Goal: Task Accomplishment & Management: Use online tool/utility

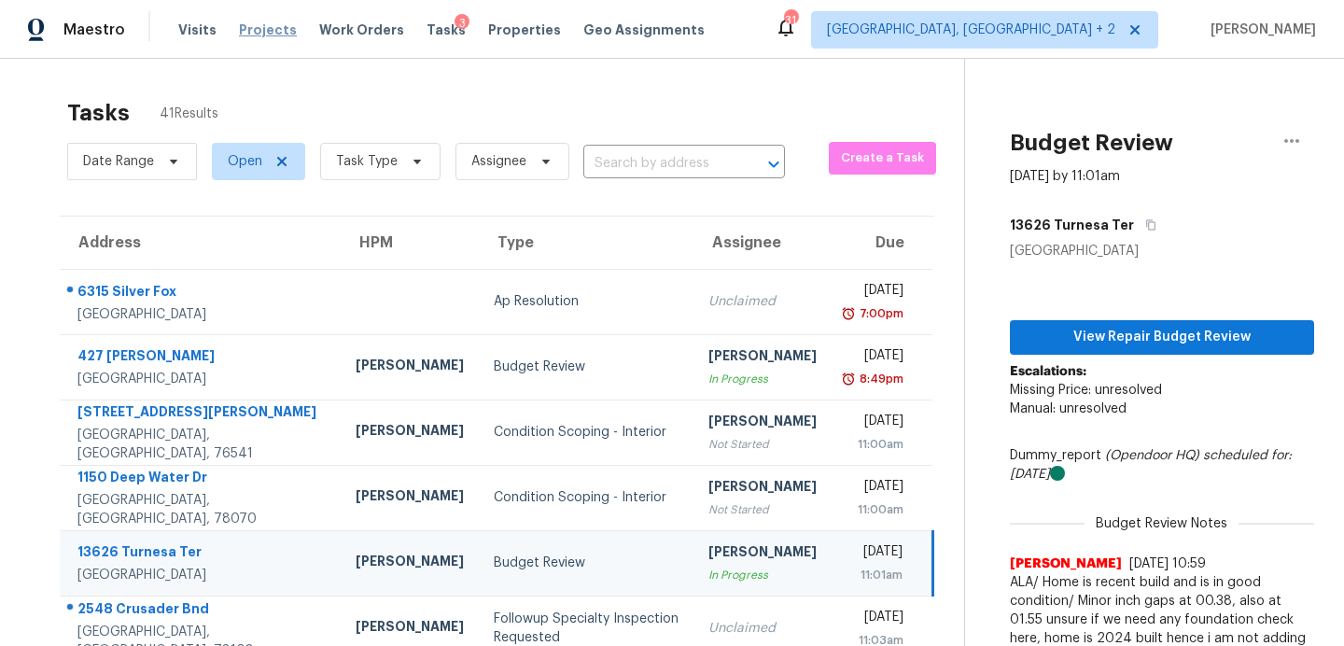
click at [271, 29] on span "Projects" at bounding box center [268, 30] width 58 height 19
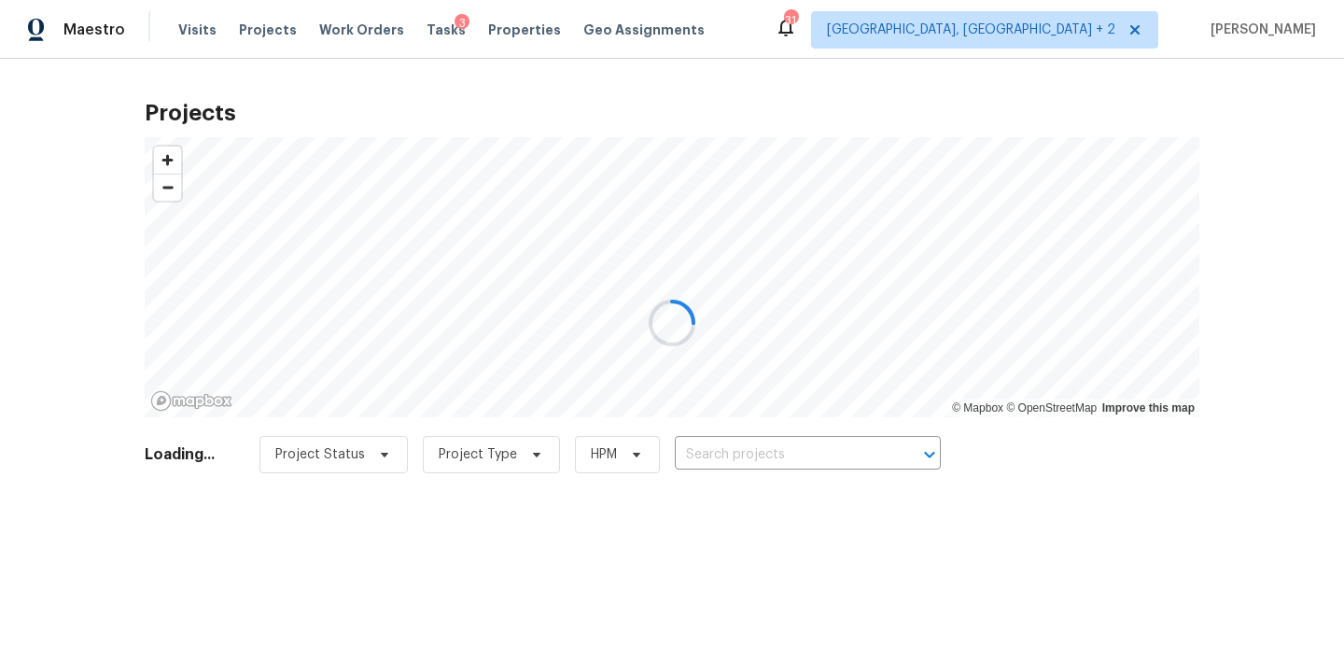
click at [731, 457] on div at bounding box center [672, 323] width 1344 height 646
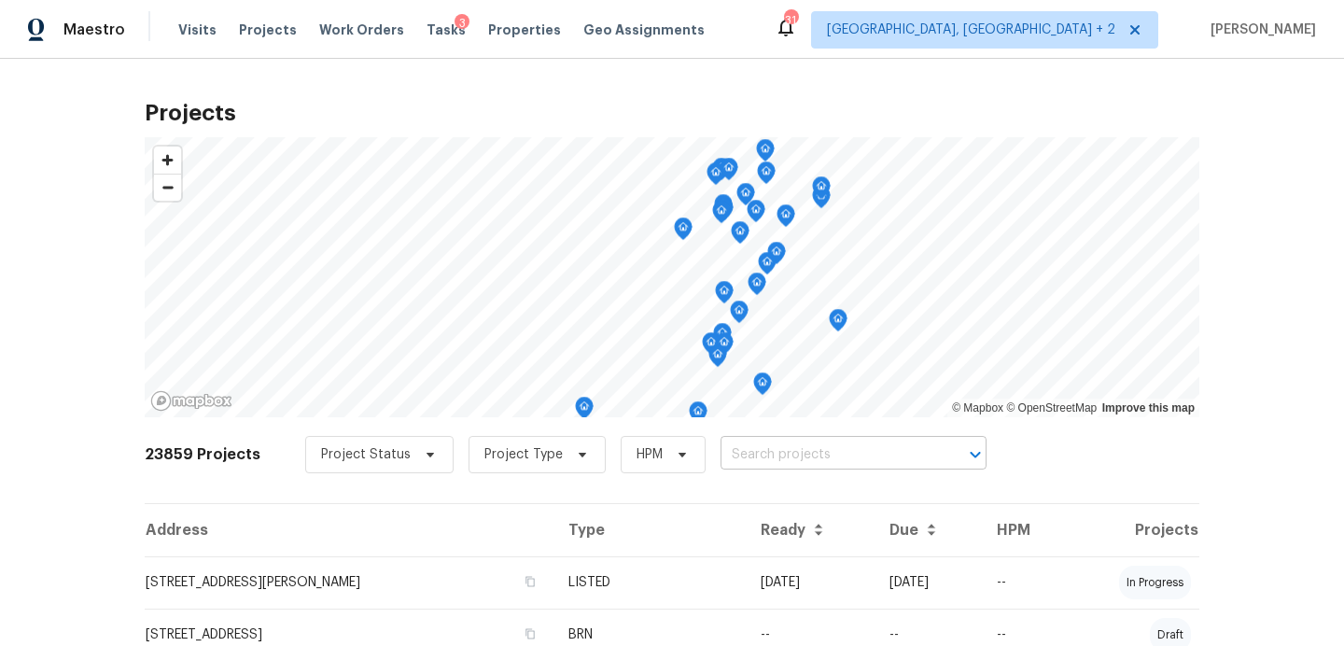
click at [764, 452] on input "text" at bounding box center [828, 455] width 214 height 29
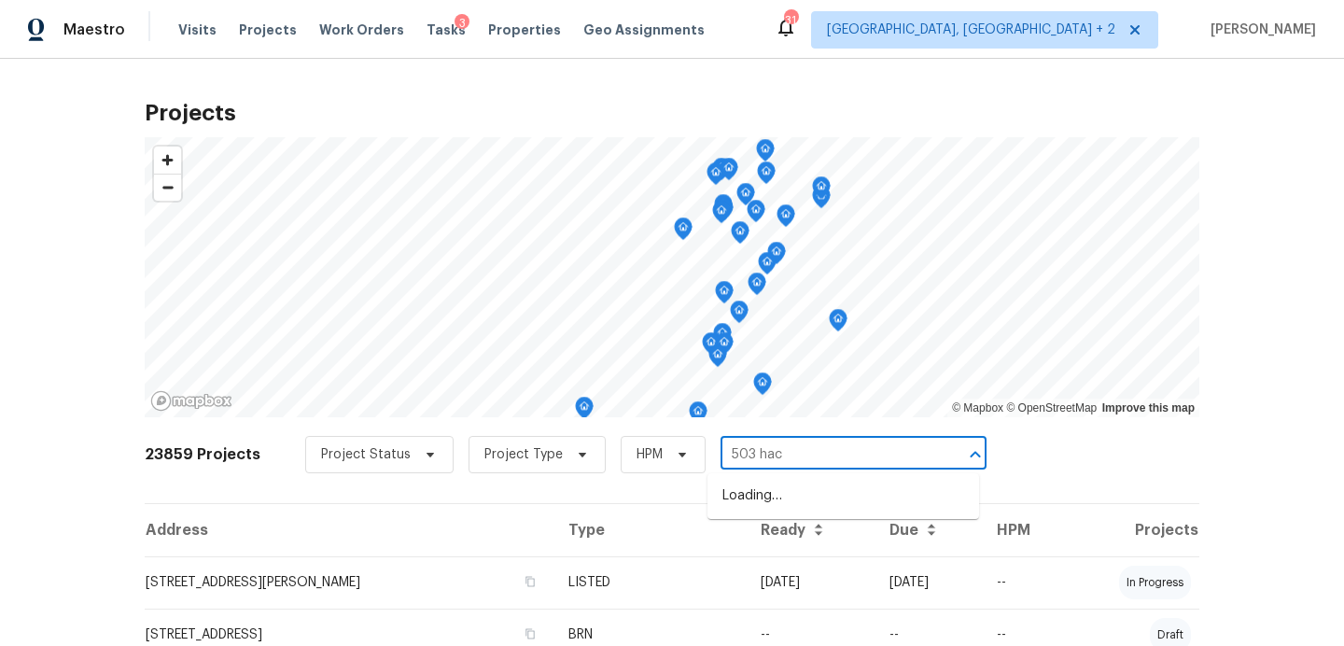
type input "503 hack"
click at [774, 484] on li "503 Hackberry St, Lockhart, TX 78644" at bounding box center [844, 496] width 272 height 31
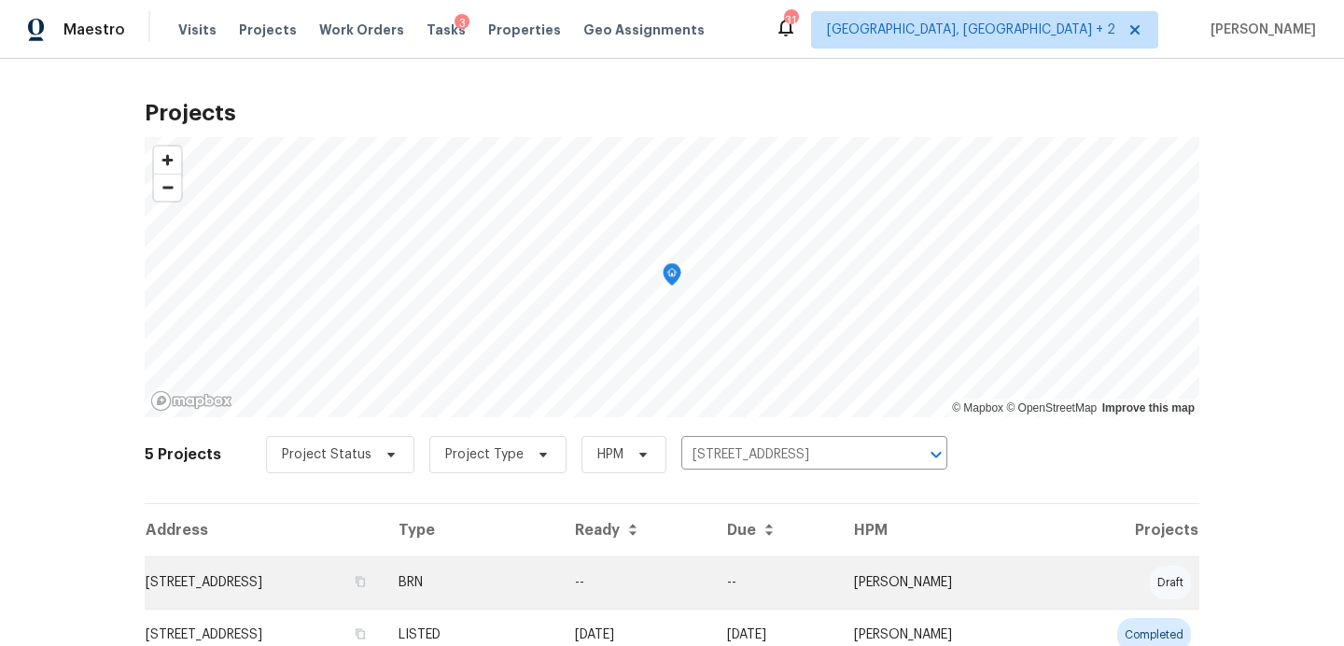
click at [244, 597] on td "503 Hackberry St, Lockhart, TX 78644" at bounding box center [264, 582] width 239 height 52
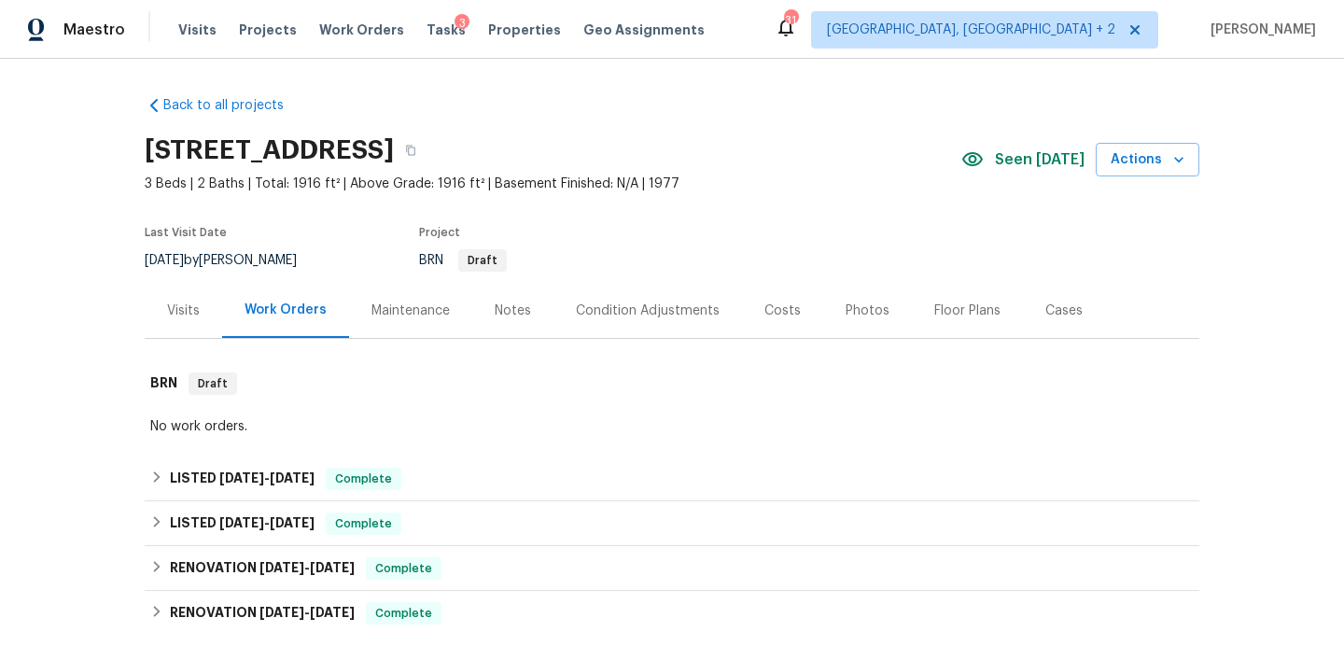
click at [1031, 156] on span "Seen today" at bounding box center [1040, 159] width 90 height 19
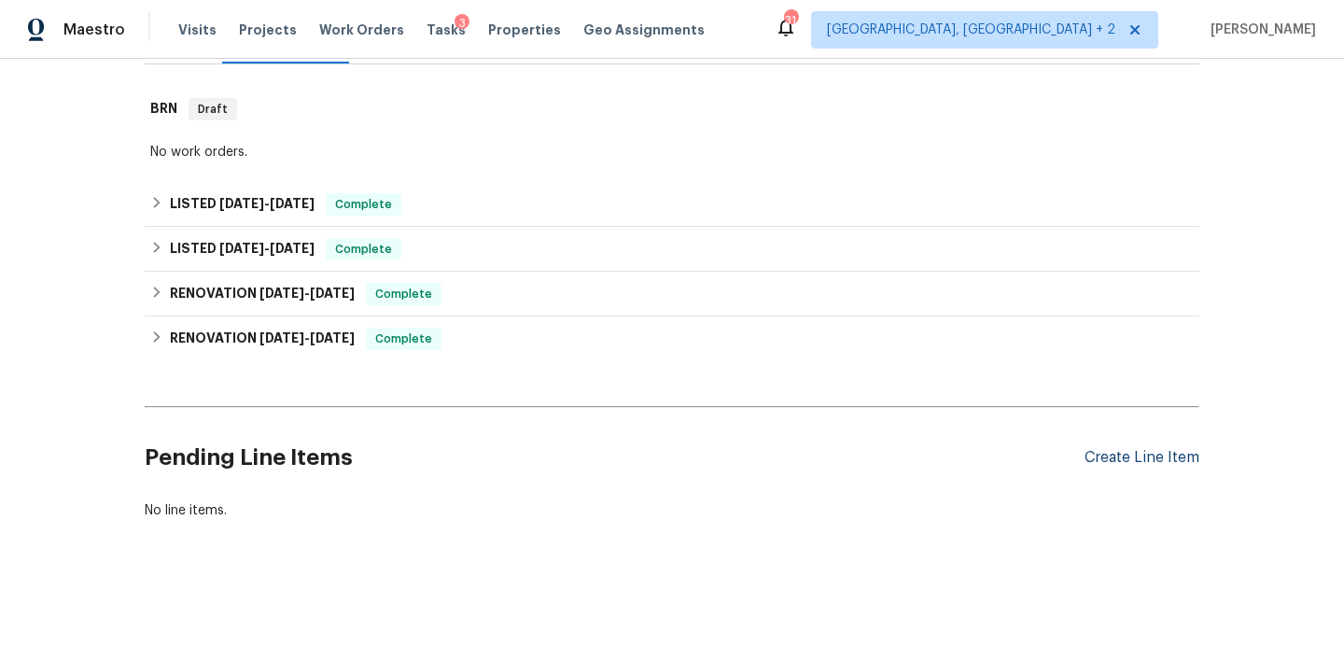
click at [1116, 453] on div "Create Line Item" at bounding box center [1142, 458] width 115 height 18
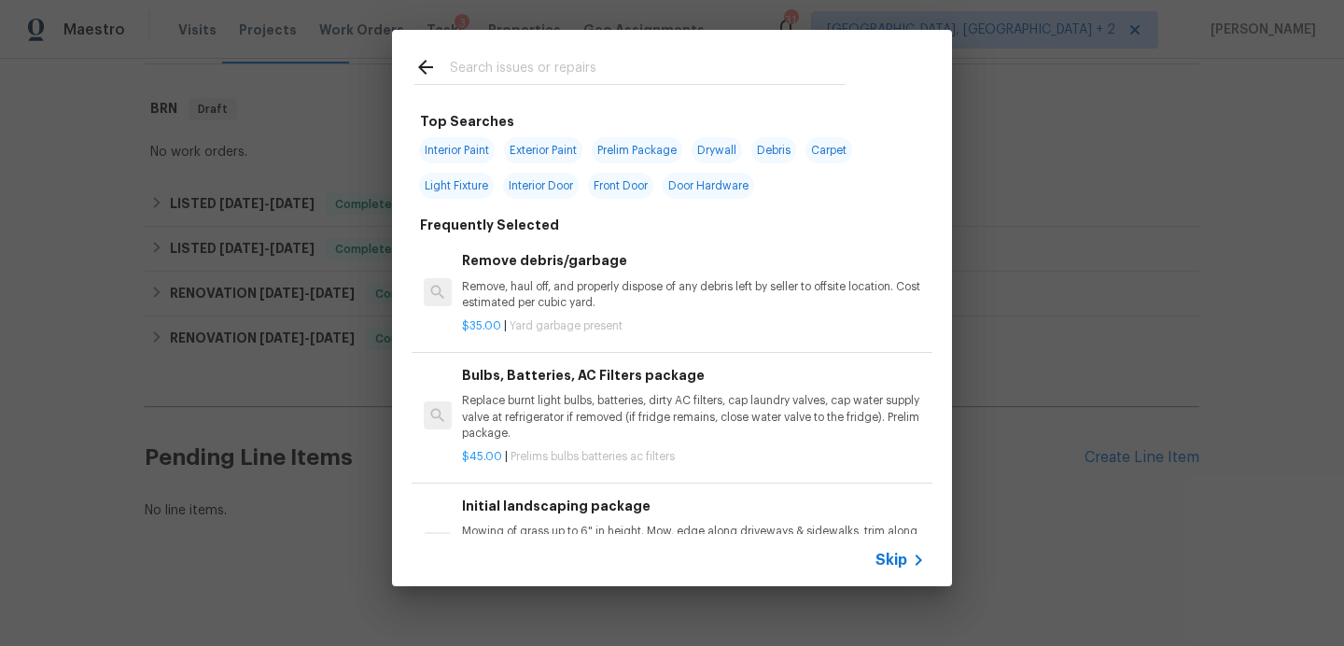
click at [554, 67] on input "text" at bounding box center [648, 70] width 396 height 28
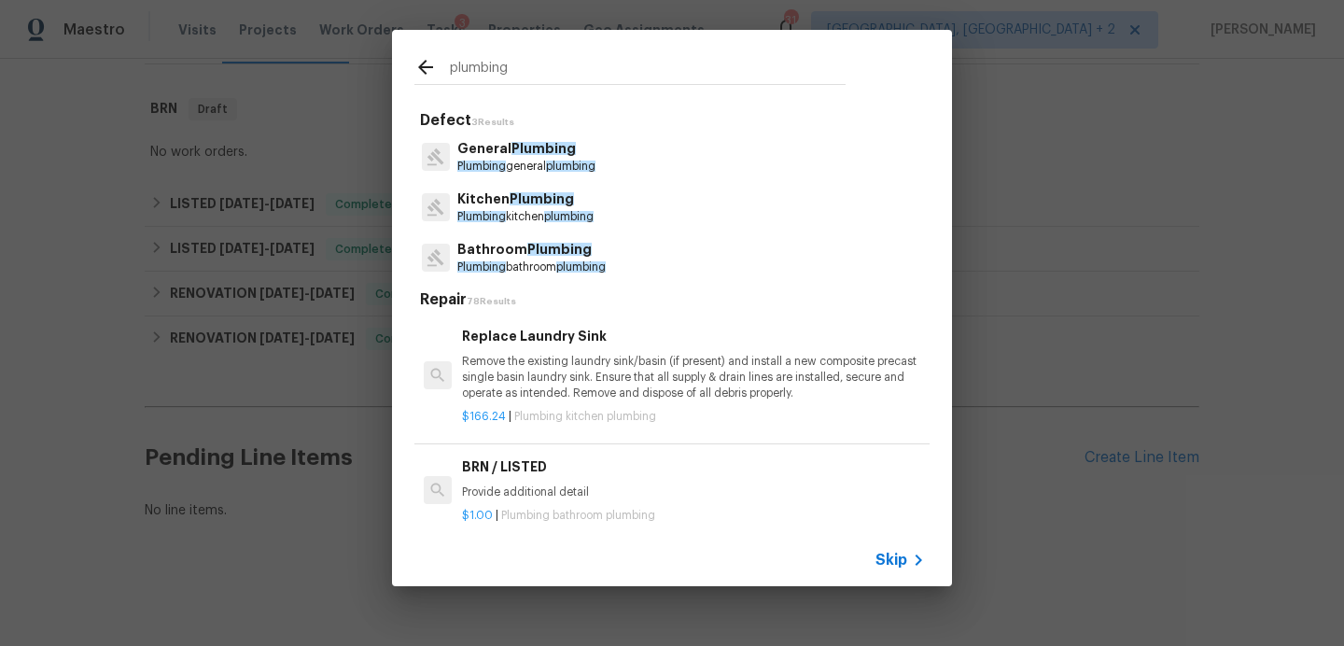
type input "plumbing"
click at [570, 157] on p "General Plumbing" at bounding box center [526, 149] width 138 height 20
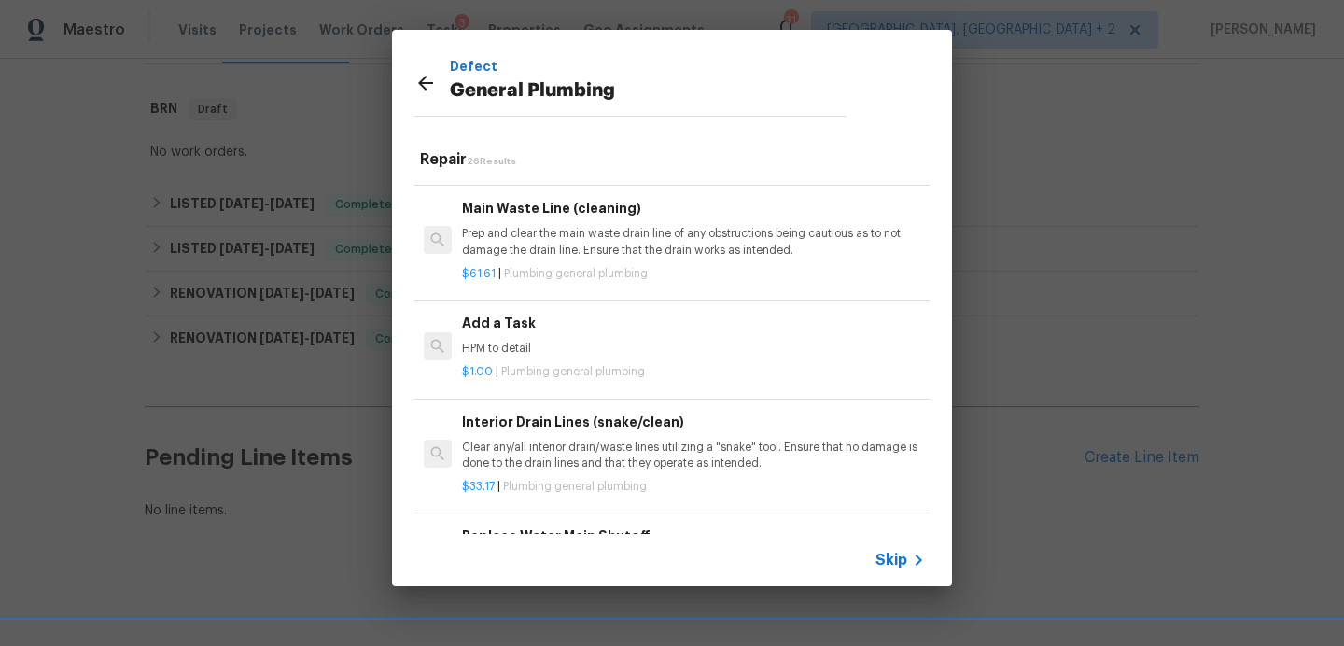
scroll to position [2012, 0]
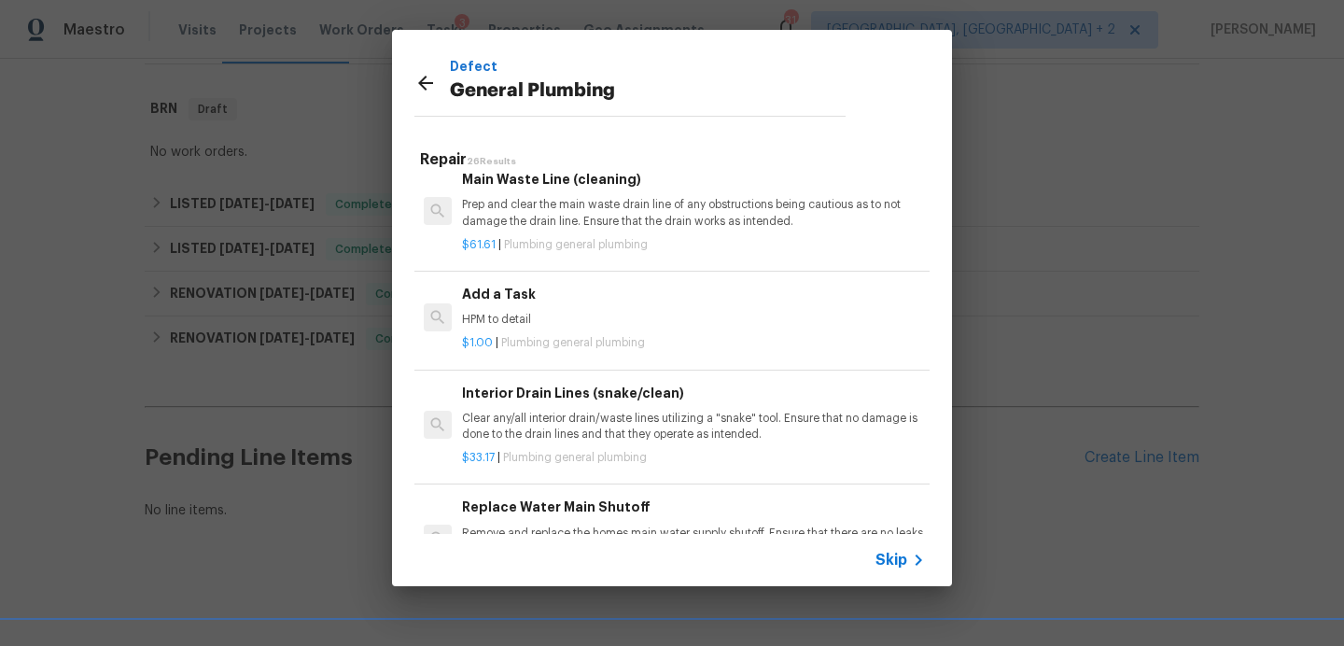
click at [594, 307] on div "Add a Task HPM to detail" at bounding box center [693, 306] width 463 height 45
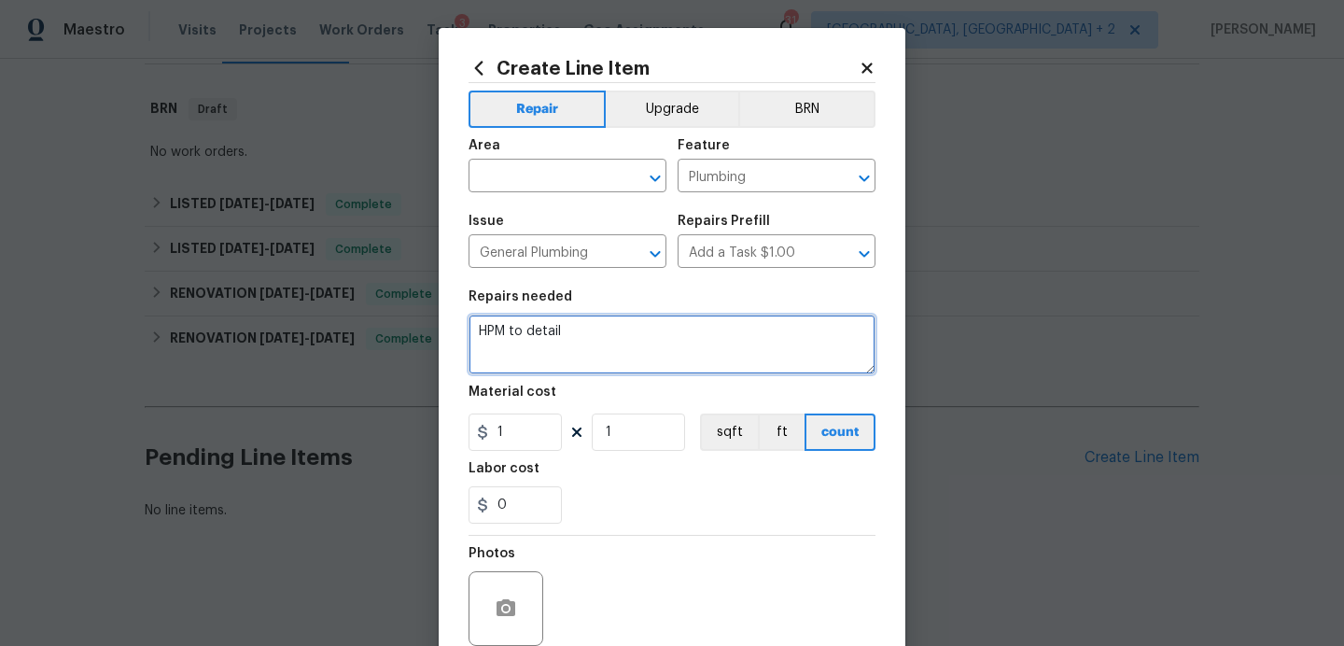
drag, startPoint x: 633, startPoint y: 334, endPoint x: 367, endPoint y: 313, distance: 267.0
click at [367, 313] on div "Create Line Item Repair Upgrade BRN Area ​ Feature Plumbing ​ Issue General Plu…" at bounding box center [672, 323] width 1344 height 646
click at [668, 330] on textarea "HPM to detail" at bounding box center [672, 345] width 407 height 60
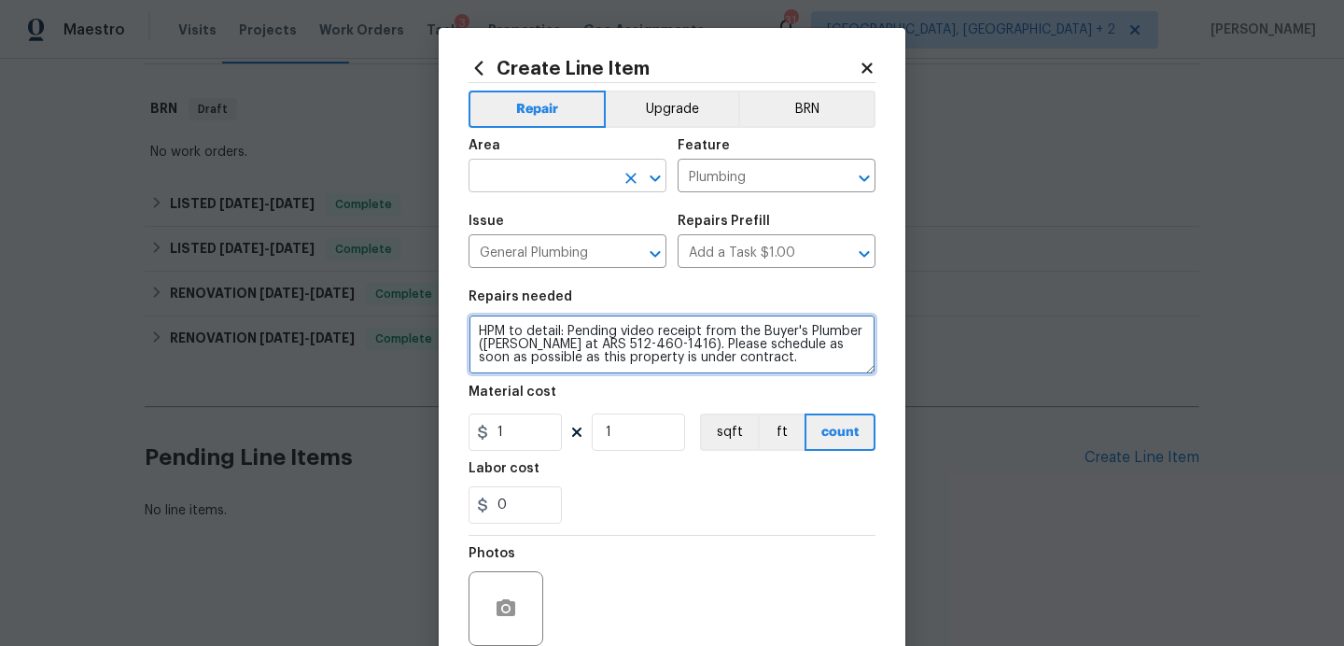
type textarea "HPM to detail: Pending video receipt from the Buyer's Plumber (Joseph at ARS 51…"
click at [518, 174] on input "text" at bounding box center [542, 177] width 146 height 29
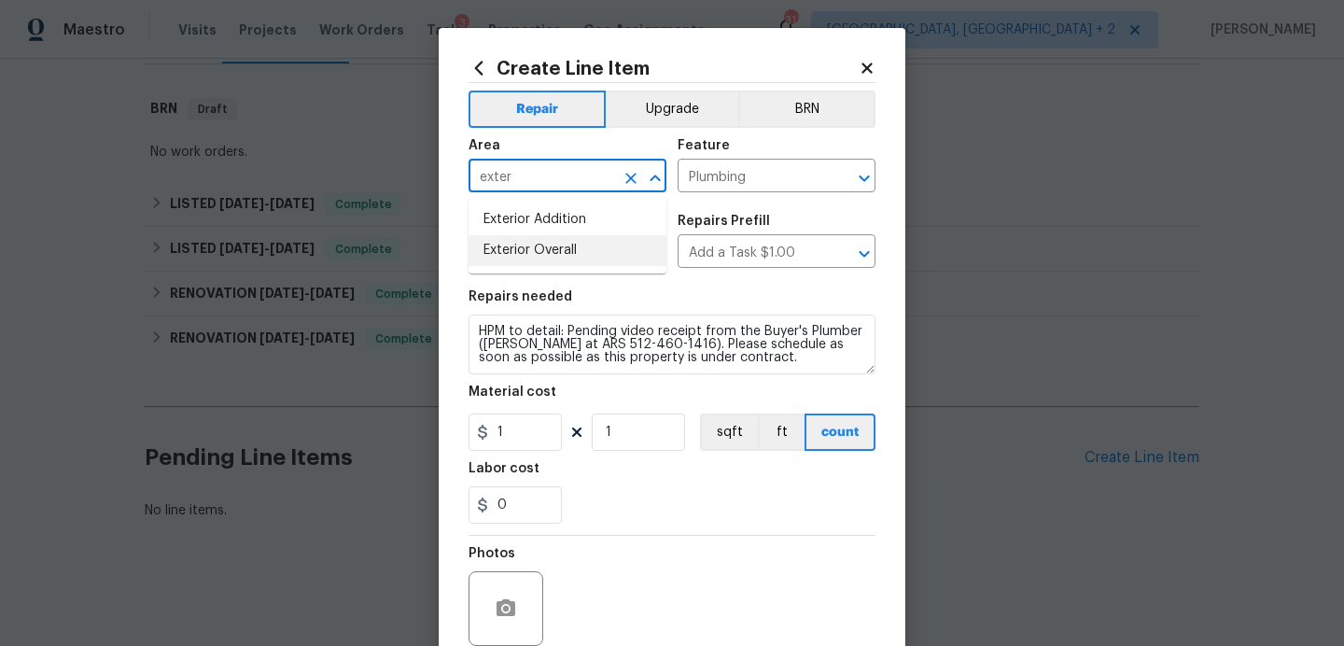
click at [540, 251] on li "Exterior Overall" at bounding box center [568, 250] width 198 height 31
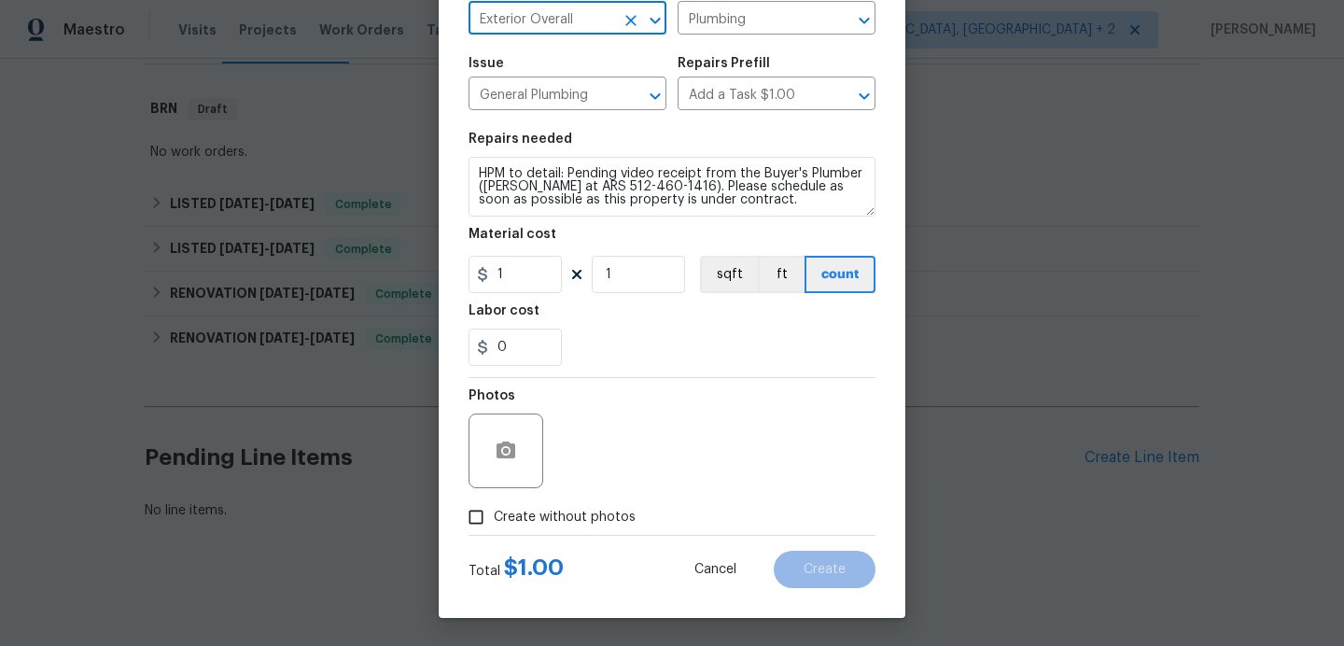
type input "Exterior Overall"
click at [581, 518] on span "Create without photos" at bounding box center [565, 518] width 142 height 20
click at [494, 518] on input "Create without photos" at bounding box center [475, 517] width 35 height 35
checkbox input "true"
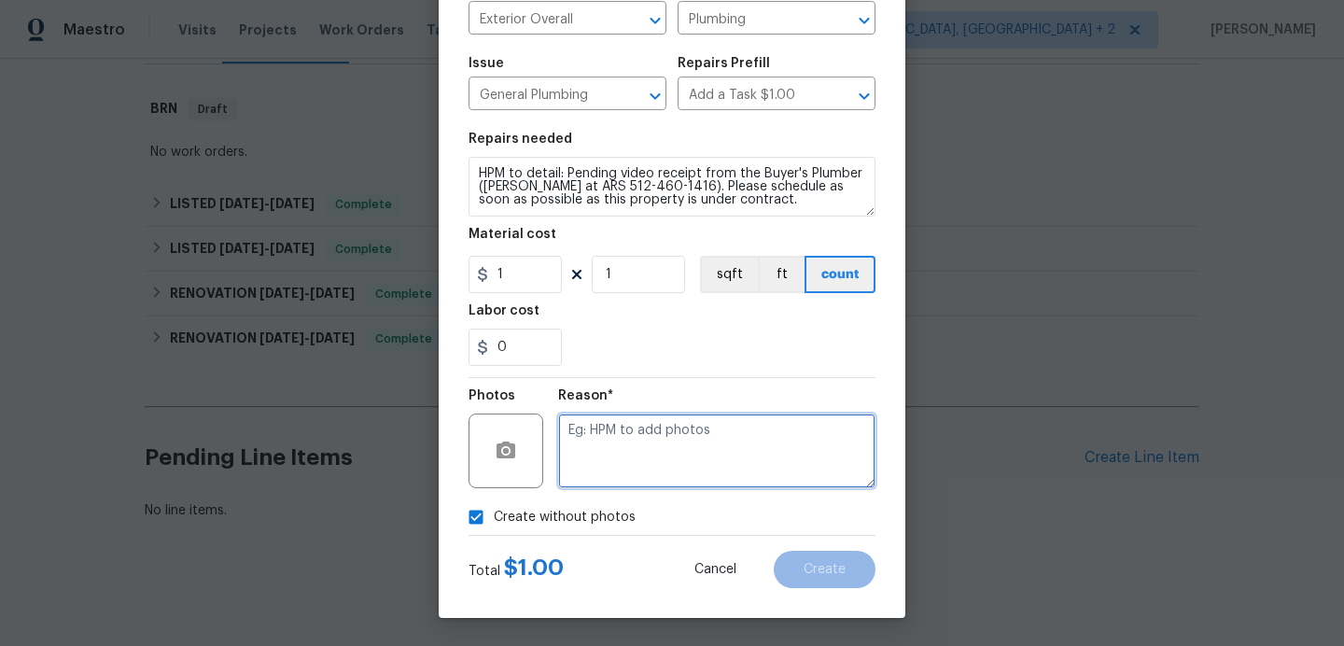
click at [675, 438] on textarea at bounding box center [716, 451] width 317 height 75
type textarea "will add"
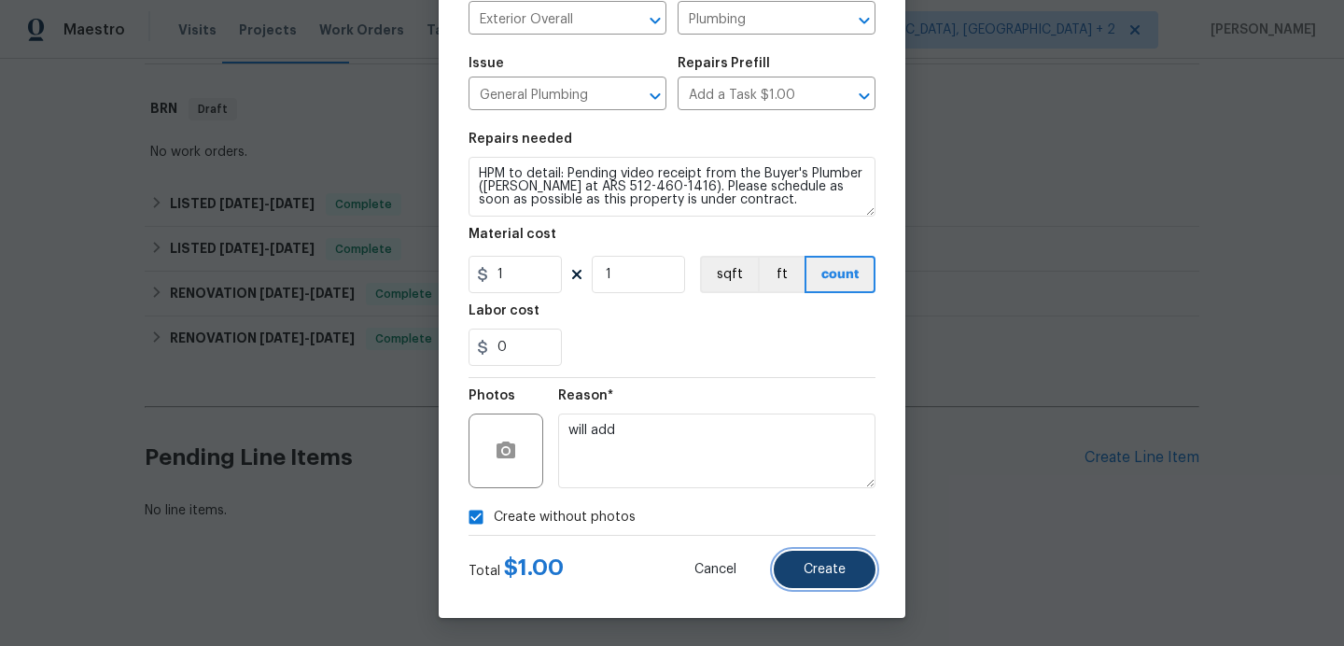
click at [813, 560] on button "Create" at bounding box center [825, 569] width 102 height 37
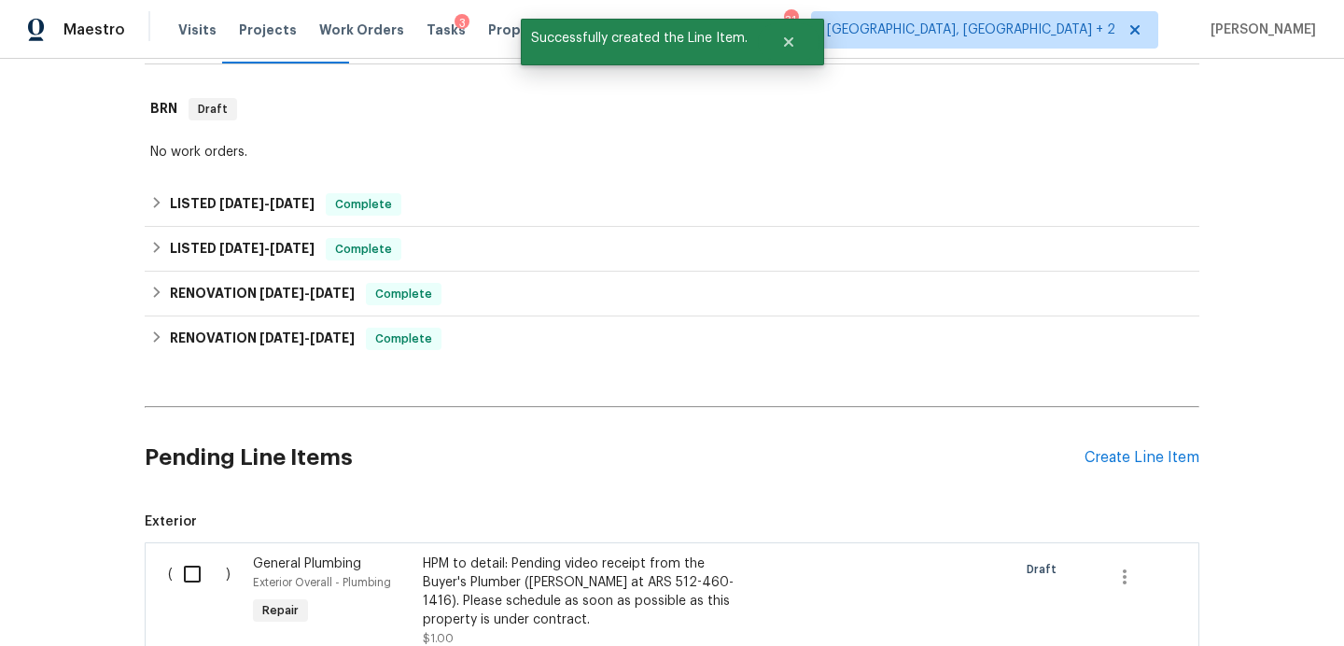
scroll to position [526, 0]
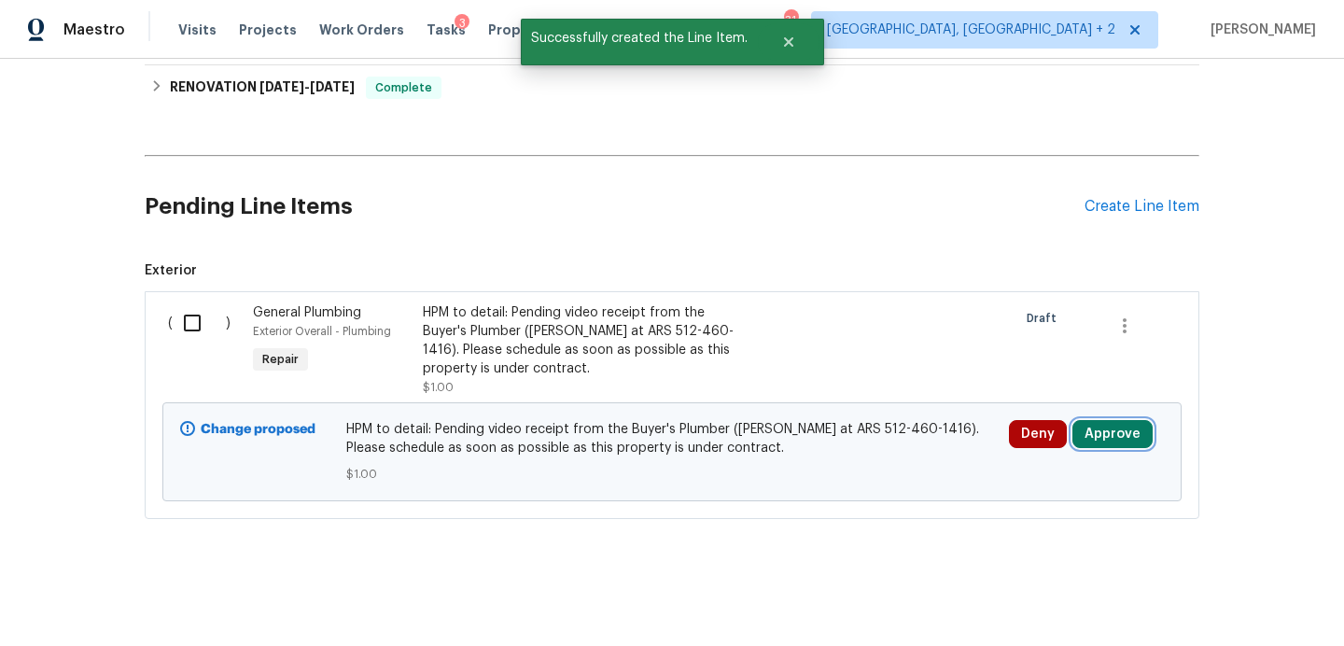
click at [1104, 431] on button "Approve" at bounding box center [1113, 434] width 80 height 28
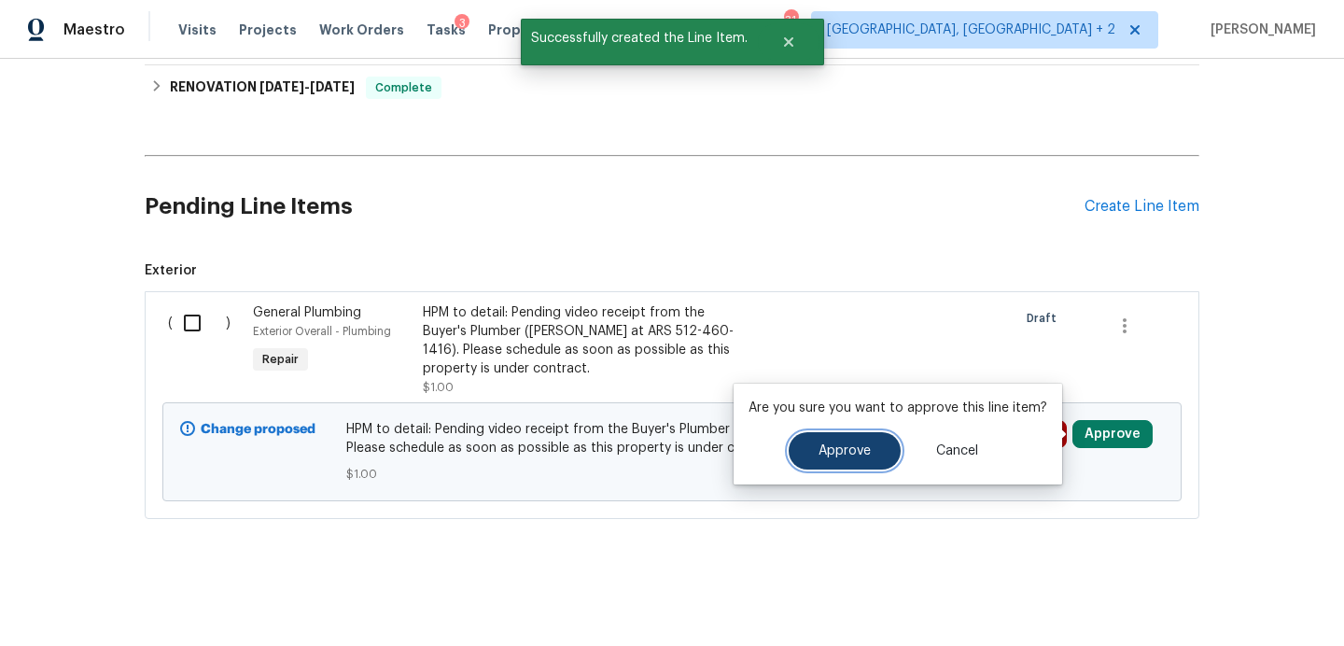
click at [869, 450] on button "Approve" at bounding box center [845, 450] width 112 height 37
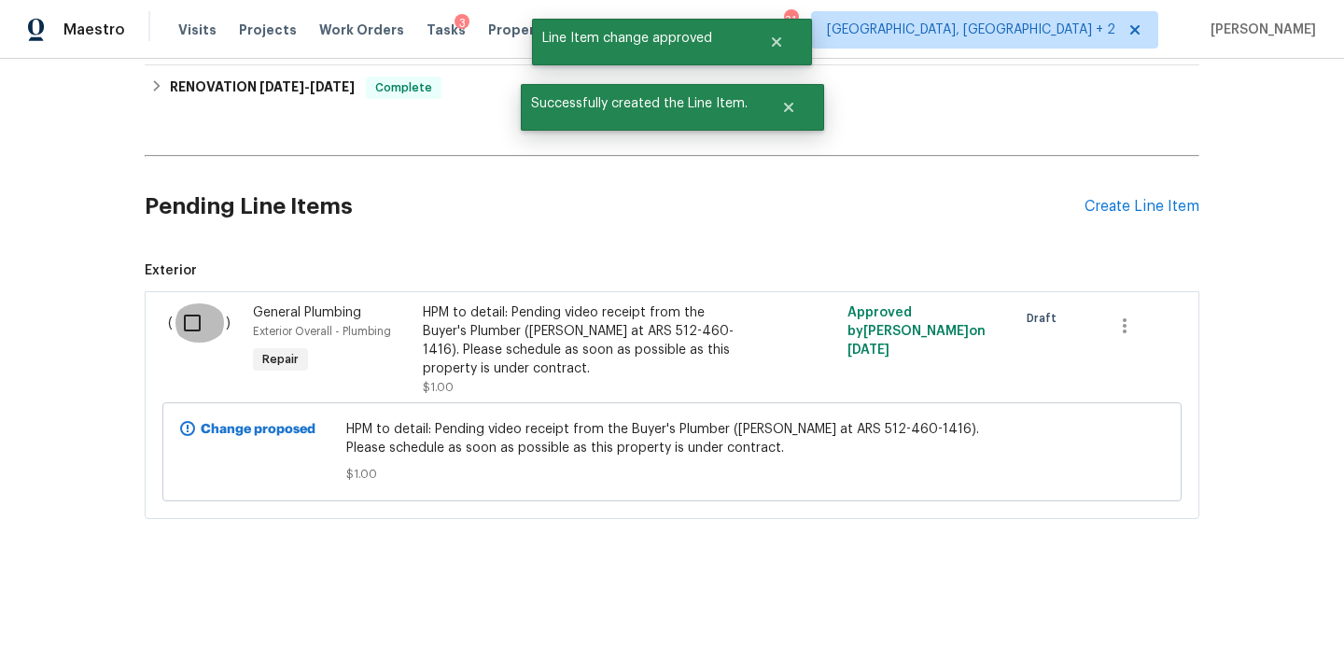
click at [203, 320] on input "checkbox" at bounding box center [199, 322] width 53 height 39
checkbox input "true"
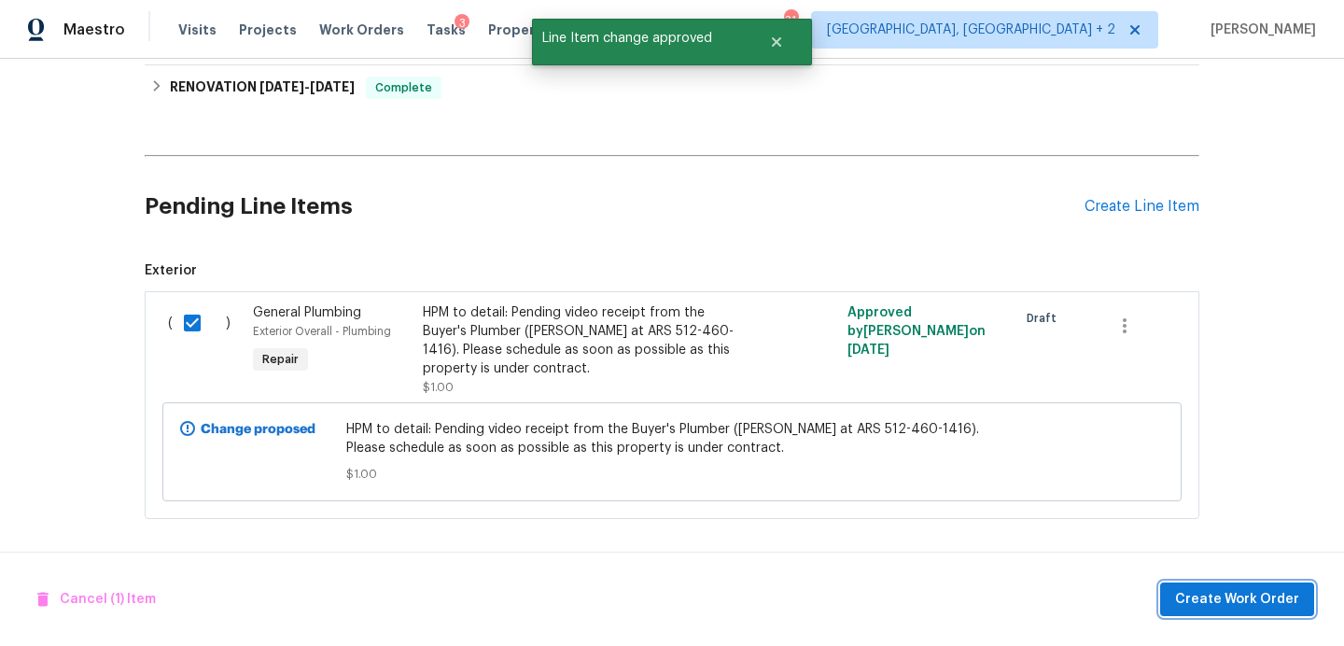
click at [1208, 595] on span "Create Work Order" at bounding box center [1237, 599] width 124 height 23
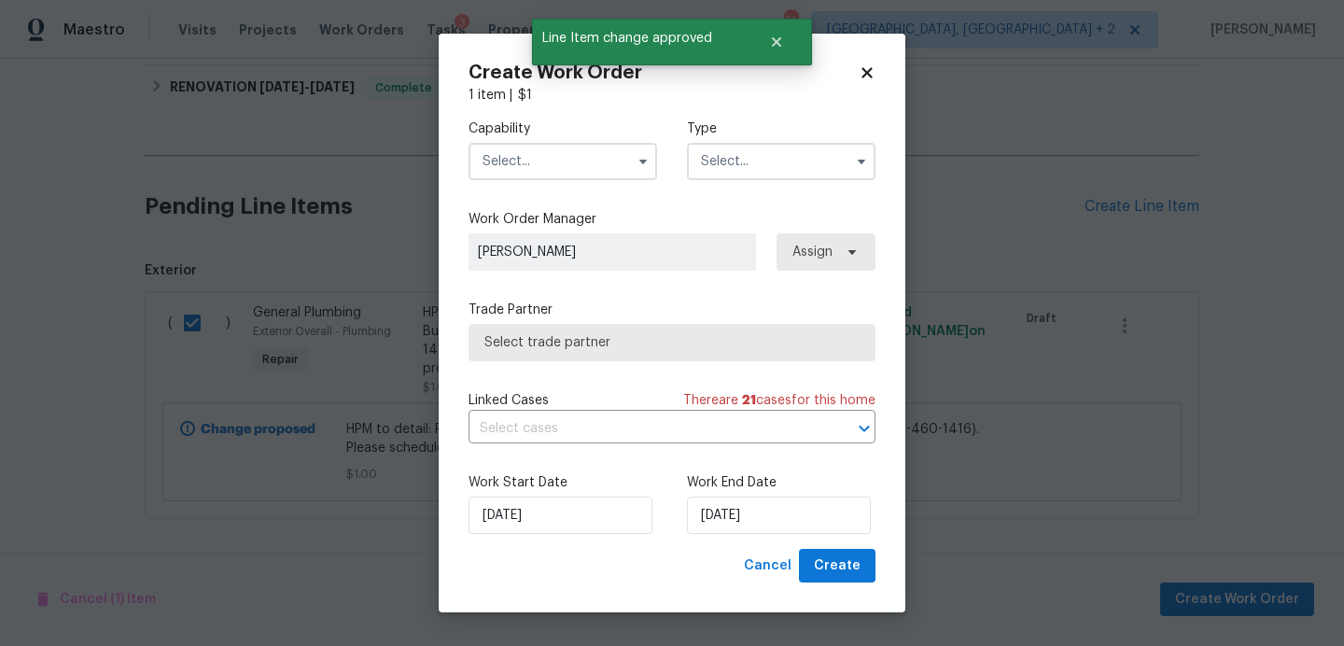
click at [613, 166] on input "text" at bounding box center [563, 161] width 189 height 37
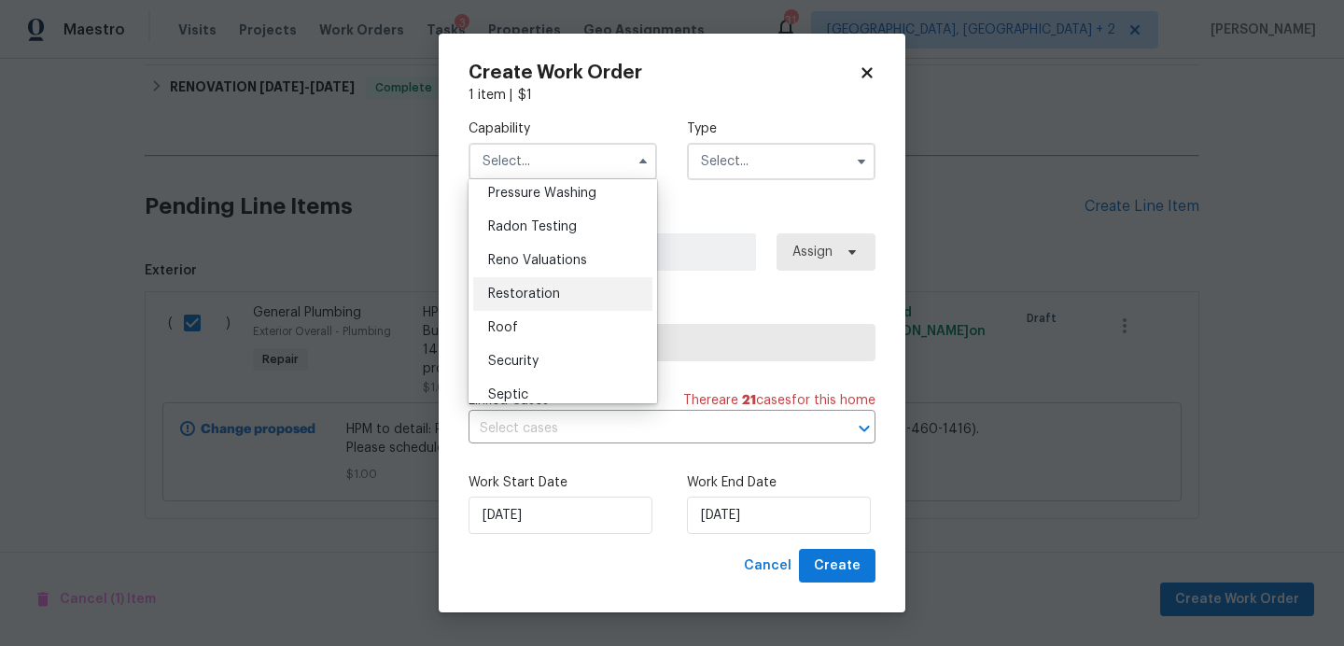
scroll to position [1589, 0]
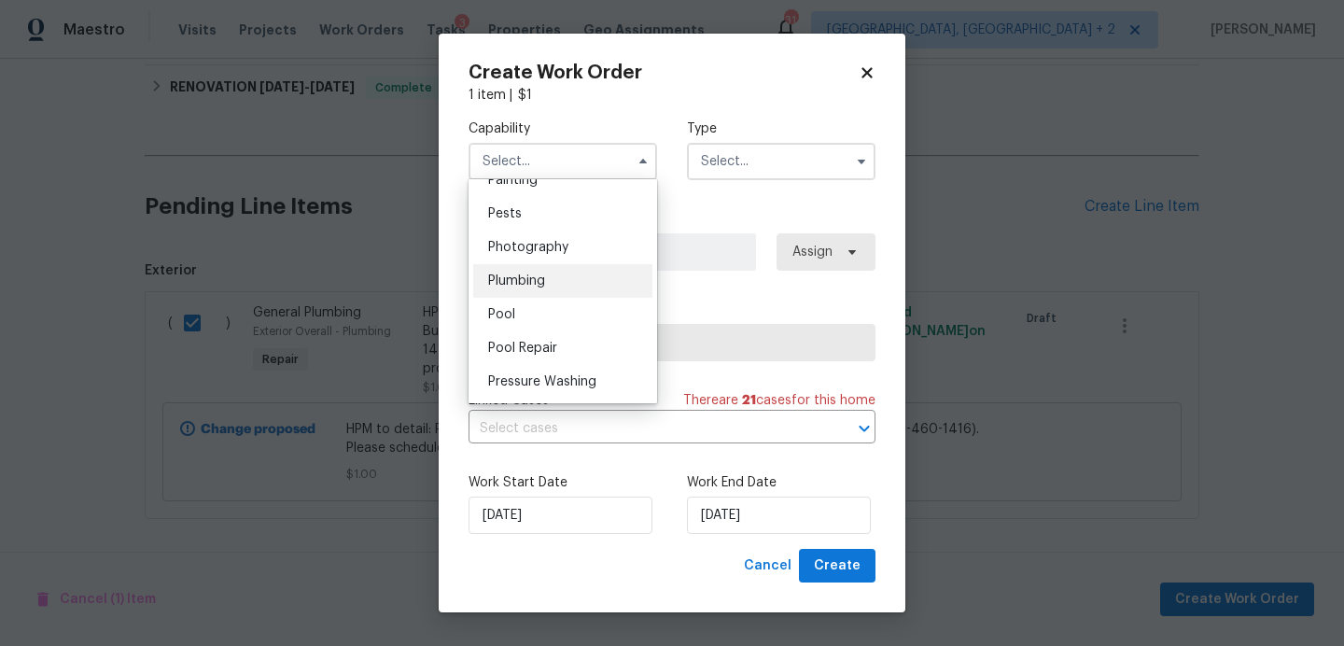
click at [560, 285] on div "Plumbing" at bounding box center [562, 281] width 179 height 34
type input "Plumbing"
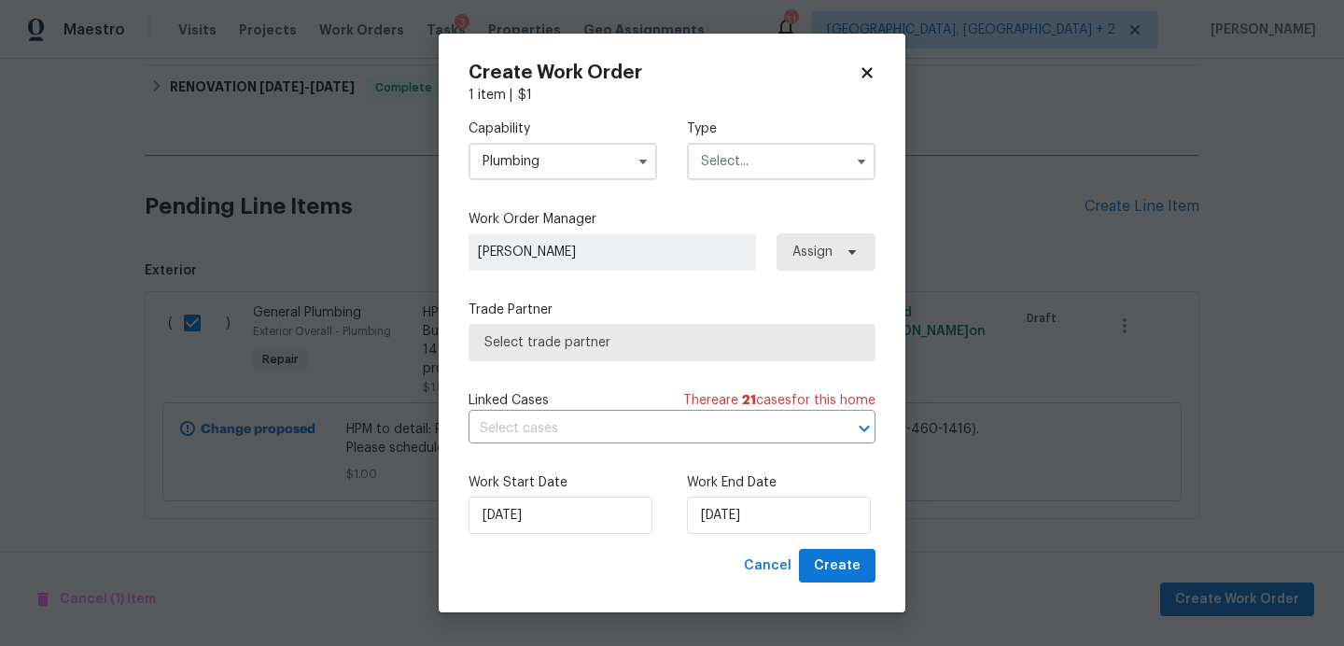
click at [777, 161] on input "text" at bounding box center [781, 161] width 189 height 37
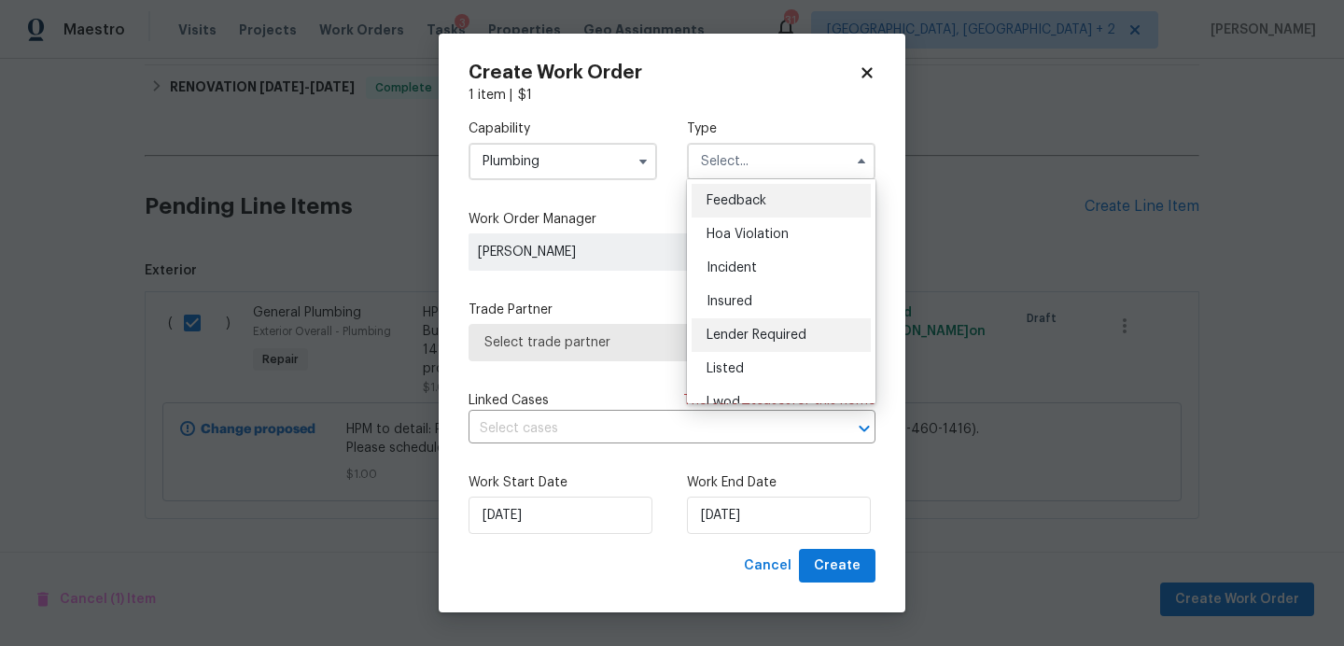
scroll to position [222, 0]
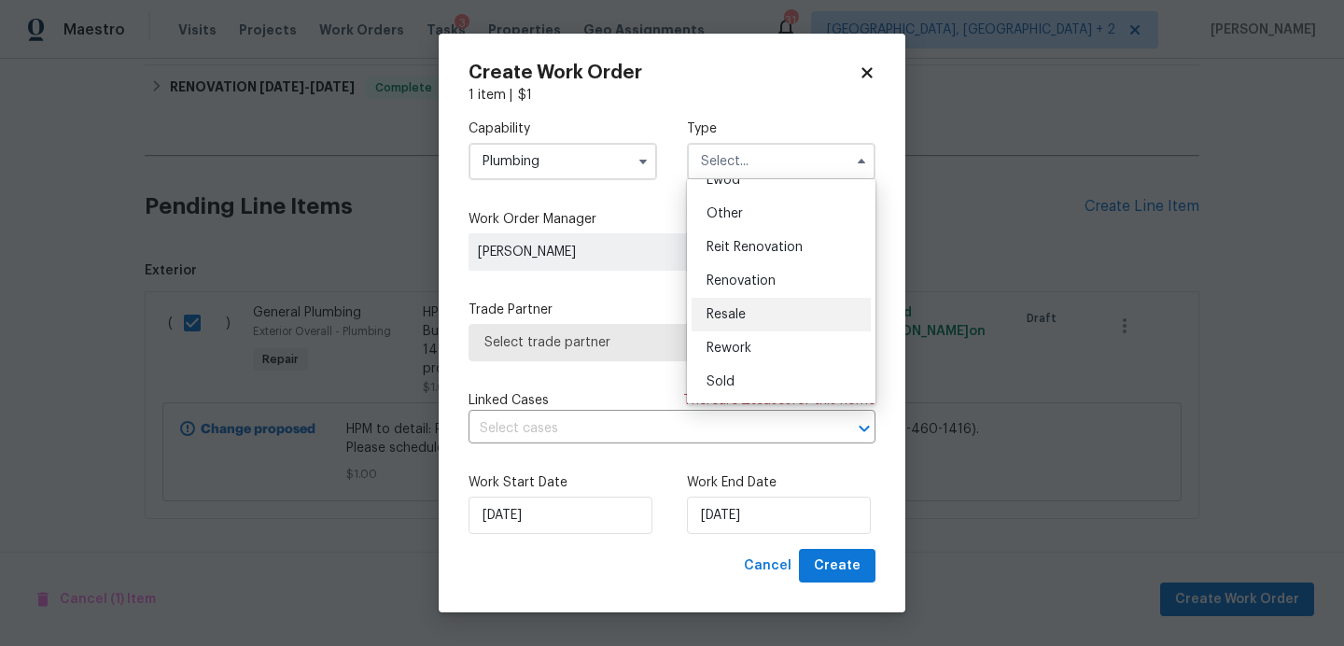
click at [765, 317] on div "Resale" at bounding box center [781, 315] width 179 height 34
type input "Resale"
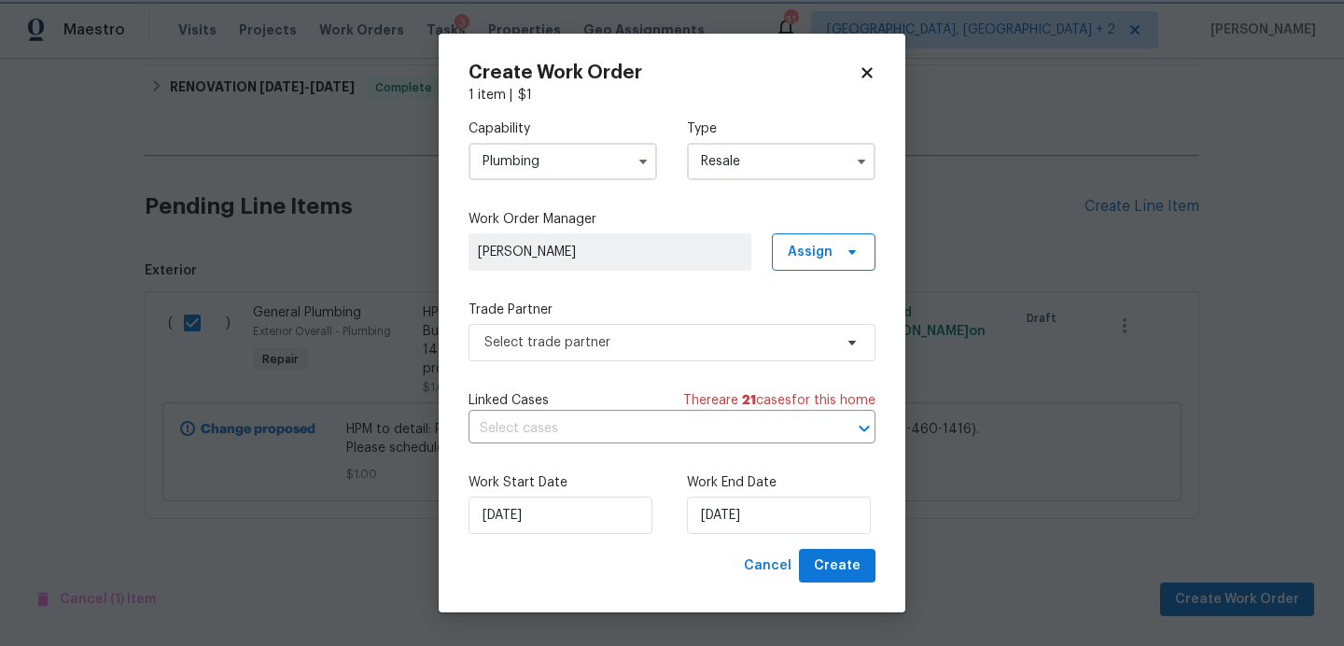
scroll to position [0, 0]
click at [823, 246] on span "Assign" at bounding box center [810, 252] width 45 height 19
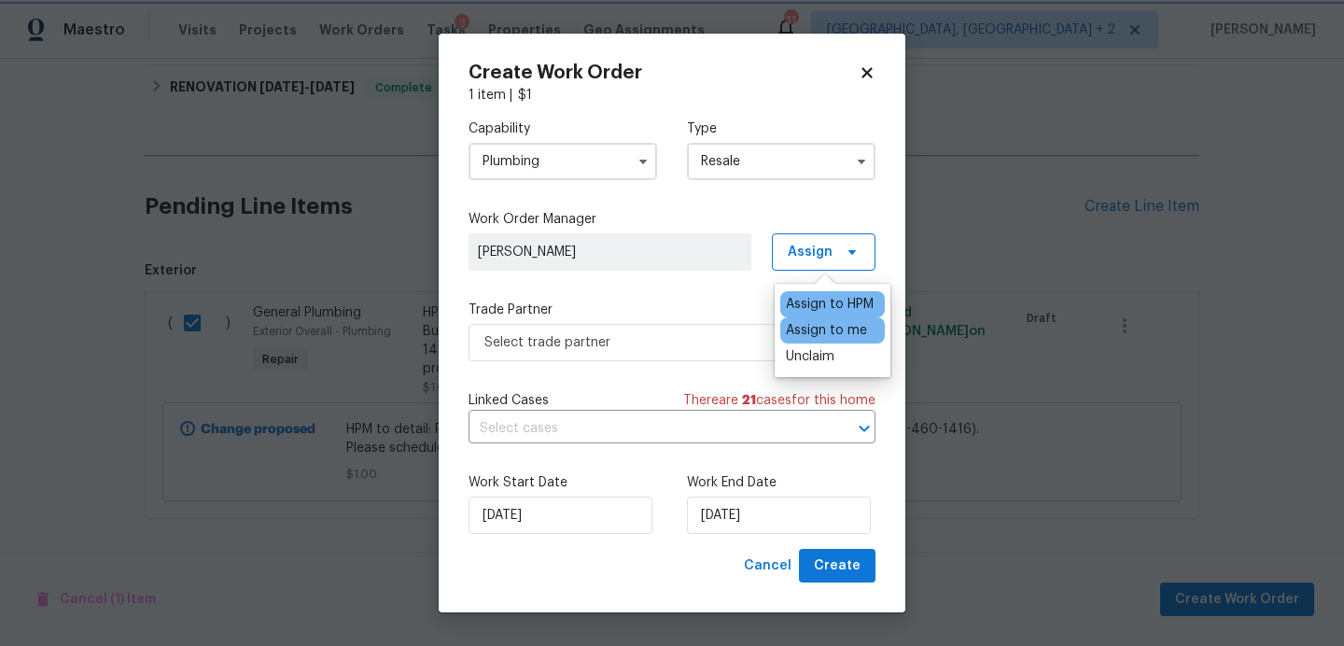
click at [729, 289] on div "Capability Plumbing Type Resale Work Order Manager Sheila Cooksey Assign Trade …" at bounding box center [672, 327] width 407 height 444
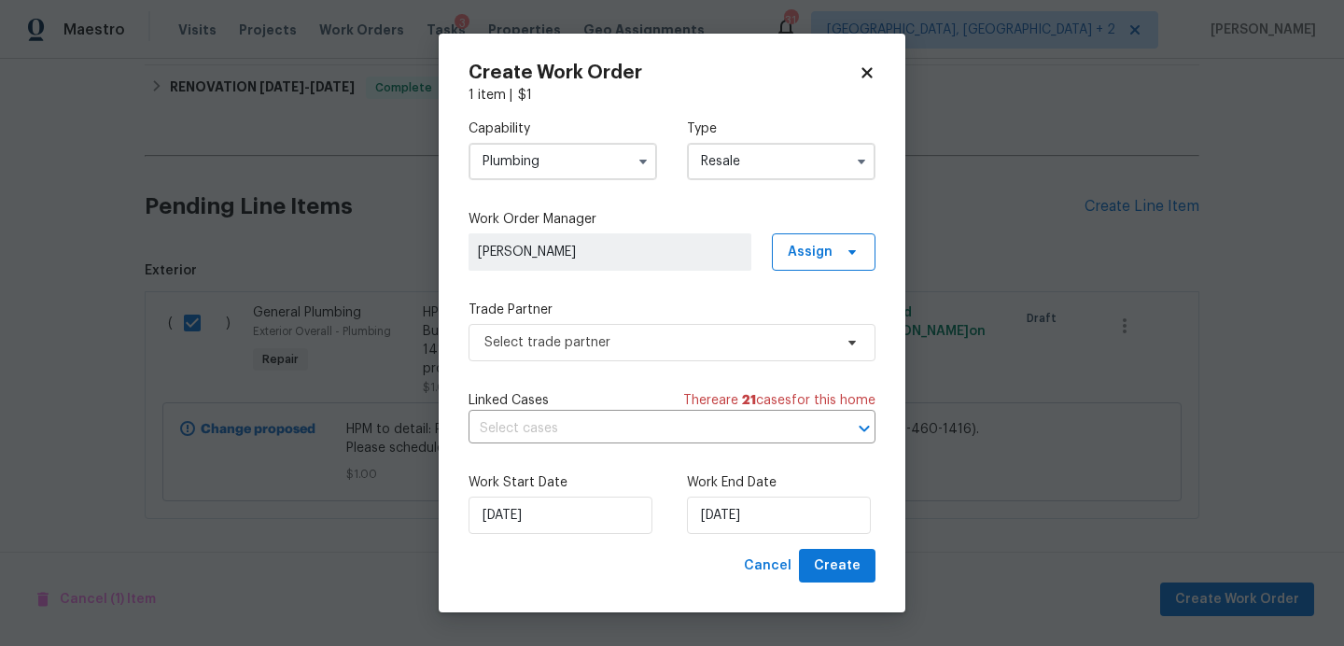
click at [721, 316] on label "Trade Partner" at bounding box center [672, 310] width 407 height 19
click at [706, 343] on span "Select trade partner" at bounding box center [659, 342] width 348 height 19
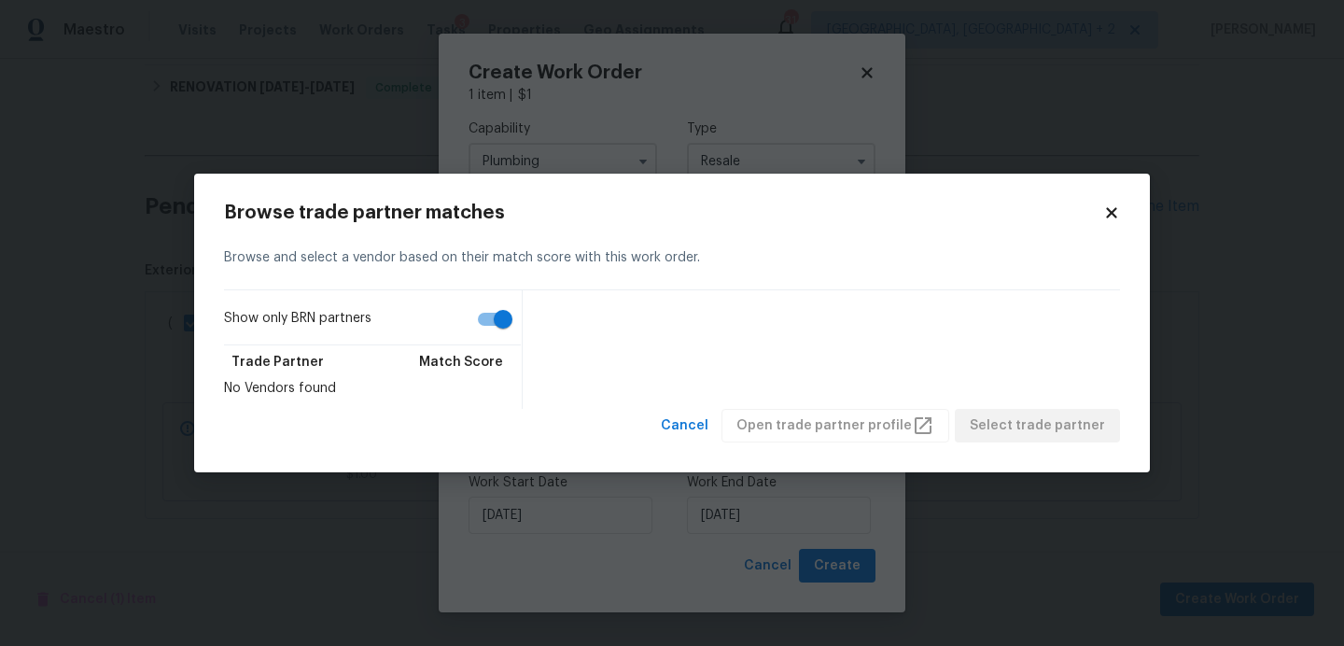
click at [483, 317] on input "Show only BRN partners" at bounding box center [503, 319] width 106 height 35
checkbox input "false"
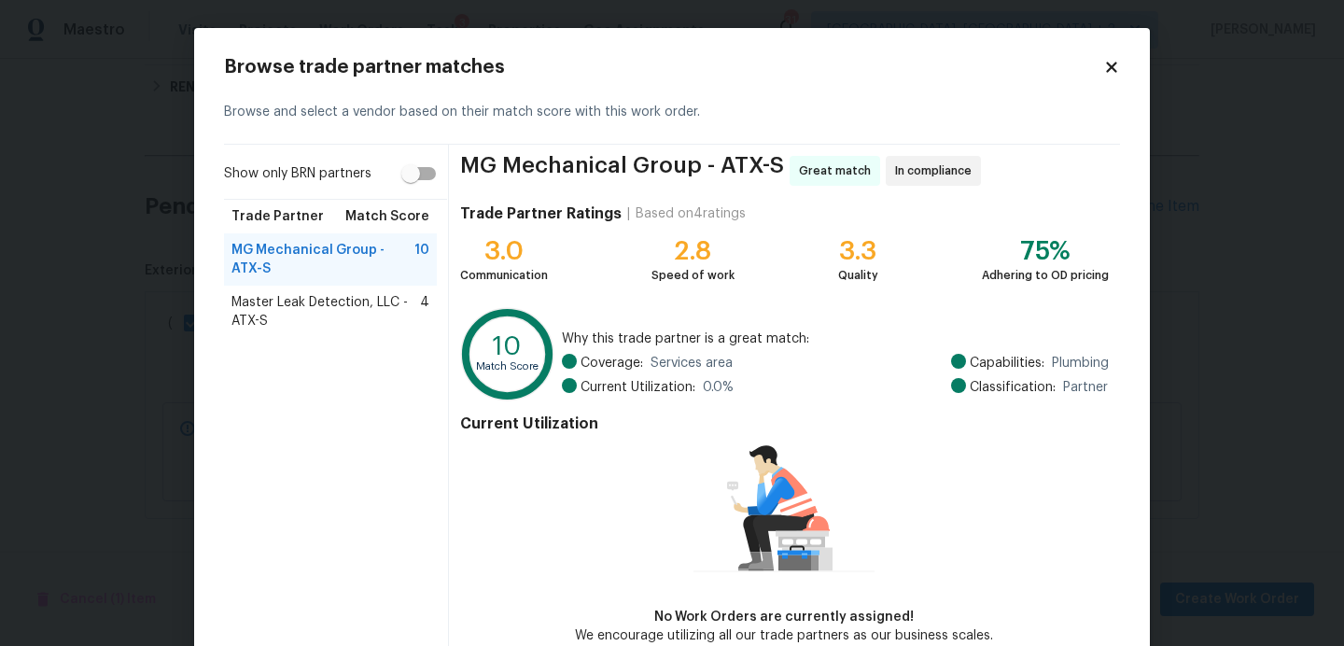
click at [332, 298] on span "Master Leak Detection, LLC - ATX-S" at bounding box center [326, 311] width 189 height 37
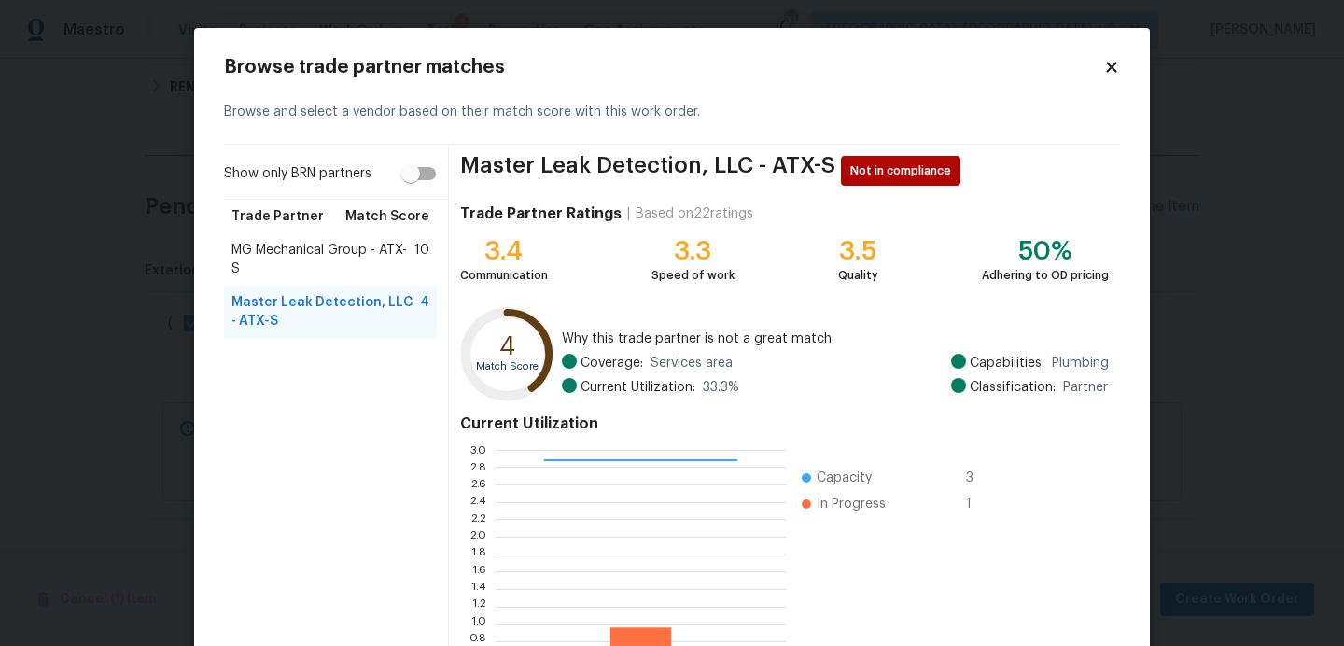
scroll to position [177, 0]
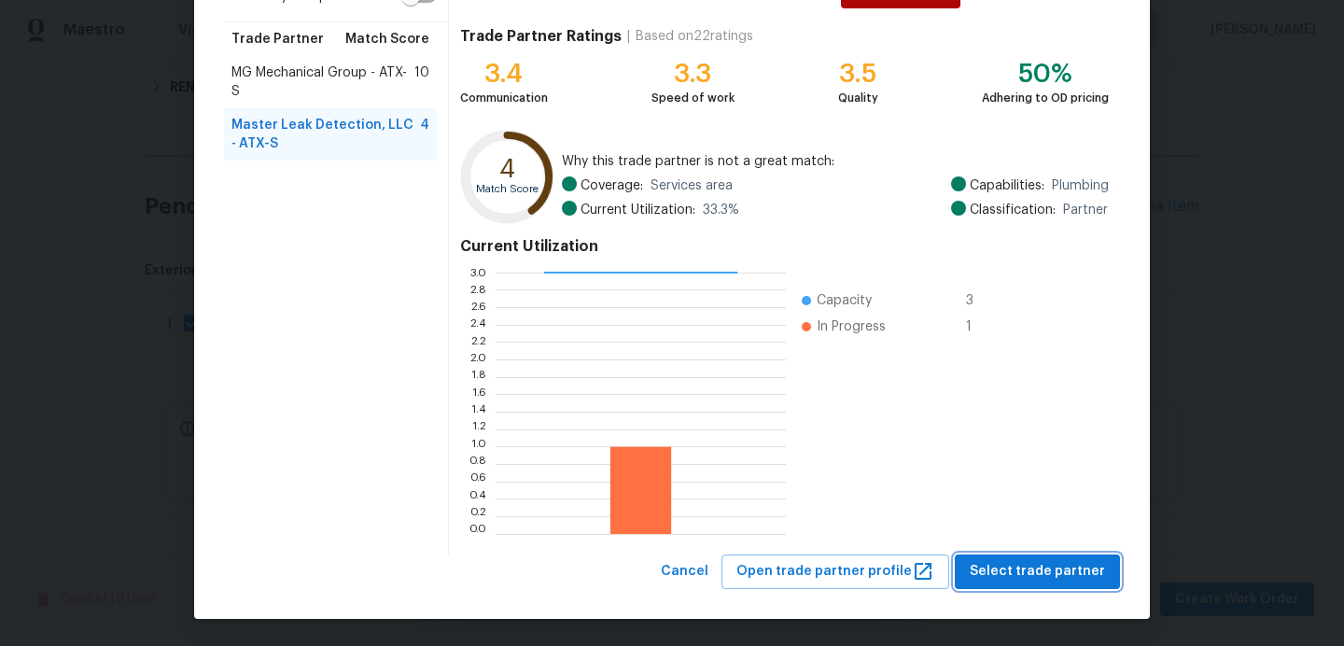
click at [1079, 580] on span "Select trade partner" at bounding box center [1037, 571] width 135 height 23
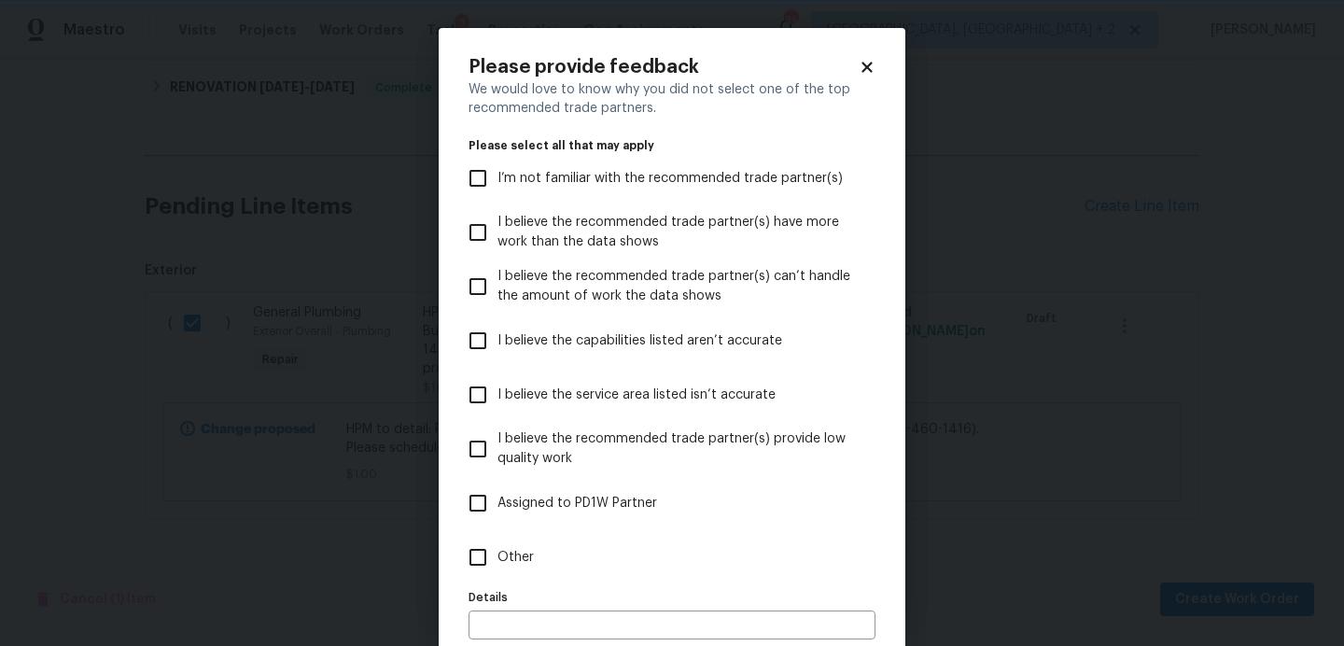
scroll to position [0, 0]
click at [507, 539] on label "Other" at bounding box center [659, 557] width 402 height 54
click at [498, 539] on input "Other" at bounding box center [477, 557] width 39 height 39
checkbox input "true"
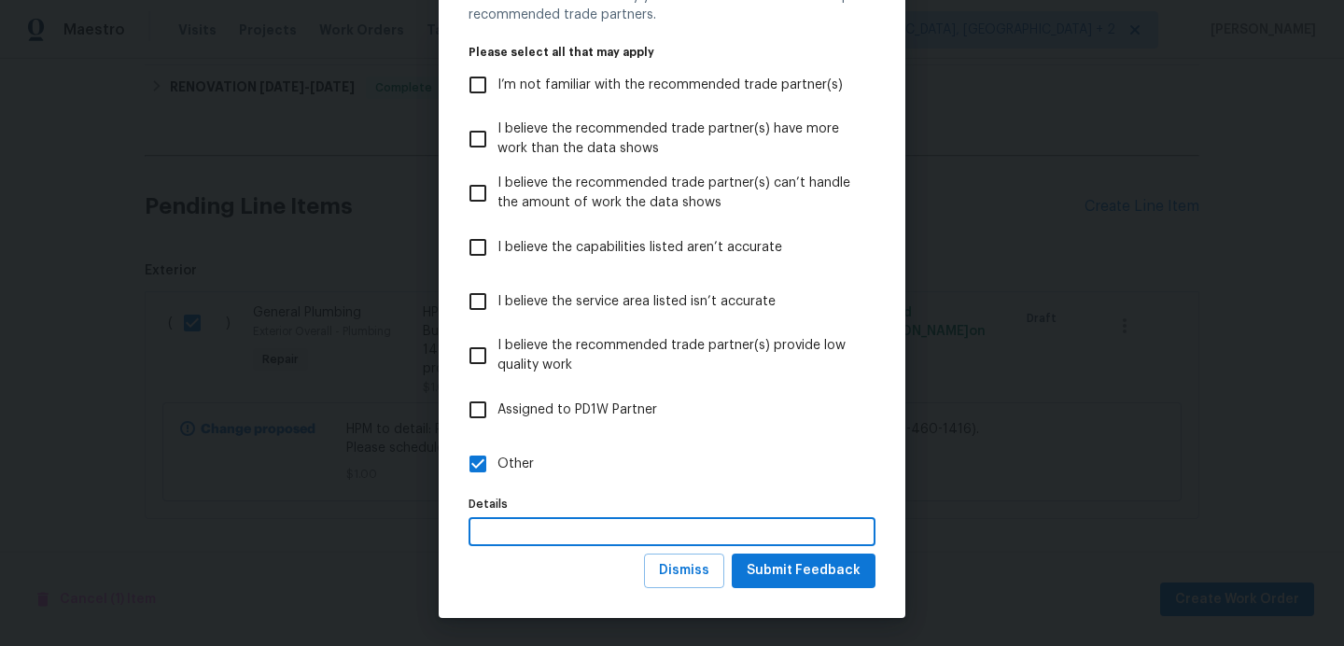
click at [665, 539] on input "text" at bounding box center [672, 531] width 407 height 29
type input "Master Leak completed the post lift plumbing and is familiar with this property."
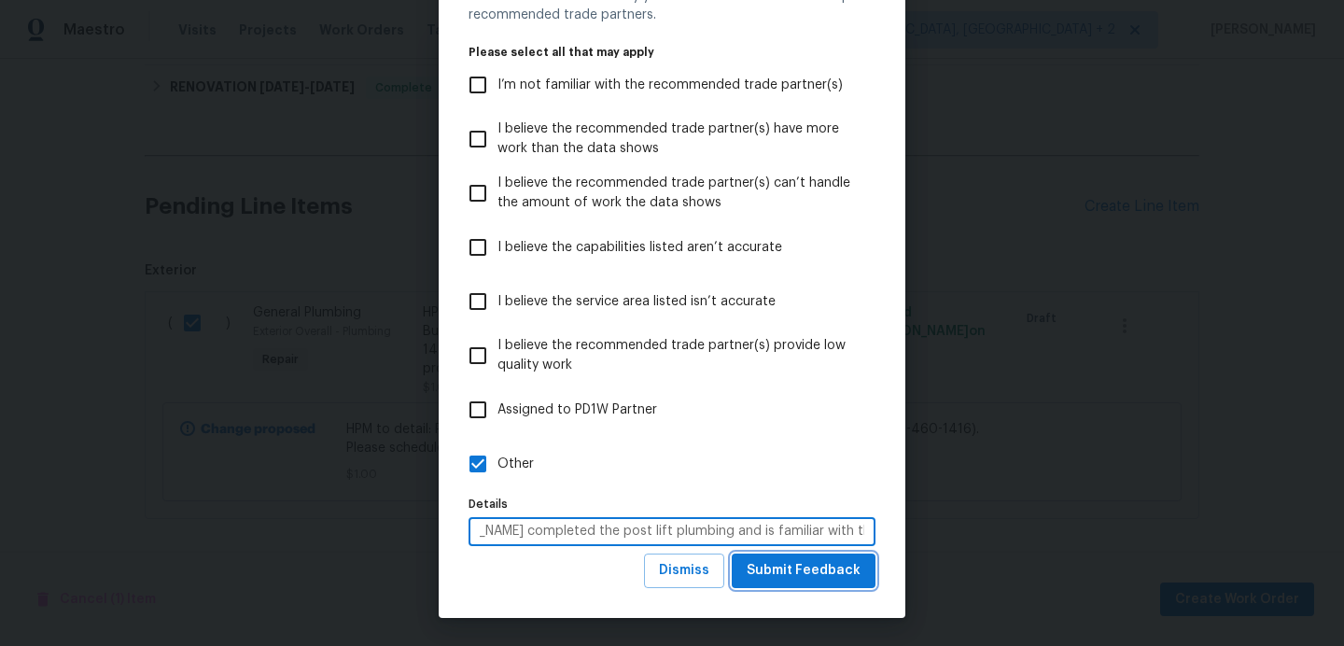
click at [772, 573] on span "Submit Feedback" at bounding box center [804, 570] width 114 height 23
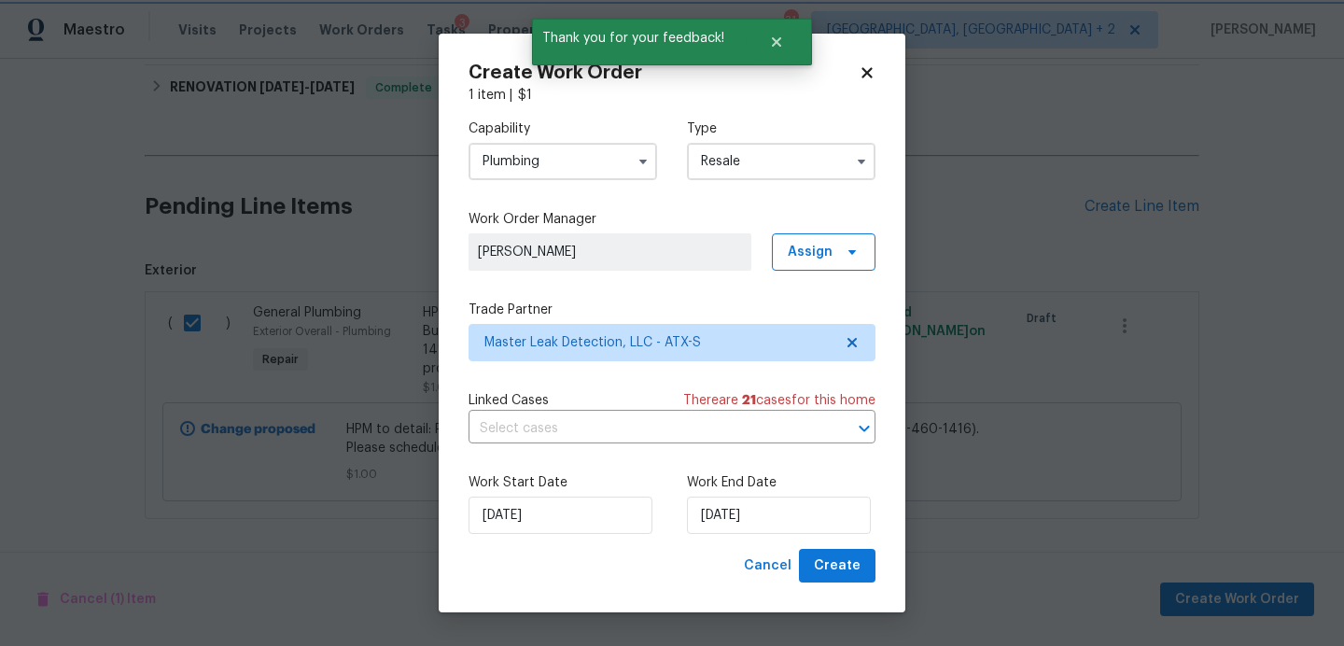
scroll to position [0, 0]
click at [763, 526] on input "10/4/2025" at bounding box center [779, 515] width 184 height 37
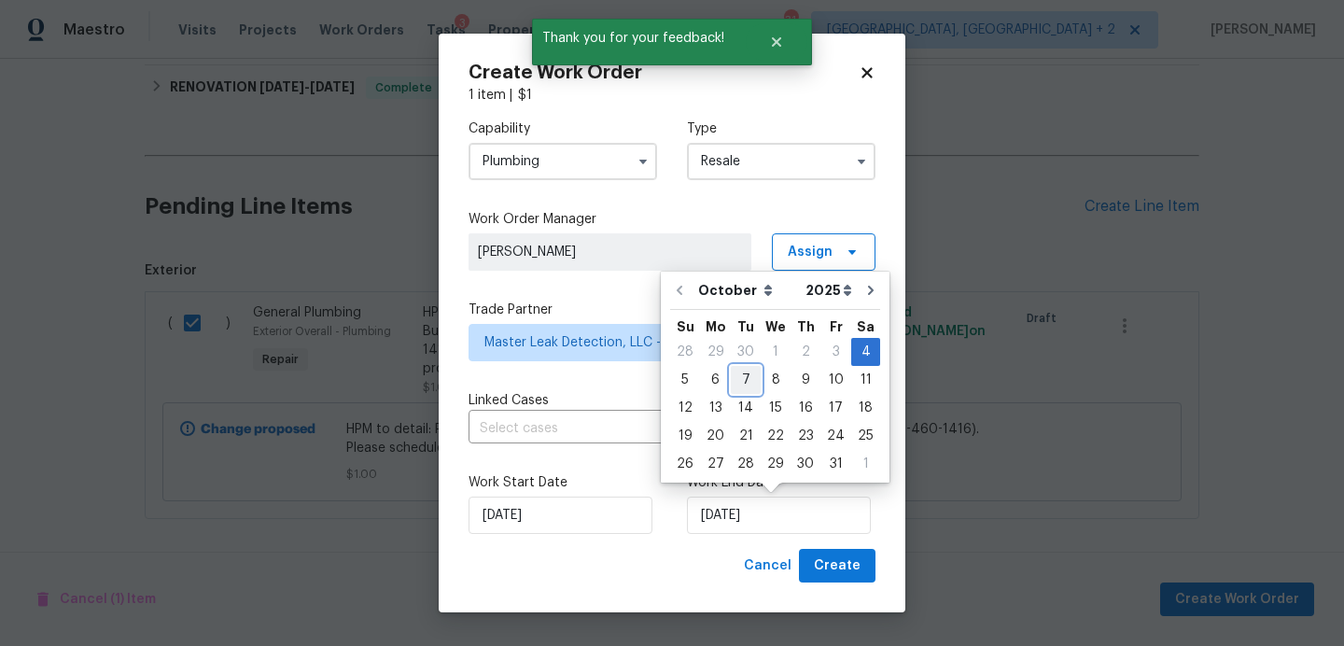
click at [737, 373] on div "7" at bounding box center [746, 380] width 30 height 26
type input "10/7/2025"
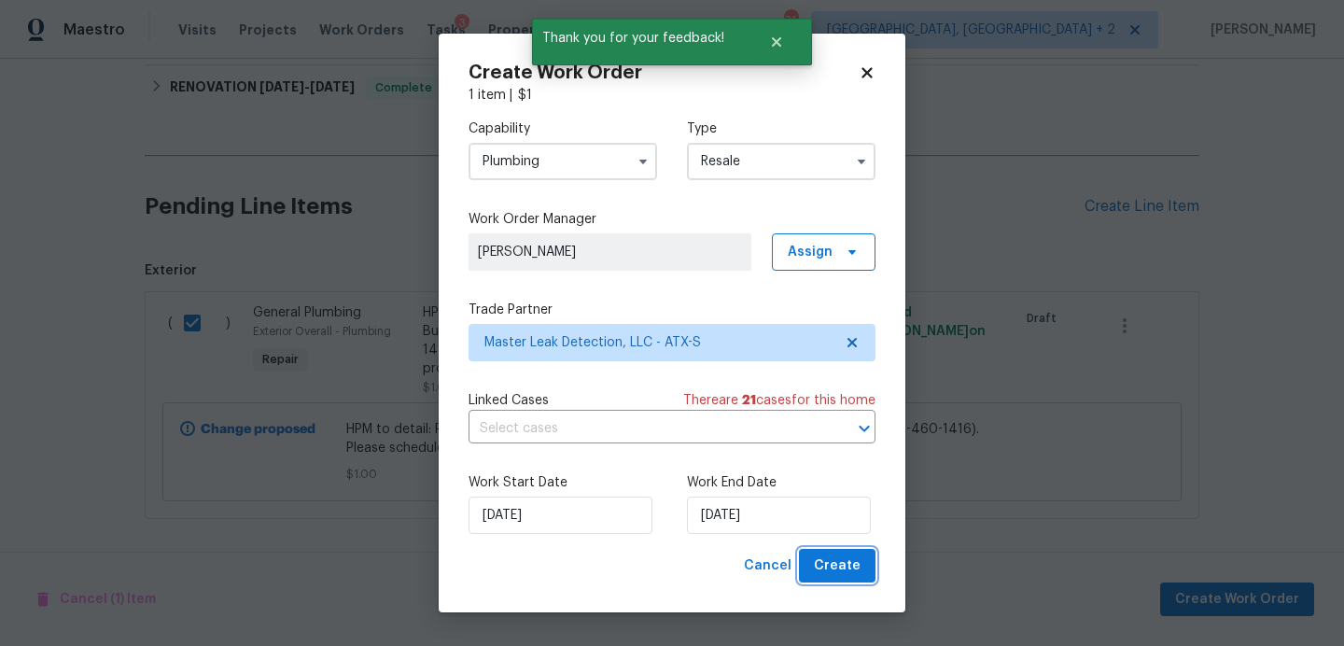
click at [837, 551] on button "Create" at bounding box center [837, 566] width 77 height 35
checkbox input "false"
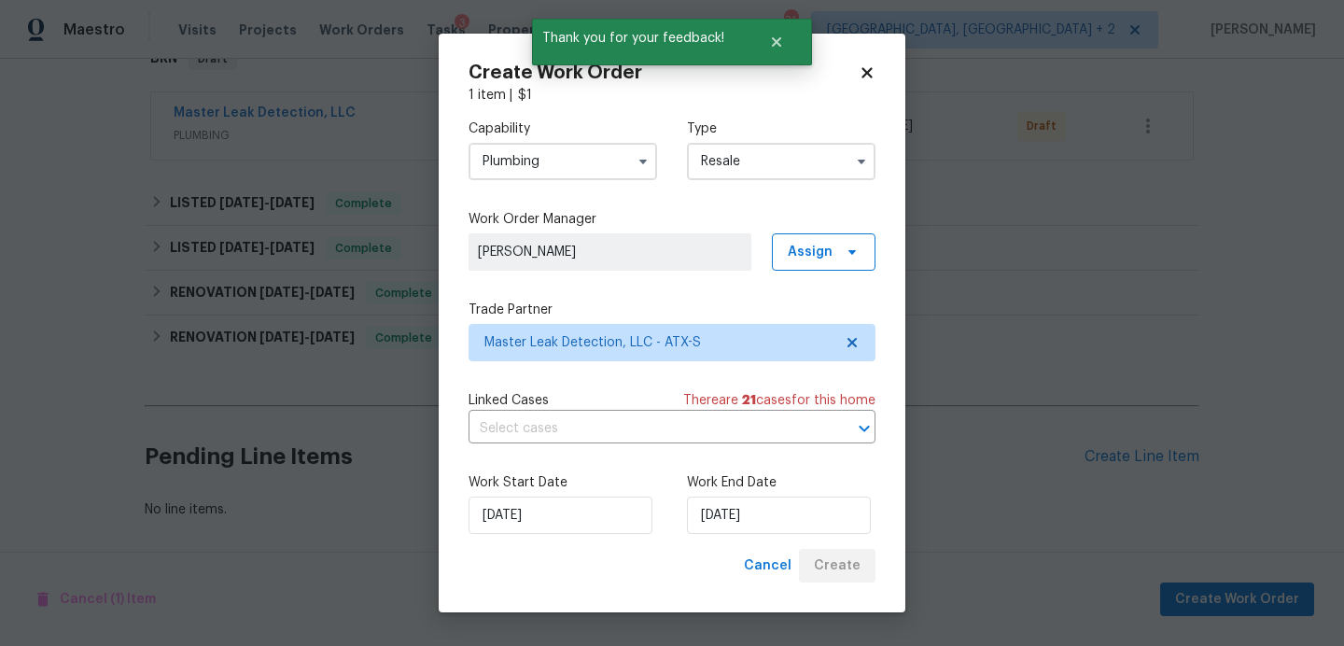
scroll to position [325, 0]
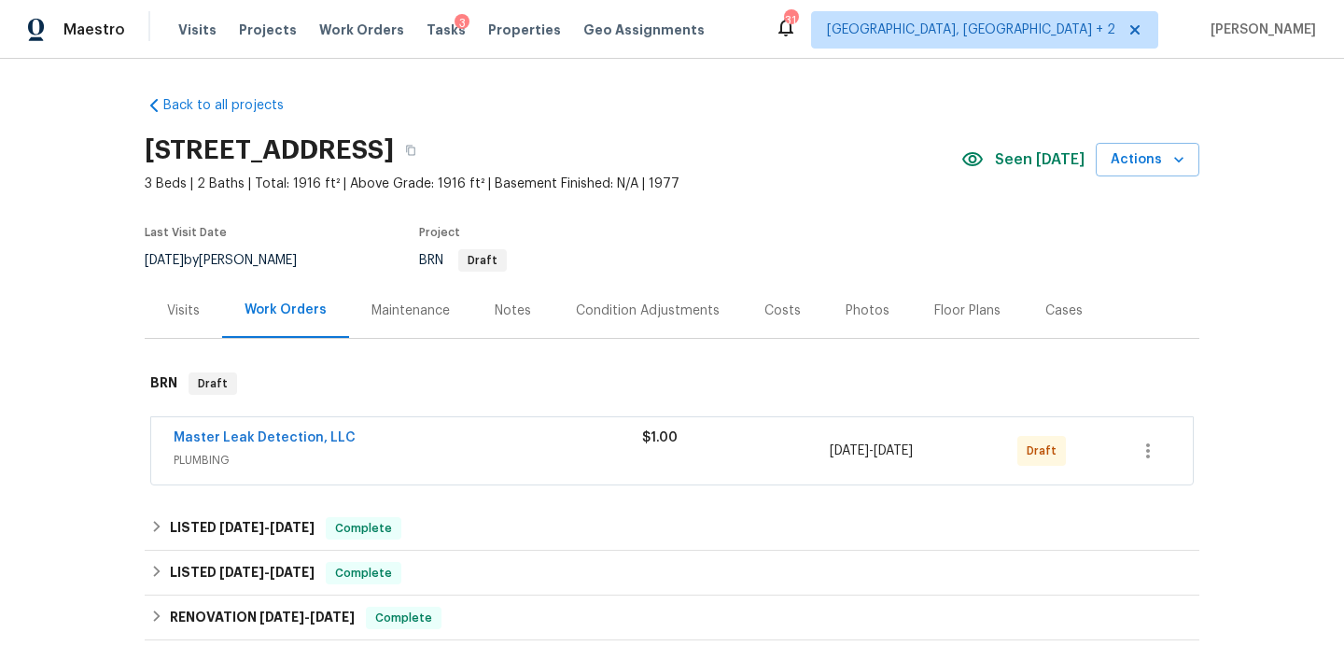
click at [1055, 162] on span "Seen today" at bounding box center [1040, 159] width 90 height 19
click at [1145, 460] on icon "button" at bounding box center [1148, 451] width 22 height 22
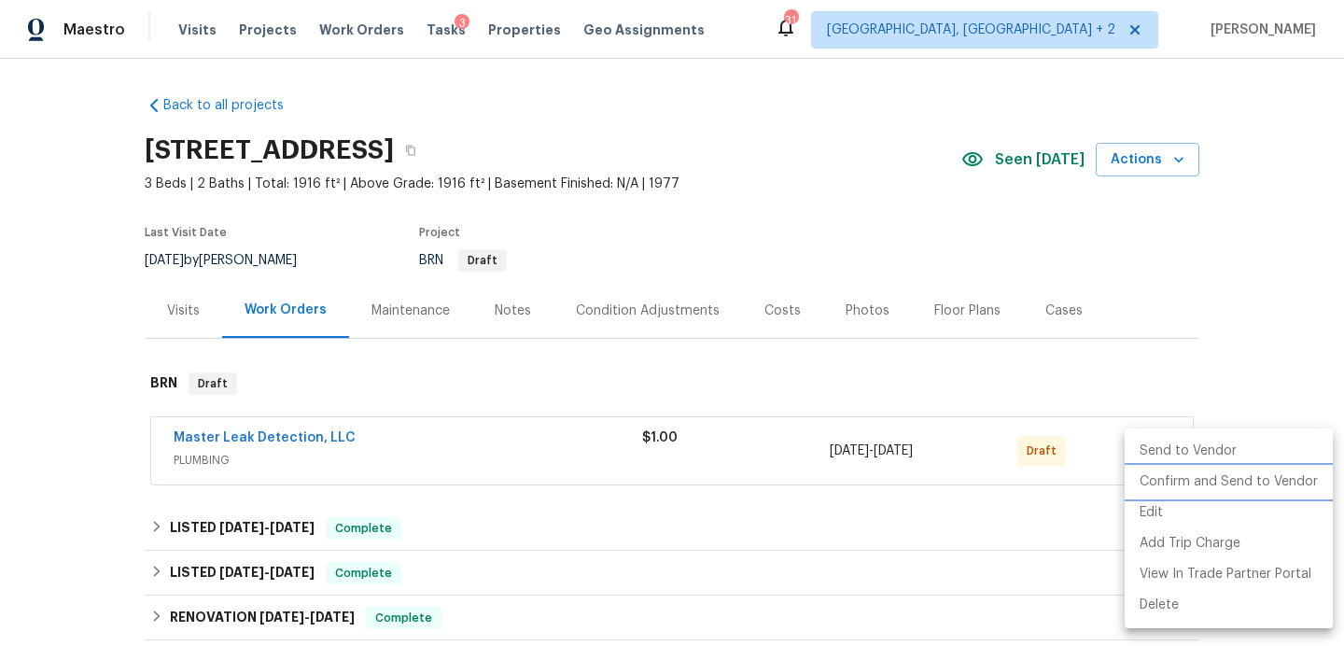
click at [1159, 481] on li "Confirm and Send to Vendor" at bounding box center [1229, 482] width 208 height 31
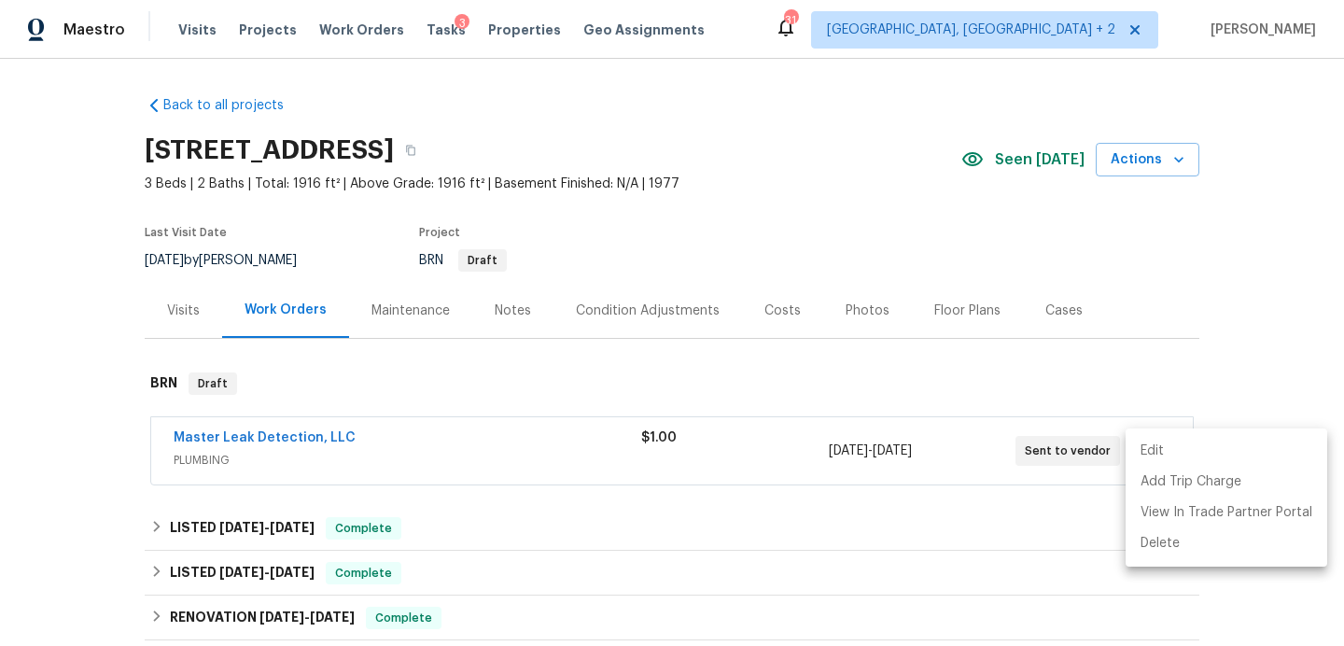
click at [434, 25] on div at bounding box center [672, 323] width 1344 height 646
click at [428, 28] on span "Tasks" at bounding box center [446, 29] width 39 height 13
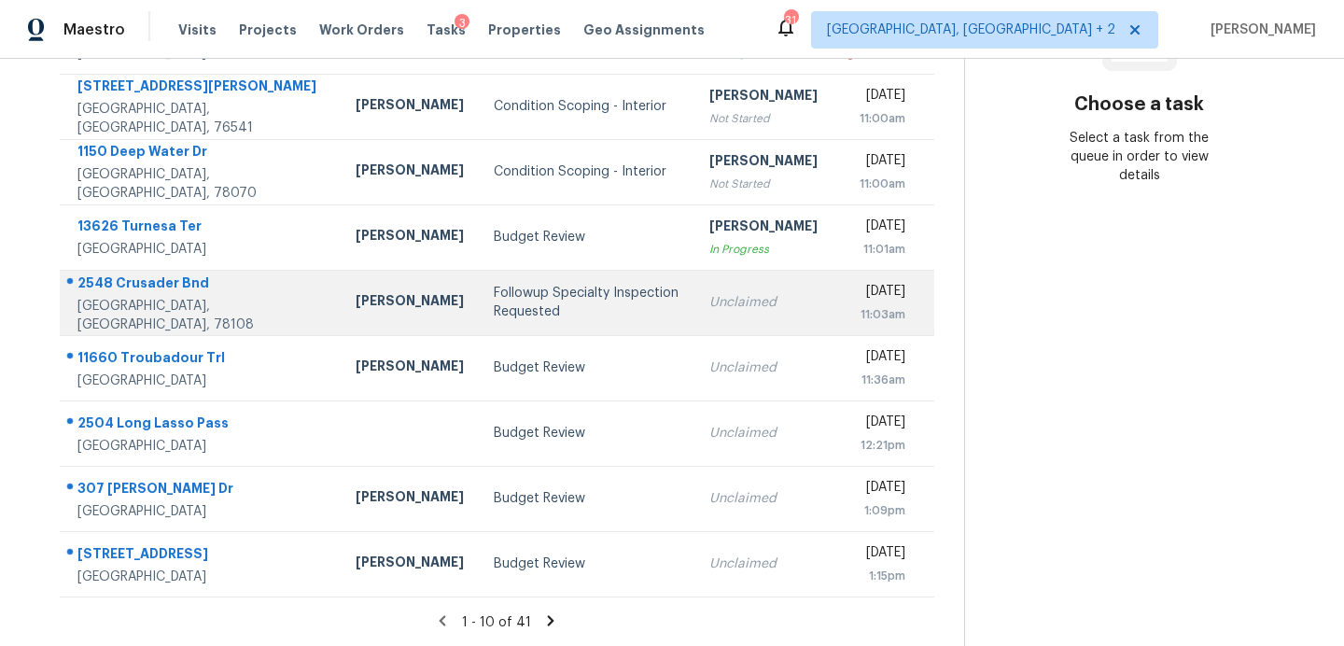
scroll to position [76, 0]
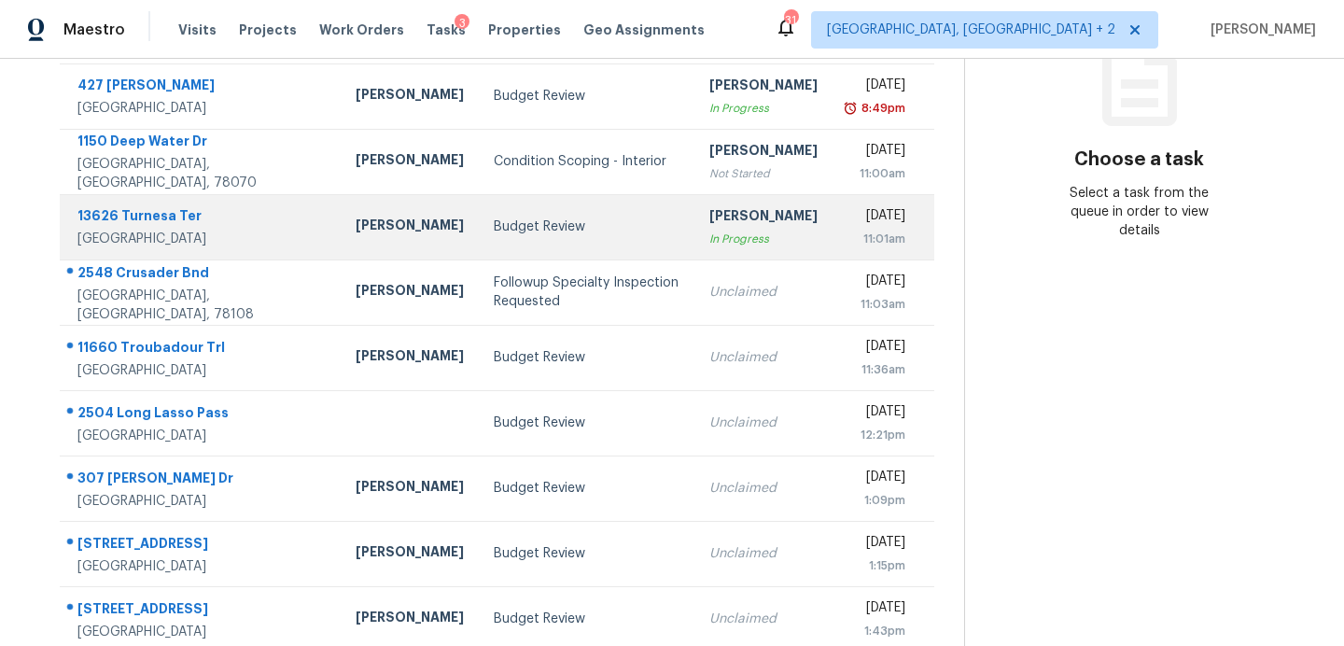
scroll to position [109, 0]
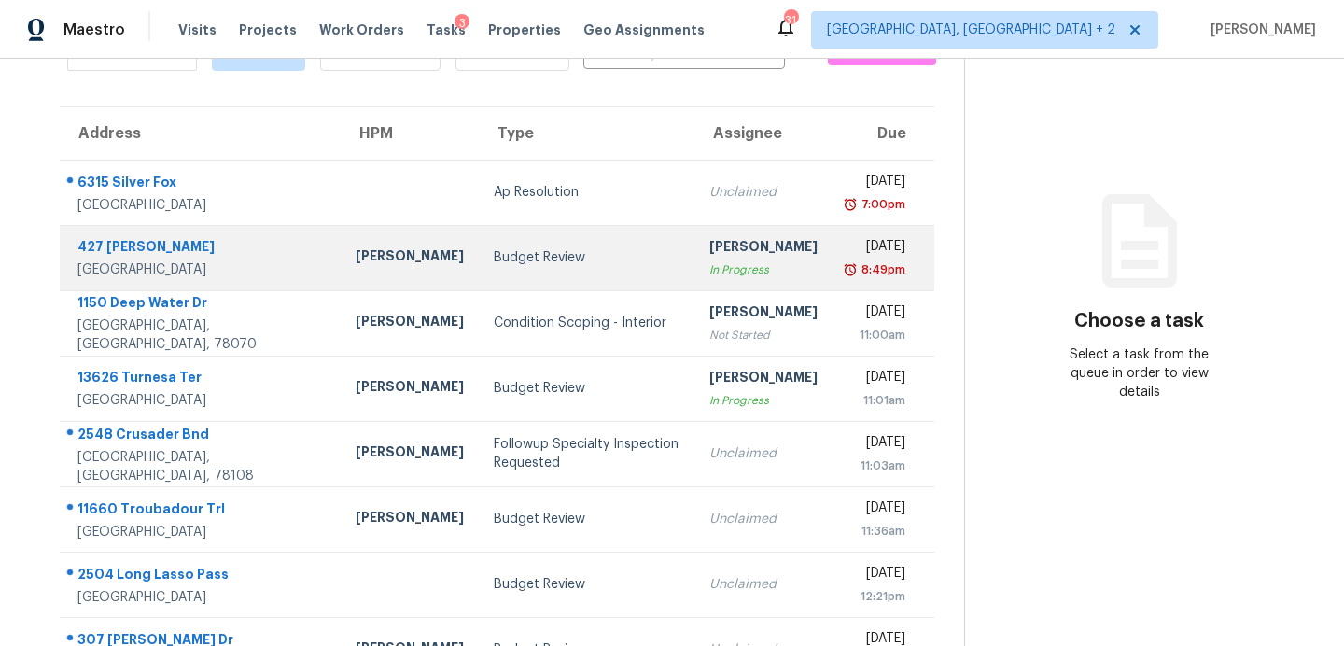
click at [479, 245] on td "Budget Review" at bounding box center [587, 257] width 216 height 65
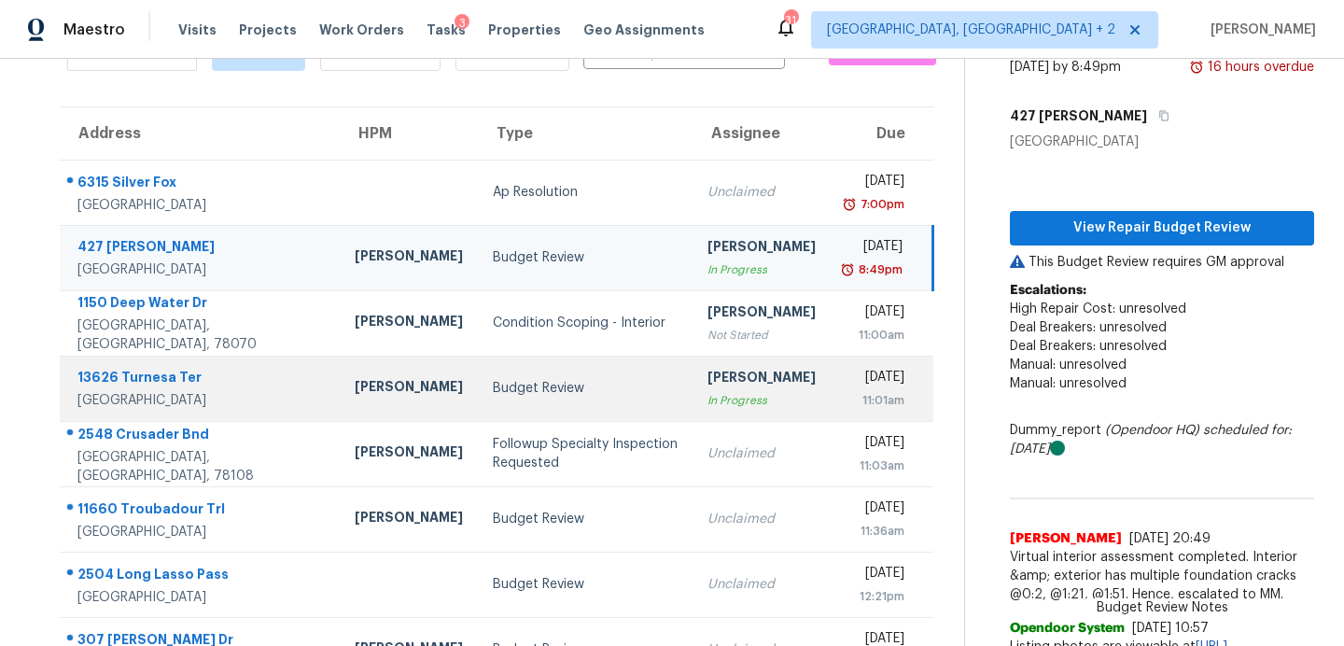
click at [478, 398] on td "Budget Review" at bounding box center [585, 388] width 215 height 65
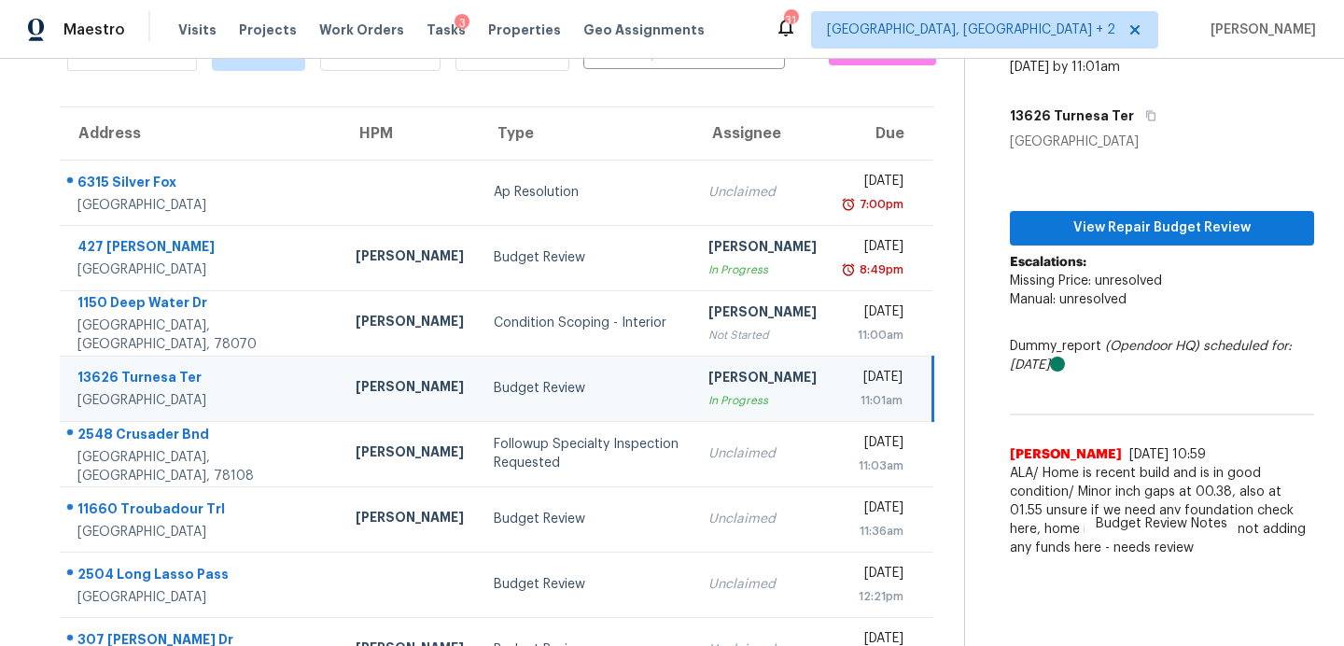
click at [1107, 207] on div "View Repair Budget Review Escalations: Missing Price: unresolved Manual: unreso…" at bounding box center [1162, 358] width 304 height 415
click at [1103, 225] on span "View Repair Budget Review" at bounding box center [1162, 228] width 274 height 23
click at [432, 25] on span "Tasks" at bounding box center [446, 29] width 39 height 13
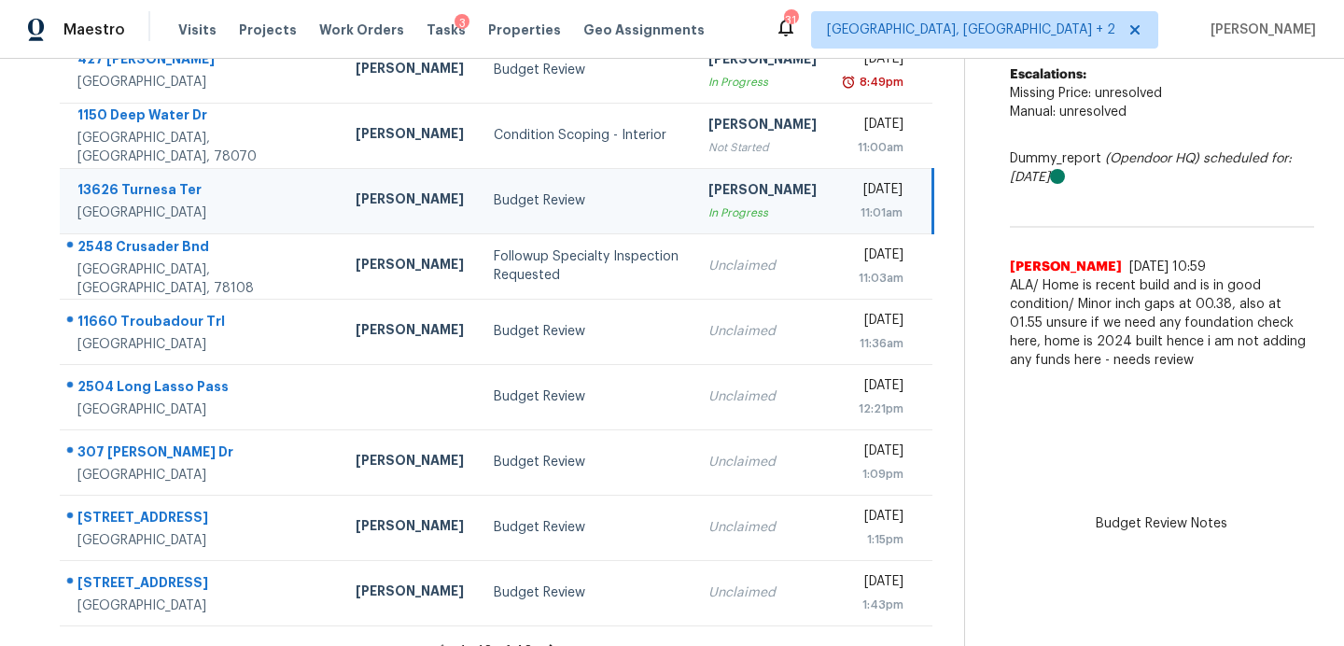
scroll to position [326, 0]
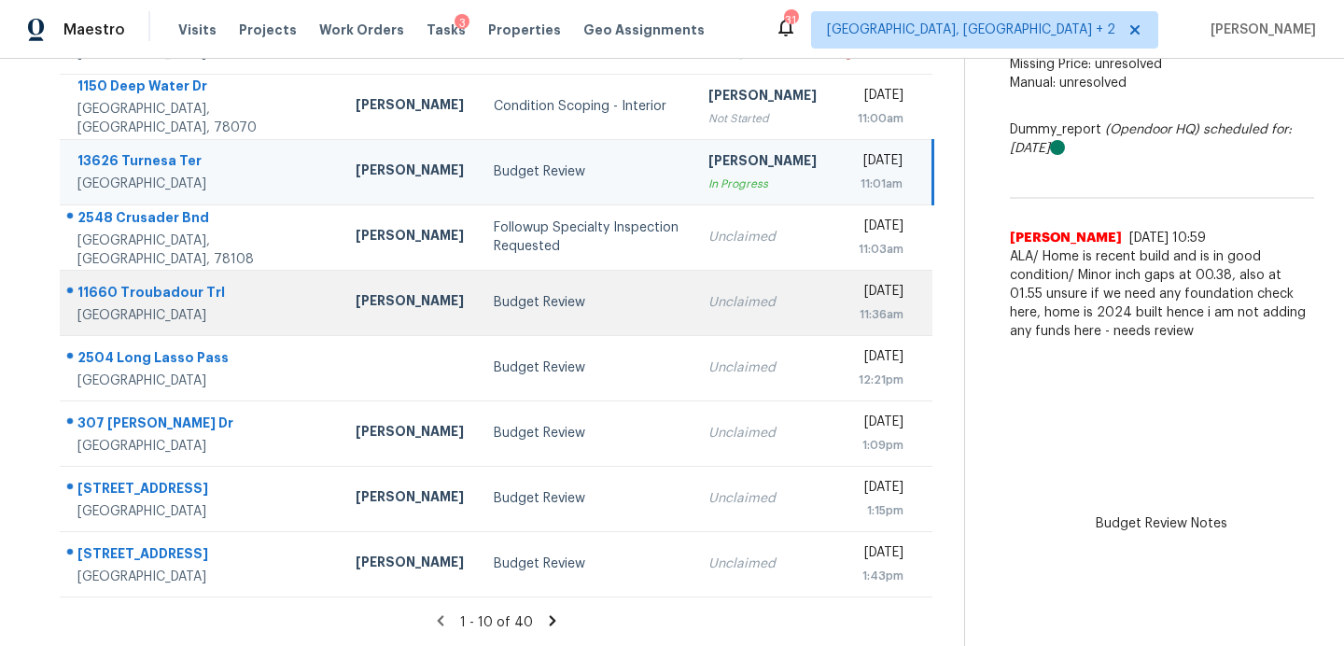
click at [494, 309] on div "Budget Review" at bounding box center [587, 302] width 186 height 19
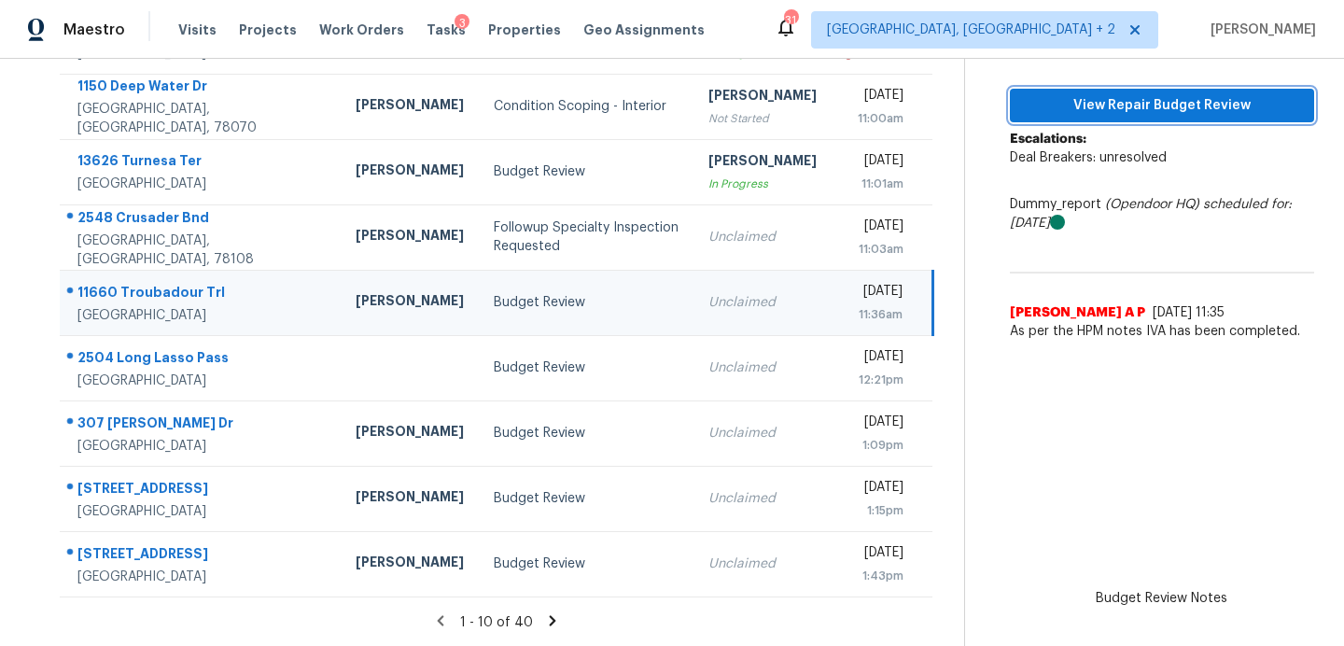
click at [1072, 104] on span "View Repair Budget Review" at bounding box center [1162, 105] width 274 height 23
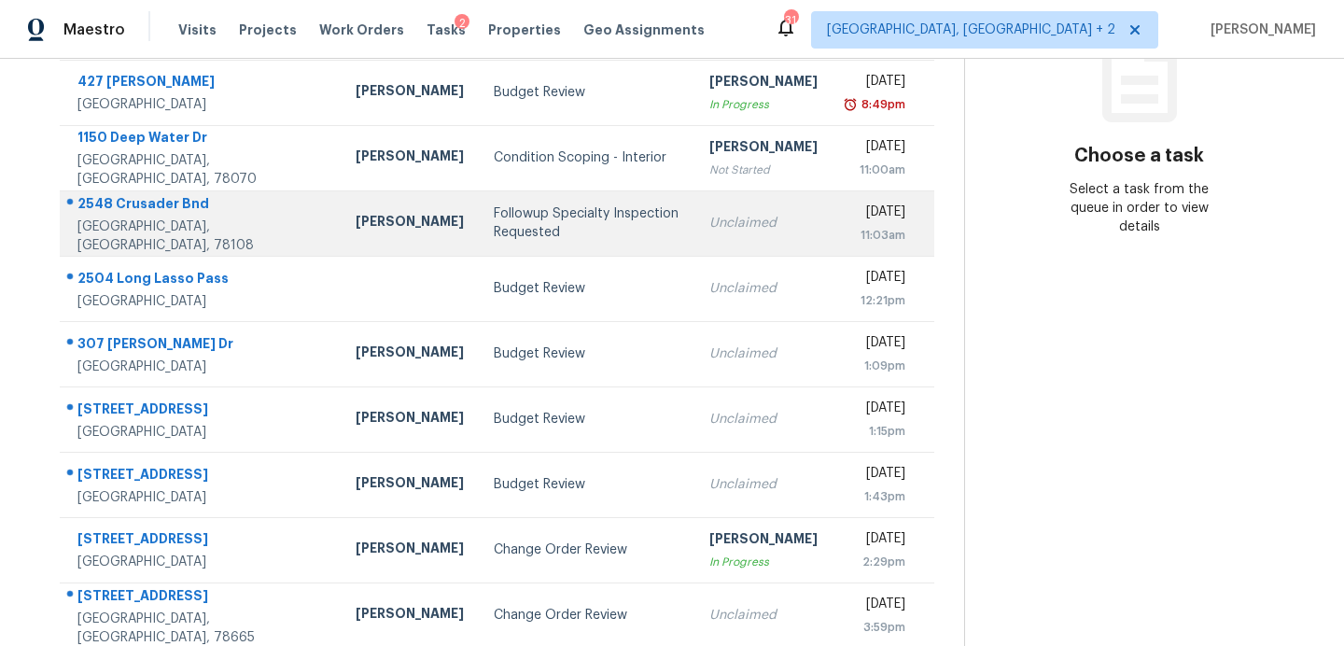
scroll to position [277, 0]
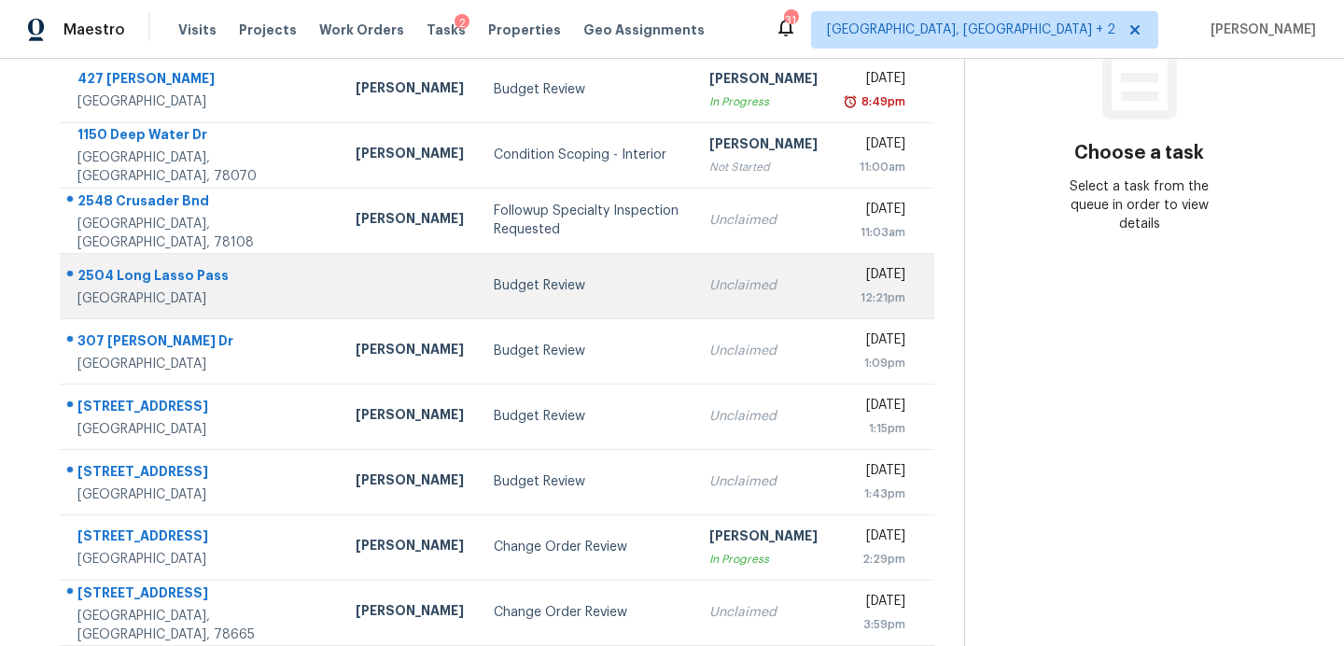
click at [479, 298] on td "Budget Review" at bounding box center [587, 285] width 216 height 65
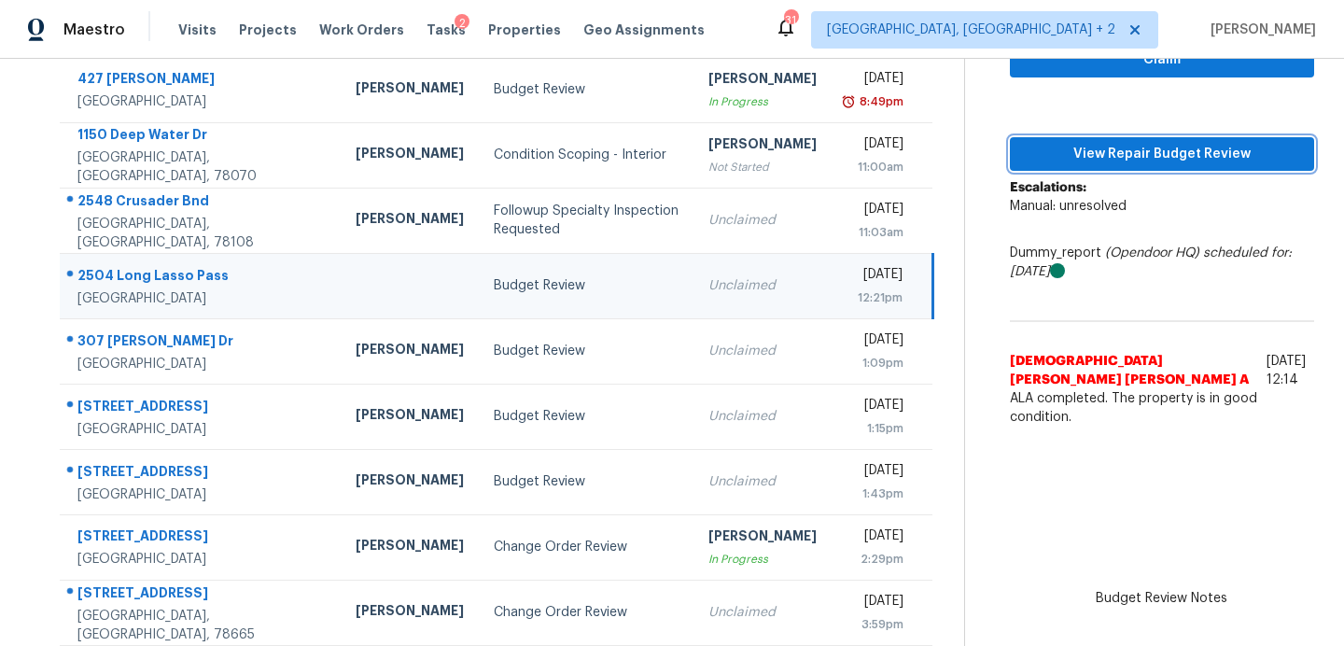
click at [1066, 168] on button "View Repair Budget Review" at bounding box center [1162, 154] width 304 height 35
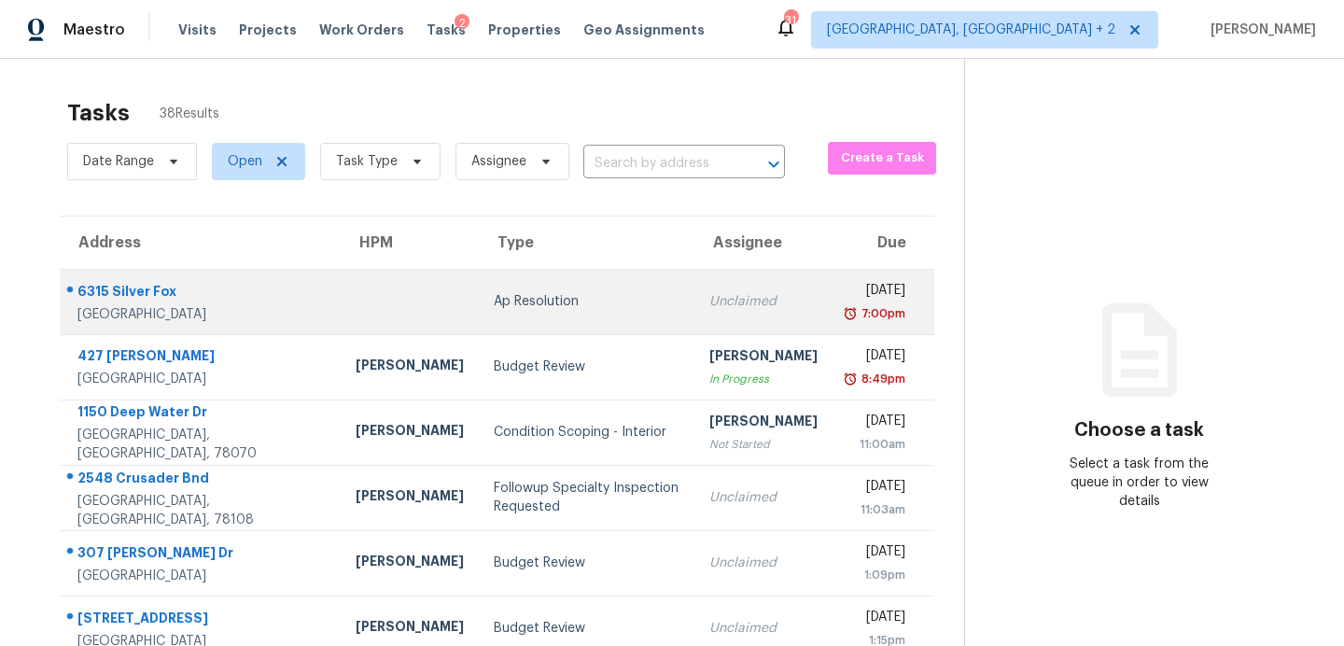
scroll to position [326, 0]
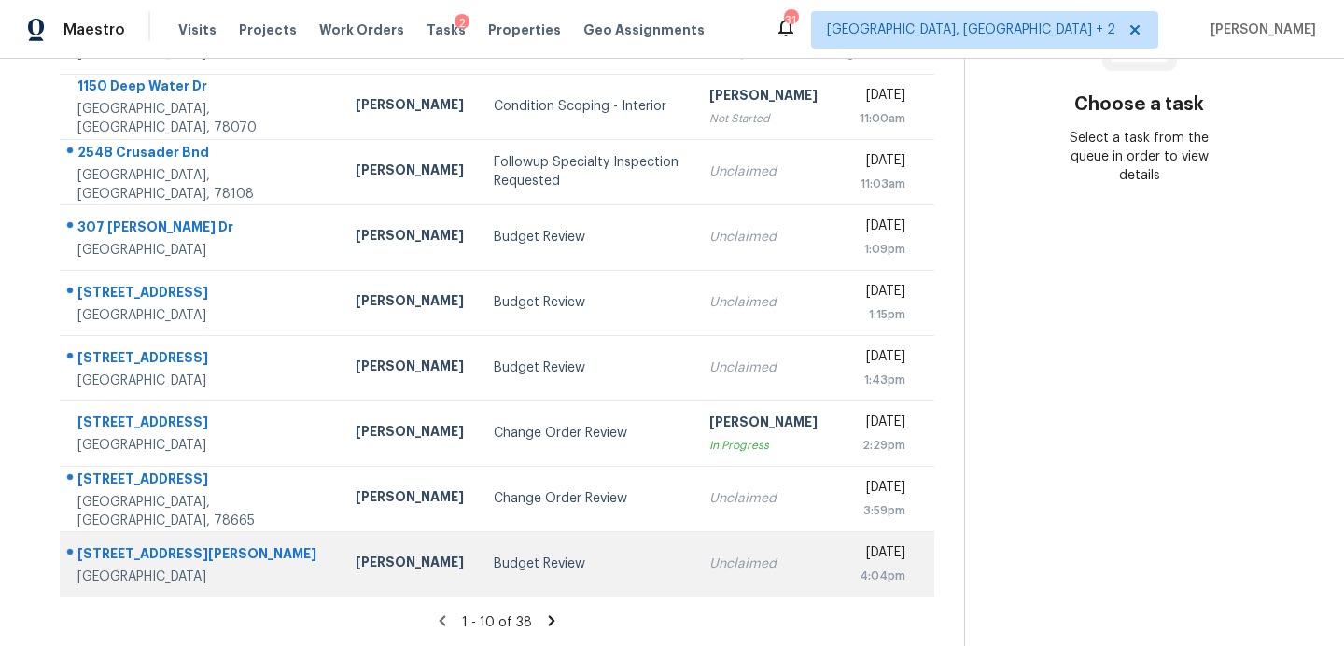
click at [519, 555] on div "Budget Review" at bounding box center [587, 564] width 186 height 19
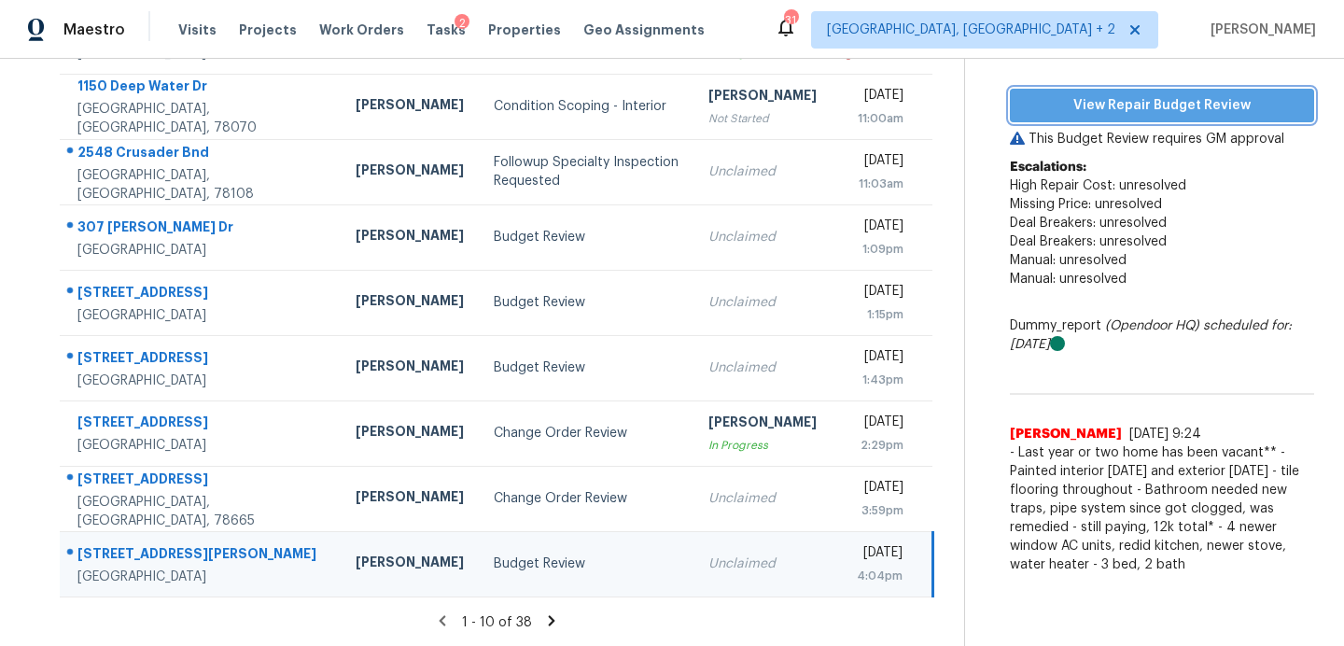
click at [1139, 105] on span "View Repair Budget Review" at bounding box center [1162, 105] width 274 height 23
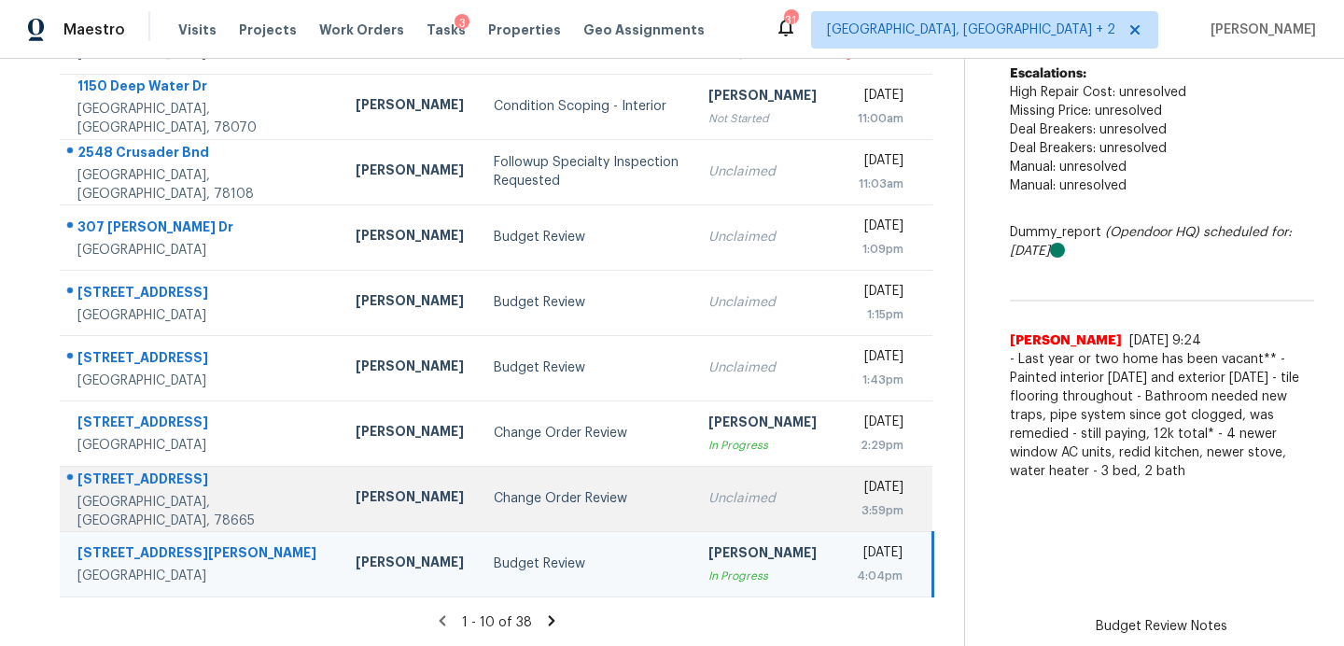
click at [479, 512] on td "Change Order Review" at bounding box center [587, 498] width 216 height 65
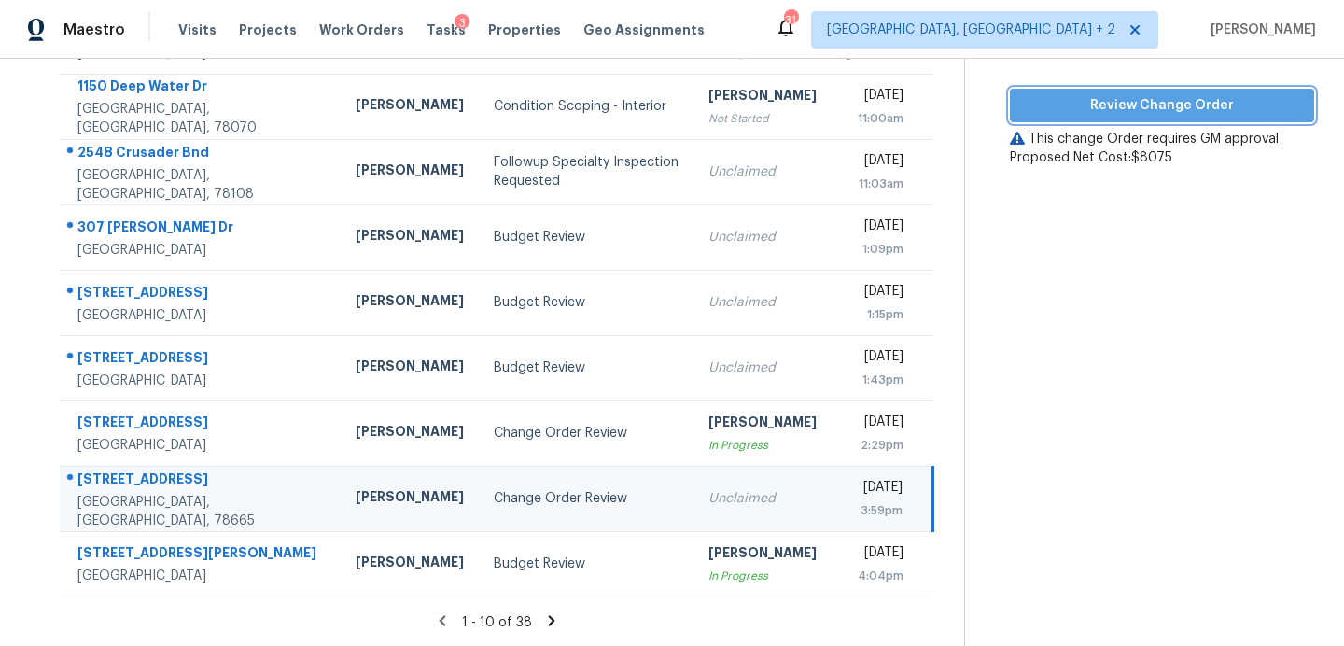
click at [1032, 103] on span "Review Change Order" at bounding box center [1162, 105] width 274 height 23
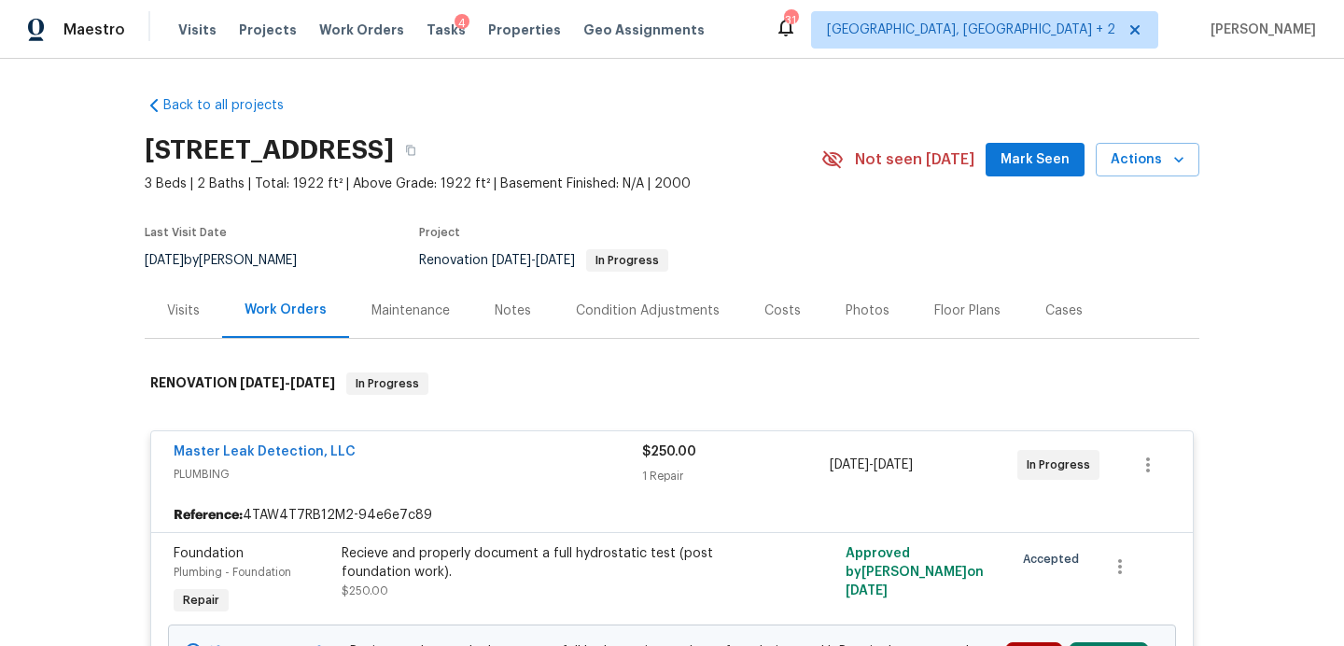
click at [1025, 160] on span "Mark Seen" at bounding box center [1035, 159] width 69 height 23
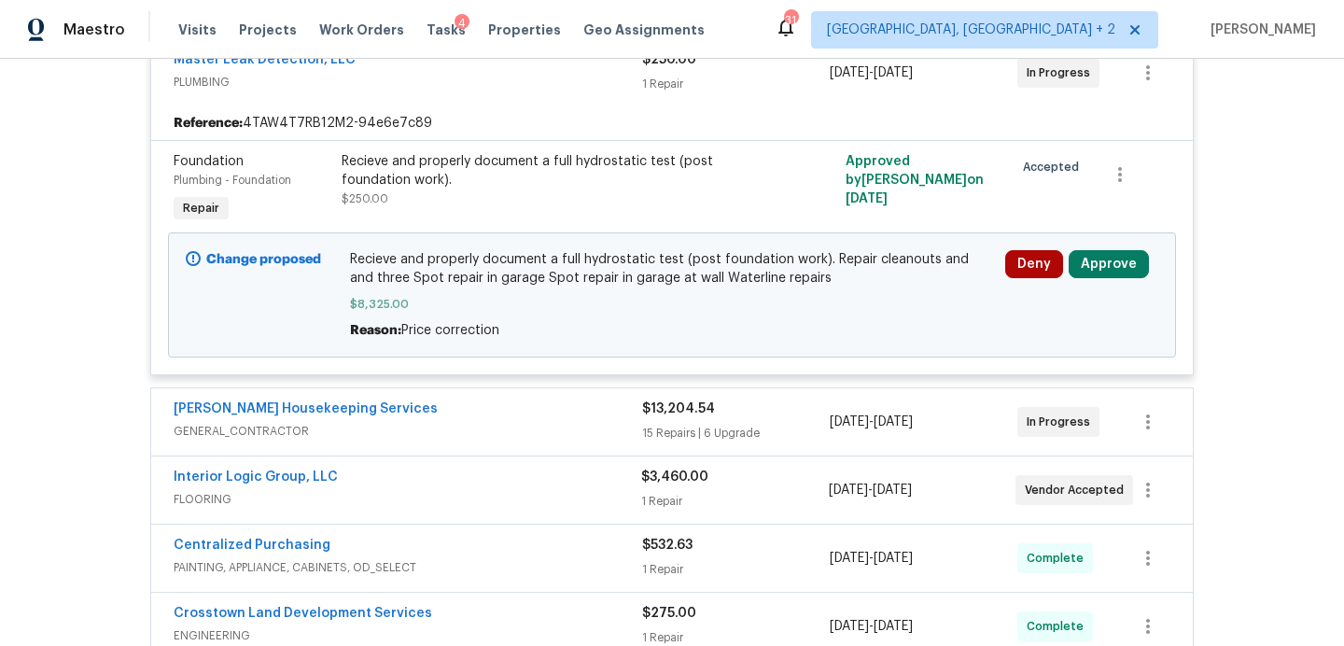
scroll to position [390, 0]
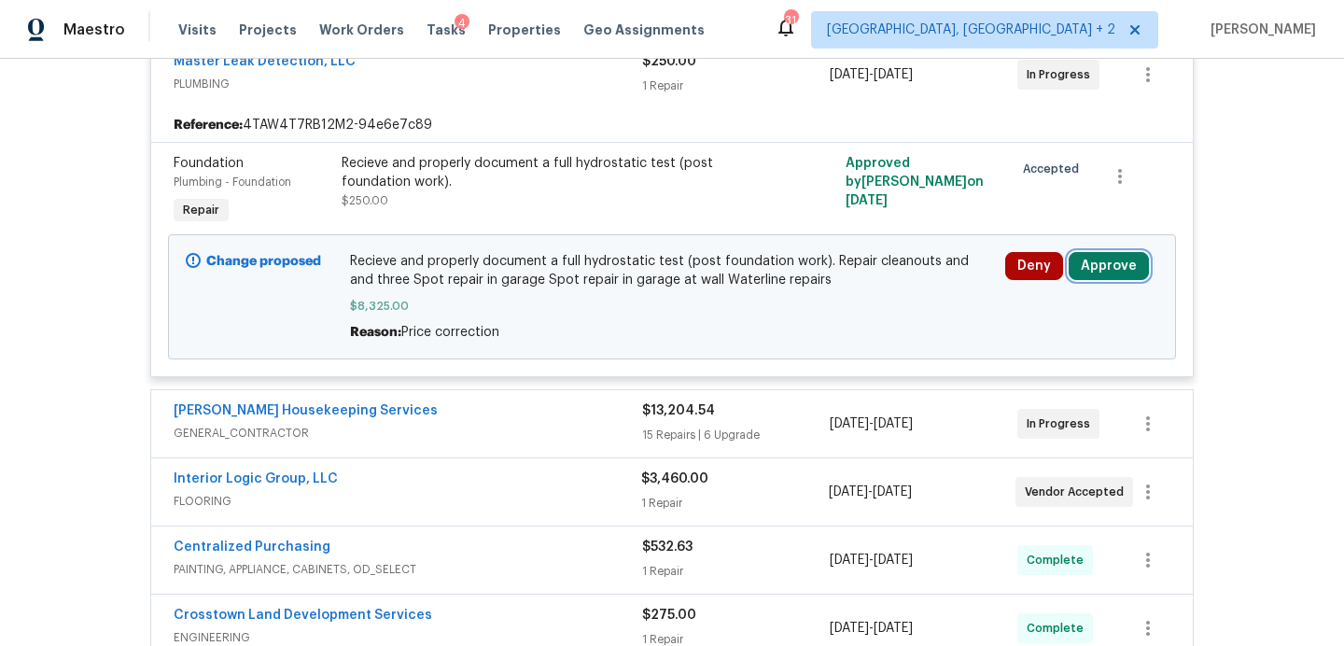
click at [1106, 262] on button "Approve" at bounding box center [1109, 266] width 80 height 28
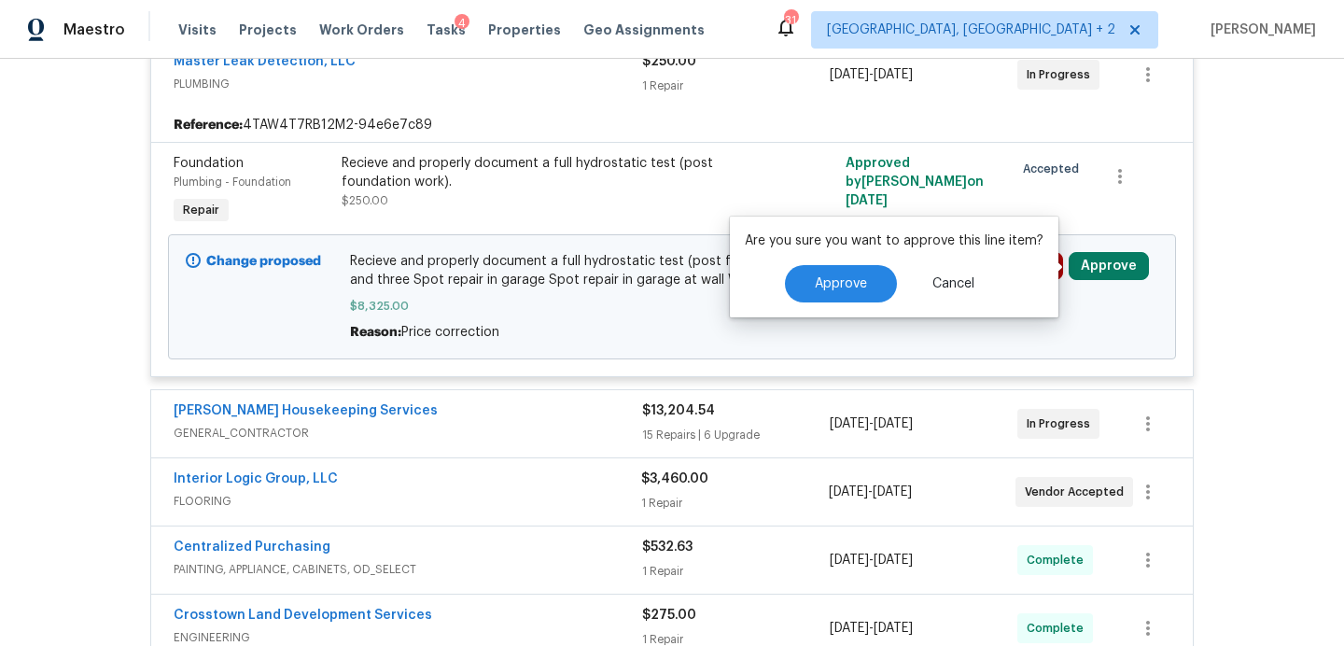
click at [848, 312] on div "Are you sure you want to approve this line item? Approve Cancel" at bounding box center [894, 267] width 329 height 101
click at [848, 290] on button "Approve" at bounding box center [841, 283] width 112 height 37
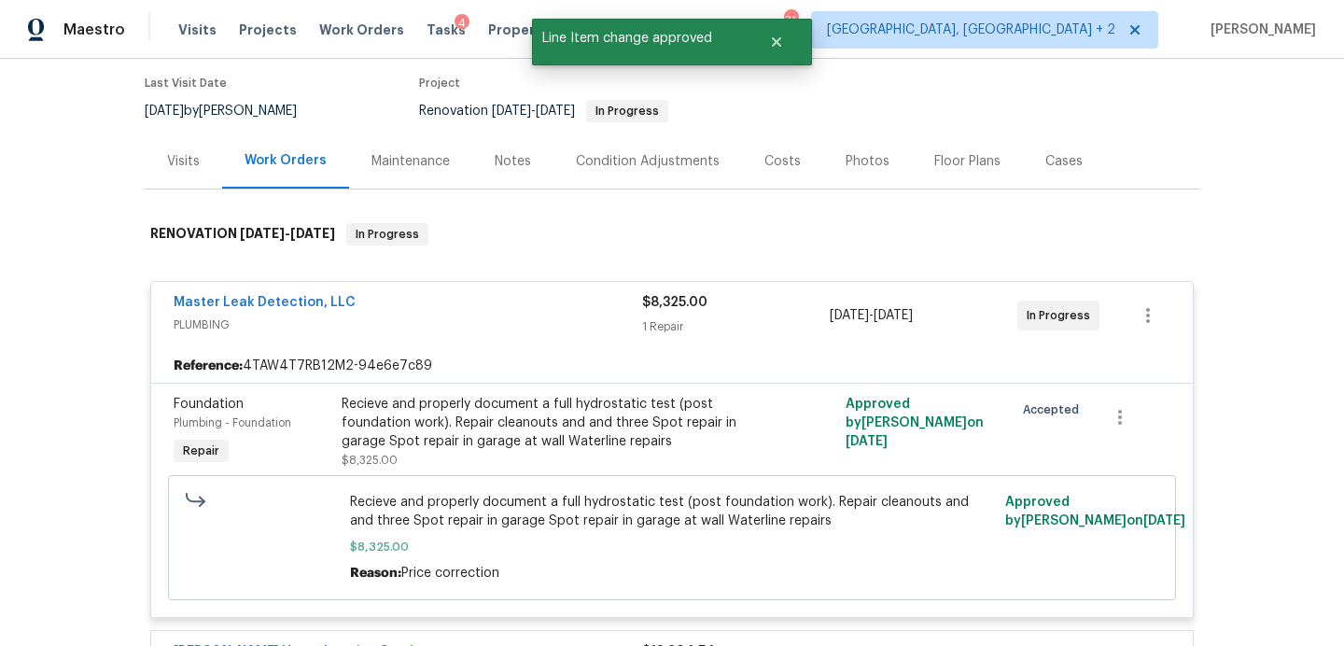
click at [771, 158] on div "Costs" at bounding box center [783, 161] width 36 height 19
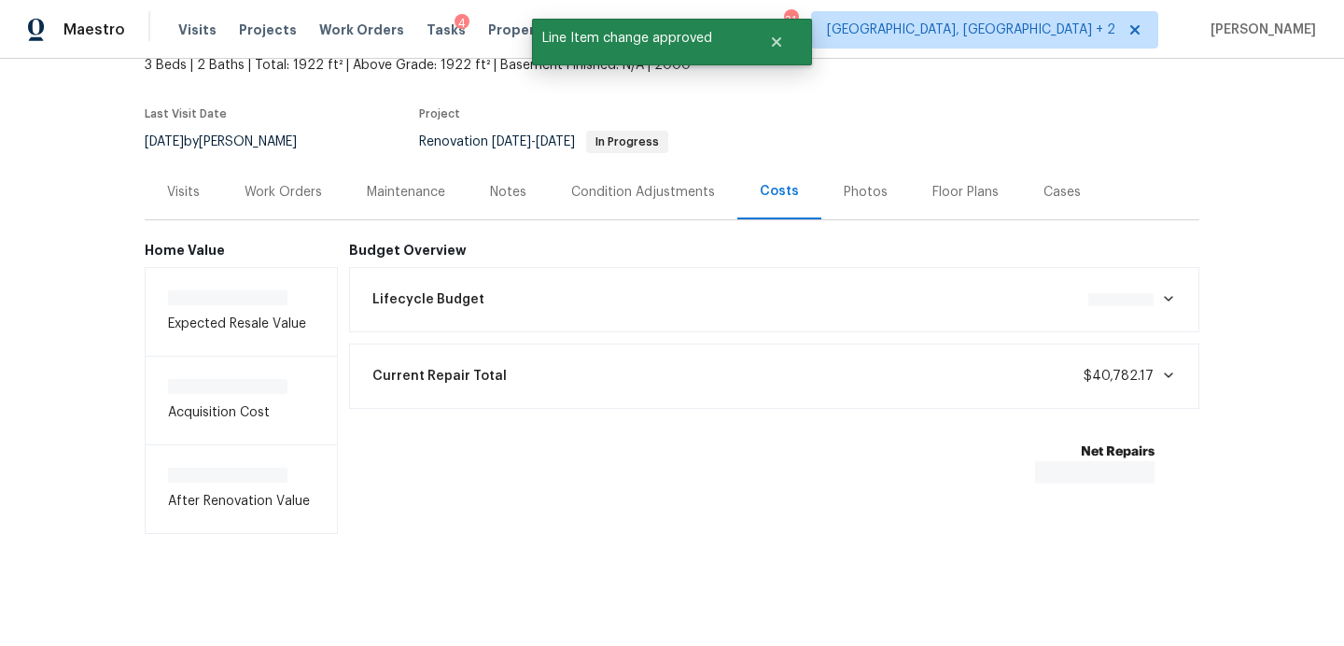
scroll to position [122, 0]
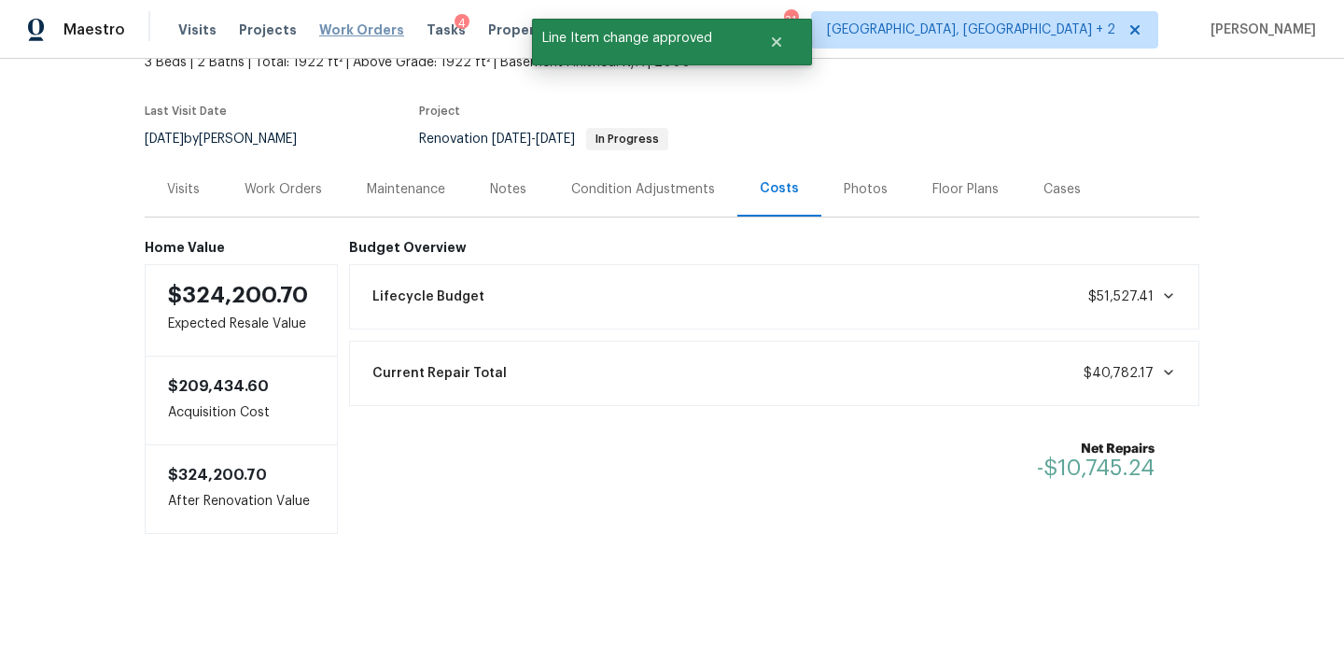
click at [332, 29] on span "Work Orders" at bounding box center [361, 30] width 85 height 19
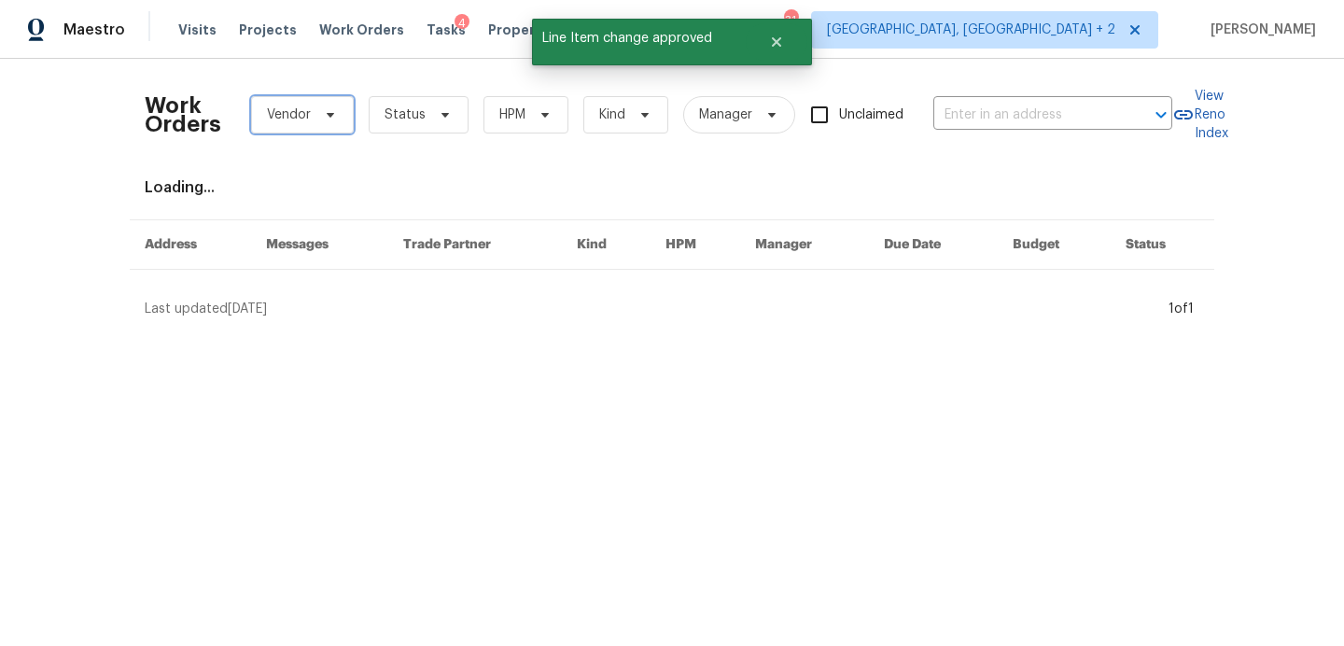
click at [320, 128] on span "Vendor" at bounding box center [302, 114] width 103 height 37
click at [427, 36] on div "Tasks 4" at bounding box center [446, 31] width 39 height 20
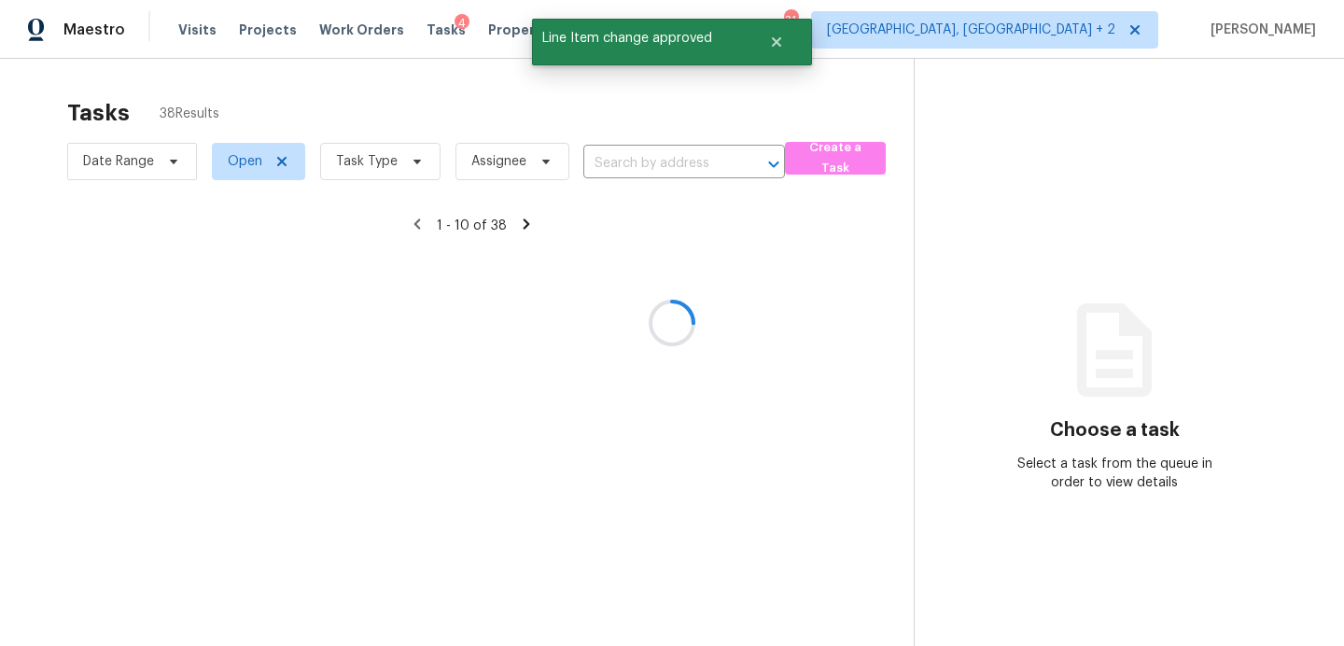
click at [435, 27] on div at bounding box center [672, 323] width 1344 height 646
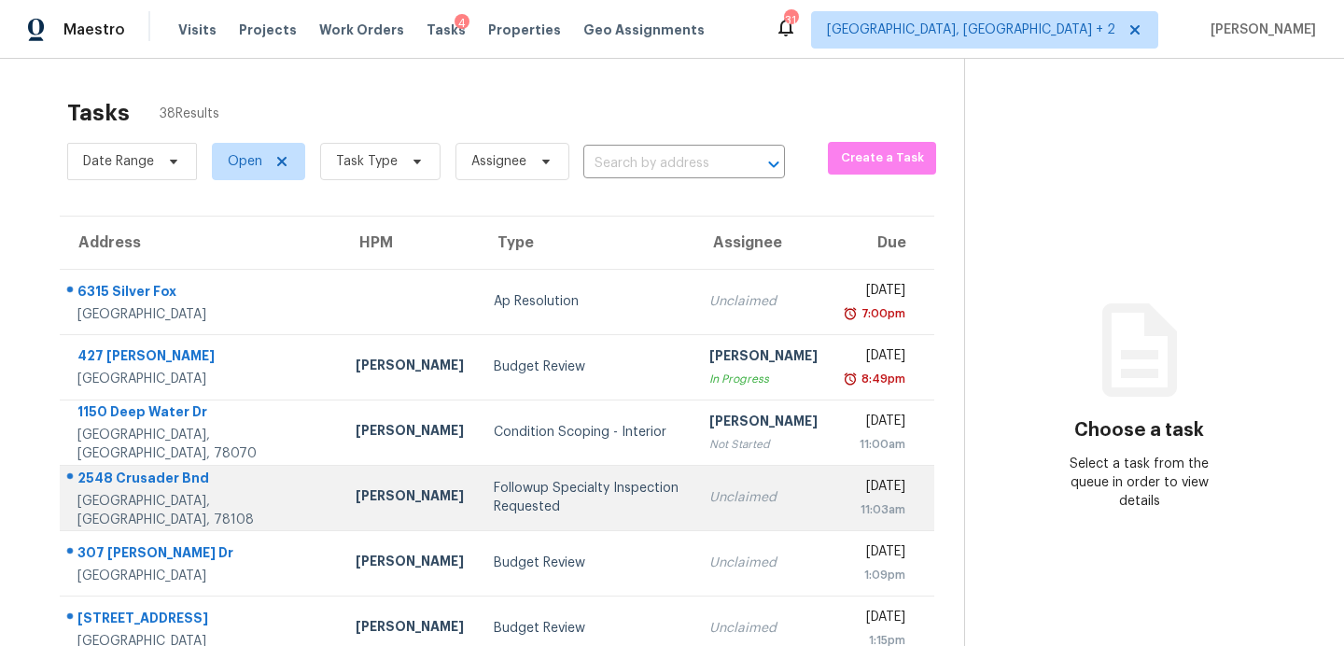
scroll to position [209, 0]
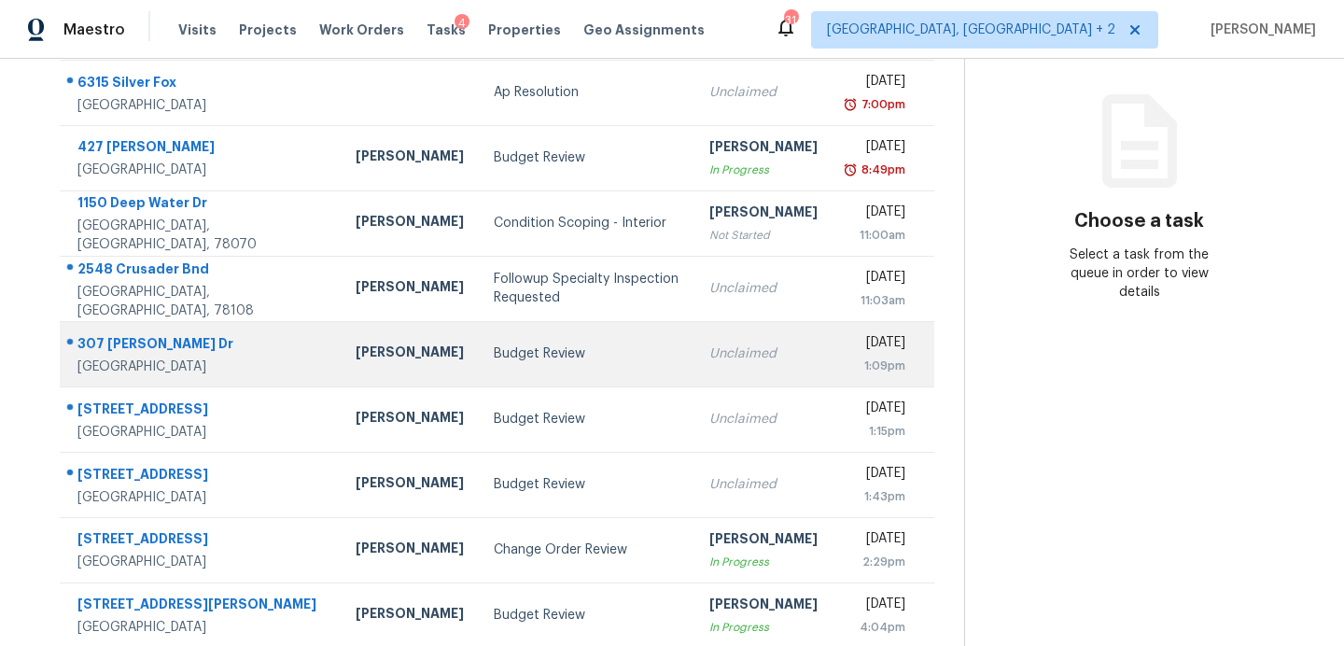
click at [494, 360] on div "Budget Review" at bounding box center [587, 354] width 186 height 19
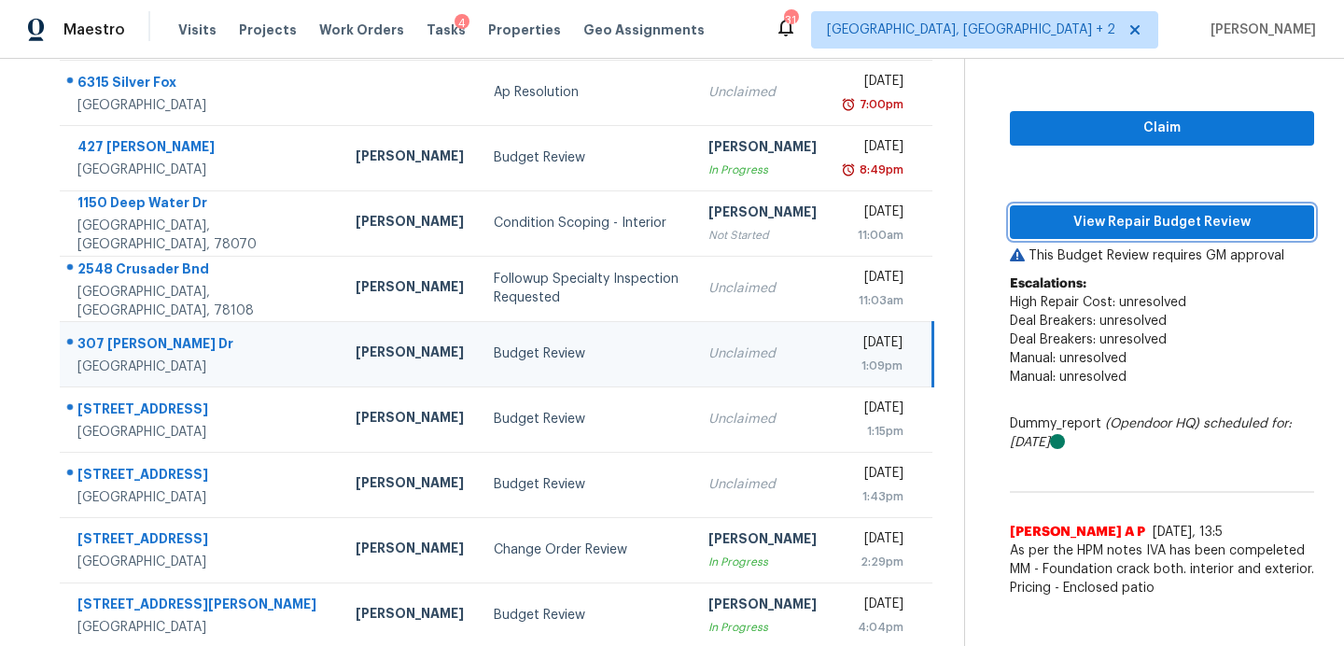
click at [1101, 227] on span "View Repair Budget Review" at bounding box center [1162, 222] width 274 height 23
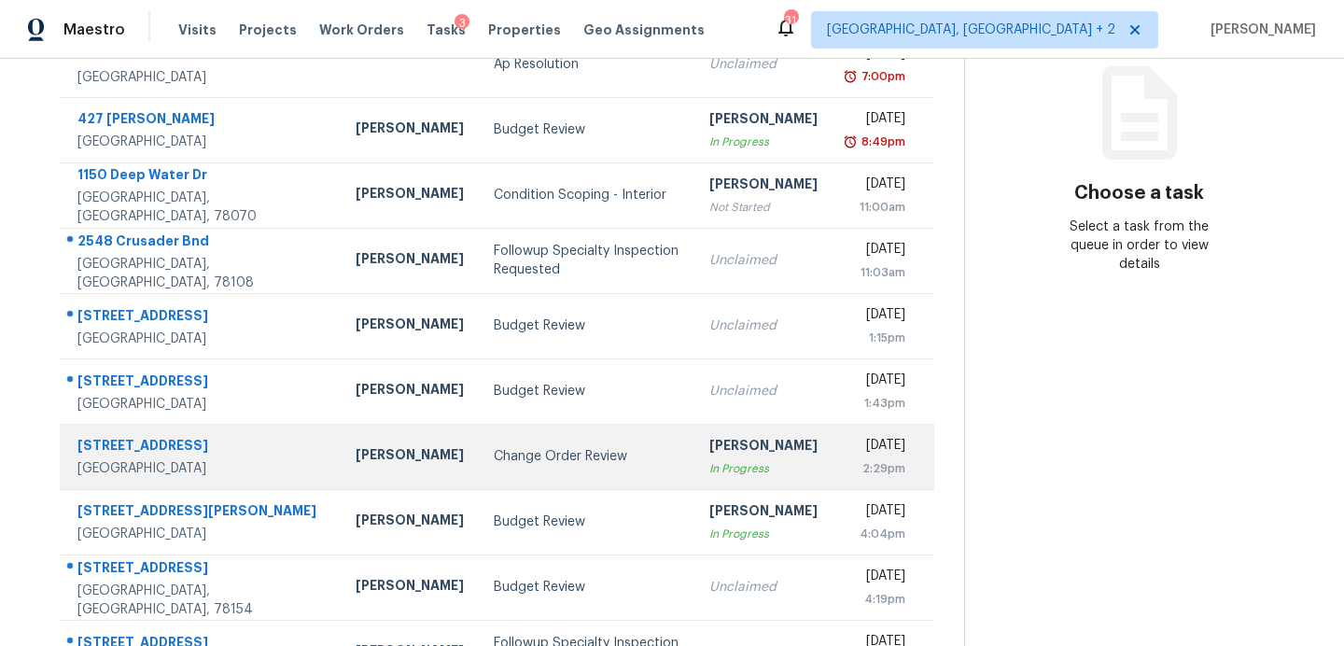
scroll to position [326, 0]
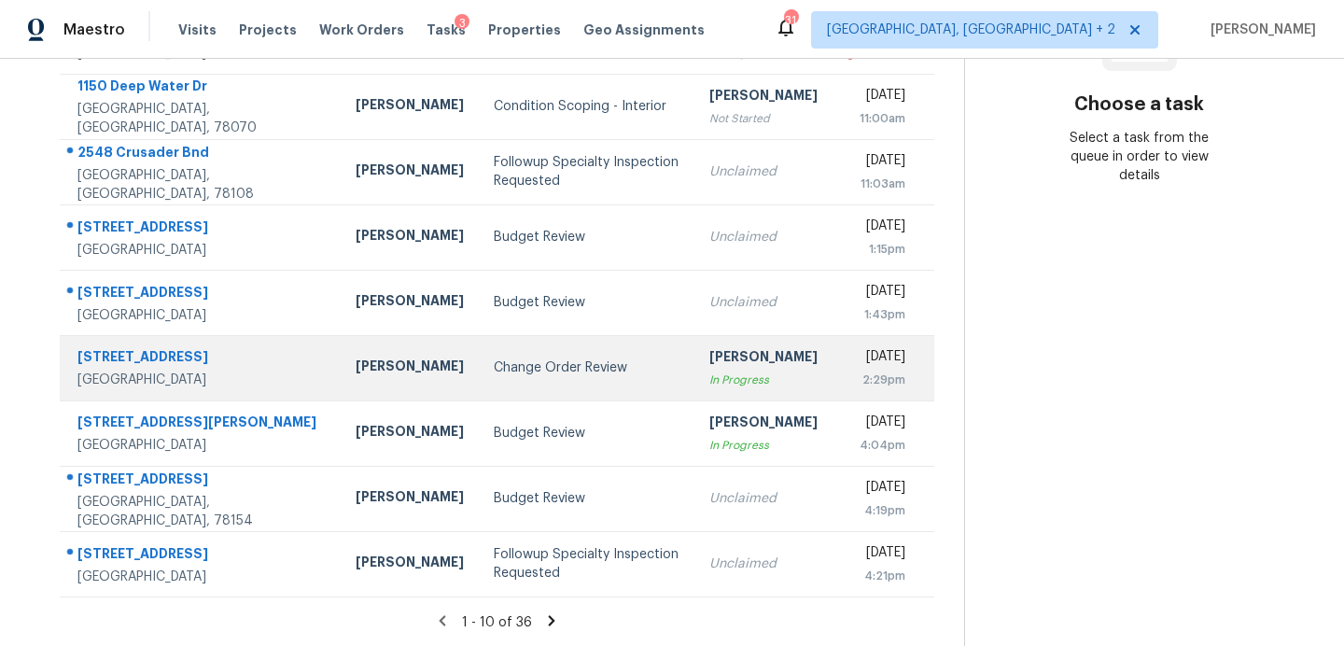
click at [494, 374] on div "Change Order Review" at bounding box center [587, 368] width 186 height 19
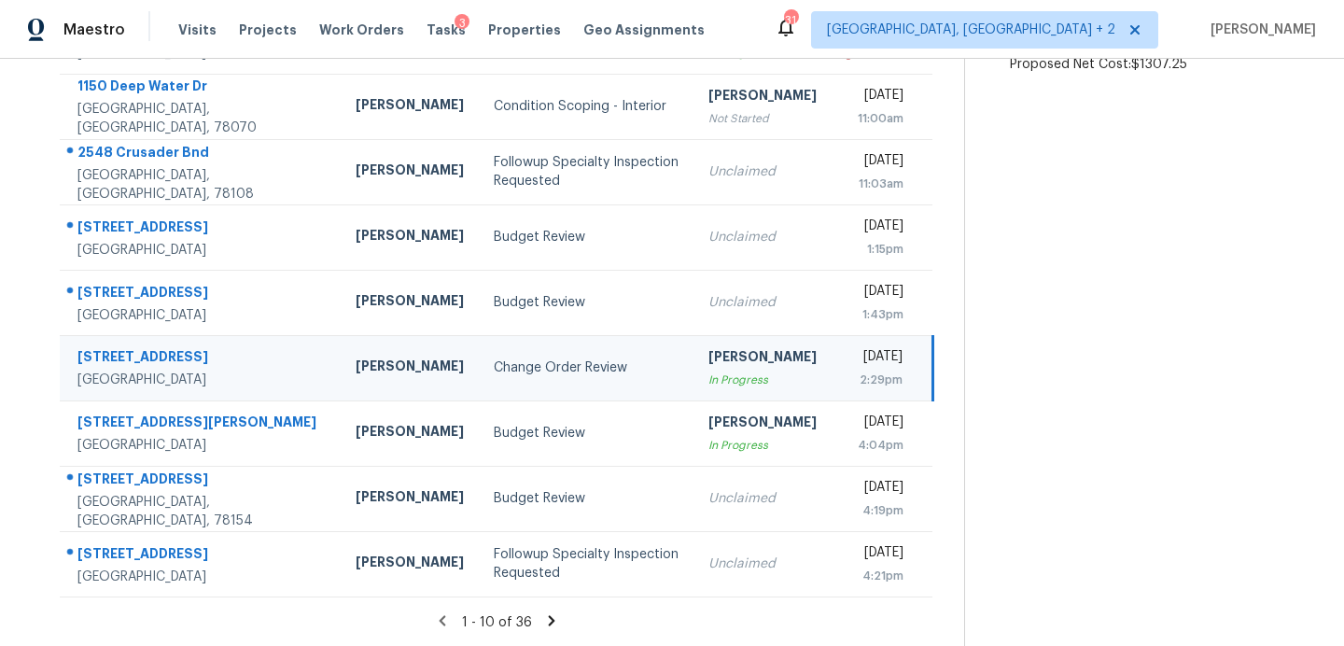
scroll to position [166, 0]
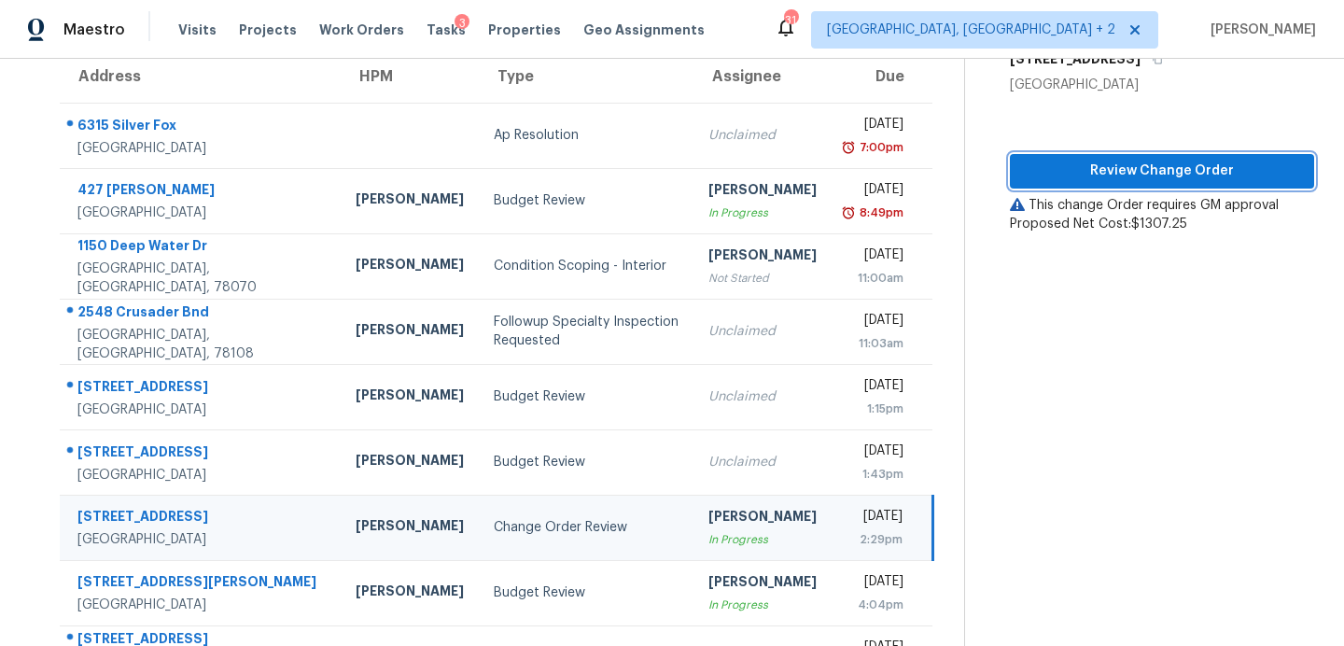
click at [1092, 174] on span "Review Change Order" at bounding box center [1162, 171] width 274 height 23
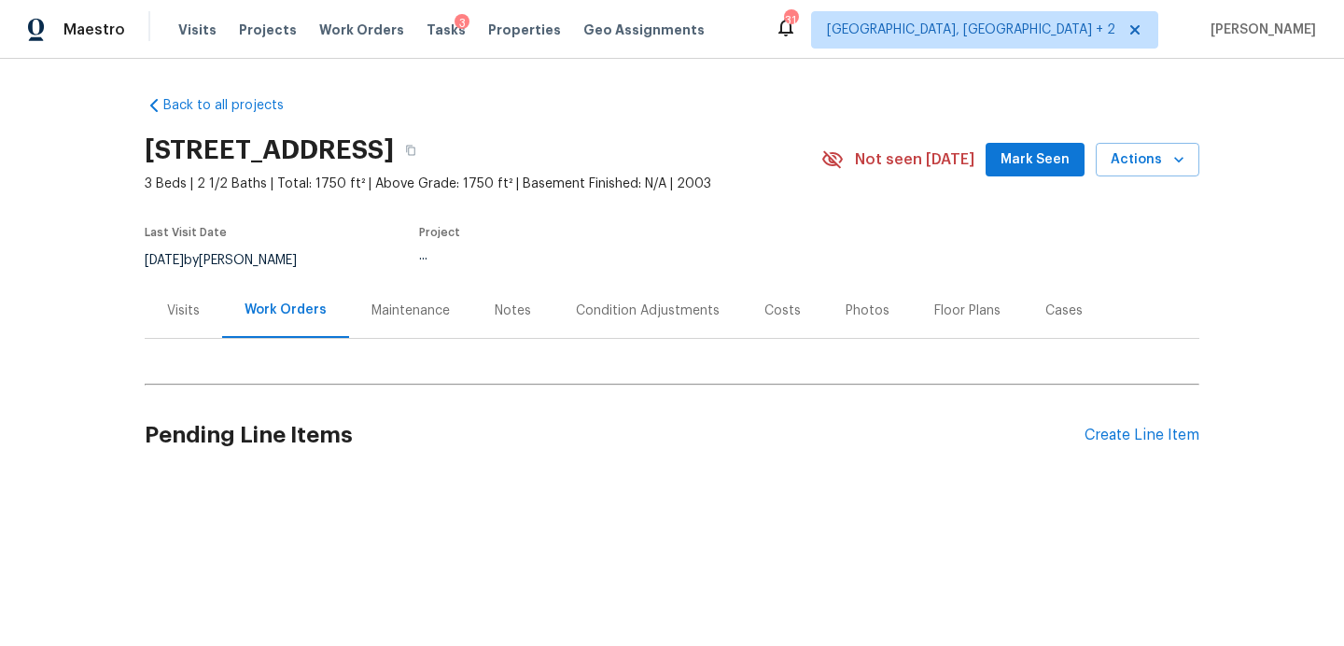
click at [1029, 162] on div "Back to all projects 3815 Cherokee Blvd, New Braunfels, TX 78132 3 Beds | 2 1/2…" at bounding box center [672, 287] width 1055 height 413
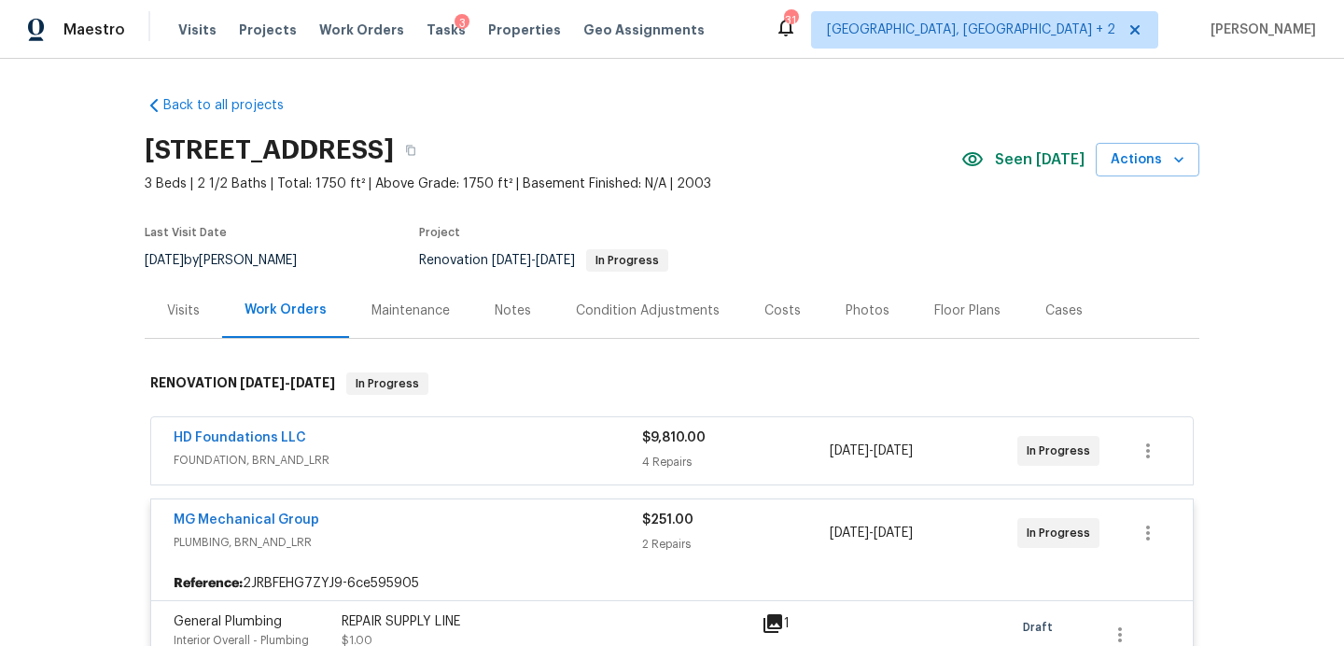
scroll to position [310, 0]
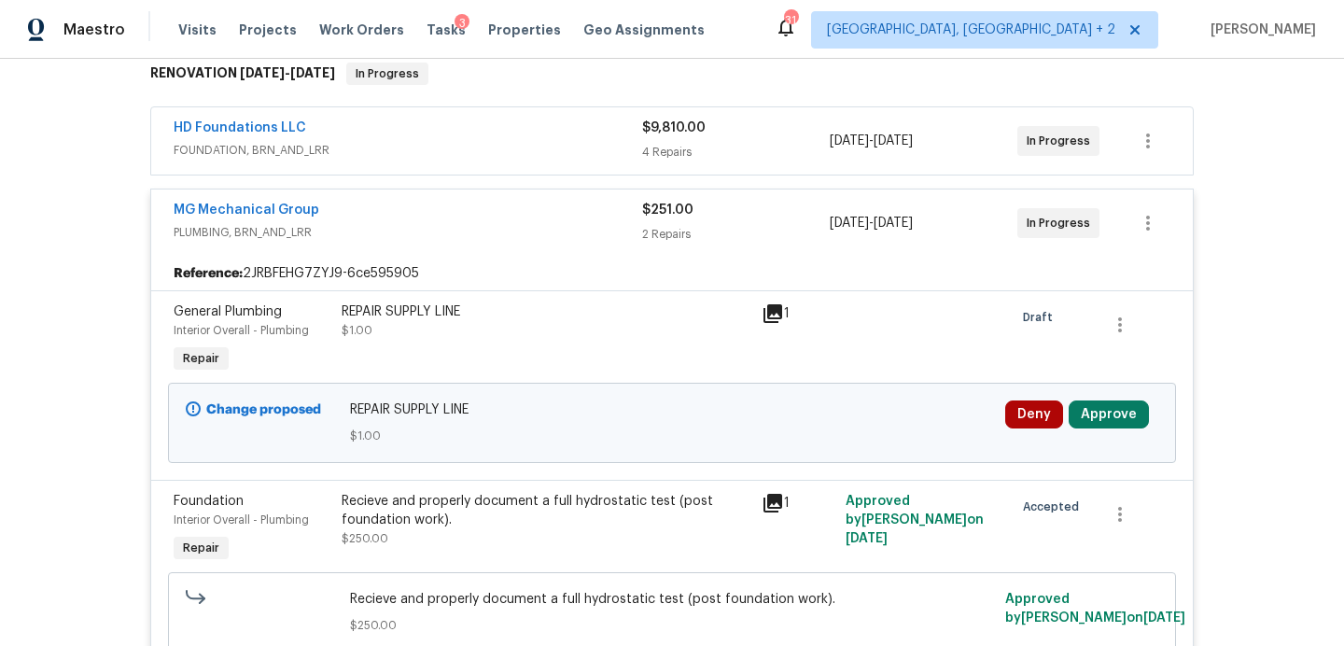
click at [781, 317] on icon at bounding box center [773, 313] width 19 height 19
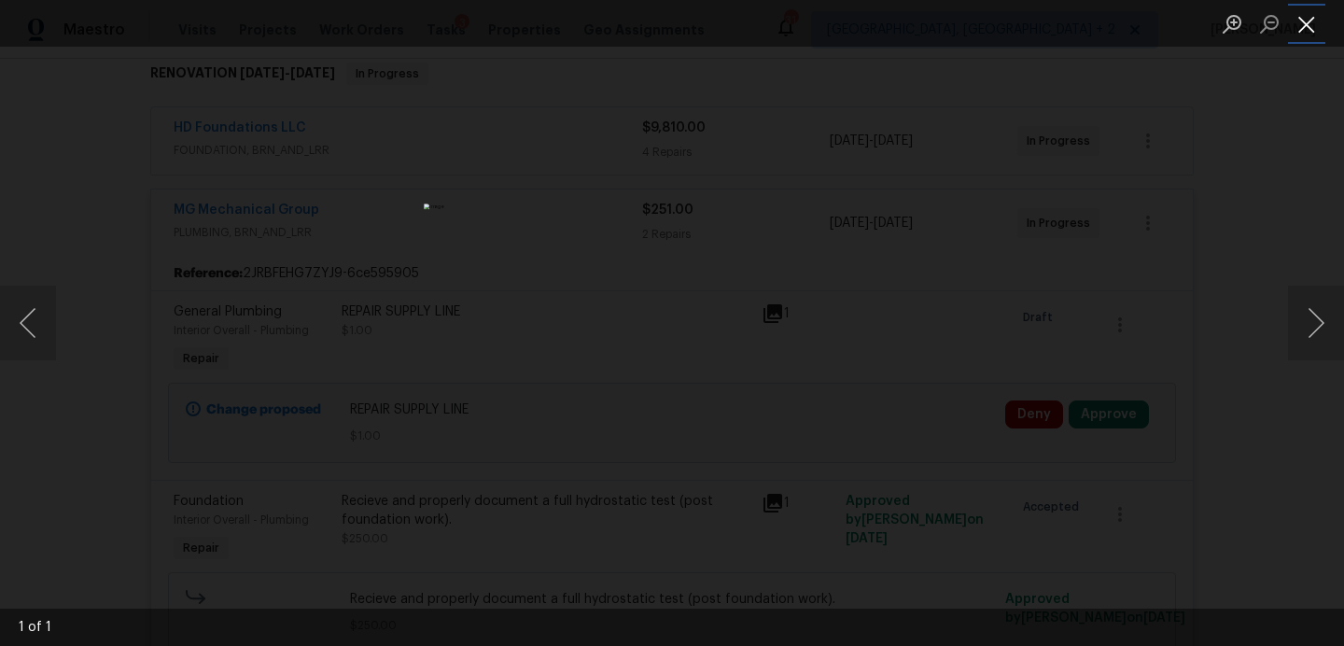
click at [1302, 28] on button "Close lightbox" at bounding box center [1306, 23] width 37 height 33
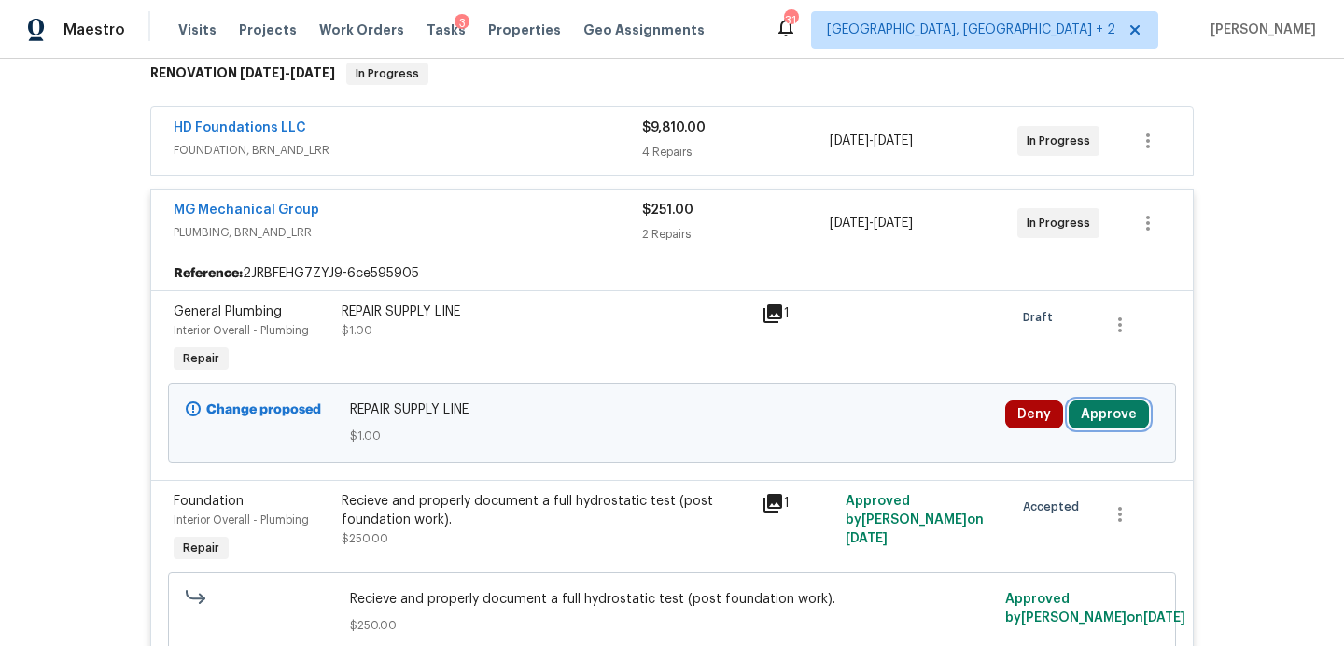
click at [1097, 406] on button "Approve" at bounding box center [1109, 415] width 80 height 28
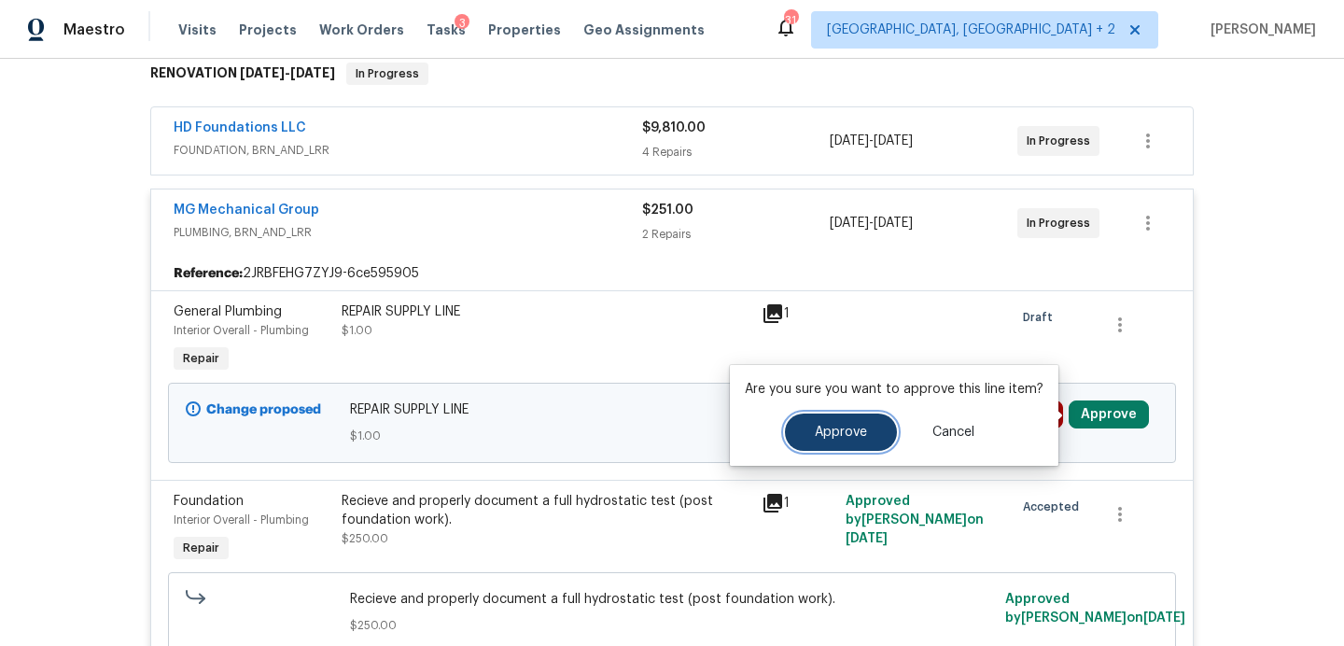
click at [875, 426] on button "Approve" at bounding box center [841, 432] width 112 height 37
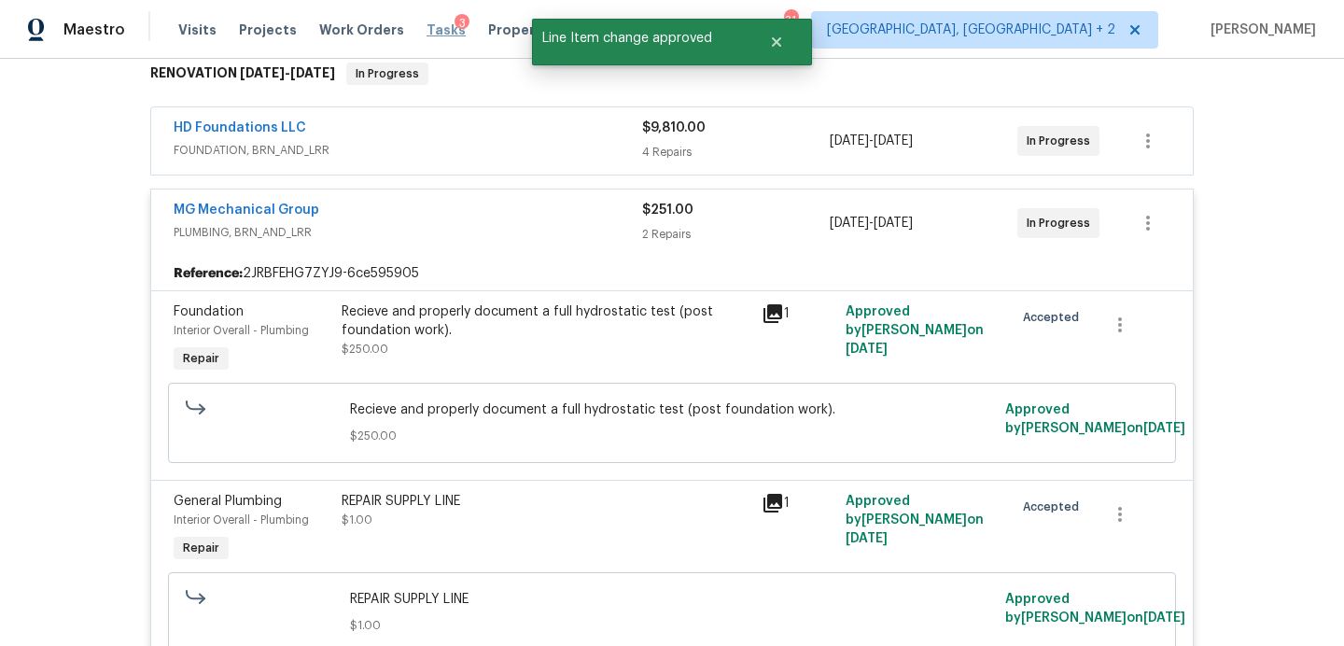
click at [427, 28] on span "Tasks" at bounding box center [446, 29] width 39 height 13
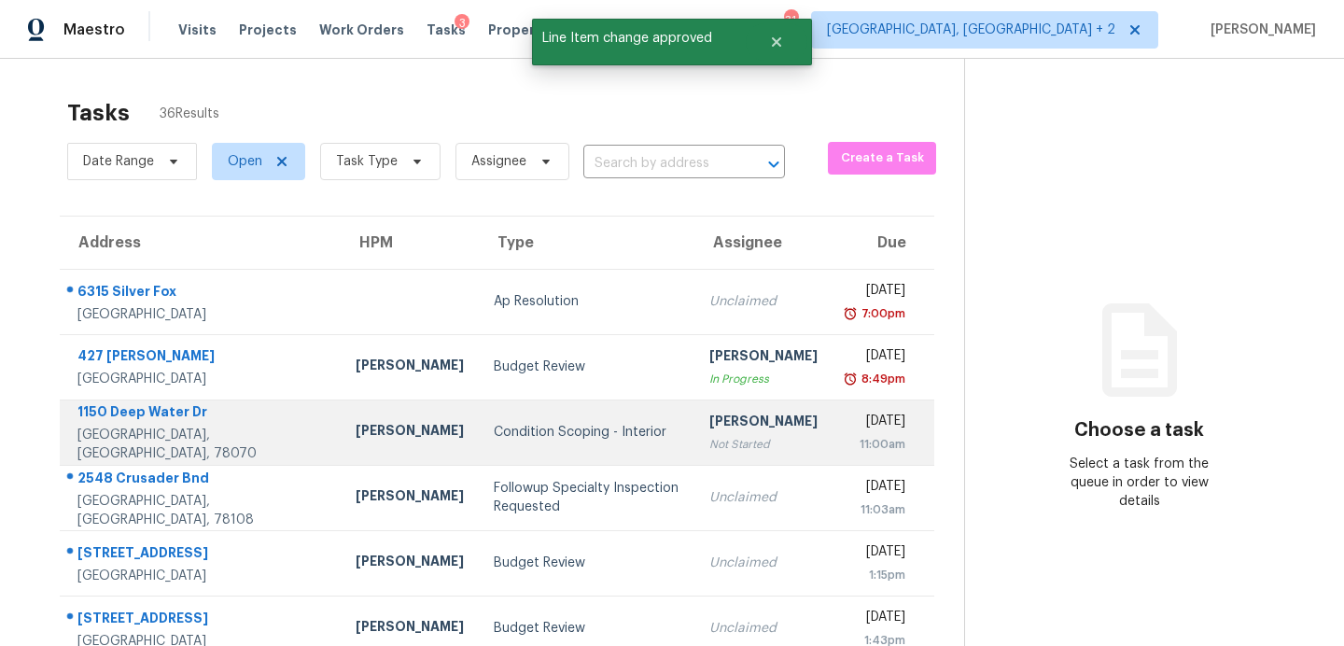
scroll to position [326, 0]
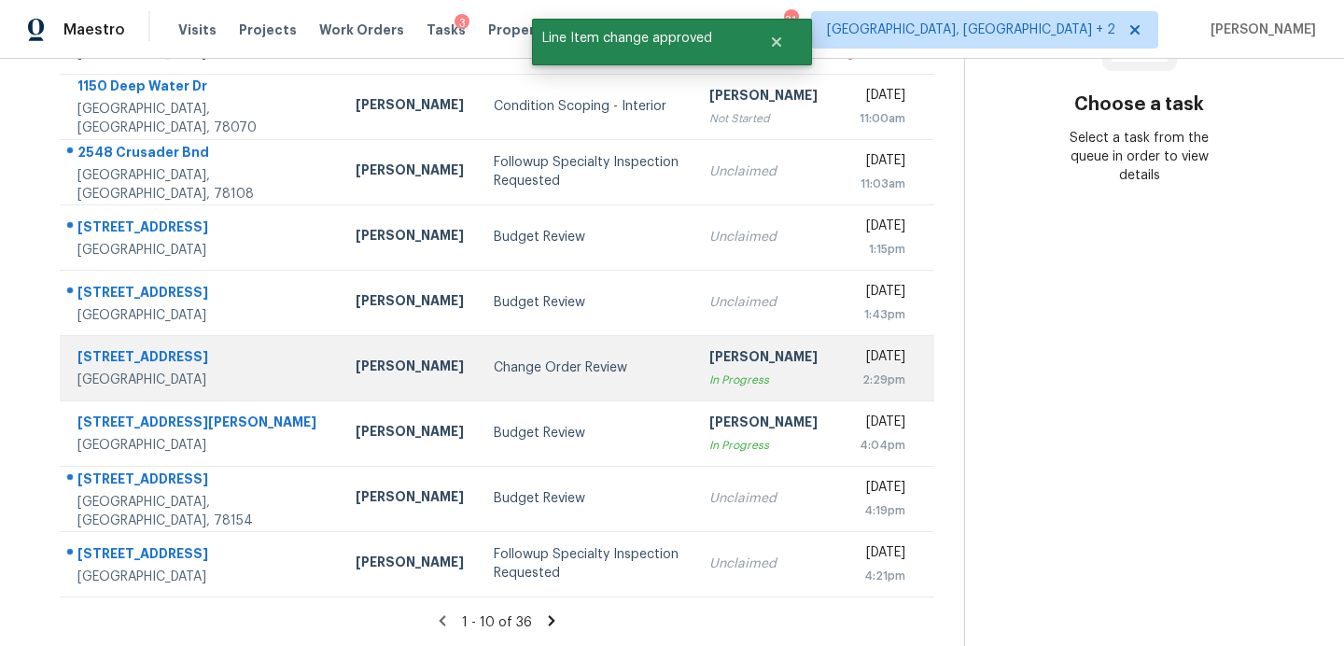
click at [494, 373] on div "Change Order Review" at bounding box center [587, 368] width 186 height 19
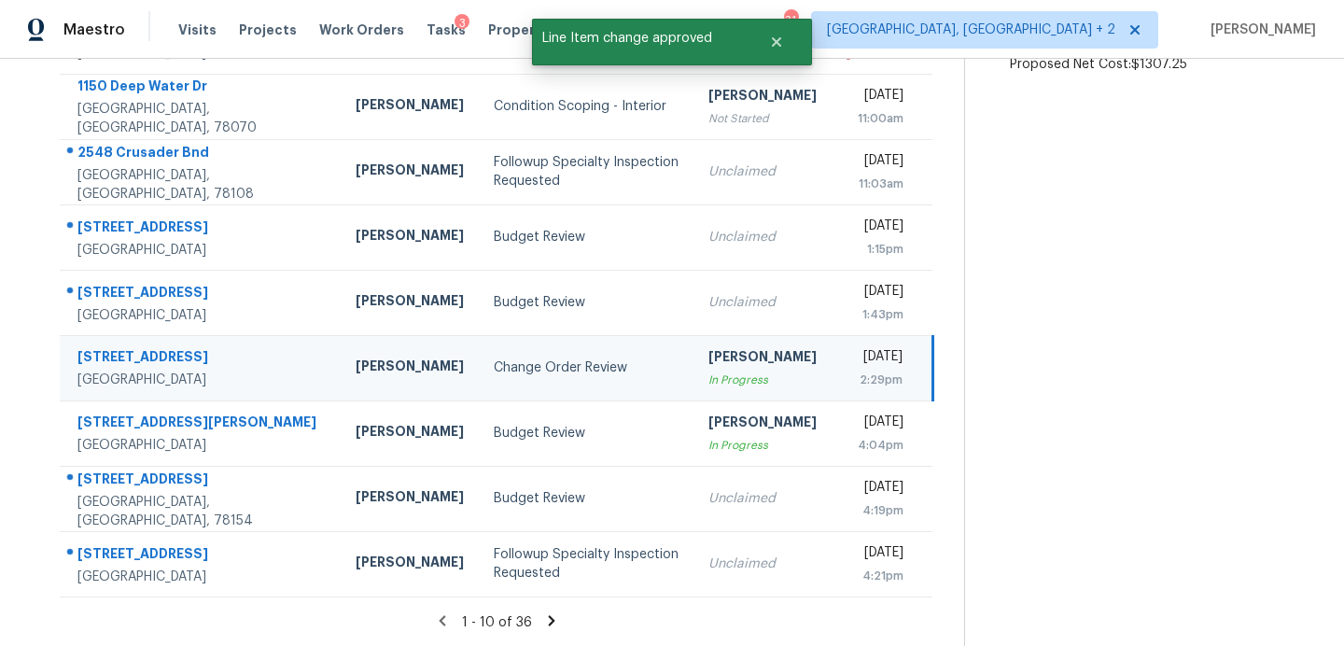
click at [1150, 164] on section "Change Order Review Oct 6th 2025 by 2:29pm 3815 Cherokee Blvd New Braunfels, TX…" at bounding box center [1139, 190] width 350 height 914
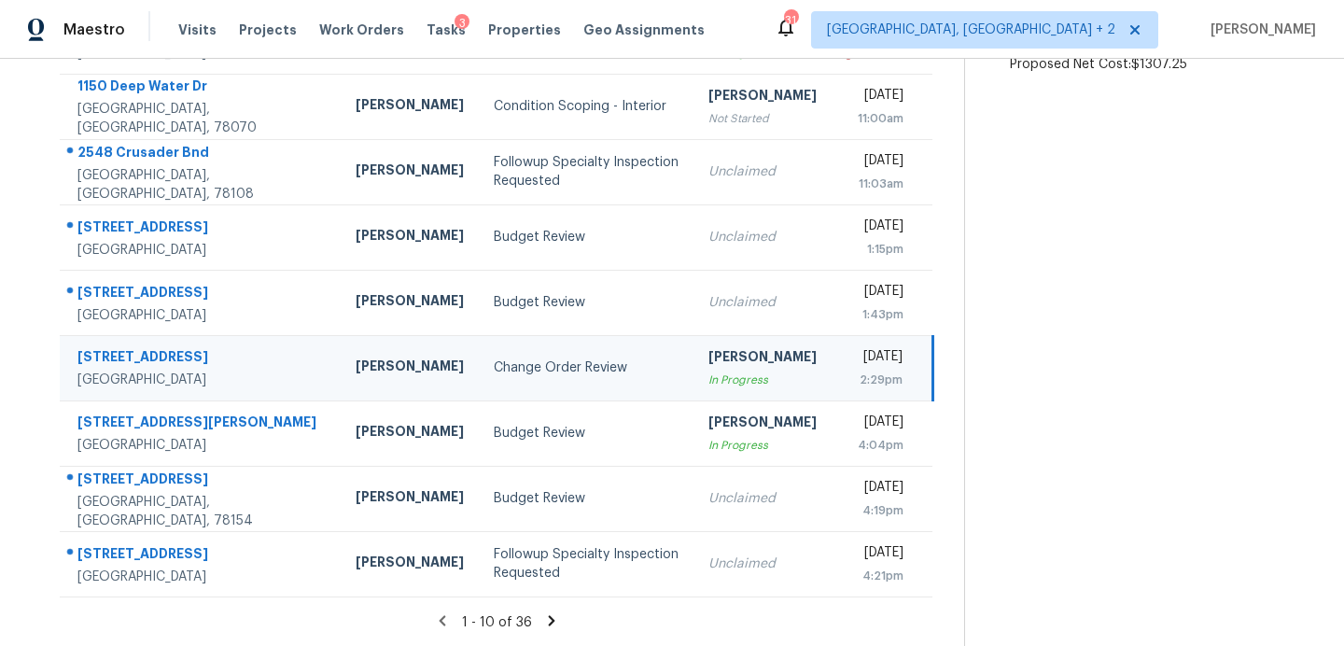
scroll to position [172, 0]
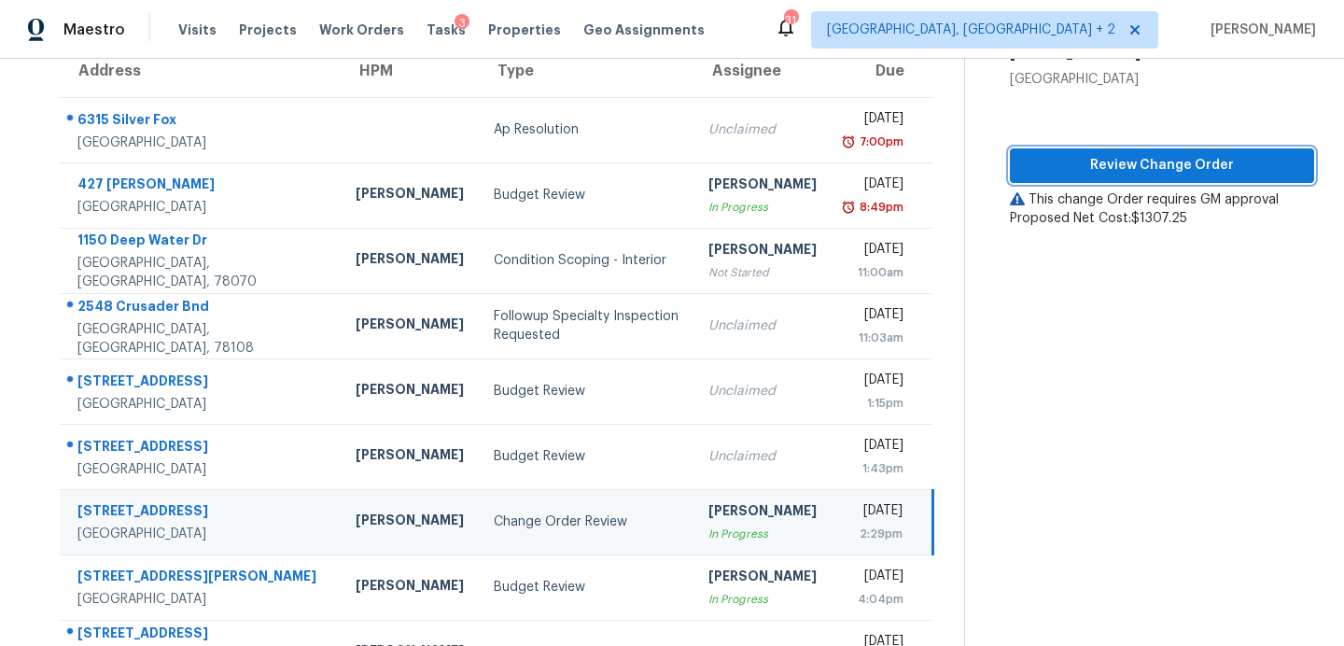
click at [1104, 171] on span "Review Change Order" at bounding box center [1162, 165] width 274 height 23
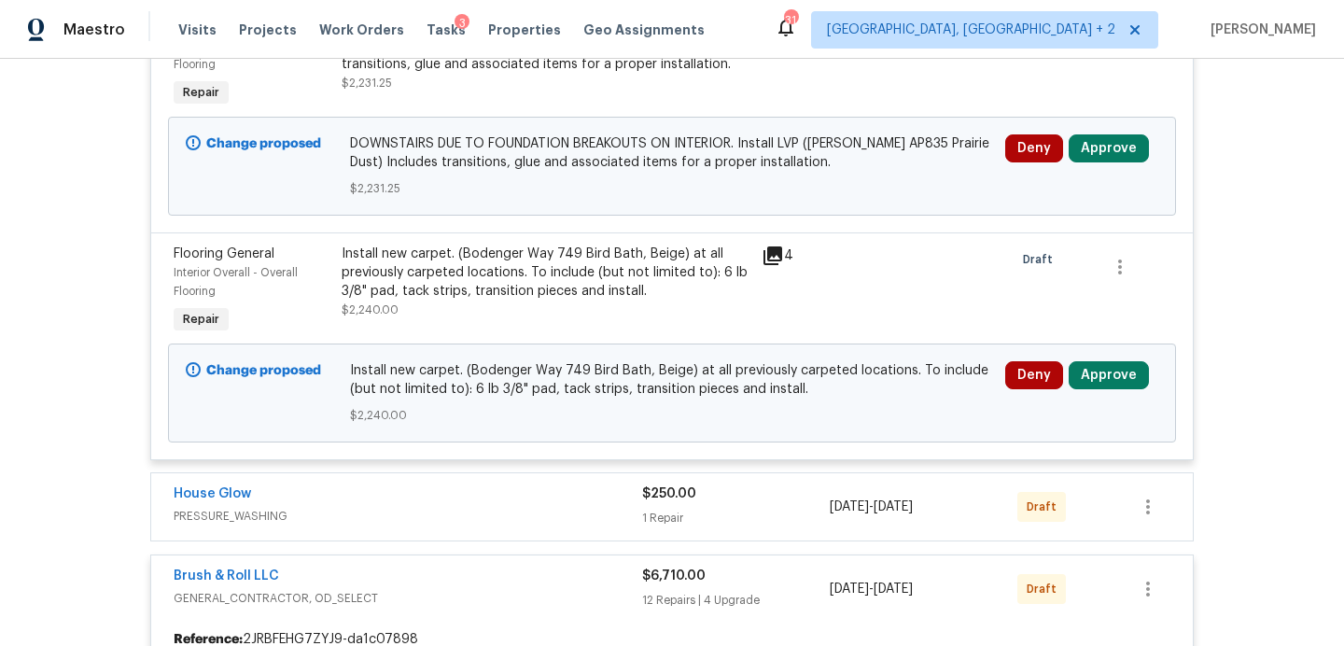
scroll to position [1092, 0]
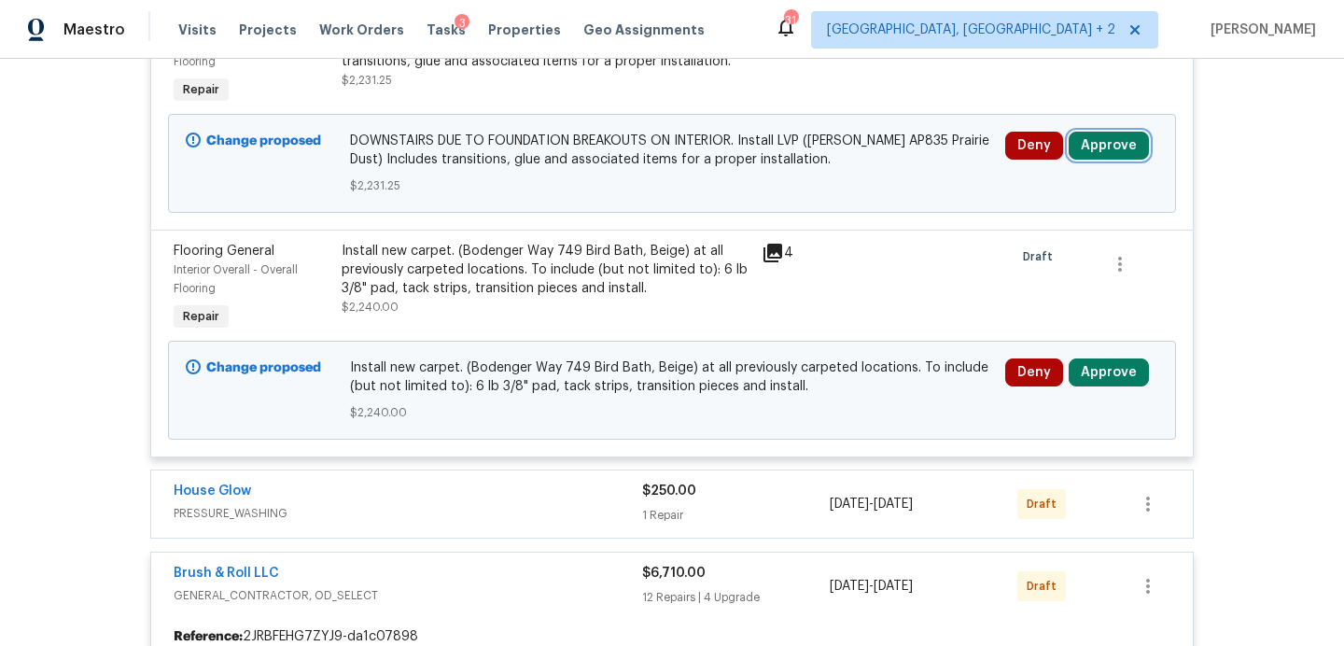
click at [1111, 160] on button "Approve" at bounding box center [1109, 146] width 80 height 28
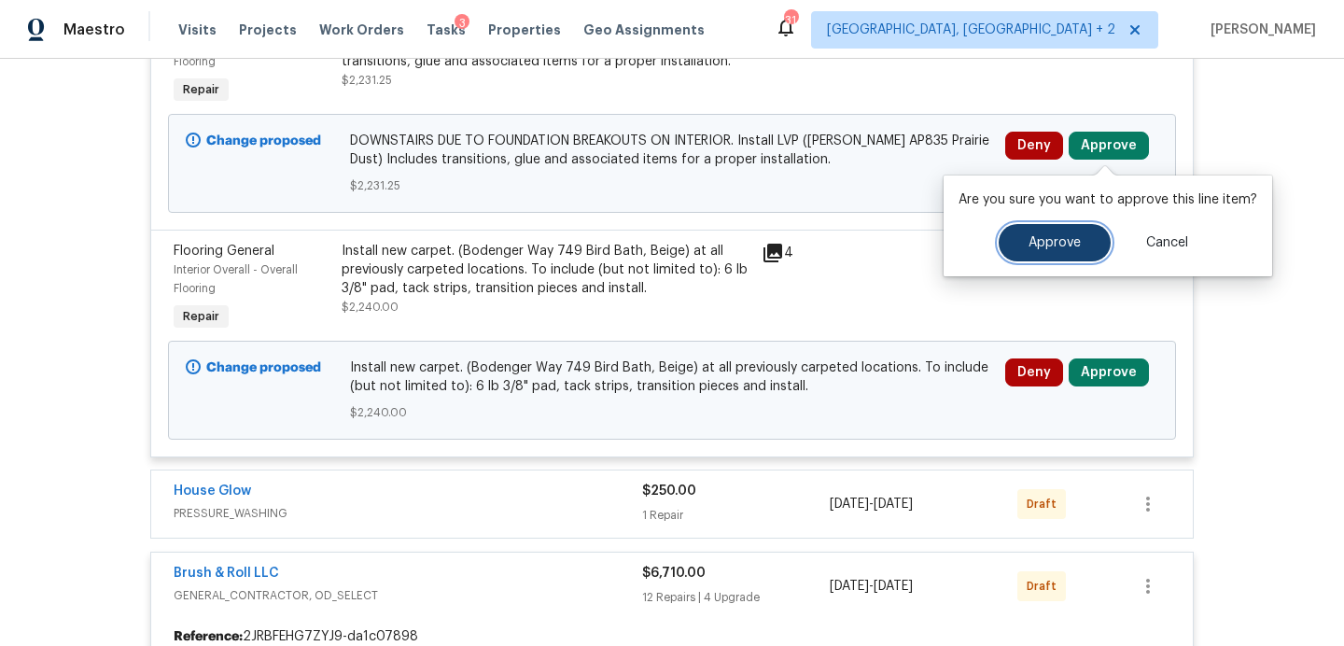
click at [1050, 236] on span "Approve" at bounding box center [1055, 243] width 52 height 14
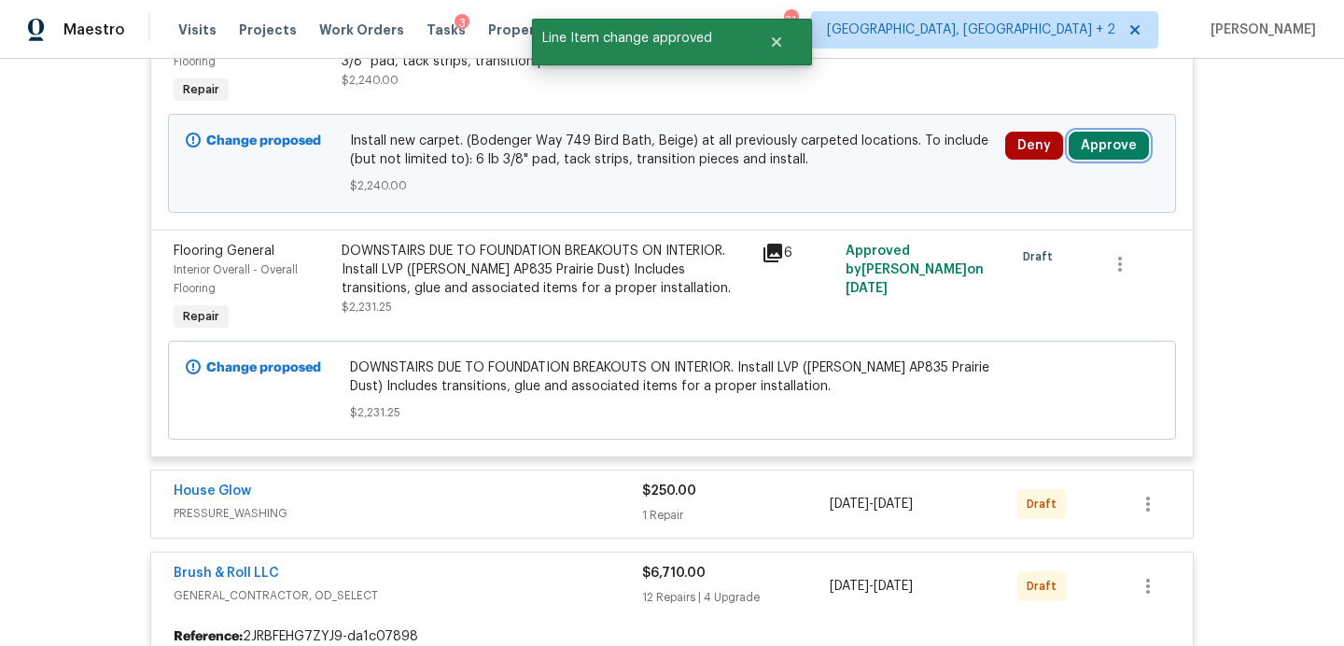
click at [1107, 140] on button "Approve" at bounding box center [1109, 146] width 80 height 28
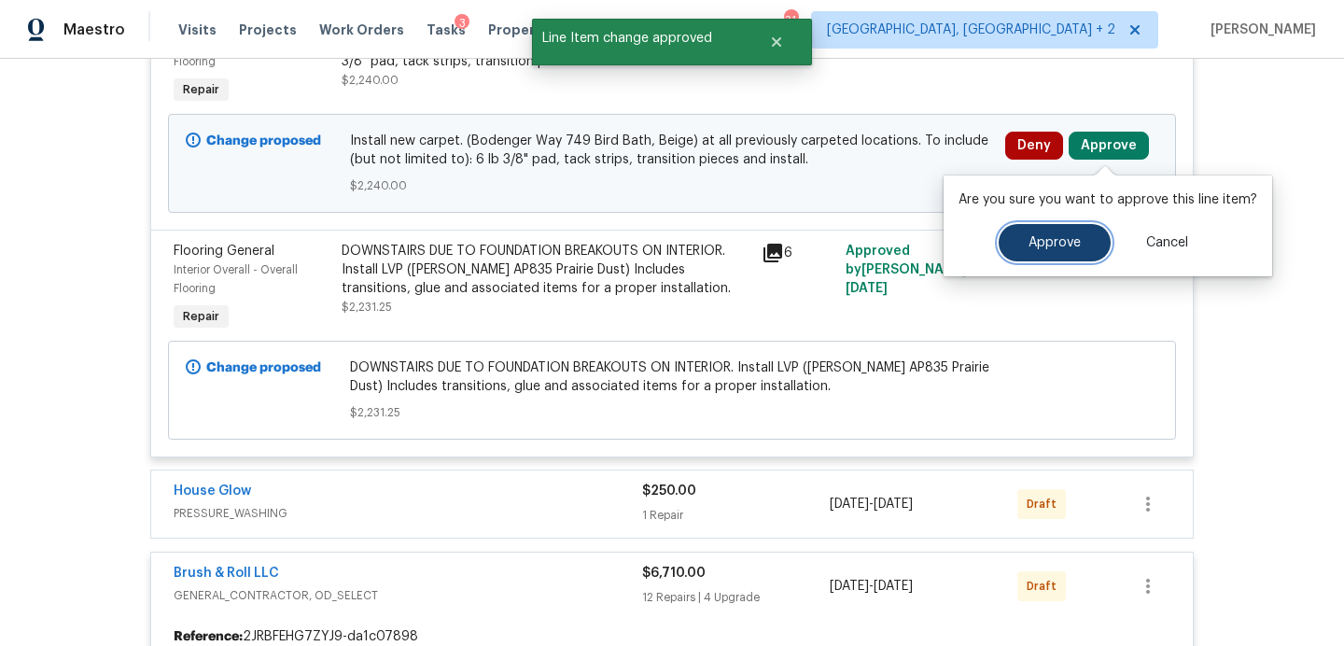
click at [1008, 231] on button "Approve" at bounding box center [1055, 242] width 112 height 37
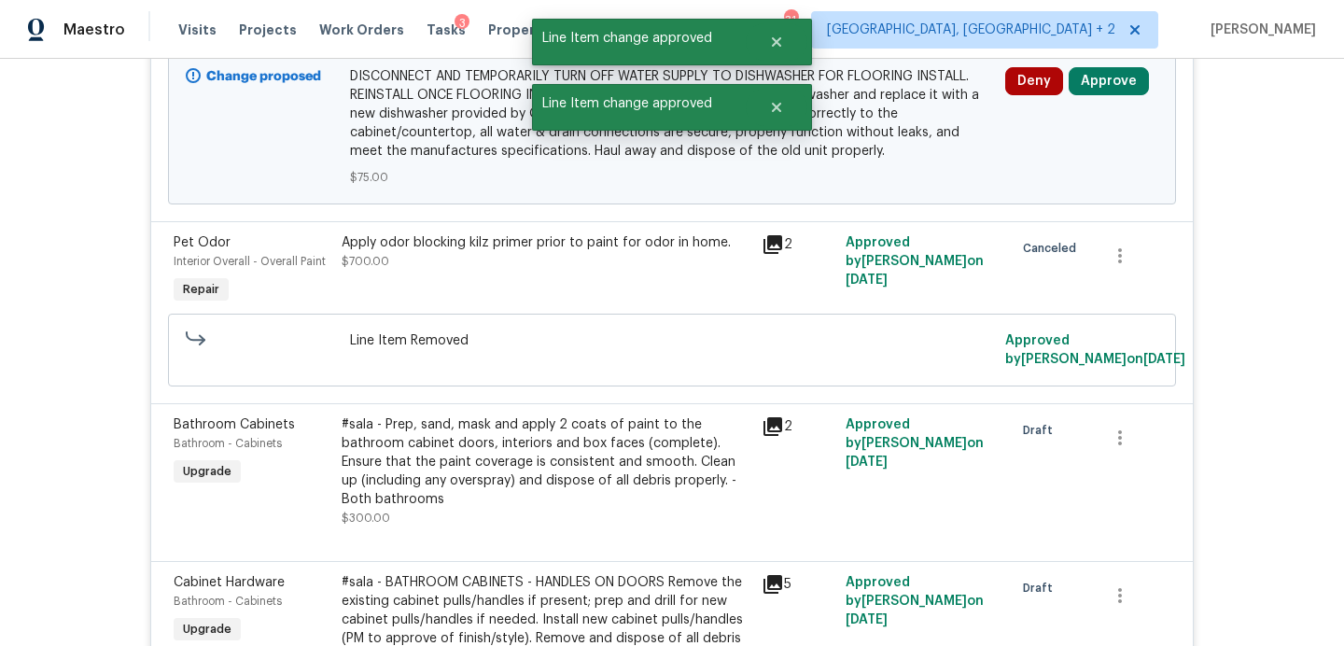
scroll to position [2767, 0]
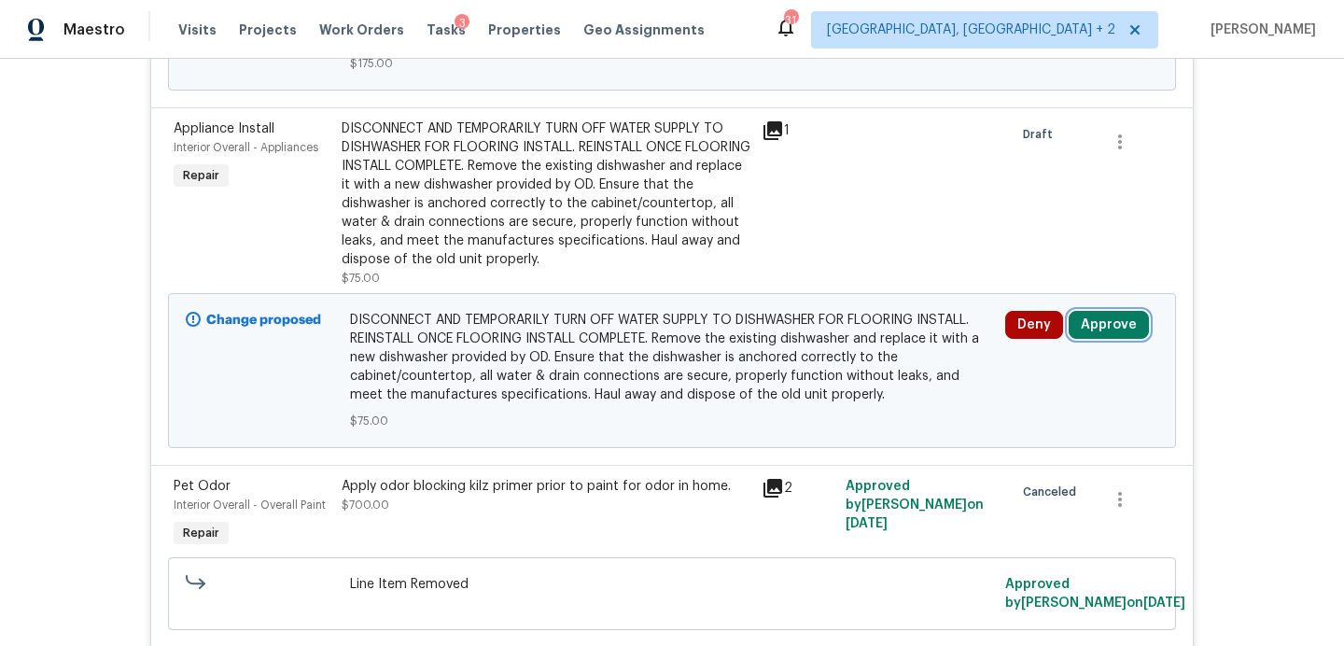
click at [1105, 327] on button "Approve" at bounding box center [1109, 325] width 80 height 28
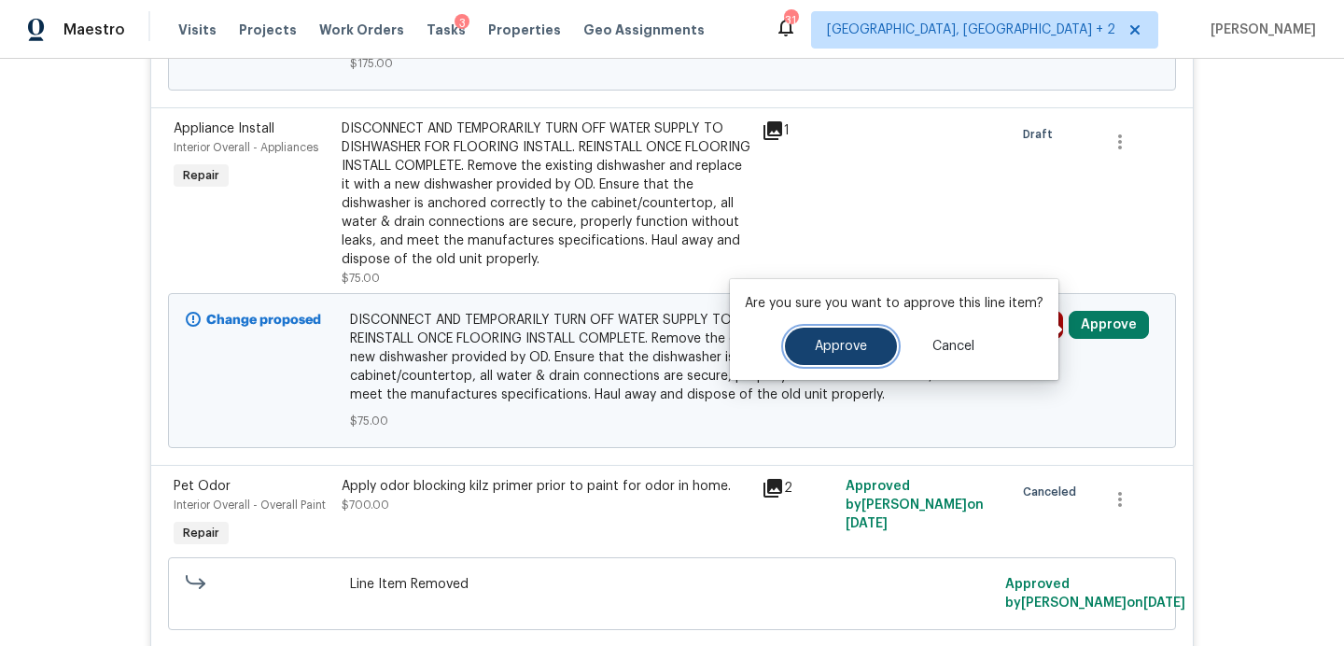
click at [865, 342] on button "Approve" at bounding box center [841, 346] width 112 height 37
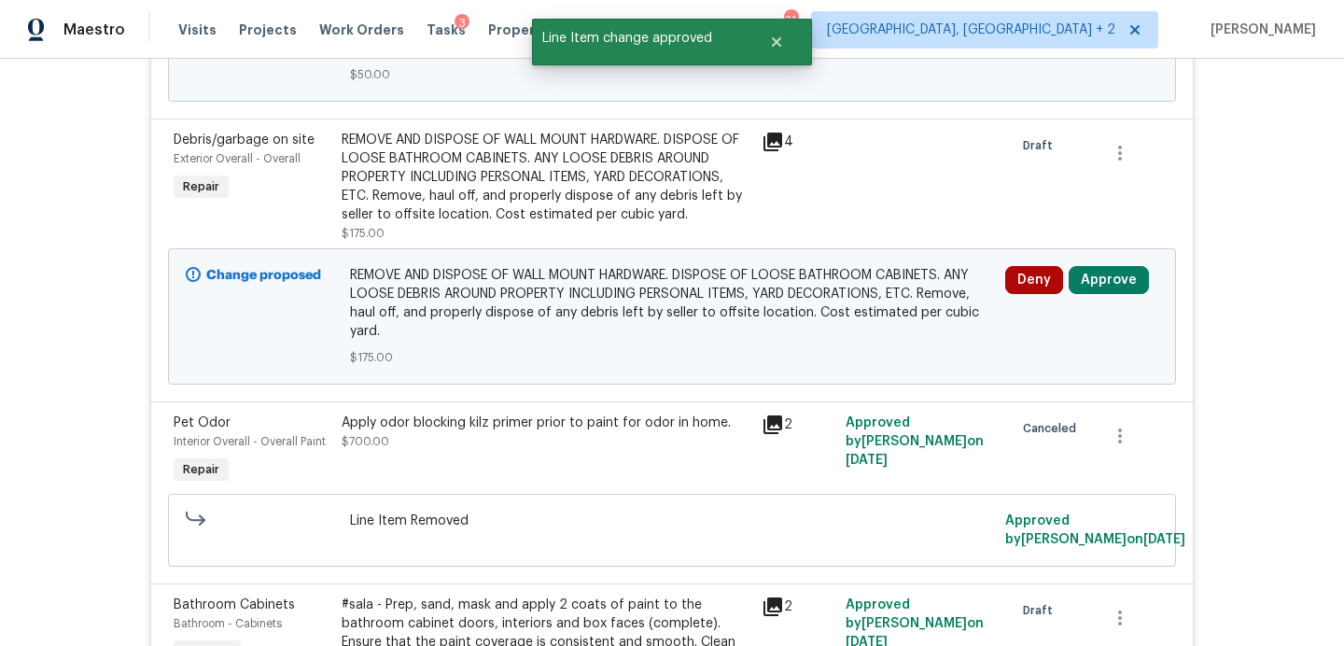
scroll to position [2314, 0]
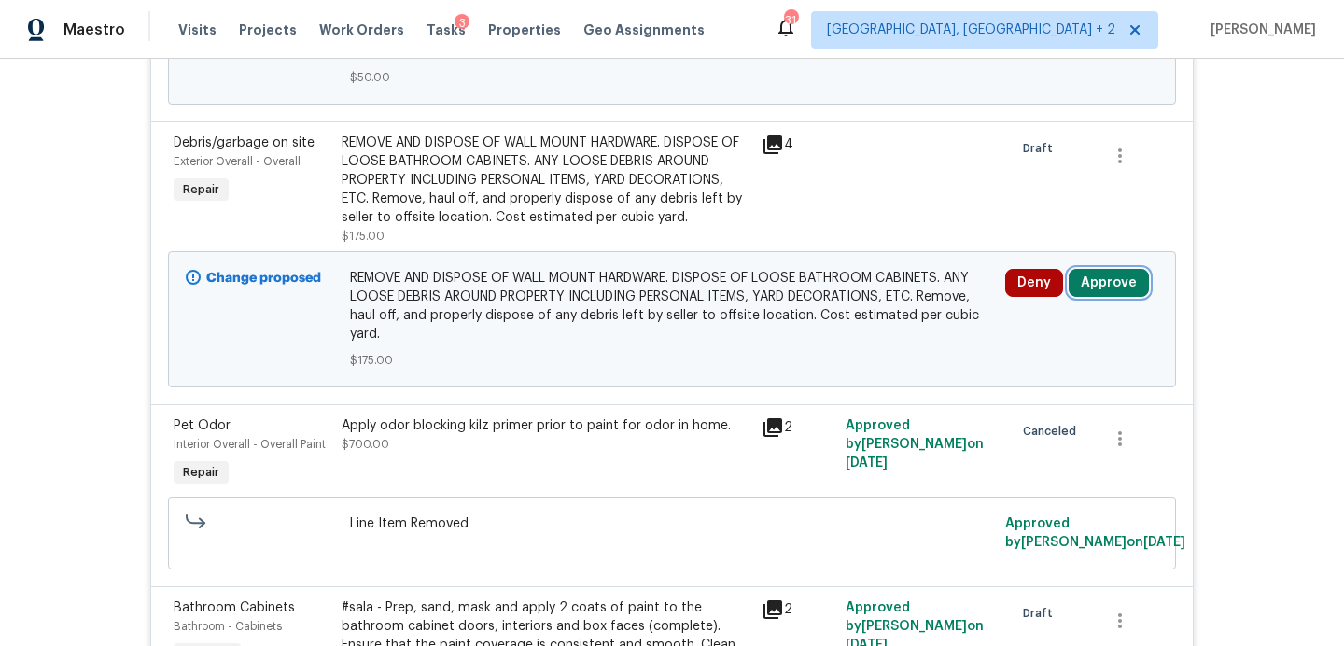
click at [1100, 287] on button "Approve" at bounding box center [1109, 283] width 80 height 28
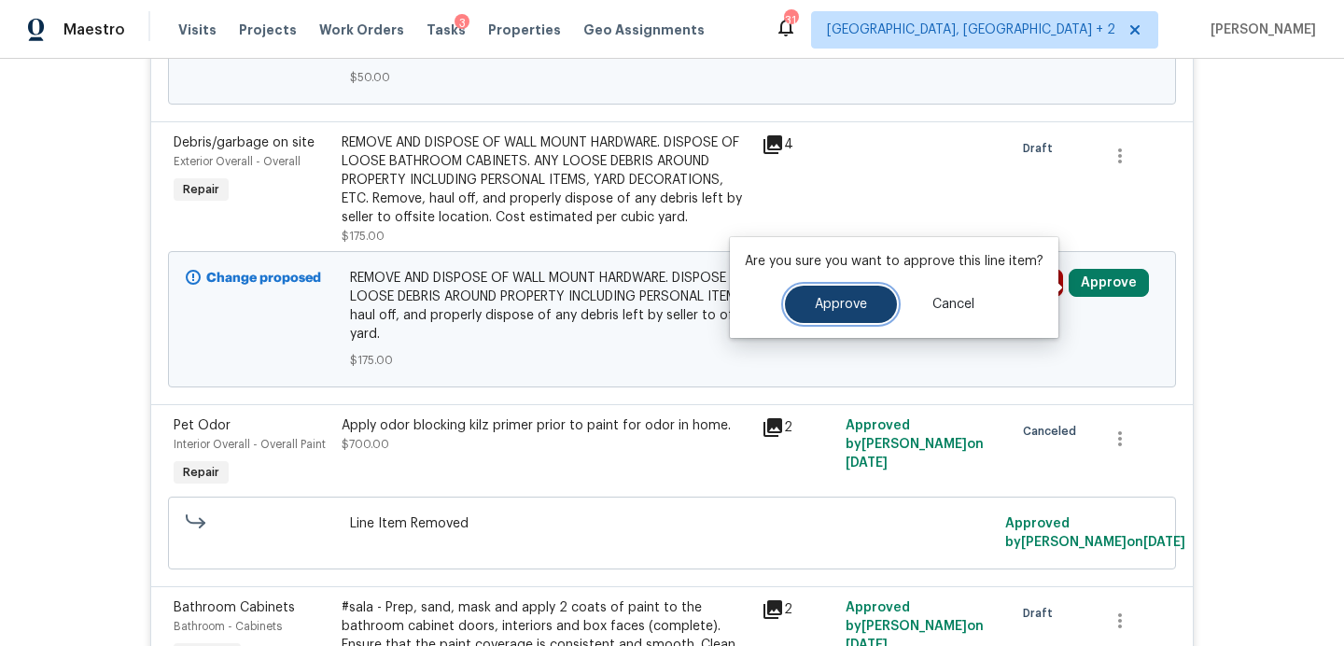
click at [837, 291] on button "Approve" at bounding box center [841, 304] width 112 height 37
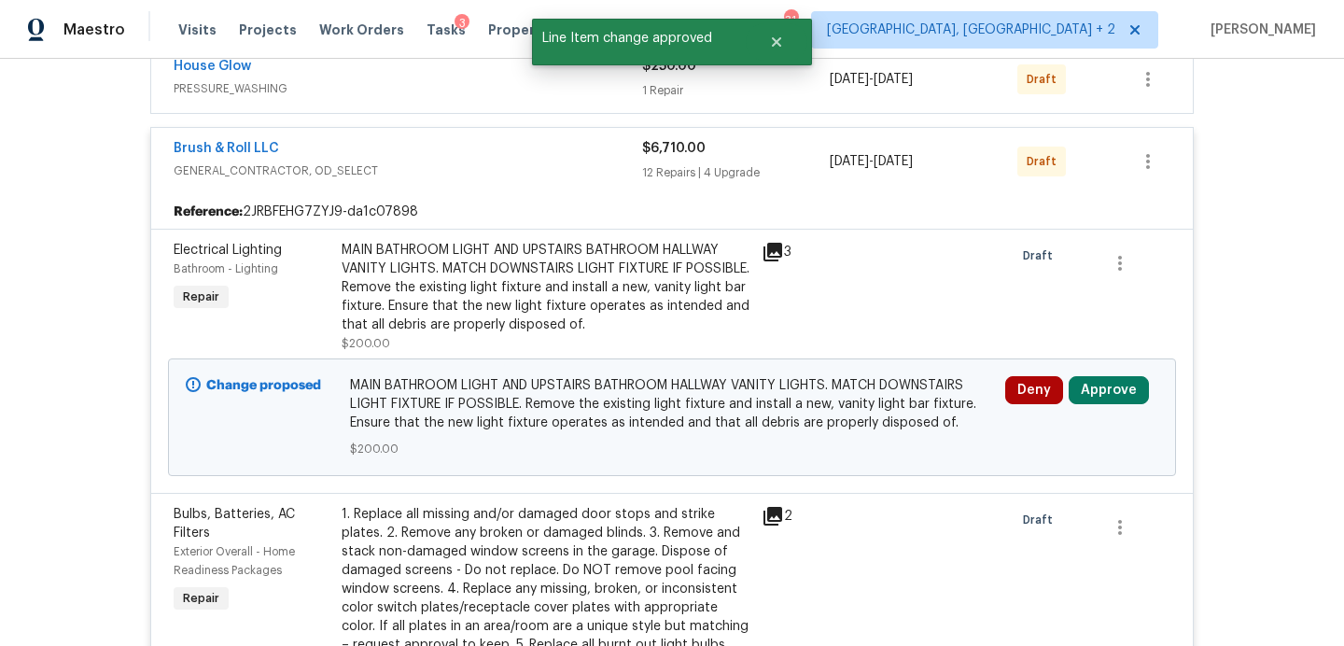
scroll to position [1336, 0]
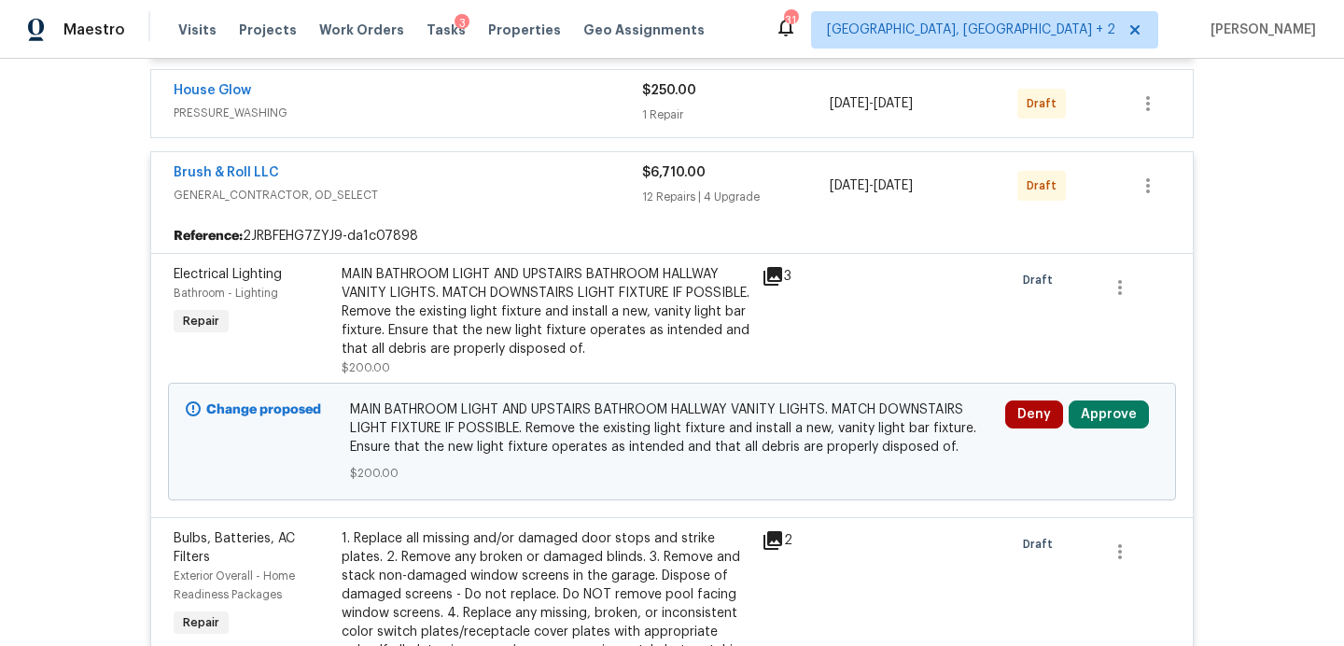
click at [773, 276] on icon at bounding box center [773, 276] width 19 height 19
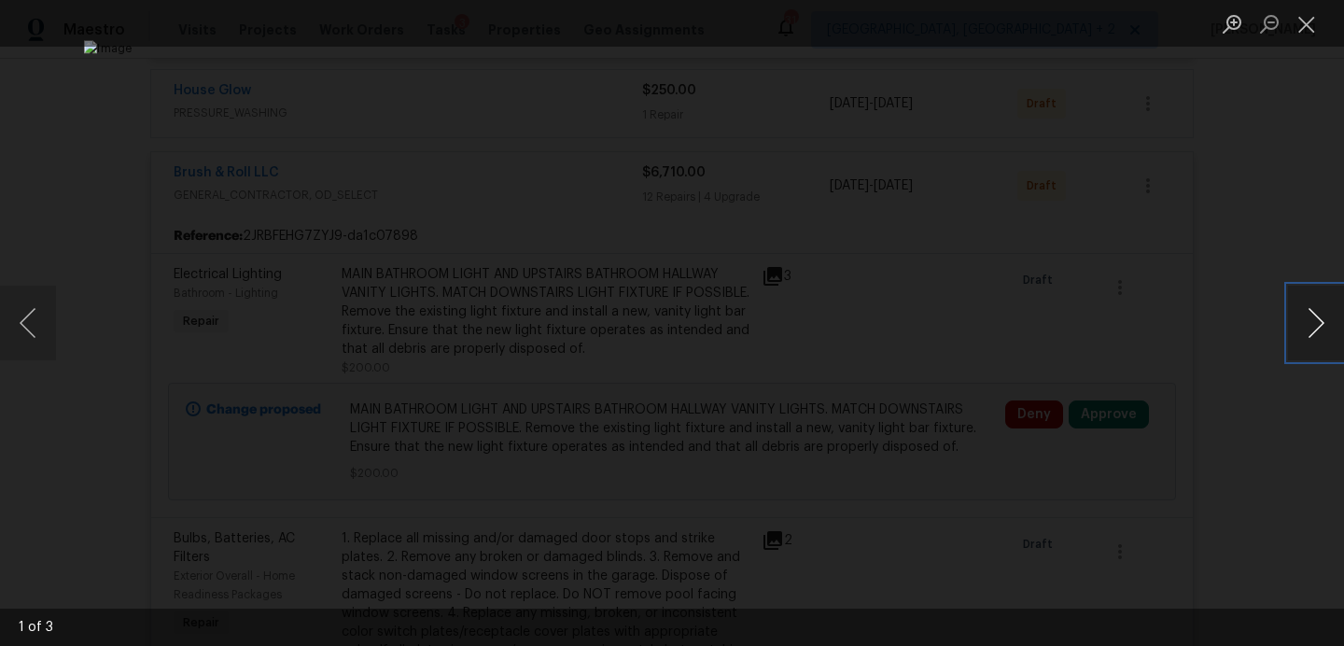
click at [1322, 323] on button "Next image" at bounding box center [1316, 323] width 56 height 75
click at [1305, 25] on button "Close lightbox" at bounding box center [1306, 23] width 37 height 33
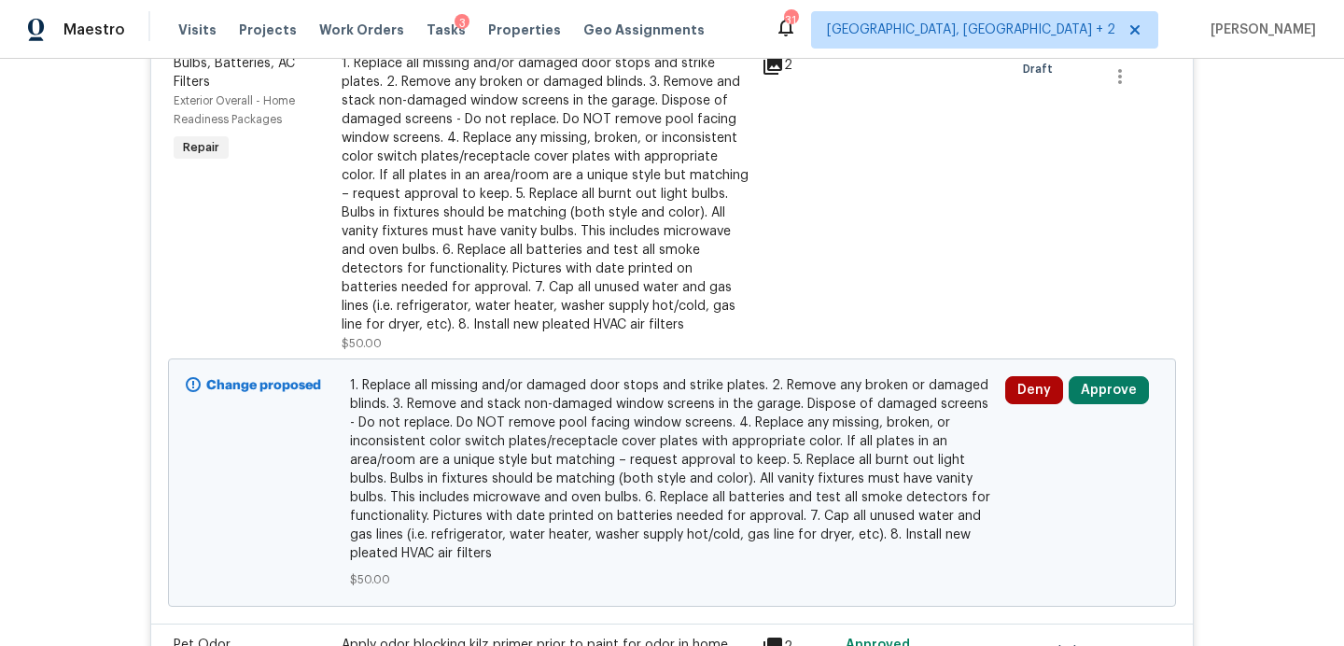
scroll to position [1813, 0]
click at [1102, 399] on button "Approve" at bounding box center [1109, 388] width 80 height 28
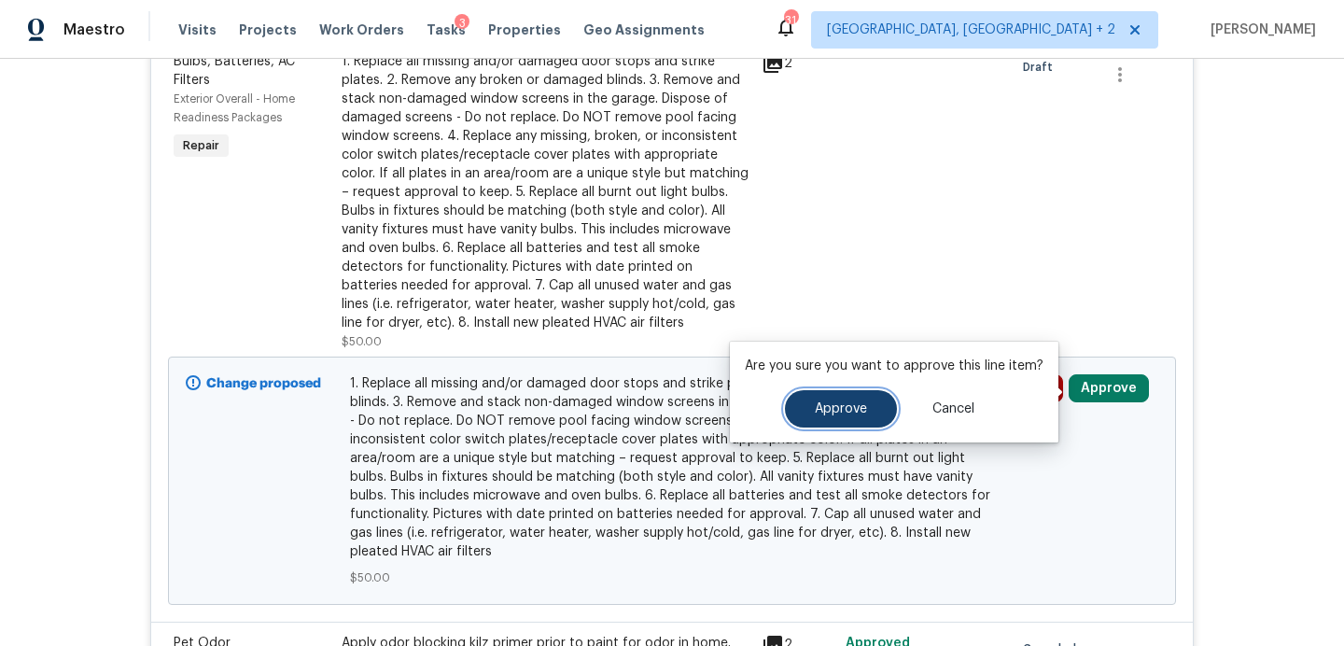
click at [885, 394] on button "Approve" at bounding box center [841, 408] width 112 height 37
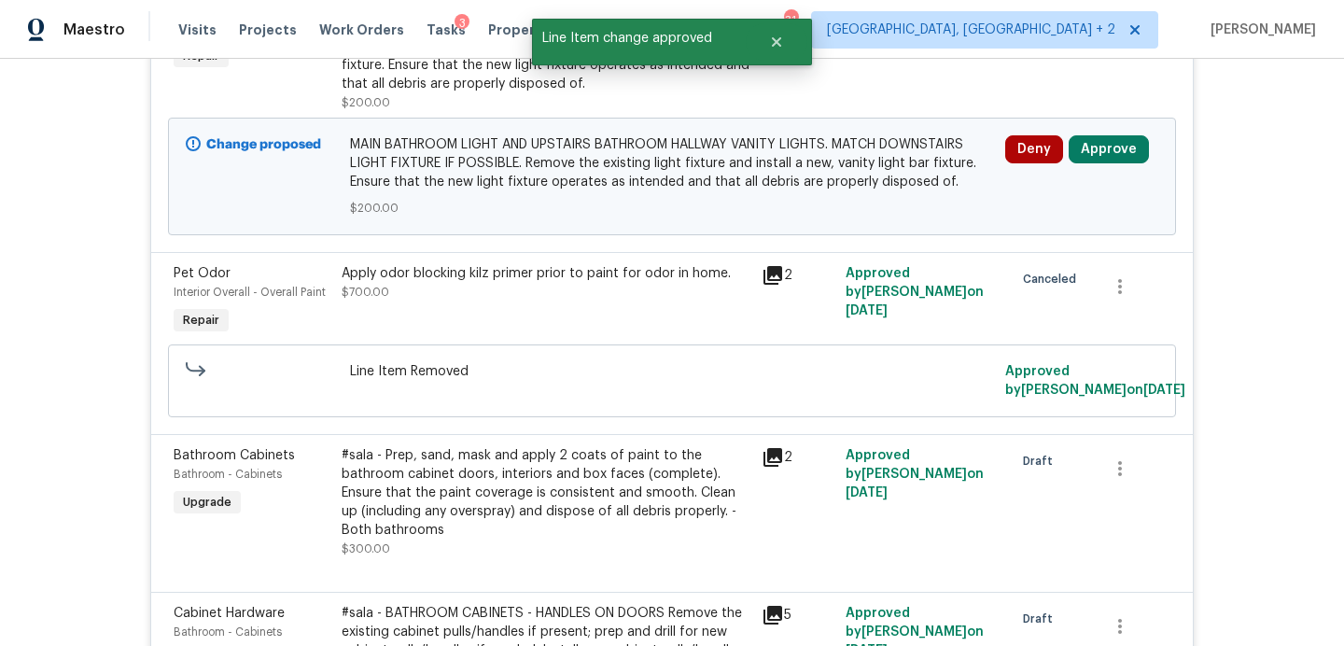
scroll to position [0, 0]
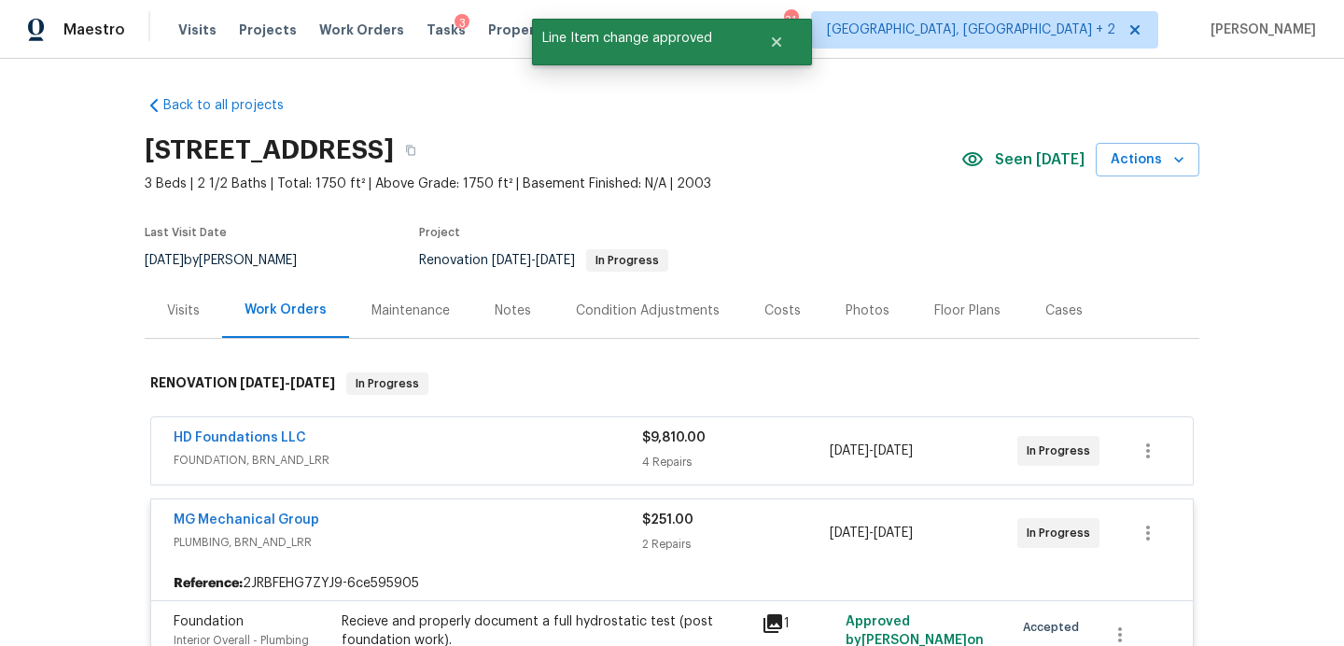
click at [502, 309] on div "Notes" at bounding box center [513, 311] width 36 height 19
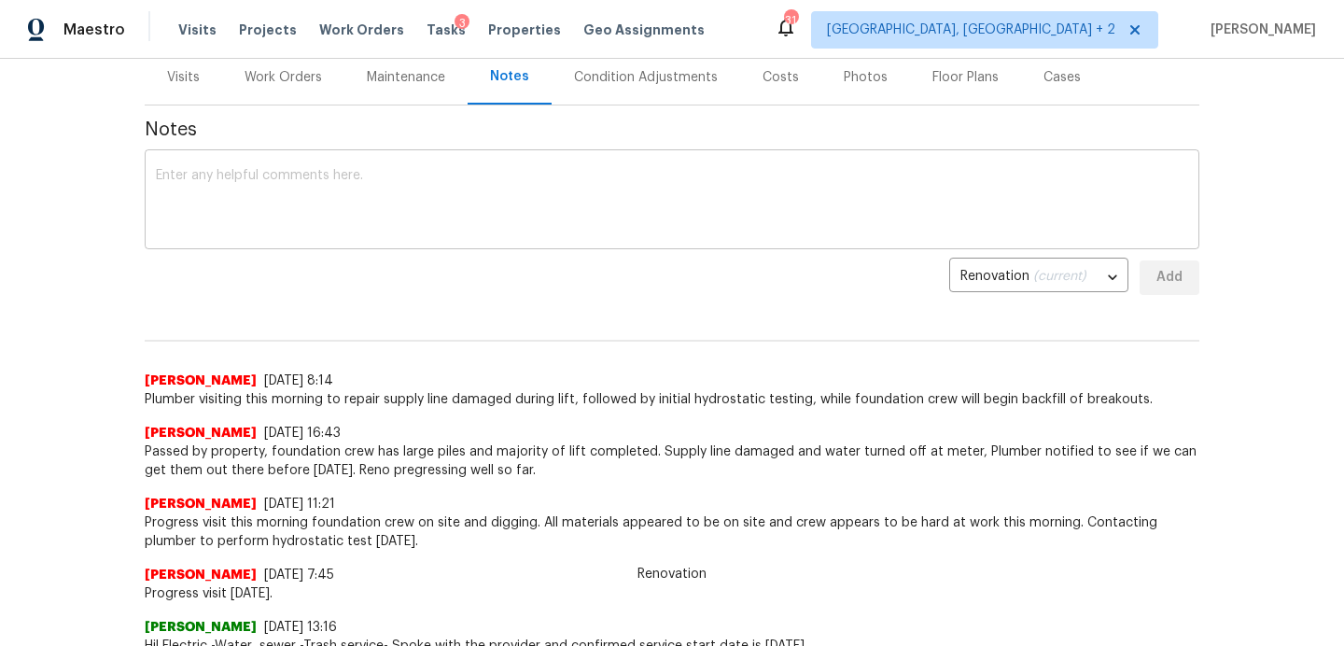
scroll to position [41, 0]
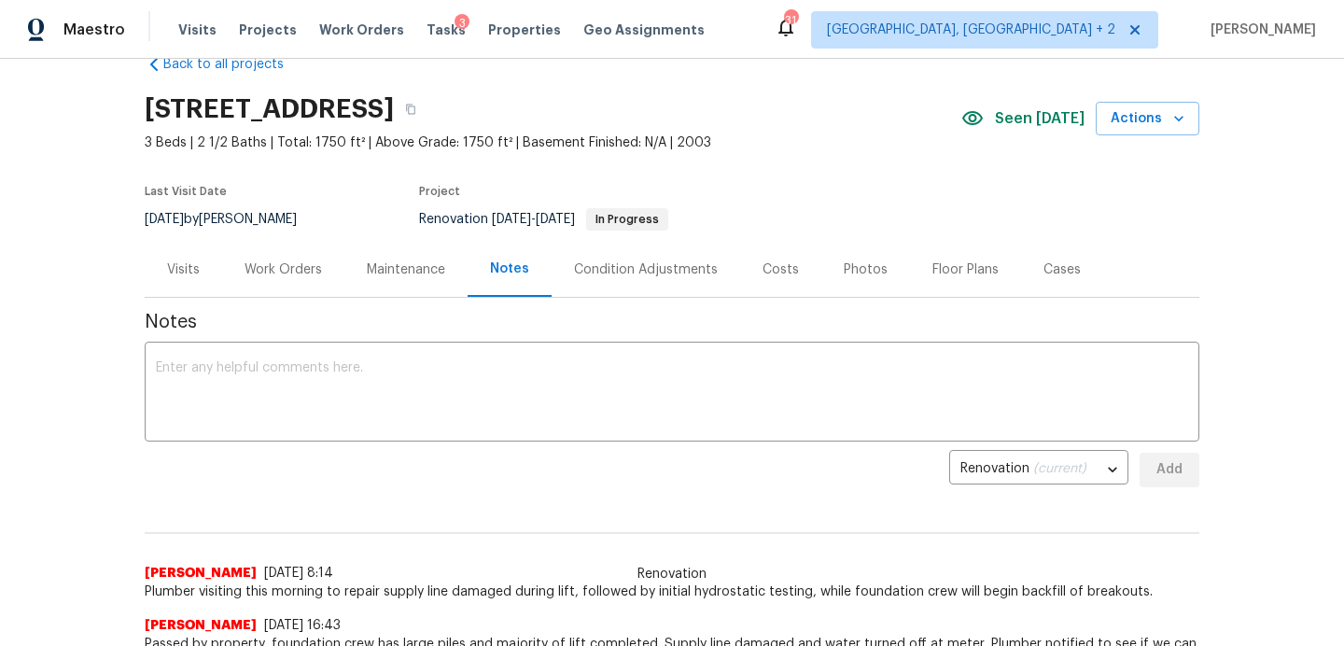
click at [298, 262] on div "Work Orders" at bounding box center [283, 269] width 77 height 19
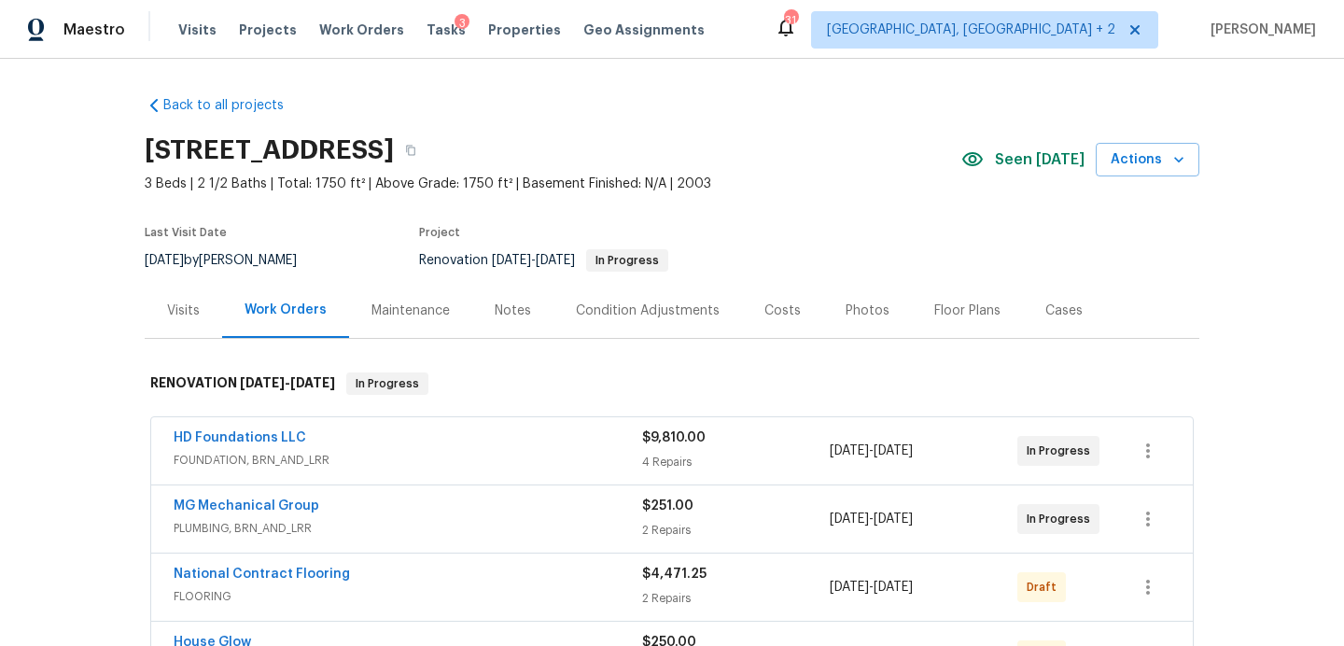
click at [429, 20] on div "Visits Projects Work Orders Tasks 3 Properties Geo Assignments" at bounding box center [452, 29] width 549 height 37
click at [427, 34] on span "Tasks" at bounding box center [446, 29] width 39 height 13
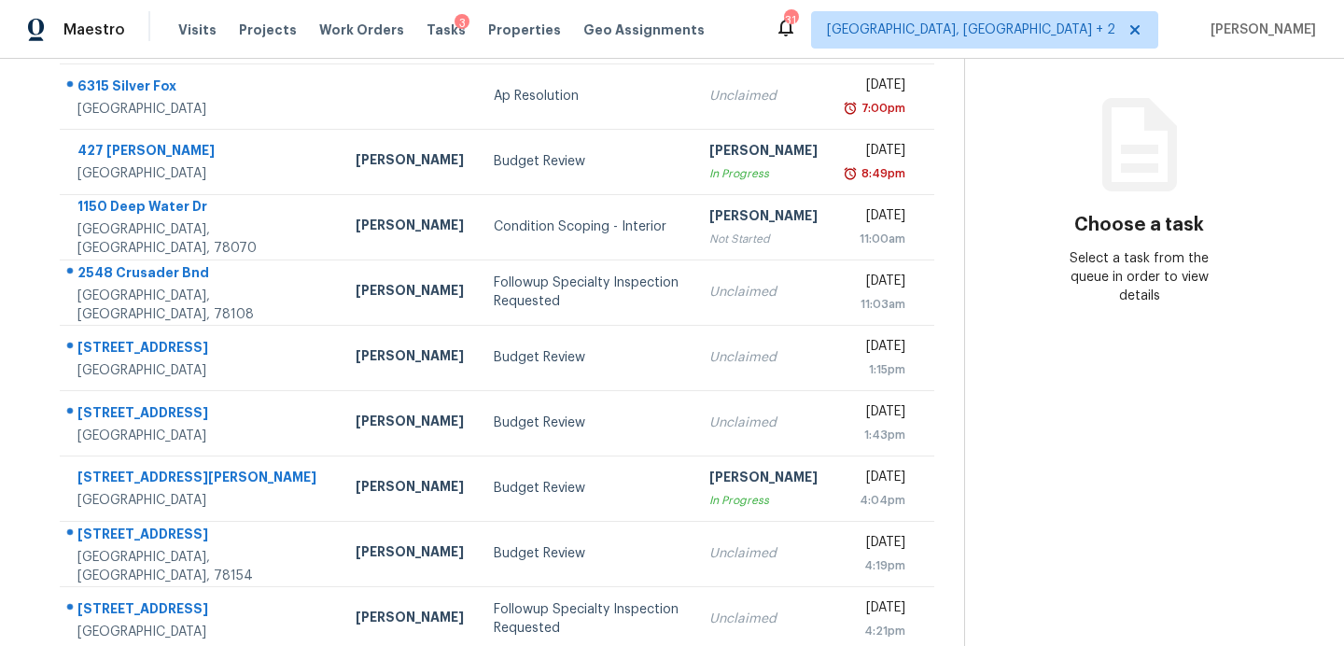
scroll to position [326, 0]
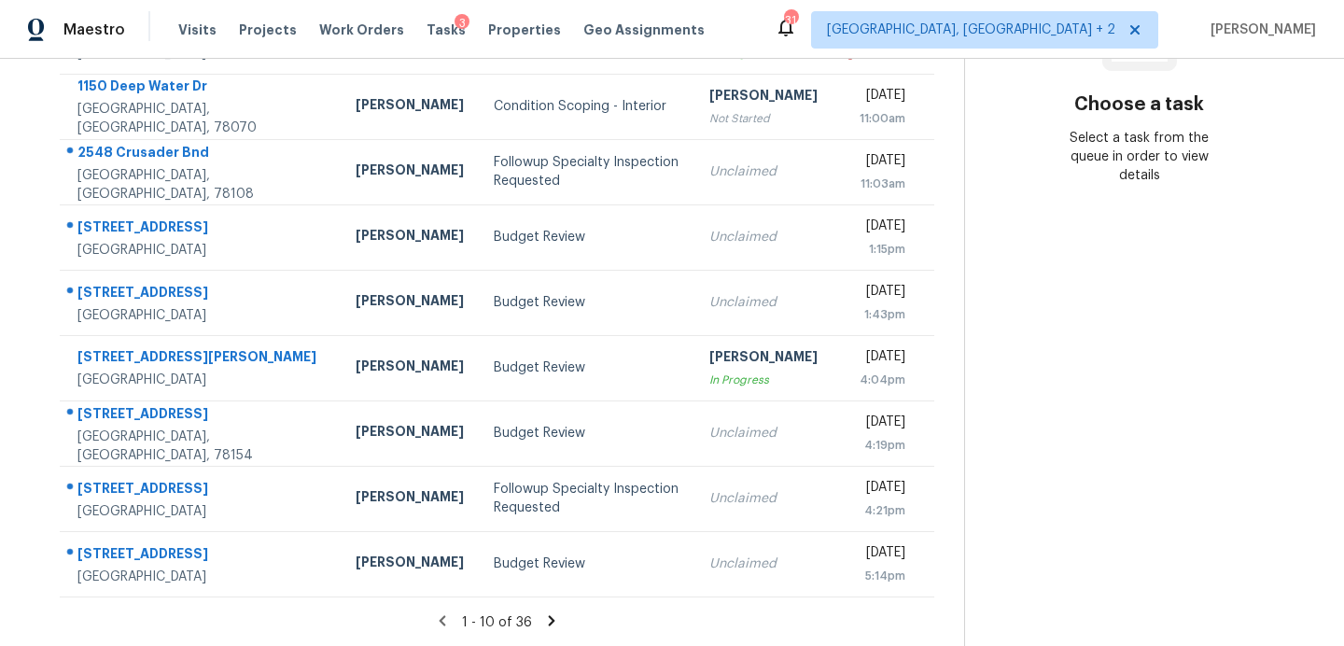
click at [548, 618] on icon at bounding box center [551, 620] width 7 height 10
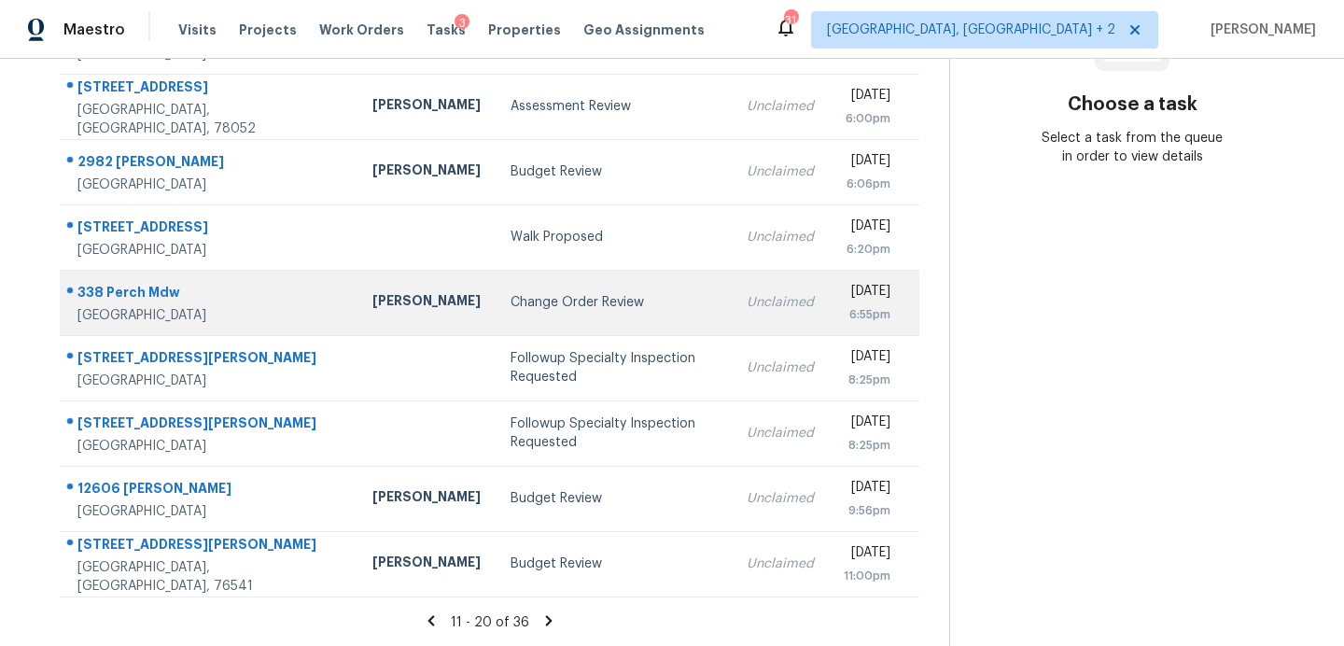
click at [511, 298] on div "Change Order Review" at bounding box center [614, 302] width 206 height 19
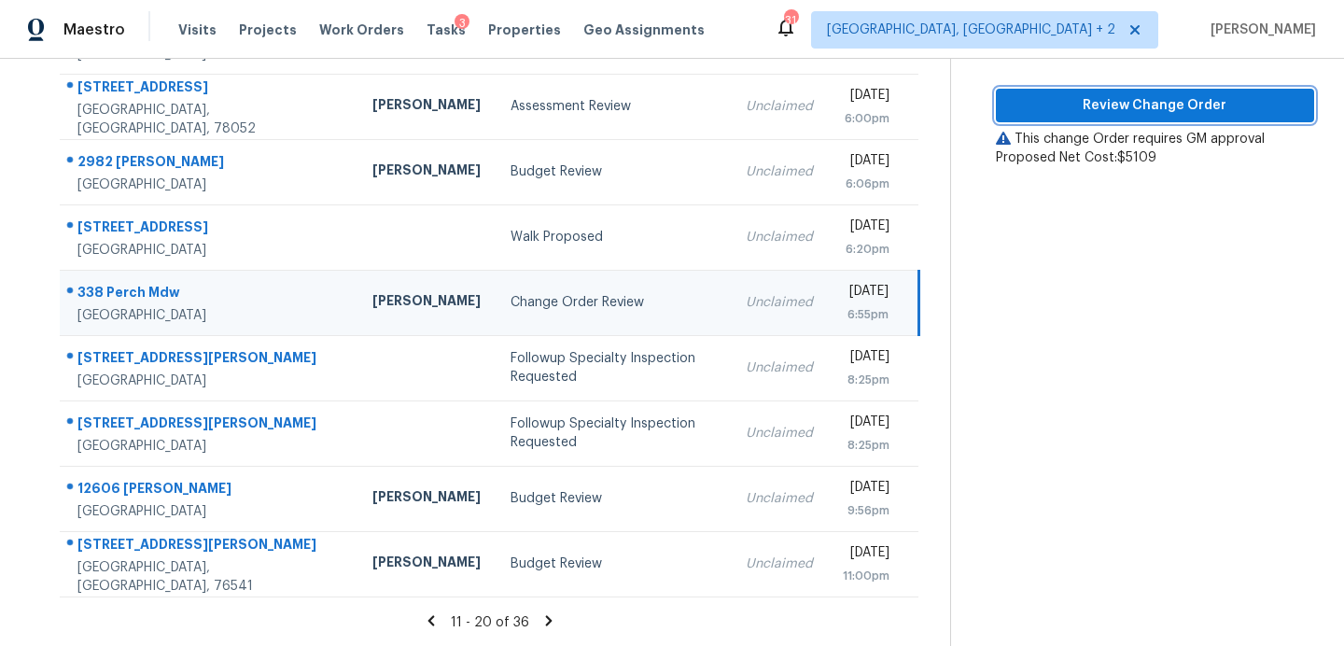
click at [1108, 111] on span "Review Change Order" at bounding box center [1155, 105] width 288 height 23
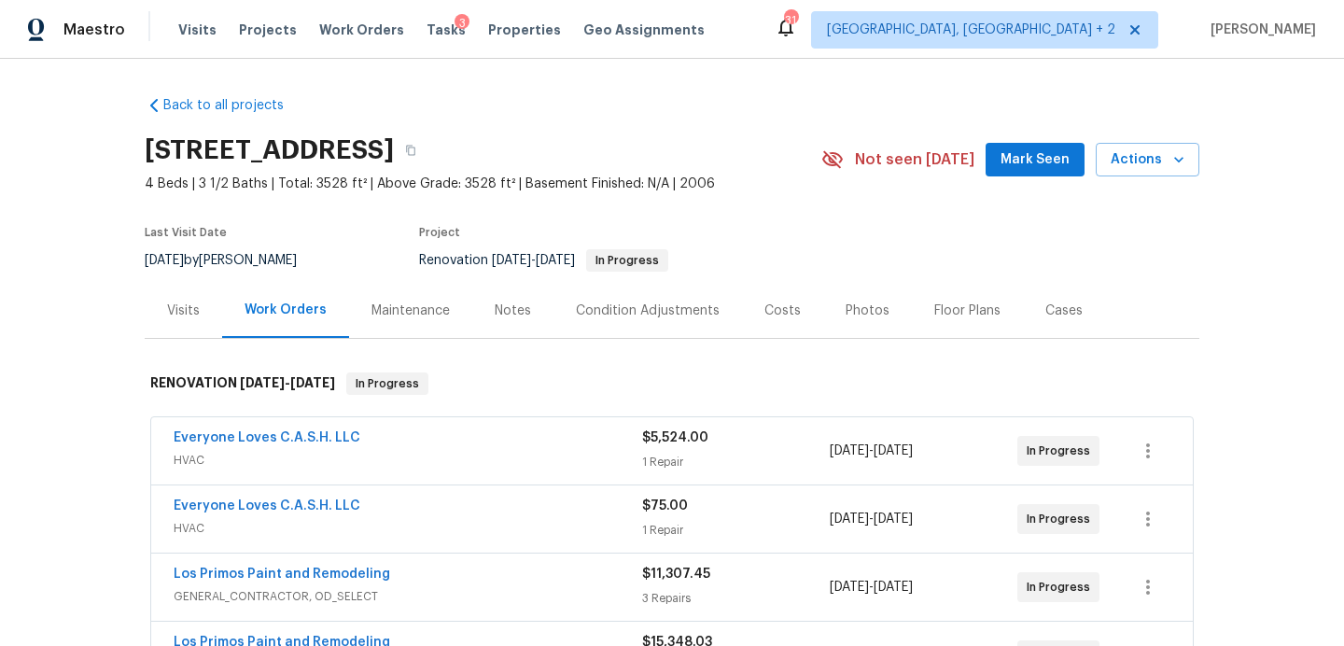
click at [1029, 162] on span "Mark Seen" at bounding box center [1035, 159] width 69 height 23
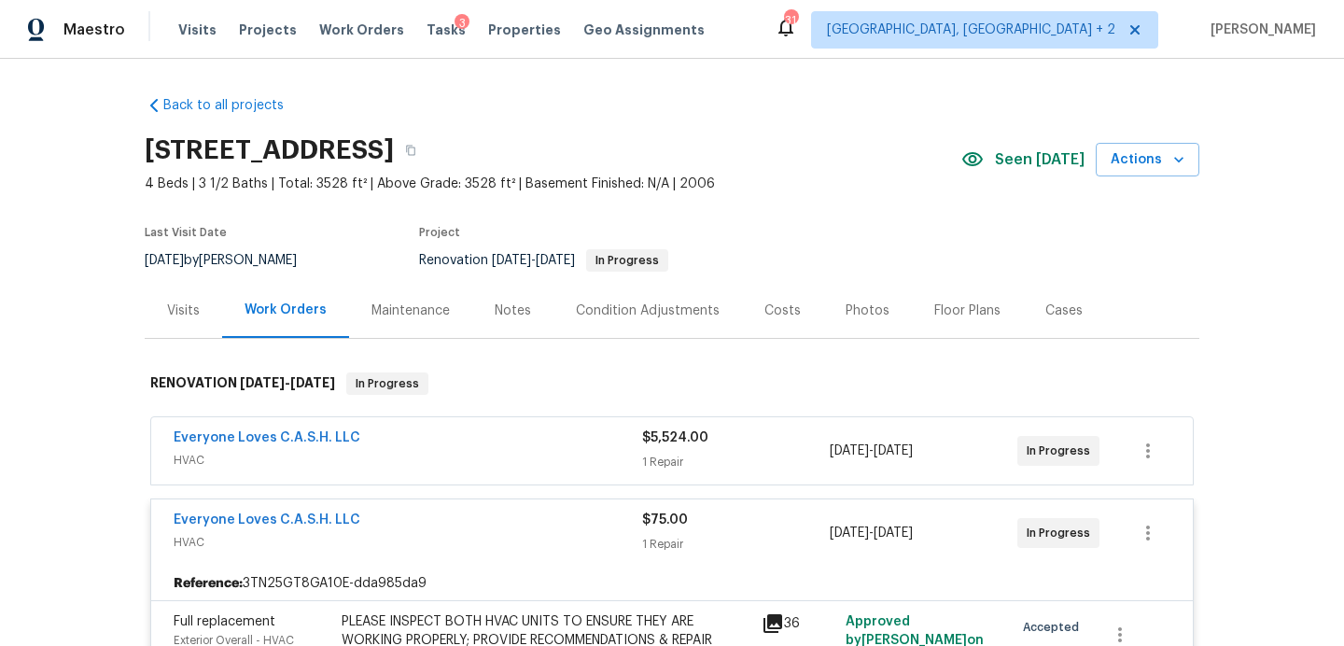
scroll to position [337, 0]
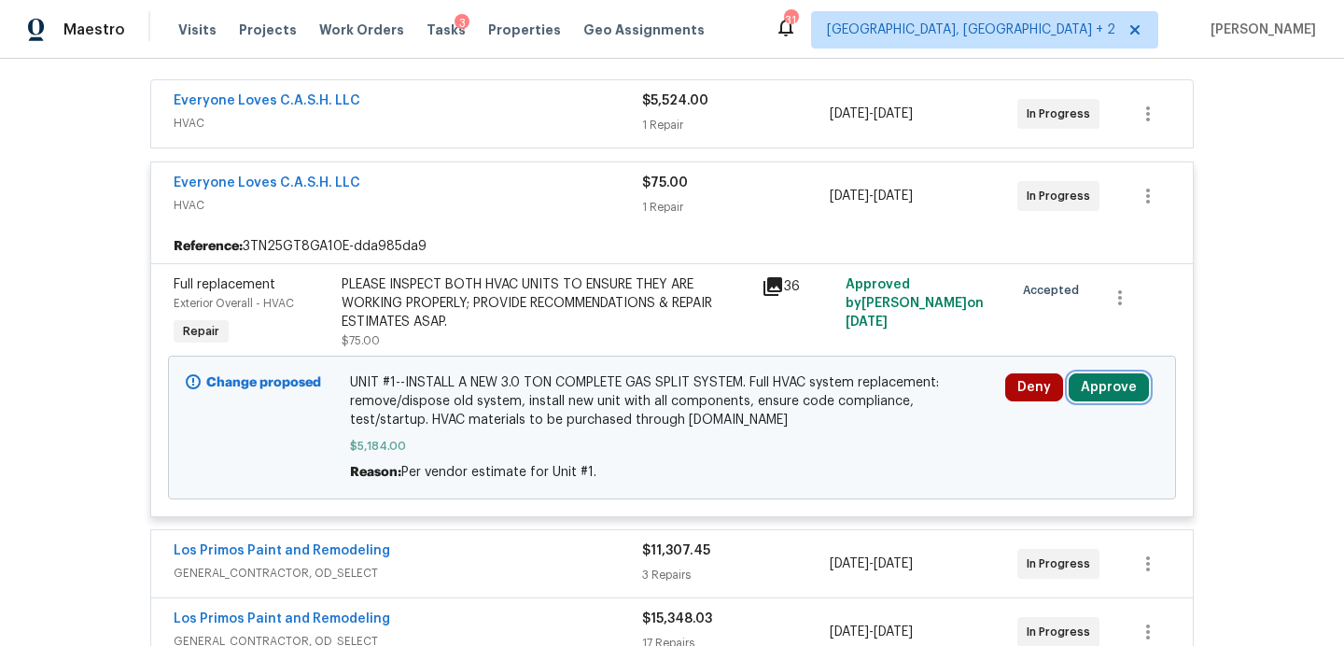
click at [1112, 389] on button "Approve" at bounding box center [1109, 387] width 80 height 28
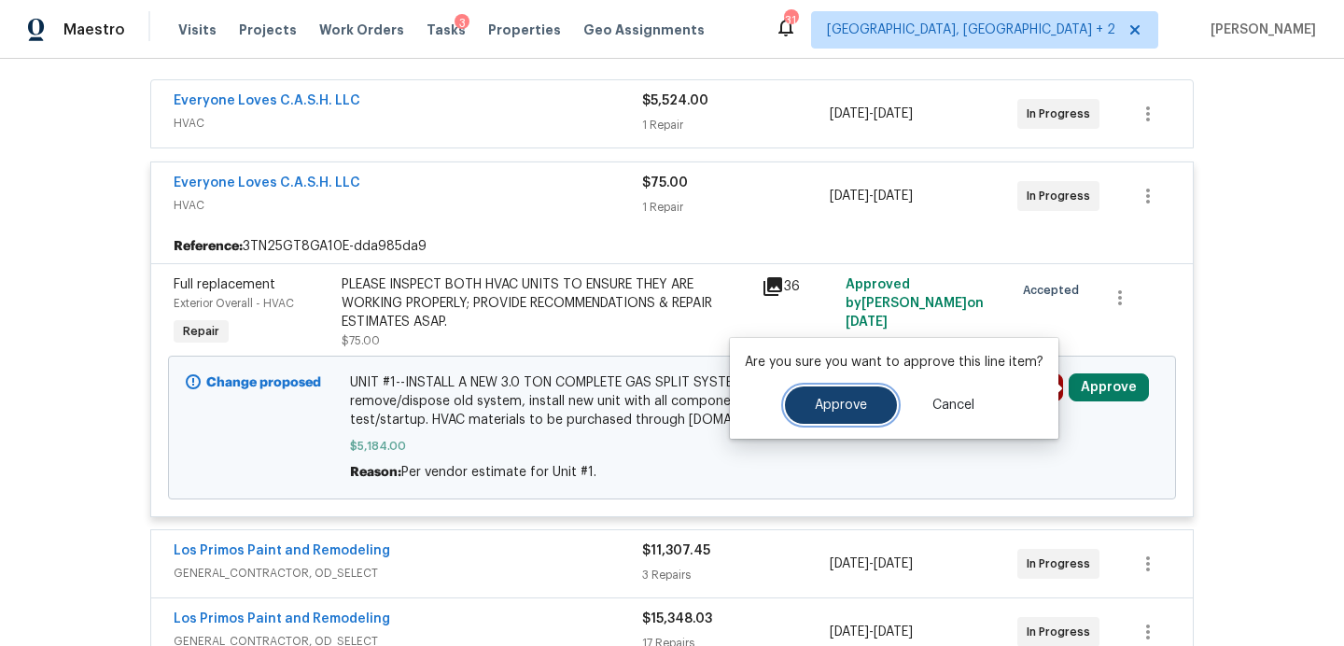
click at [870, 404] on button "Approve" at bounding box center [841, 405] width 112 height 37
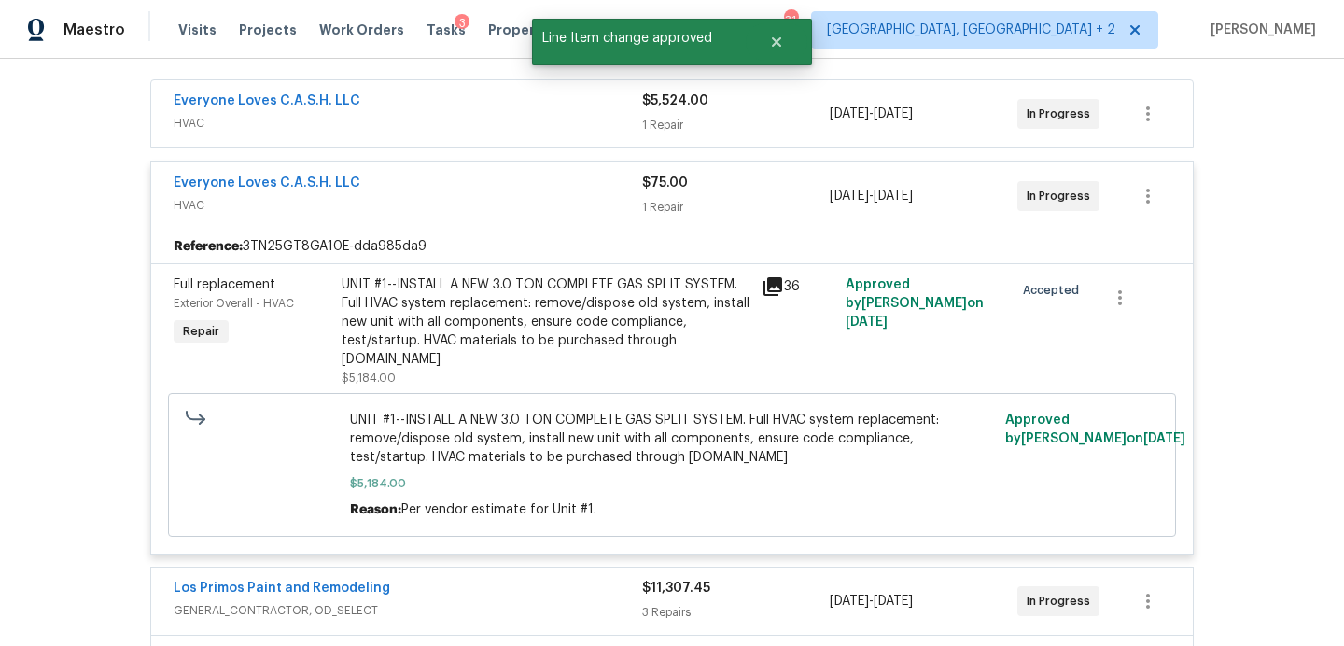
scroll to position [53, 0]
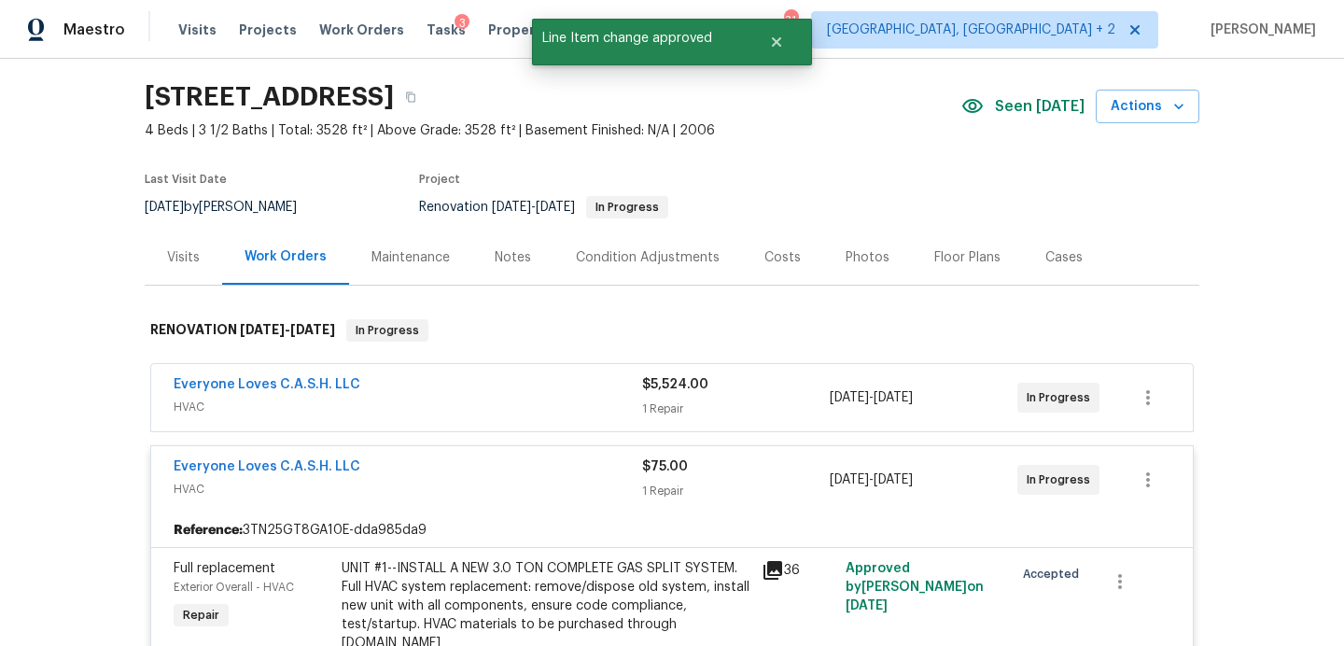
click at [765, 252] on div "Costs" at bounding box center [783, 257] width 36 height 19
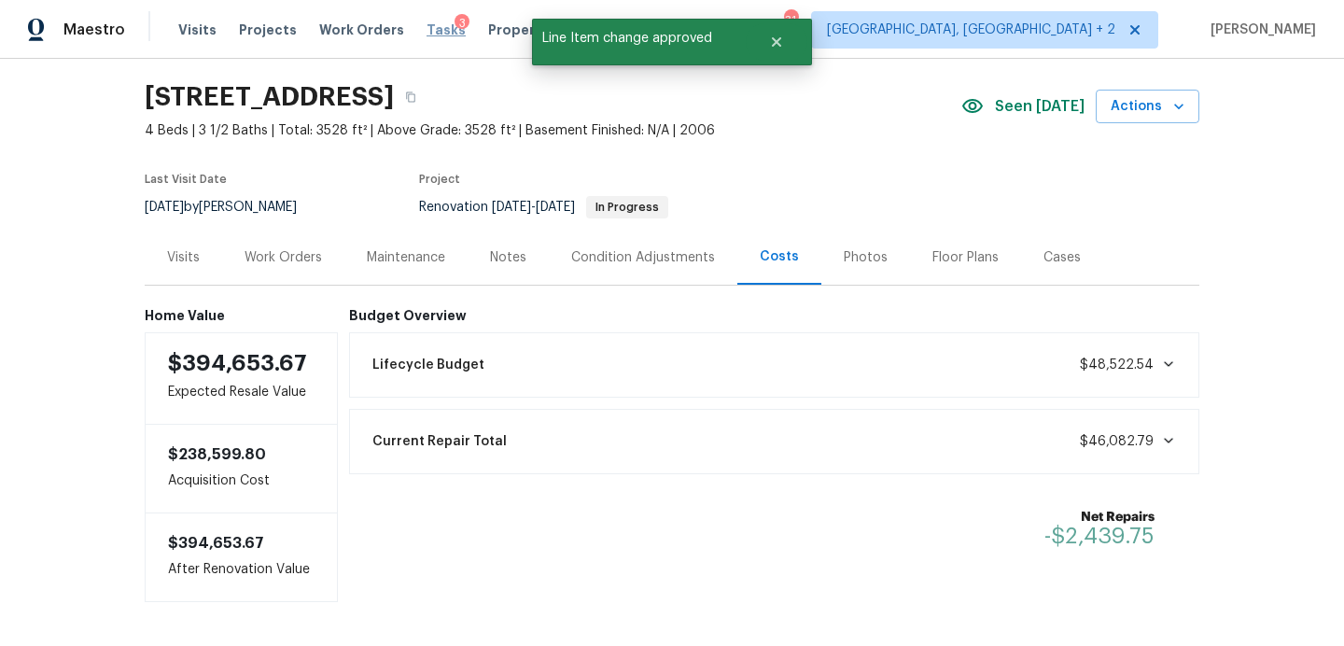
click at [427, 35] on span "Tasks" at bounding box center [446, 29] width 39 height 13
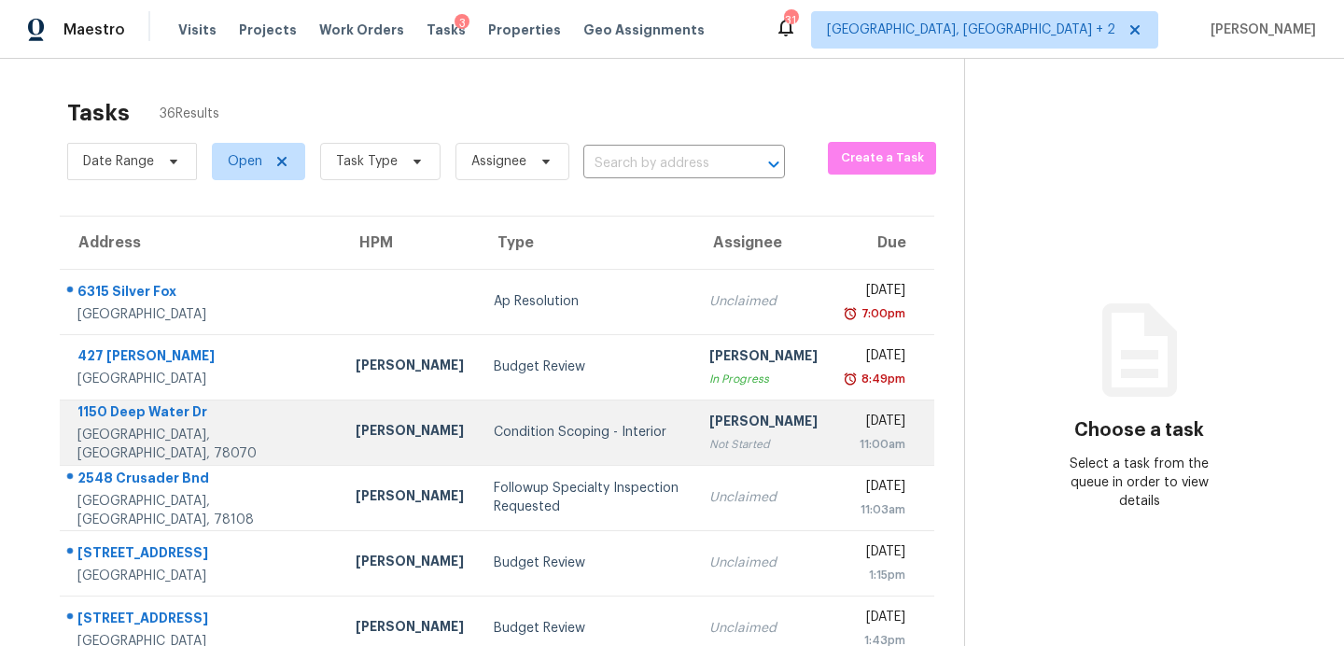
scroll to position [326, 0]
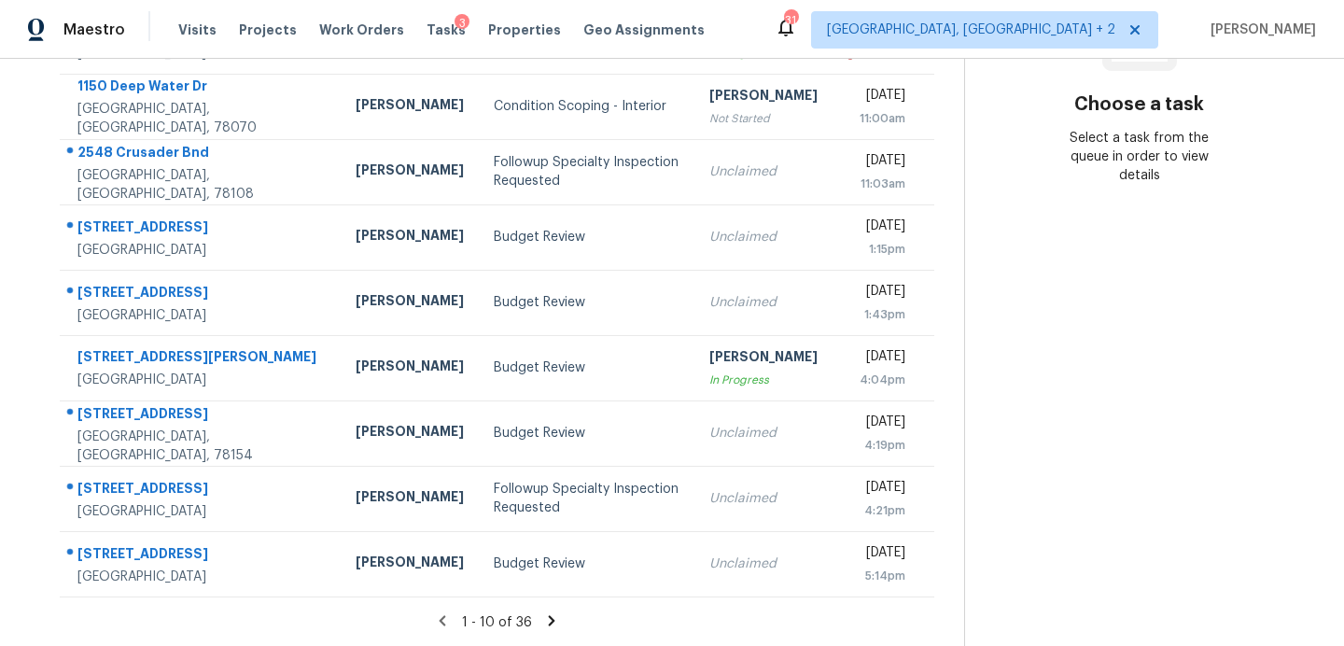
click at [543, 614] on icon at bounding box center [551, 620] width 17 height 17
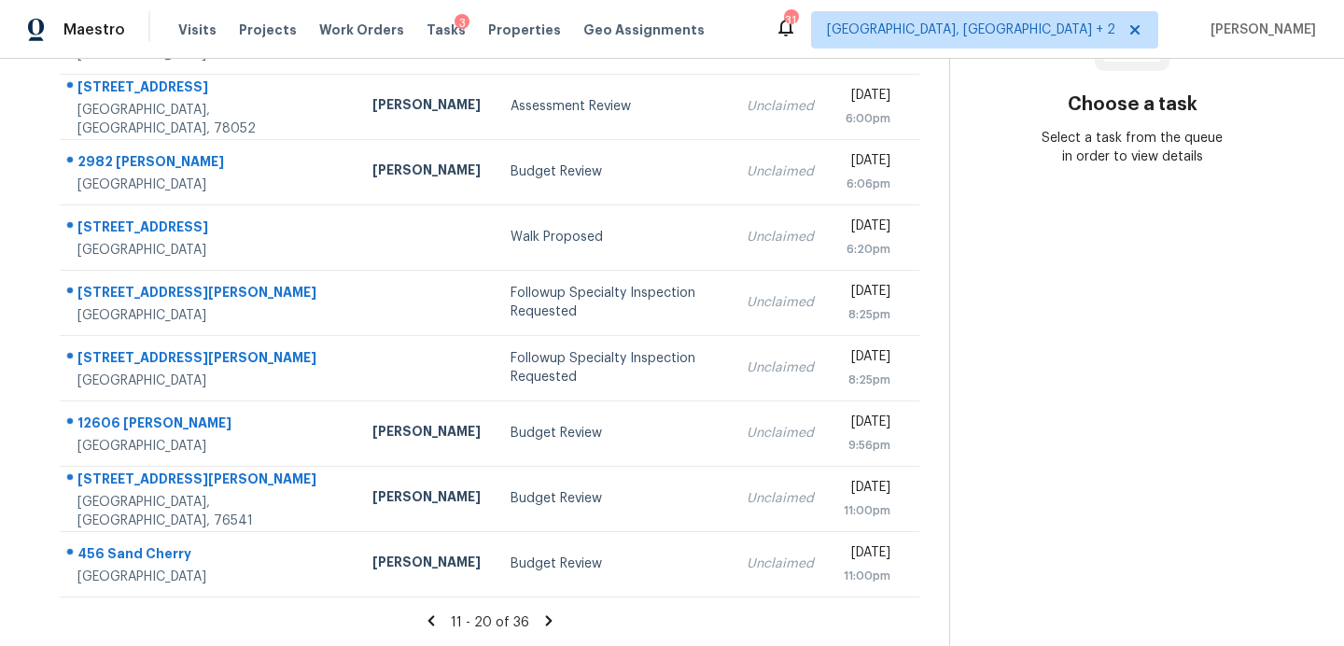
click at [541, 622] on icon at bounding box center [549, 620] width 17 height 17
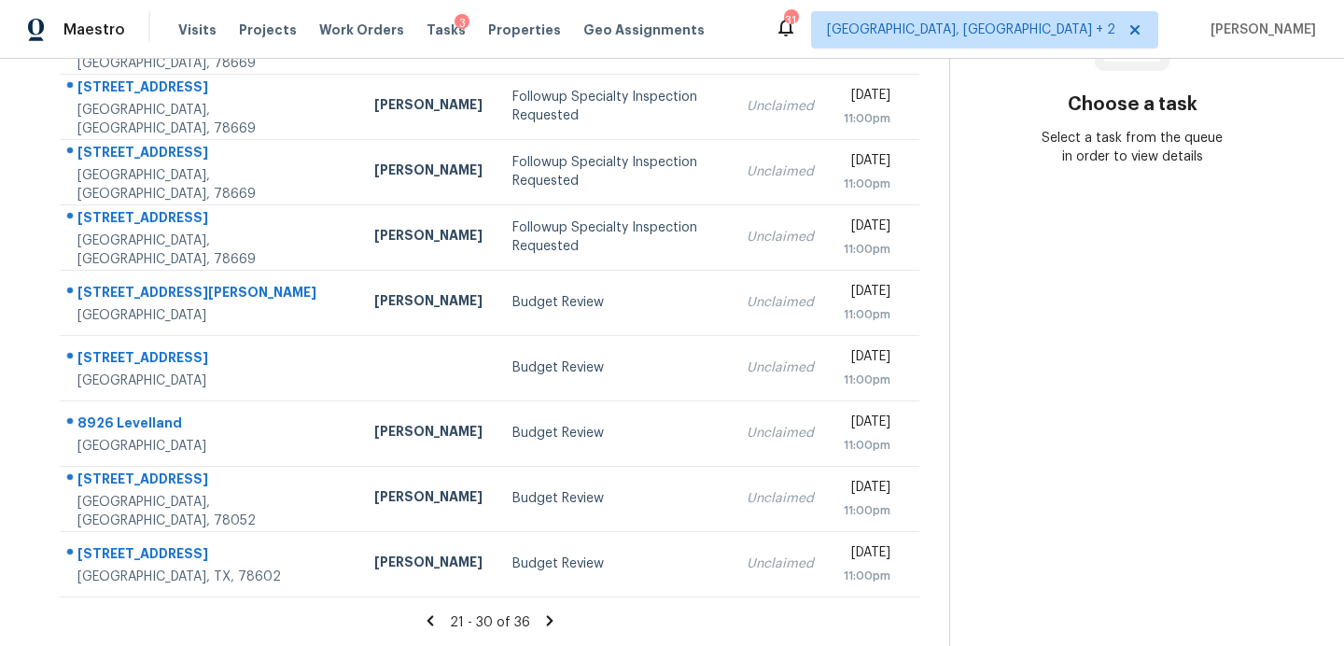
click at [546, 623] on icon at bounding box center [549, 620] width 7 height 10
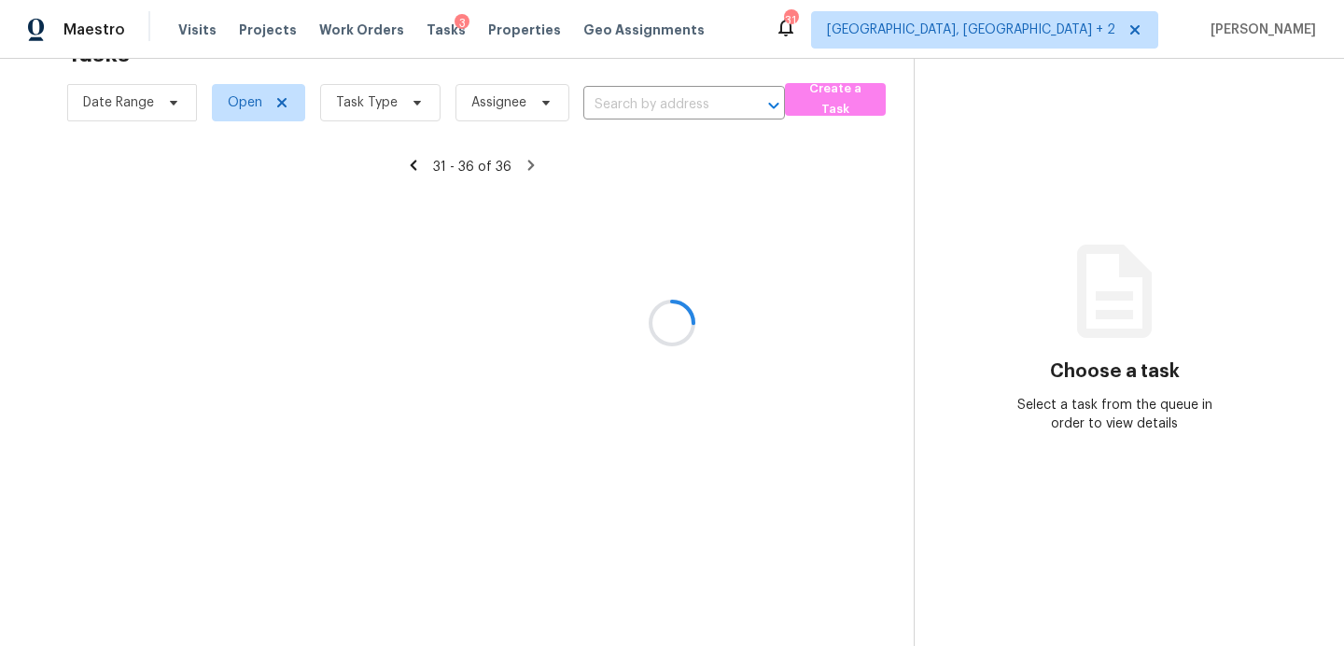
scroll to position [64, 0]
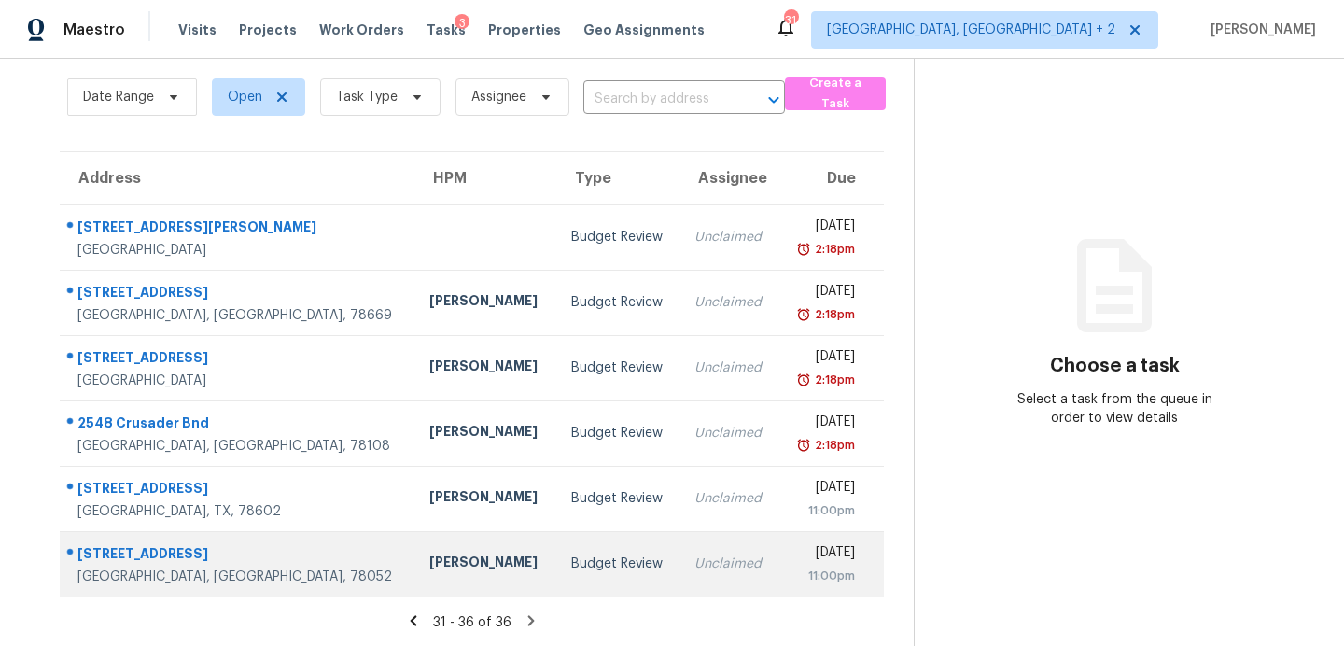
click at [571, 567] on div "Budget Review" at bounding box center [618, 564] width 94 height 19
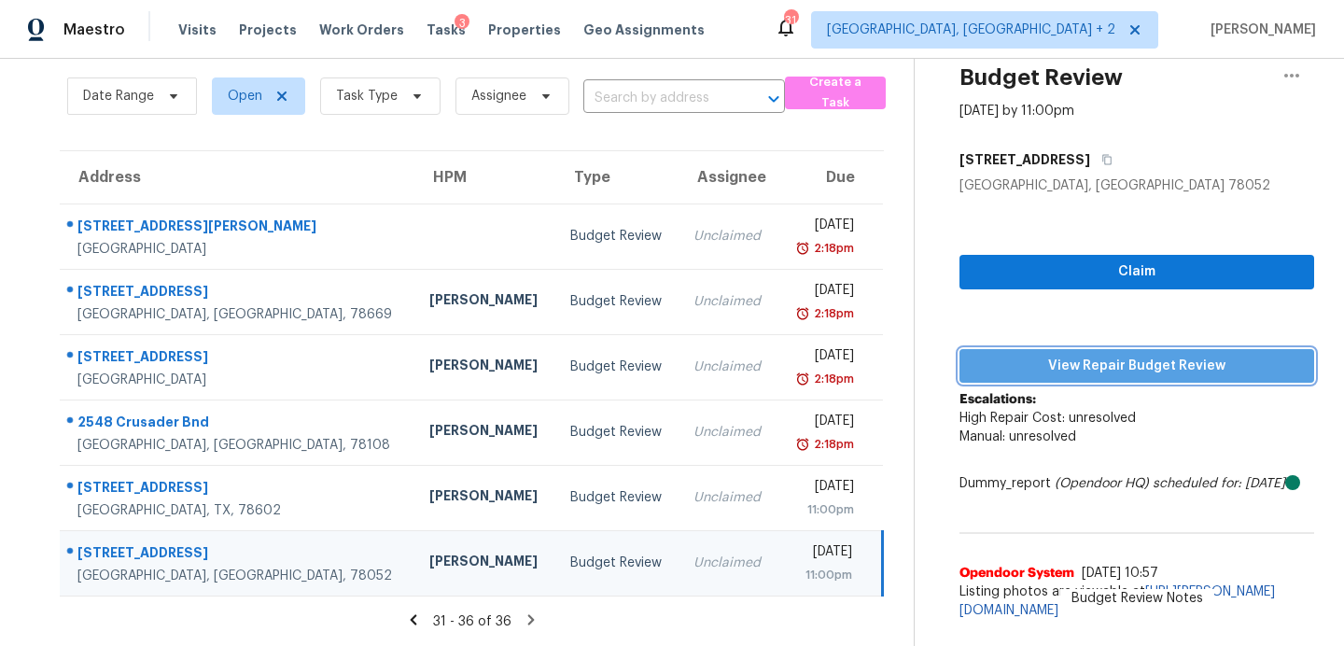
click at [1119, 355] on span "View Repair Budget Review" at bounding box center [1137, 366] width 325 height 23
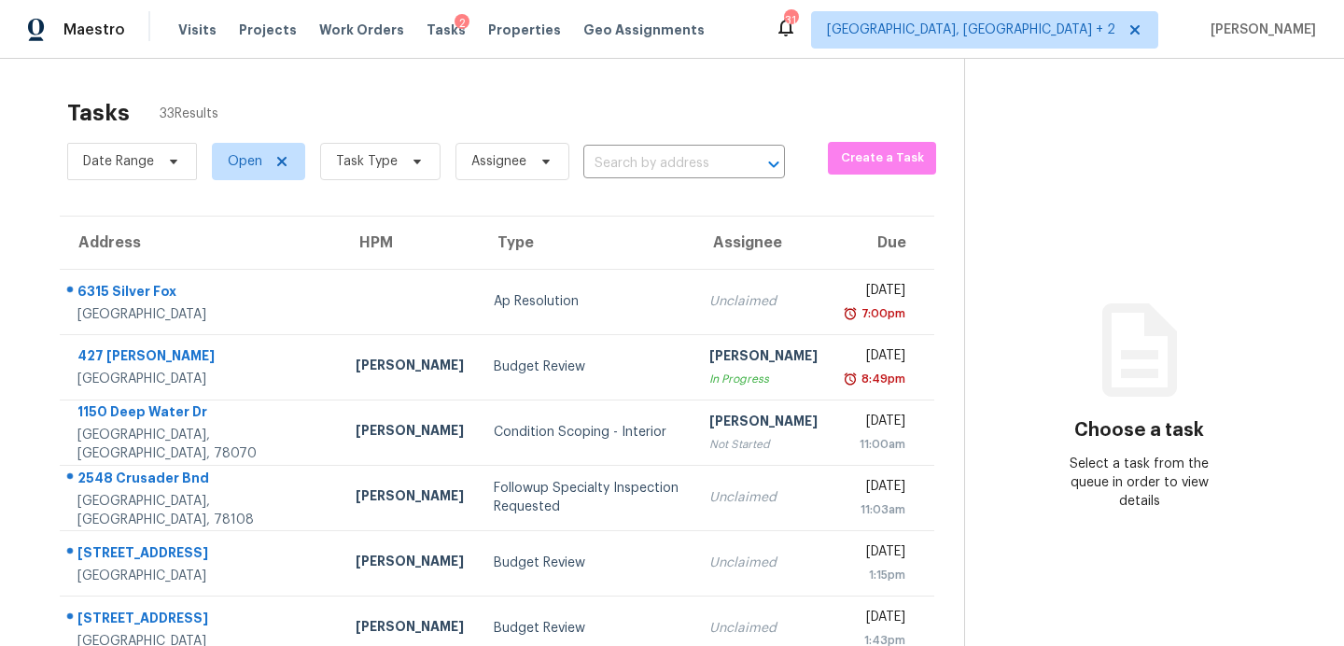
scroll to position [326, 0]
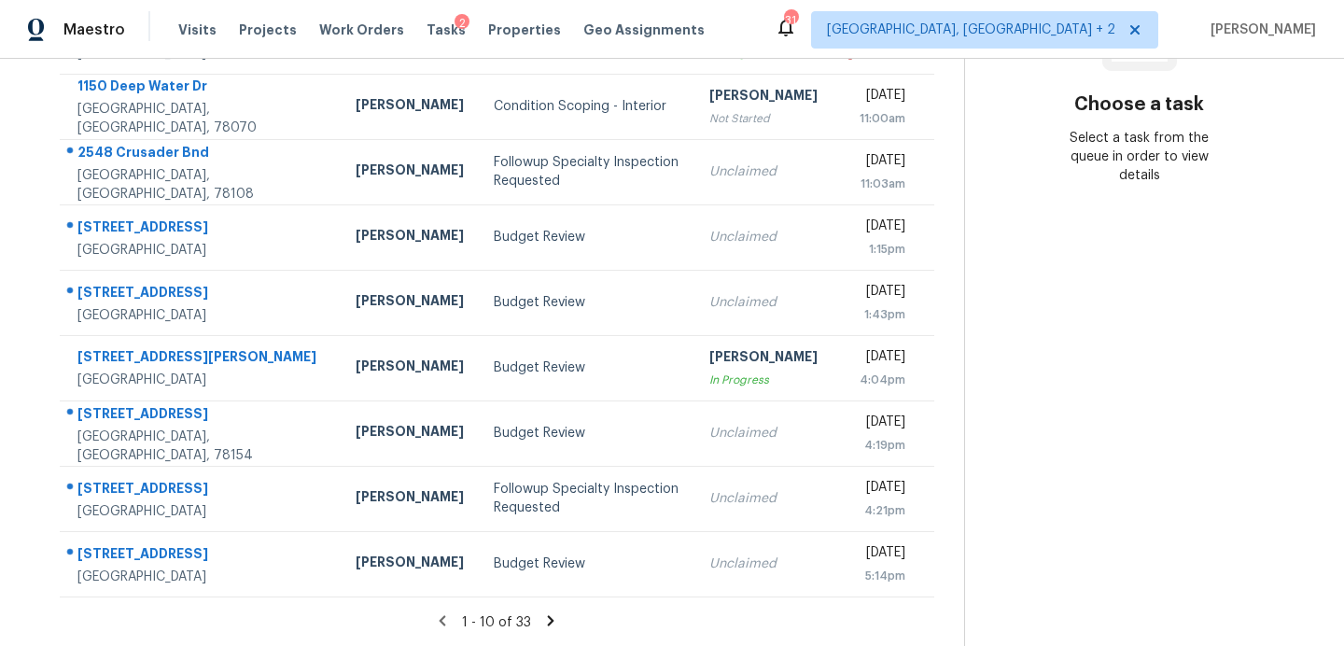
click at [548, 619] on icon at bounding box center [551, 620] width 7 height 10
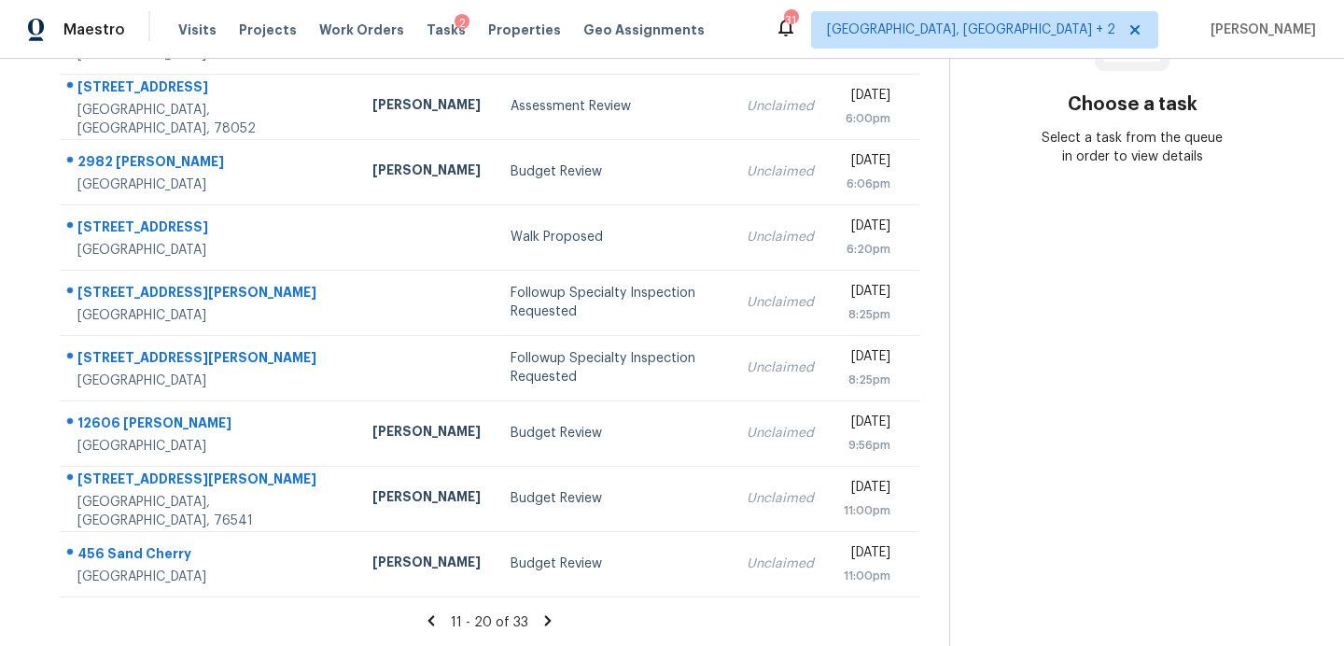
click at [545, 621] on icon at bounding box center [548, 620] width 7 height 10
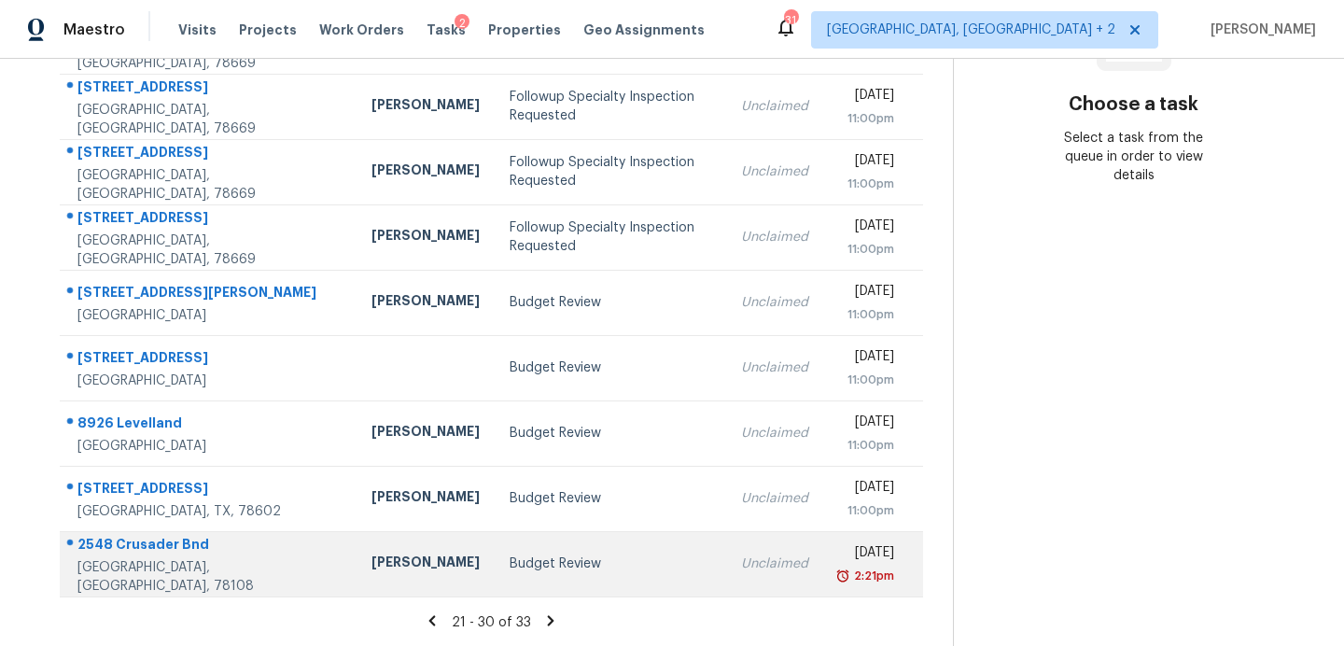
click at [510, 563] on div "Budget Review" at bounding box center [611, 564] width 203 height 19
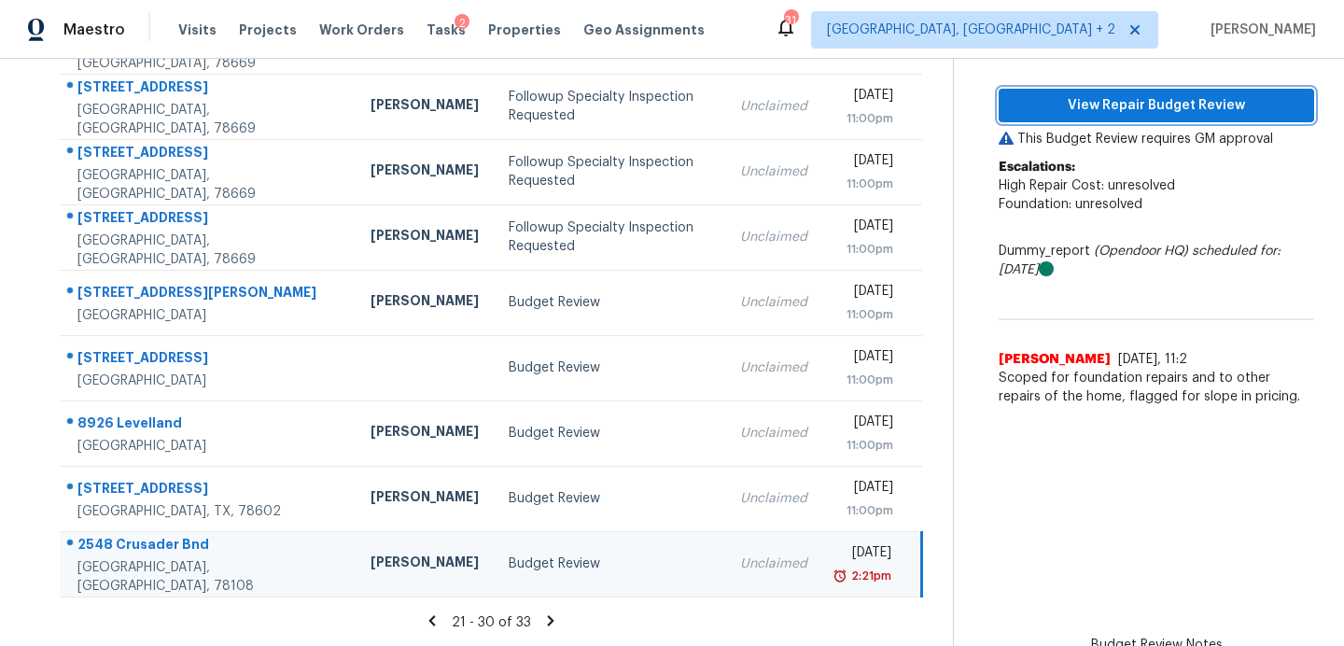
click at [1098, 106] on span "View Repair Budget Review" at bounding box center [1157, 105] width 286 height 23
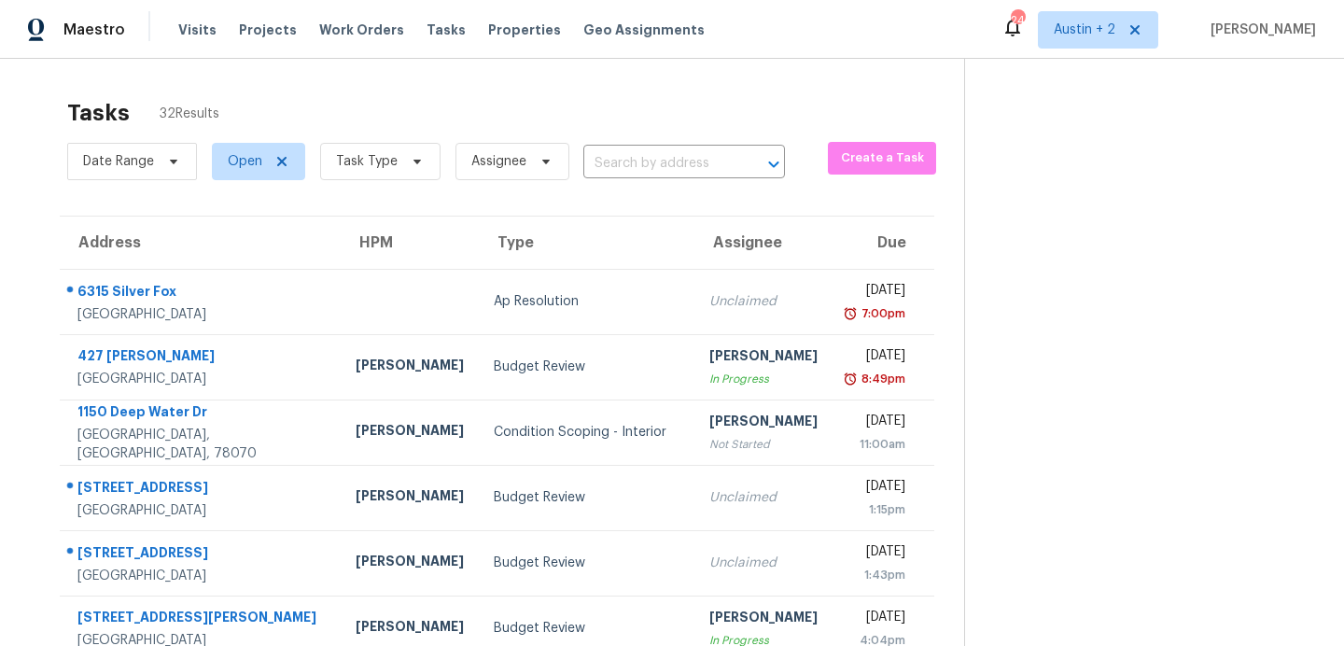
click at [148, 300] on div "6315 Silver Fox" at bounding box center [201, 293] width 248 height 23
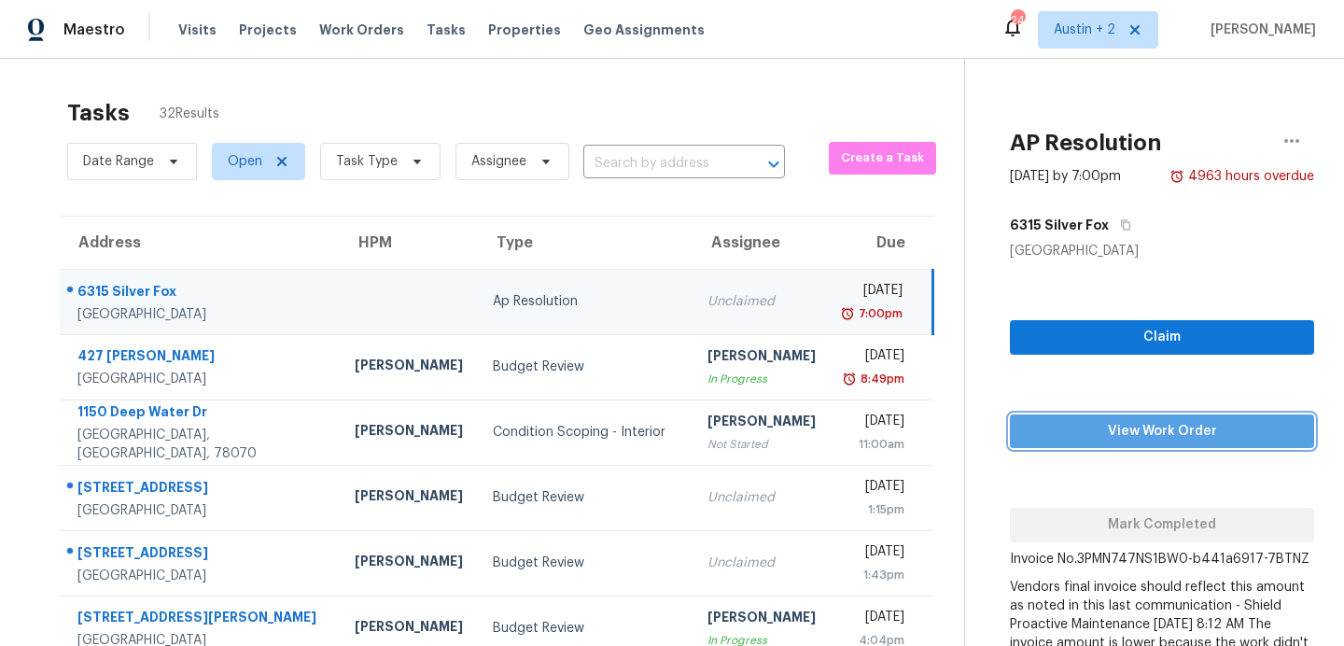
click at [1102, 429] on span "View Work Order" at bounding box center [1162, 431] width 274 height 23
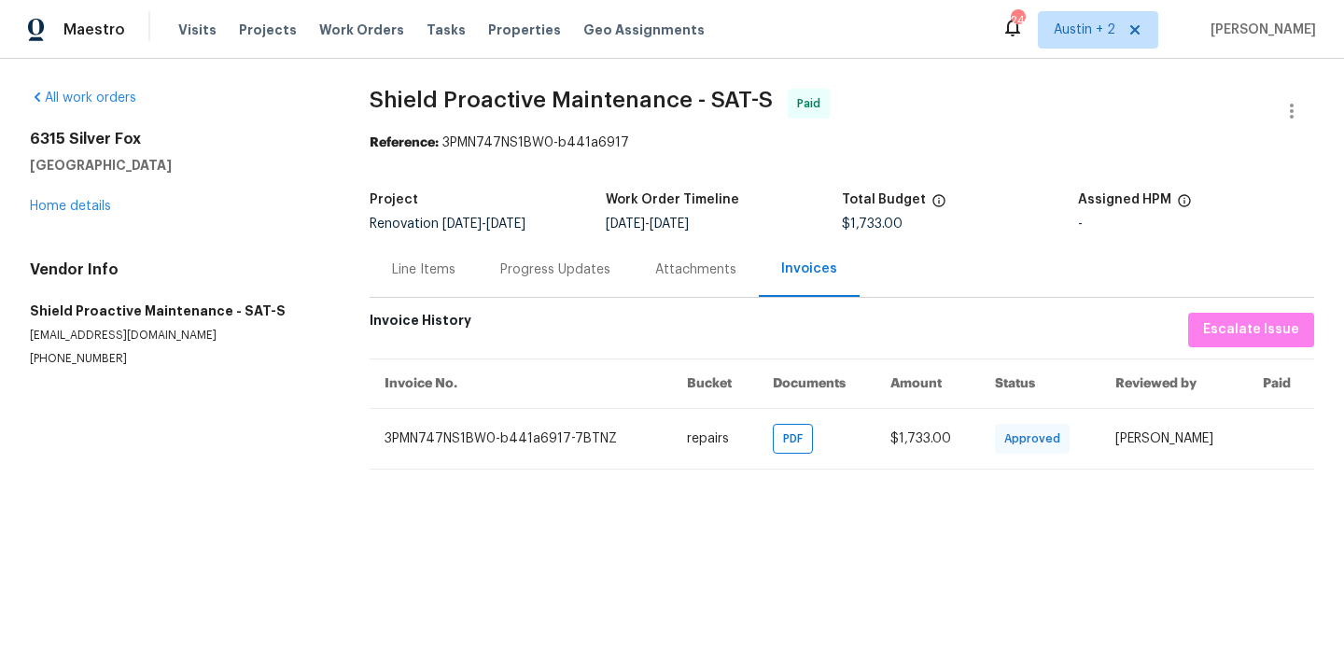
click at [77, 197] on div "[STREET_ADDRESS] Home details" at bounding box center [177, 173] width 295 height 86
click at [77, 213] on div "[STREET_ADDRESS] Home details" at bounding box center [177, 173] width 295 height 86
click at [77, 210] on link "Home details" at bounding box center [70, 206] width 81 height 13
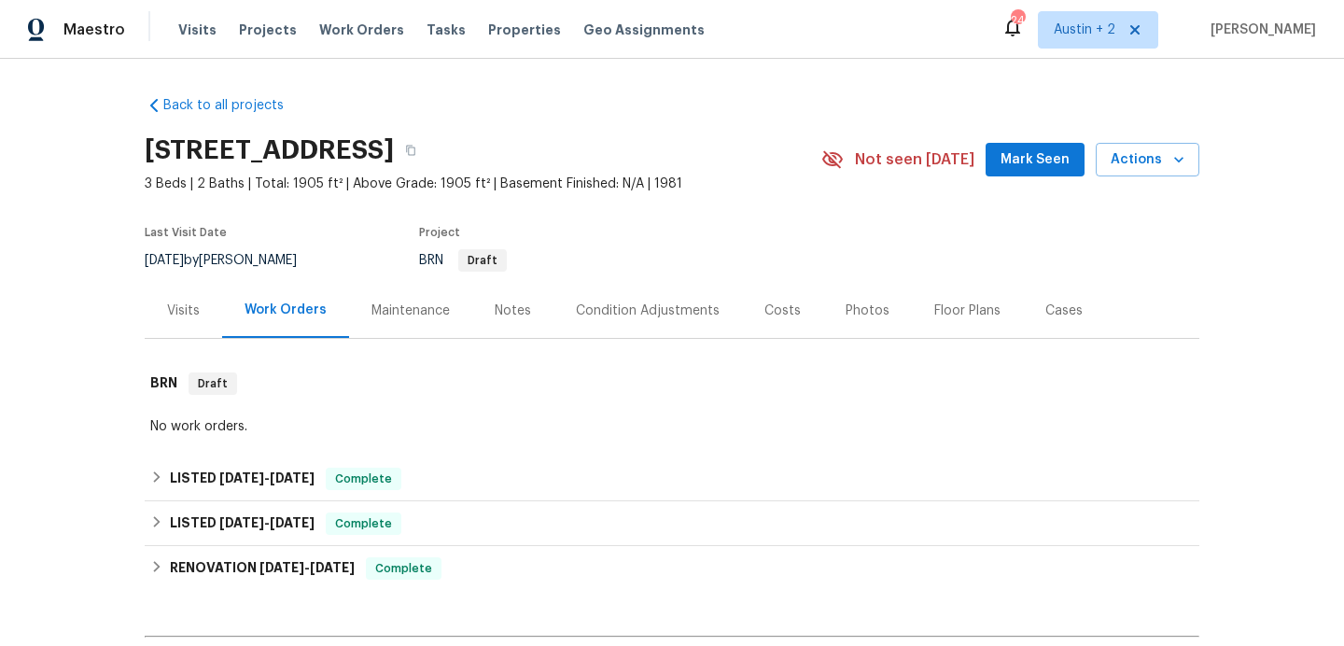
click at [1018, 163] on span "Mark Seen" at bounding box center [1035, 159] width 69 height 23
click at [504, 315] on div "Notes" at bounding box center [513, 311] width 36 height 19
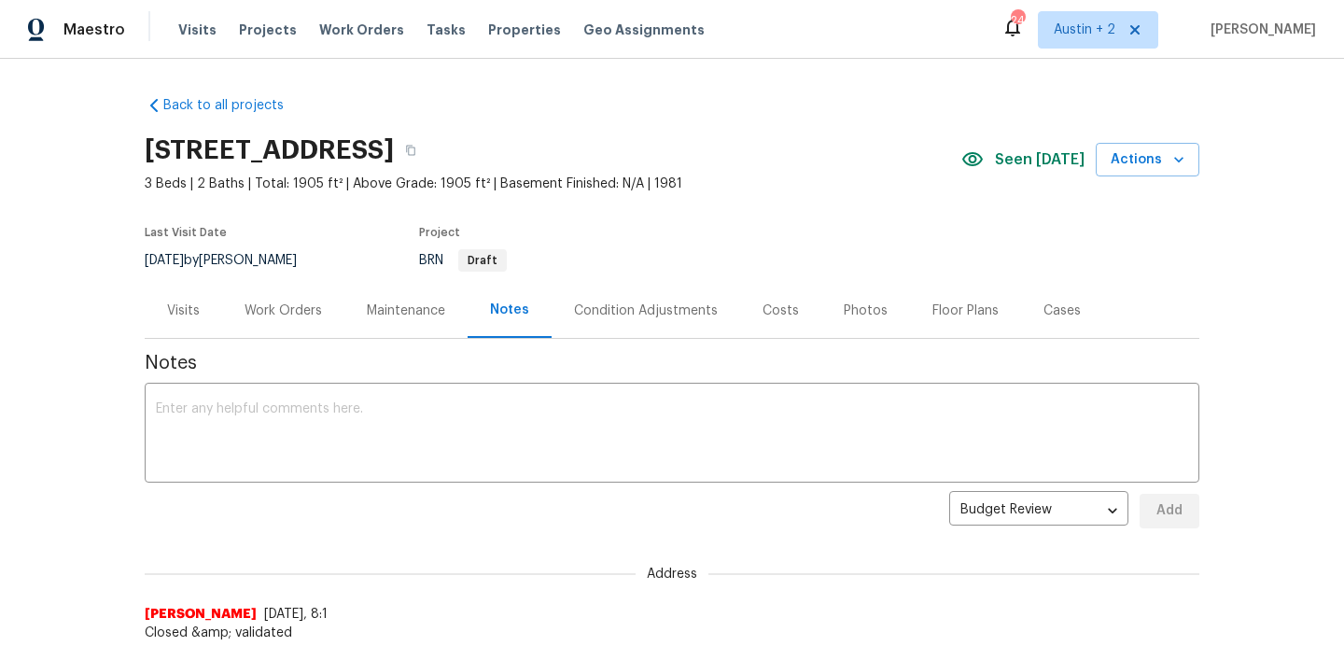
click at [297, 311] on div "Work Orders" at bounding box center [283, 311] width 77 height 19
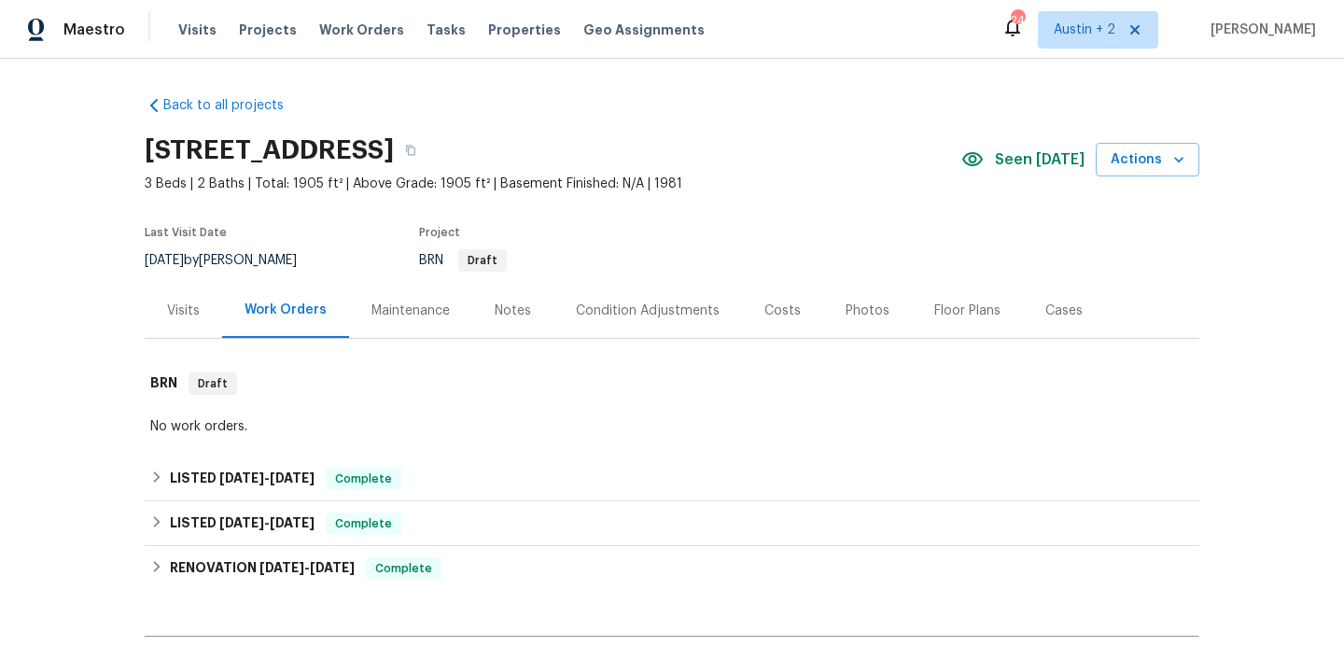
scroll to position [231, 0]
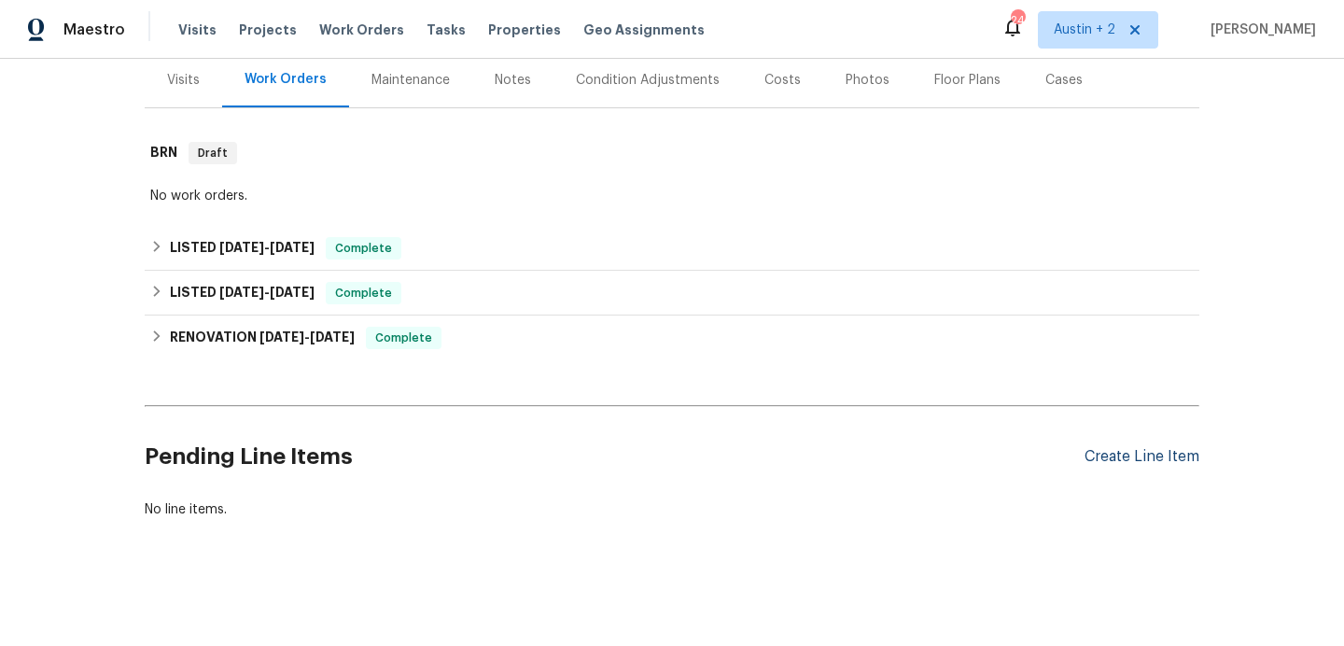
click at [1138, 455] on div "Create Line Item" at bounding box center [1142, 457] width 115 height 18
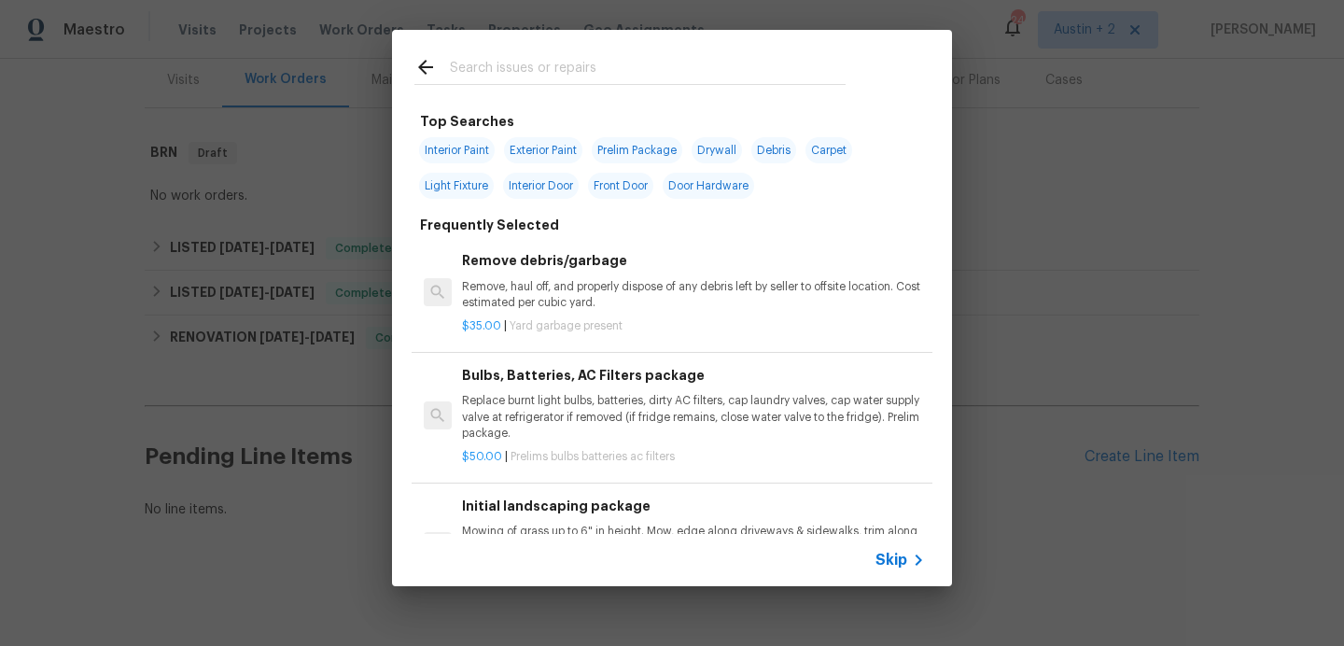
click at [571, 70] on input "text" at bounding box center [648, 70] width 396 height 28
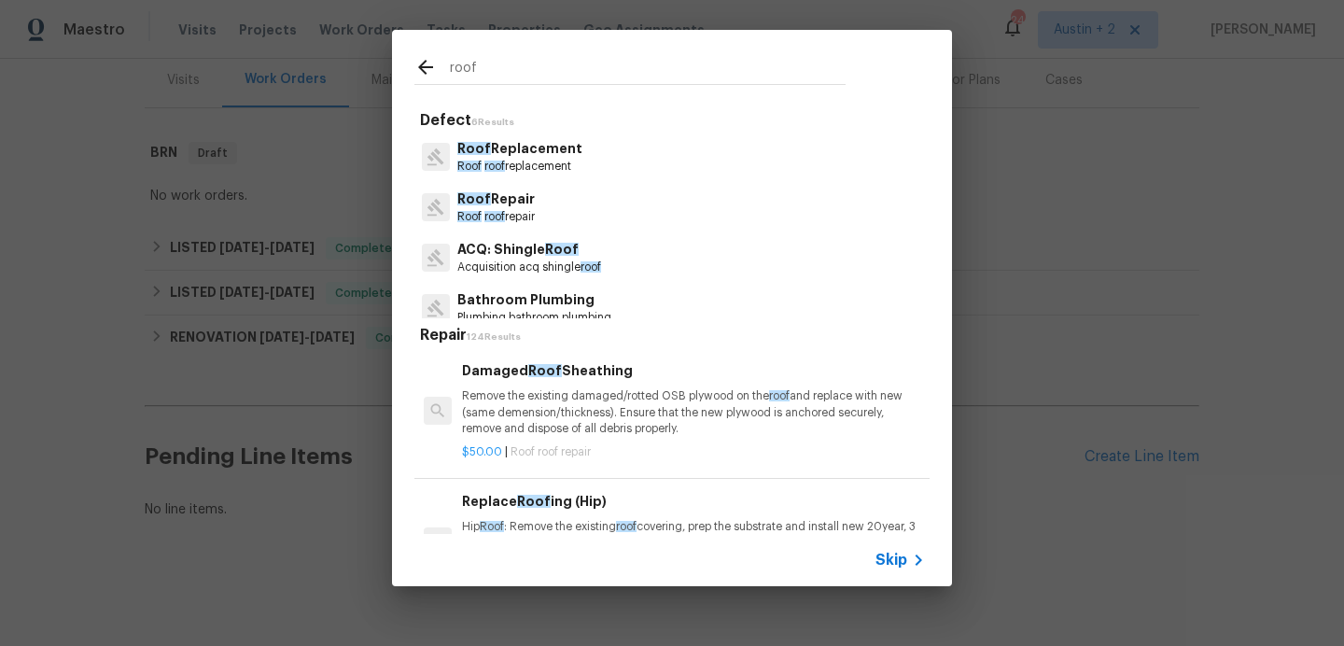
type input "roof"
click at [550, 237] on div "ACQ: Shingle Roof Acquisition acq shingle roof" at bounding box center [672, 257] width 515 height 50
click at [550, 252] on span "Roof" at bounding box center [562, 249] width 34 height 13
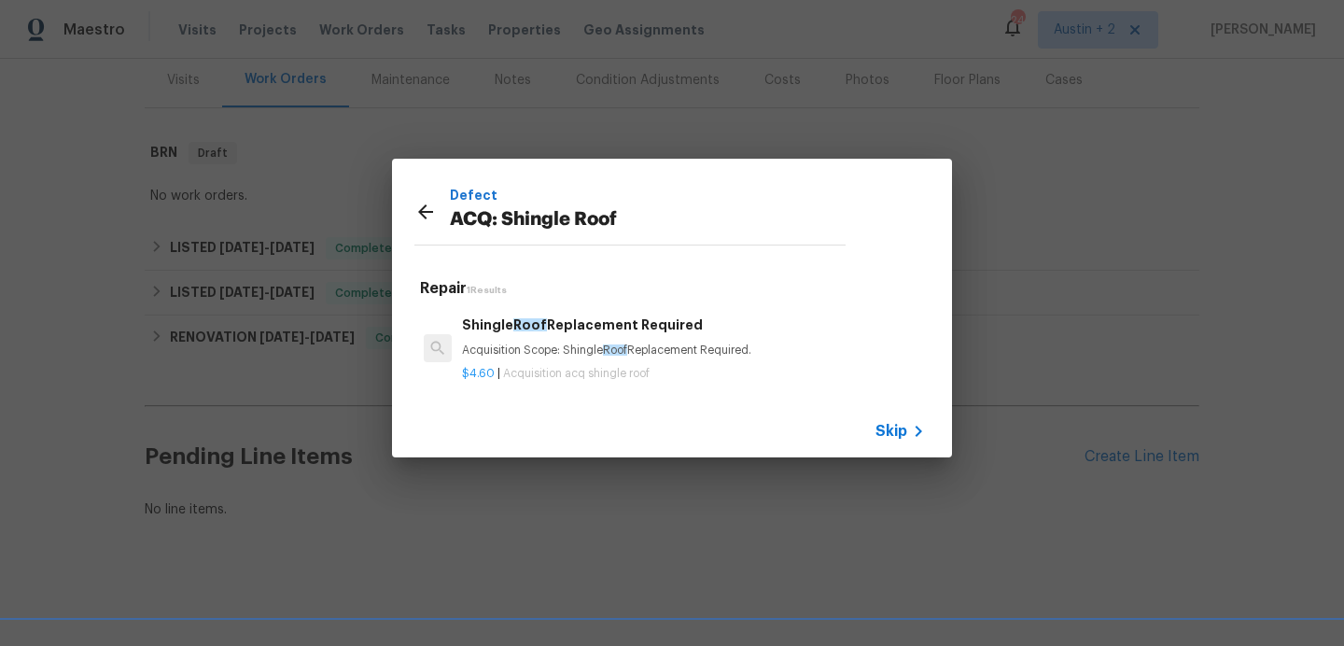
click at [753, 347] on p "Acquisition Scope: Shingle Roof Replacement Required." at bounding box center [693, 351] width 463 height 16
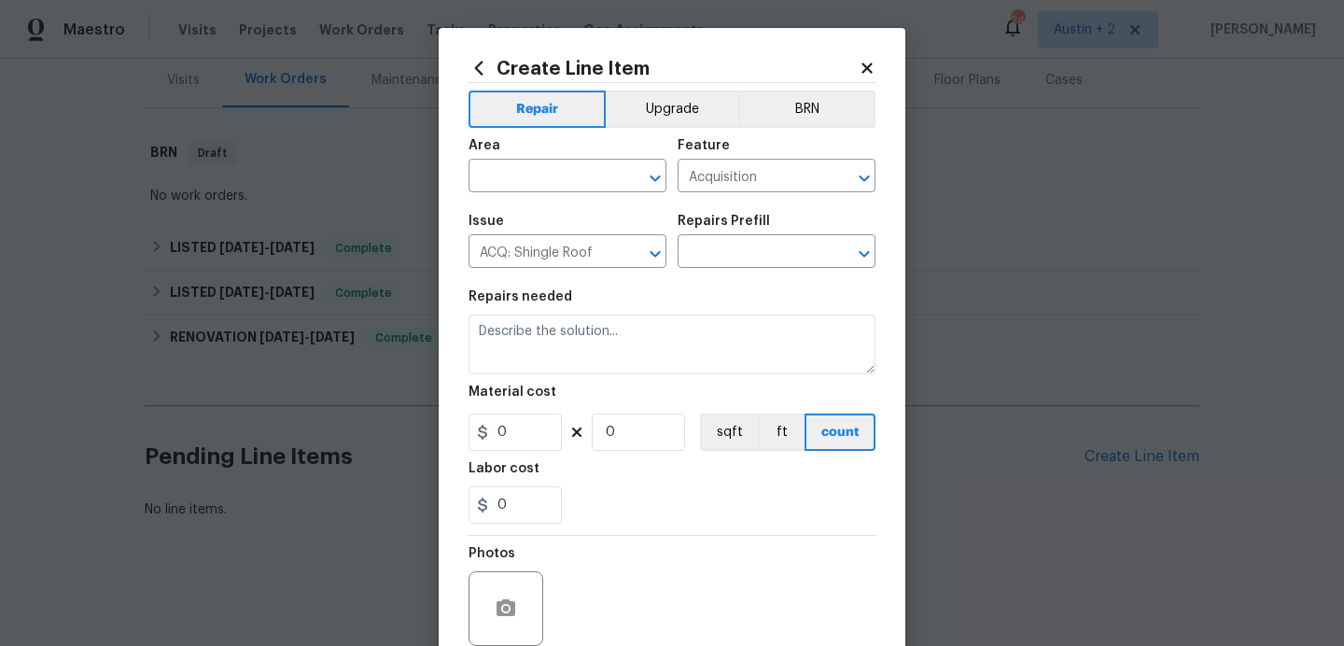
type input "Shingle Roof Replacement Required $4.60"
type textarea "Acquisition Scope: Shingle Roof Replacement Required."
type input "4.6"
type input "1"
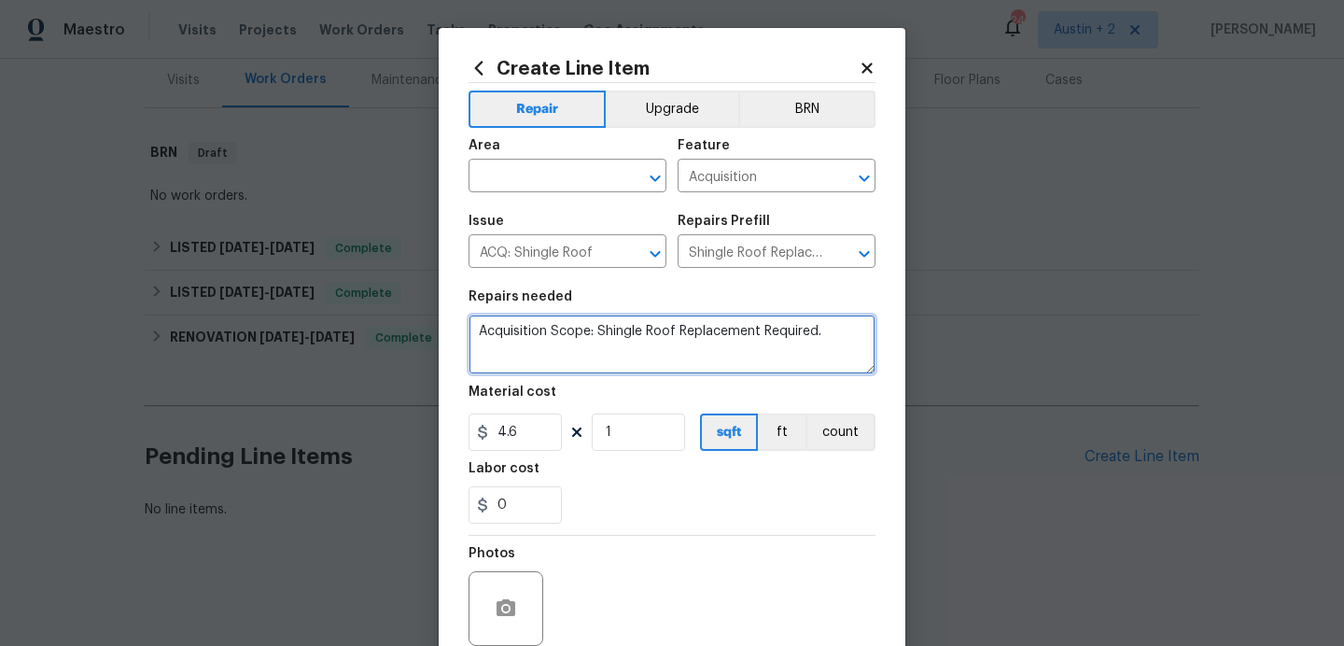
drag, startPoint x: 843, startPoint y: 328, endPoint x: 260, endPoint y: 311, distance: 583.8
click at [260, 311] on div "Create Line Item Repair Upgrade BRN Area ​ Feature Acquisition ​ Issue ACQ: Shi…" at bounding box center [672, 323] width 1344 height 646
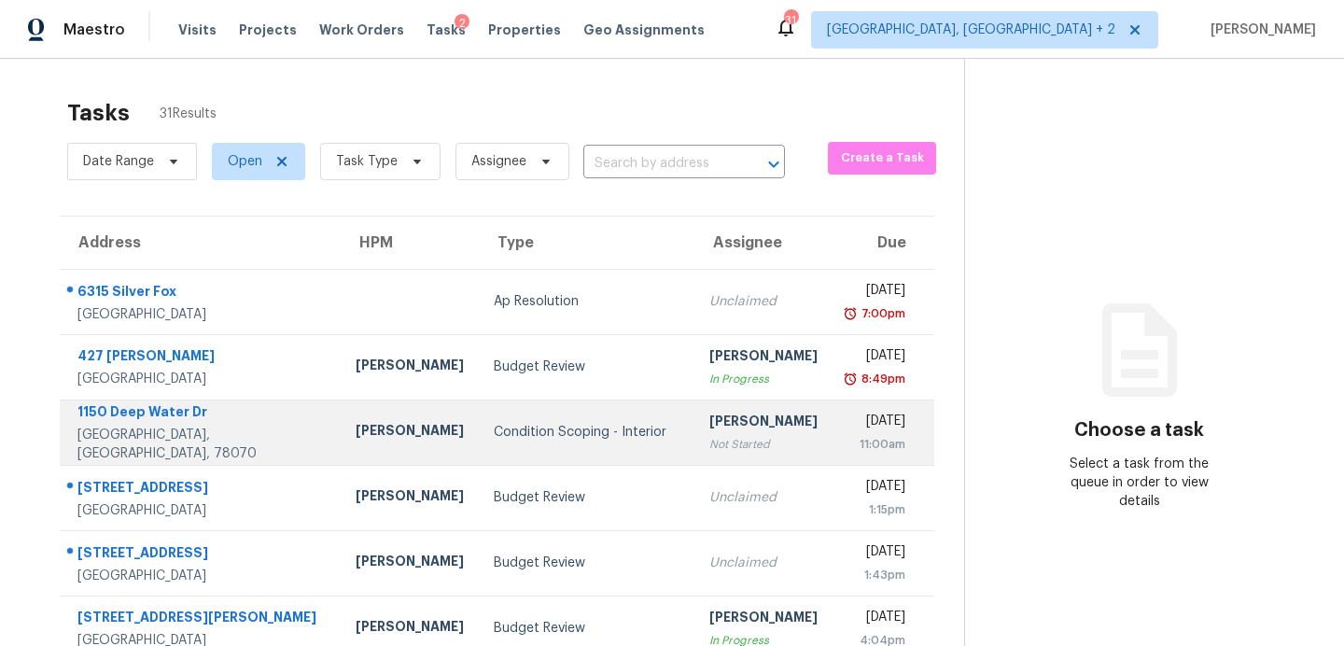
scroll to position [326, 0]
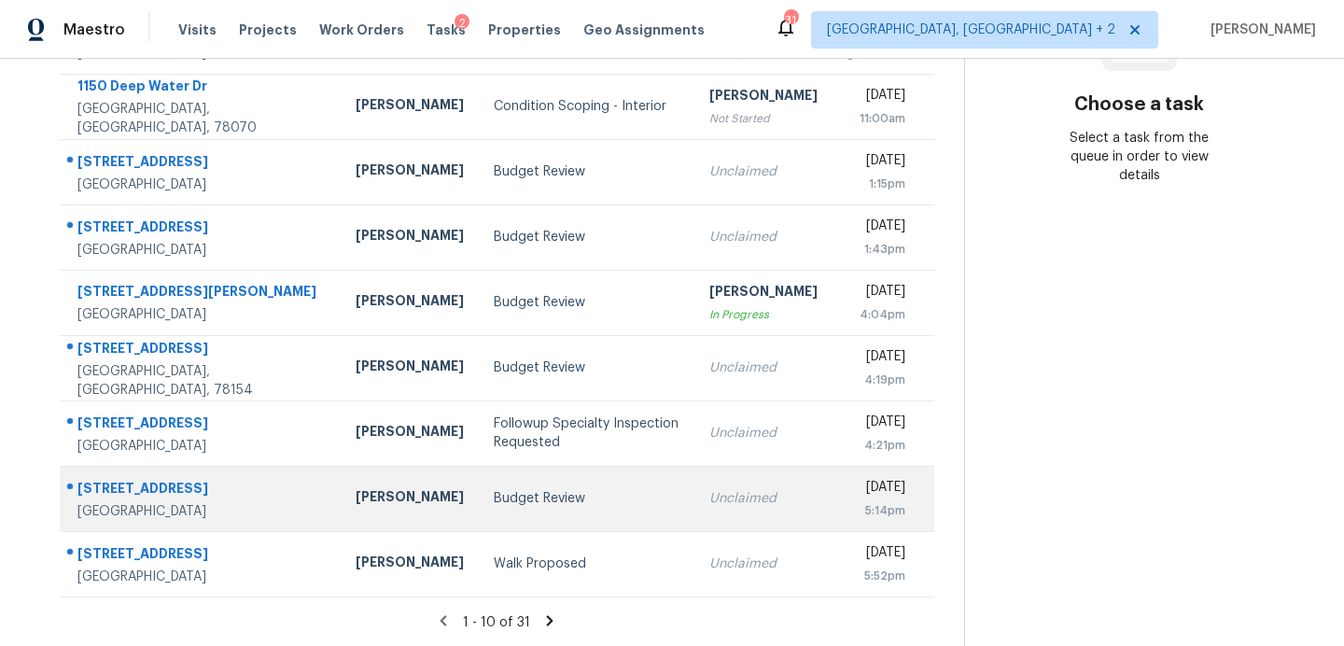
click at [479, 512] on td "Budget Review" at bounding box center [587, 498] width 216 height 65
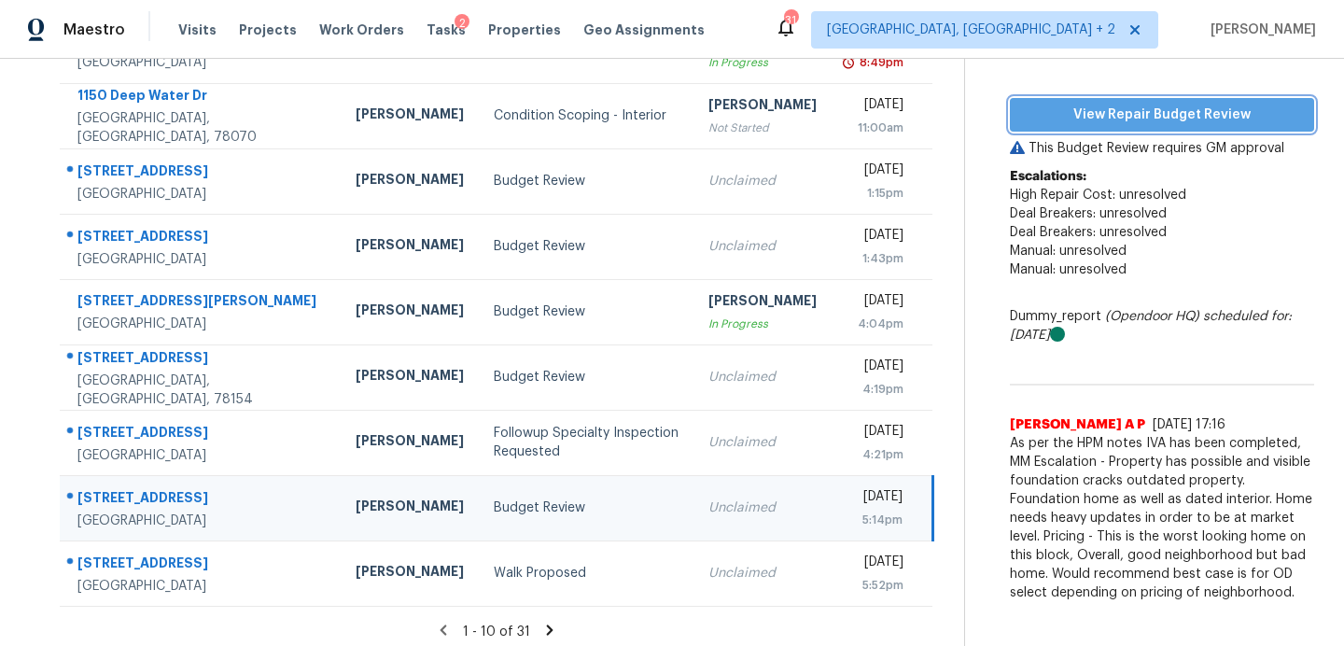
click at [1153, 113] on span "View Repair Budget Review" at bounding box center [1162, 115] width 274 height 23
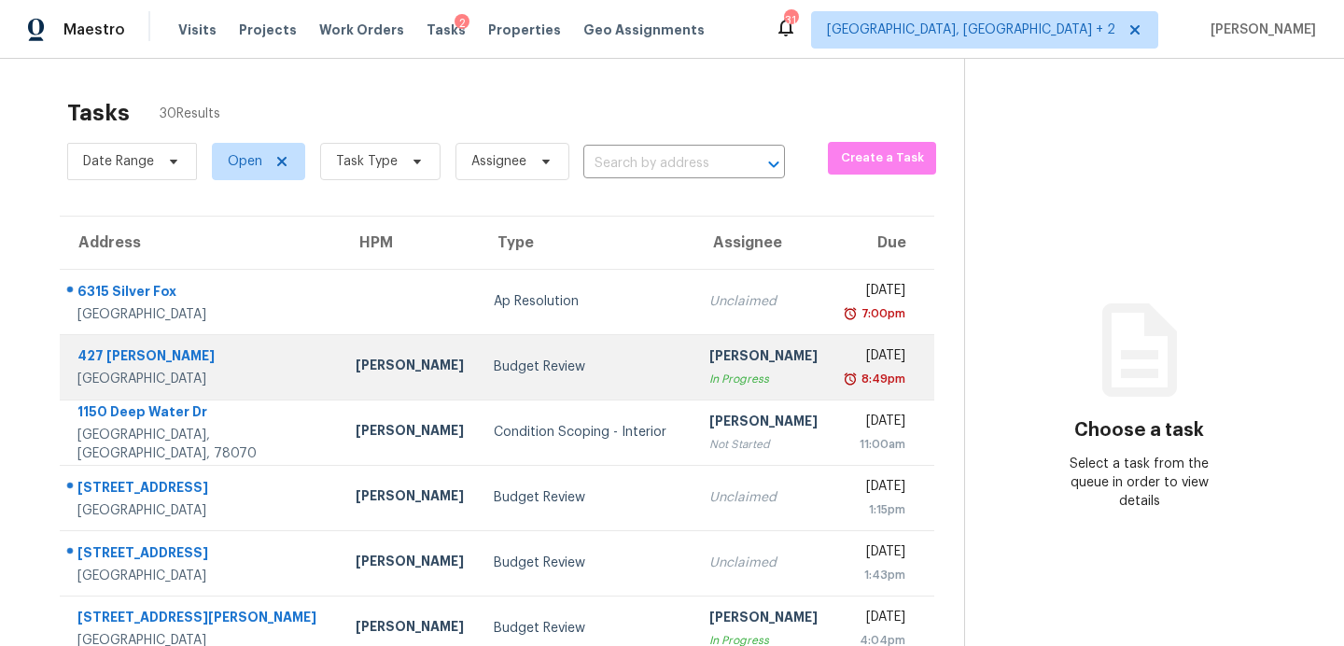
click at [710, 372] on div "In Progress" at bounding box center [764, 379] width 108 height 19
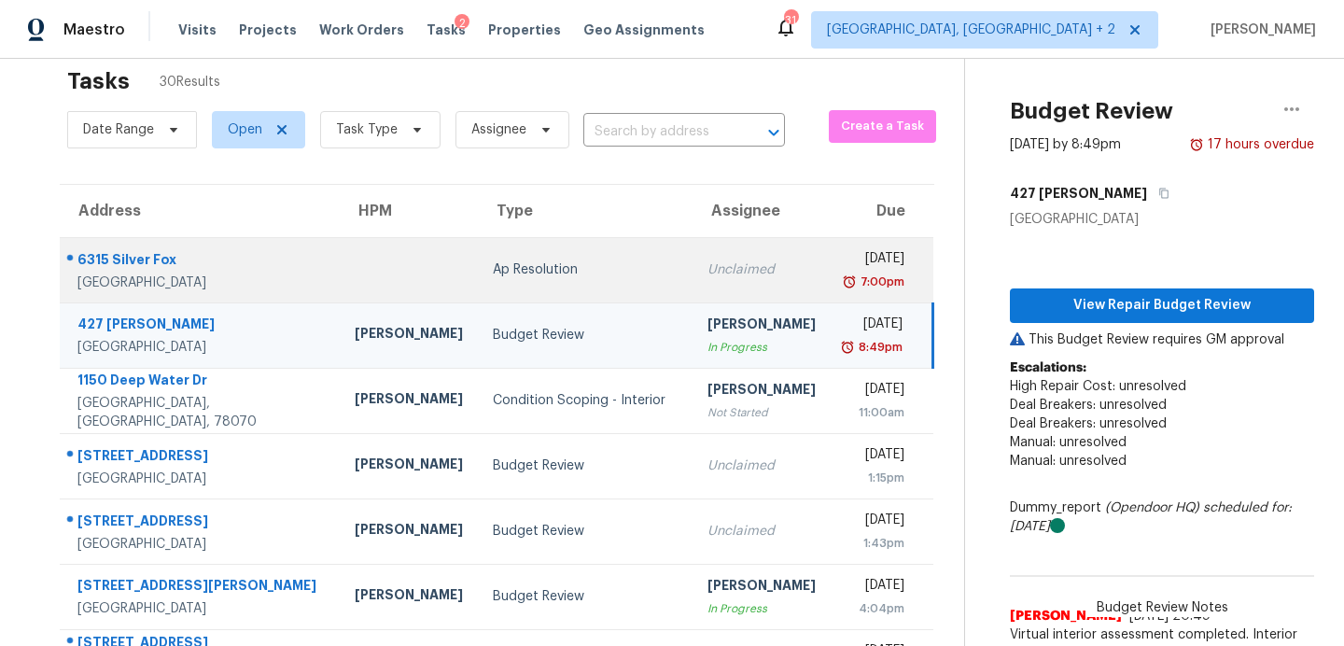
scroll to position [35, 0]
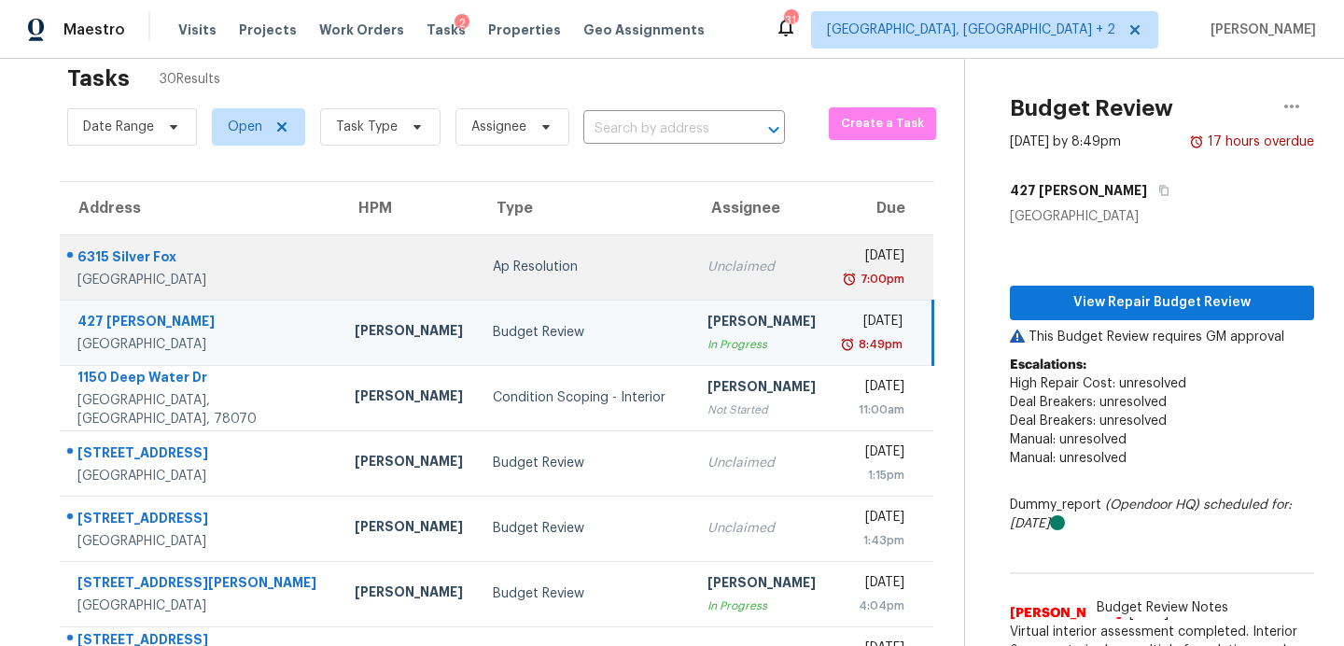
click at [693, 279] on td "Unclaimed" at bounding box center [762, 266] width 138 height 65
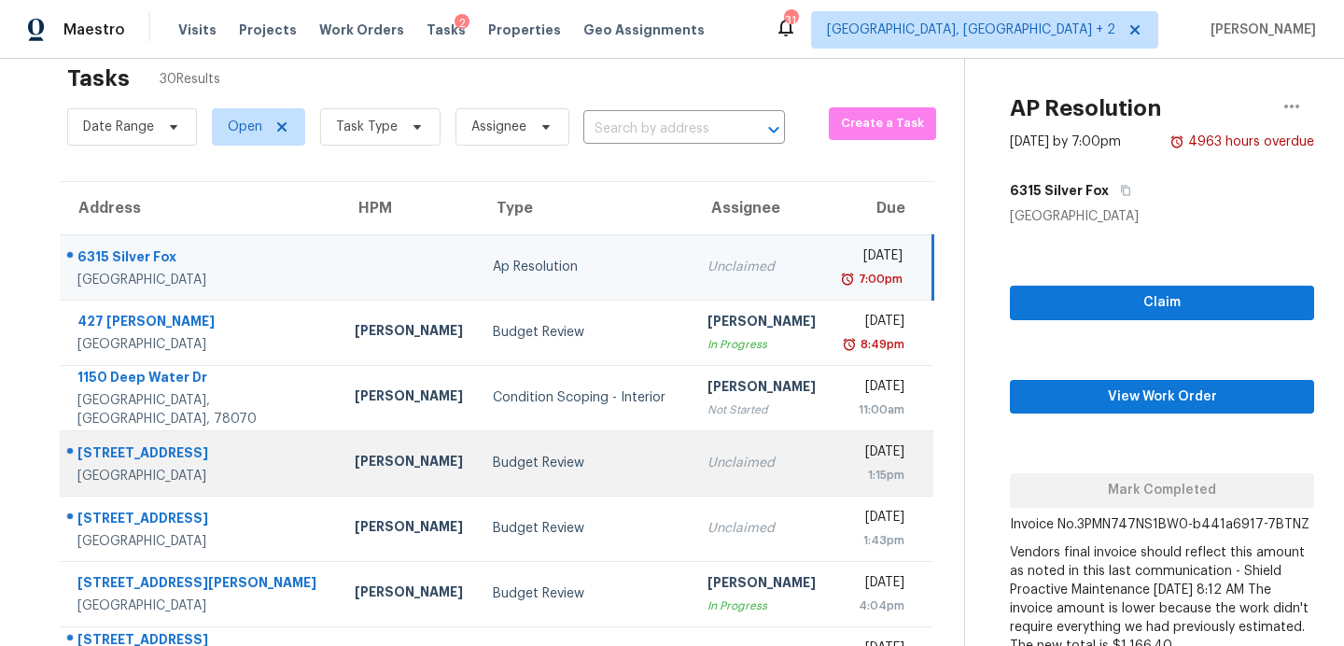
scroll to position [326, 0]
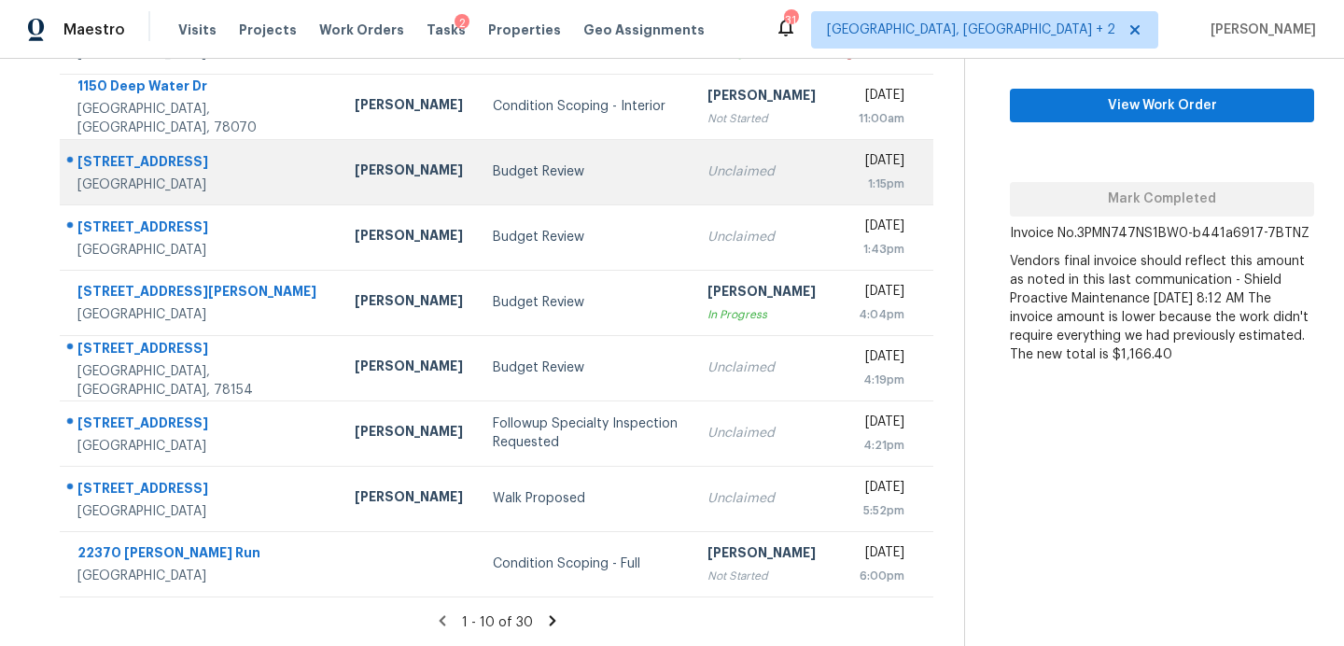
click at [478, 195] on td "Budget Review" at bounding box center [585, 171] width 215 height 65
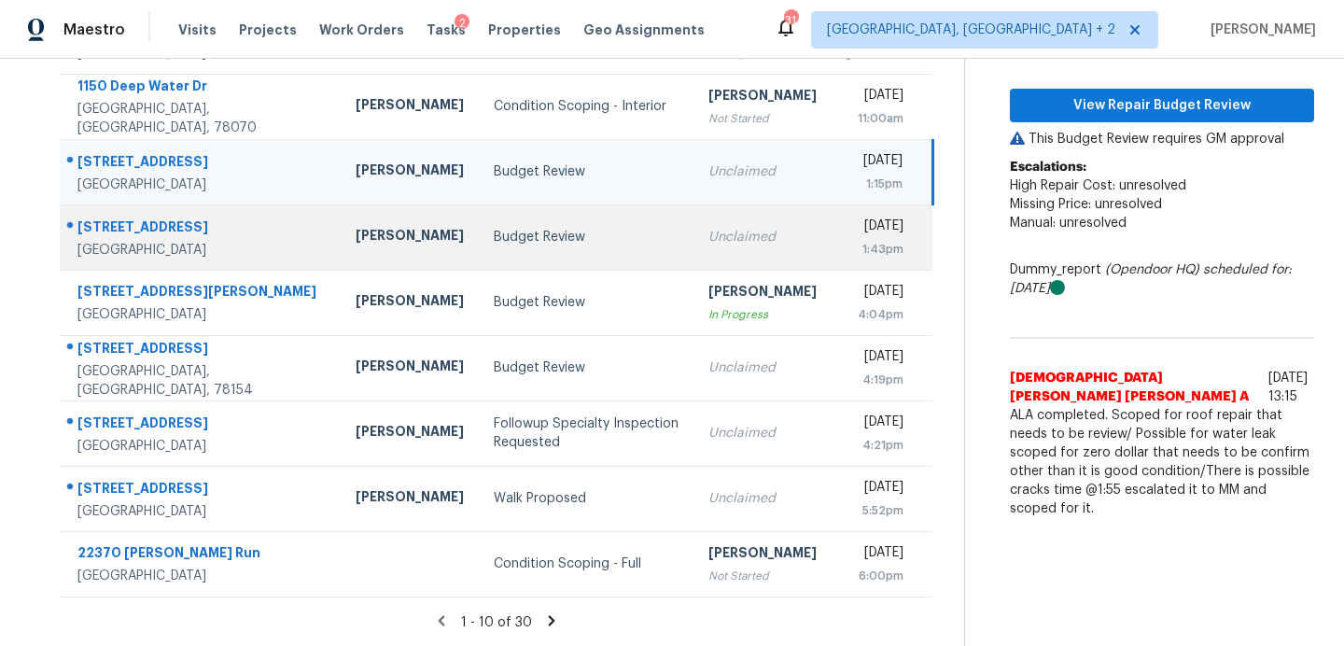
scroll to position [0, 0]
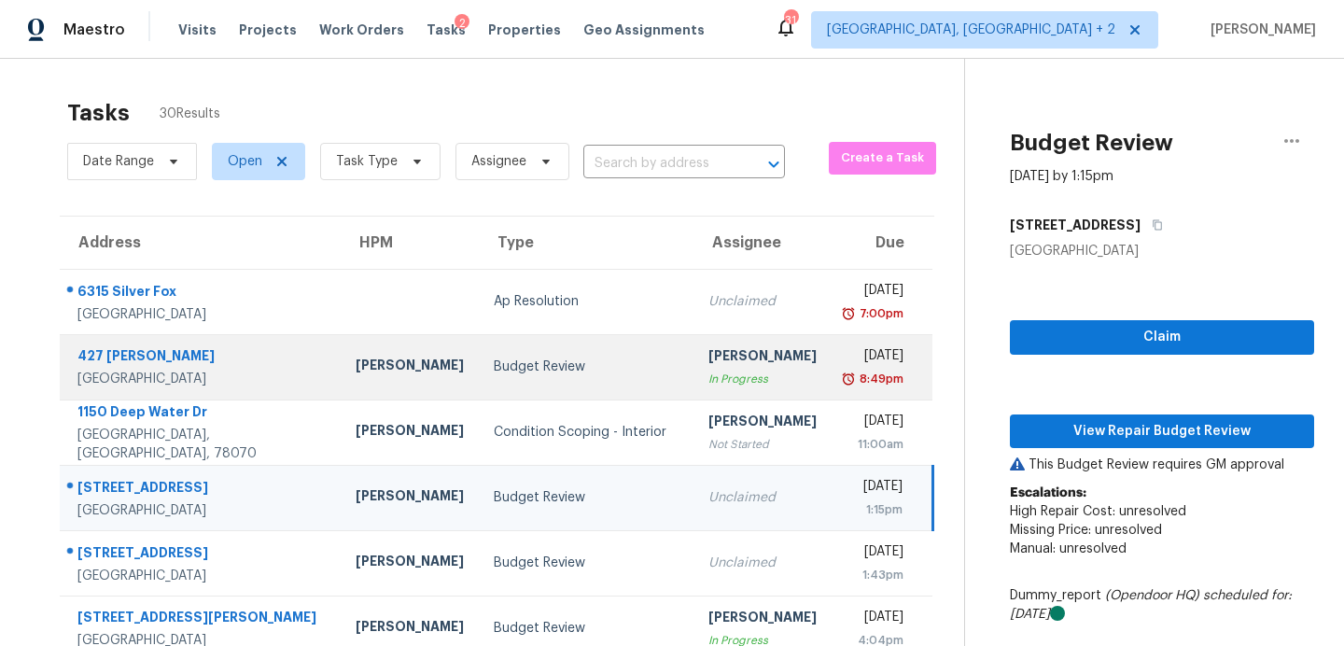
click at [543, 376] on td "Budget Review" at bounding box center [587, 366] width 216 height 65
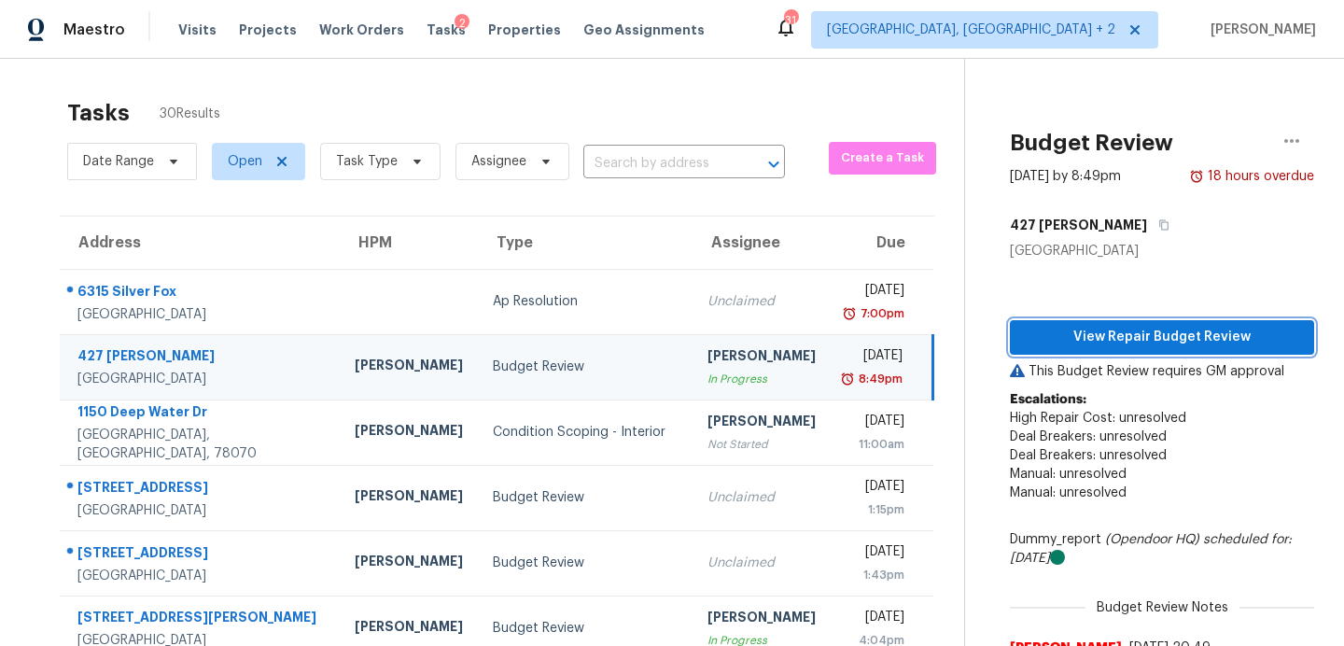
click at [1176, 337] on span "View Repair Budget Review" at bounding box center [1162, 337] width 274 height 23
